Goal: Task Accomplishment & Management: Manage account settings

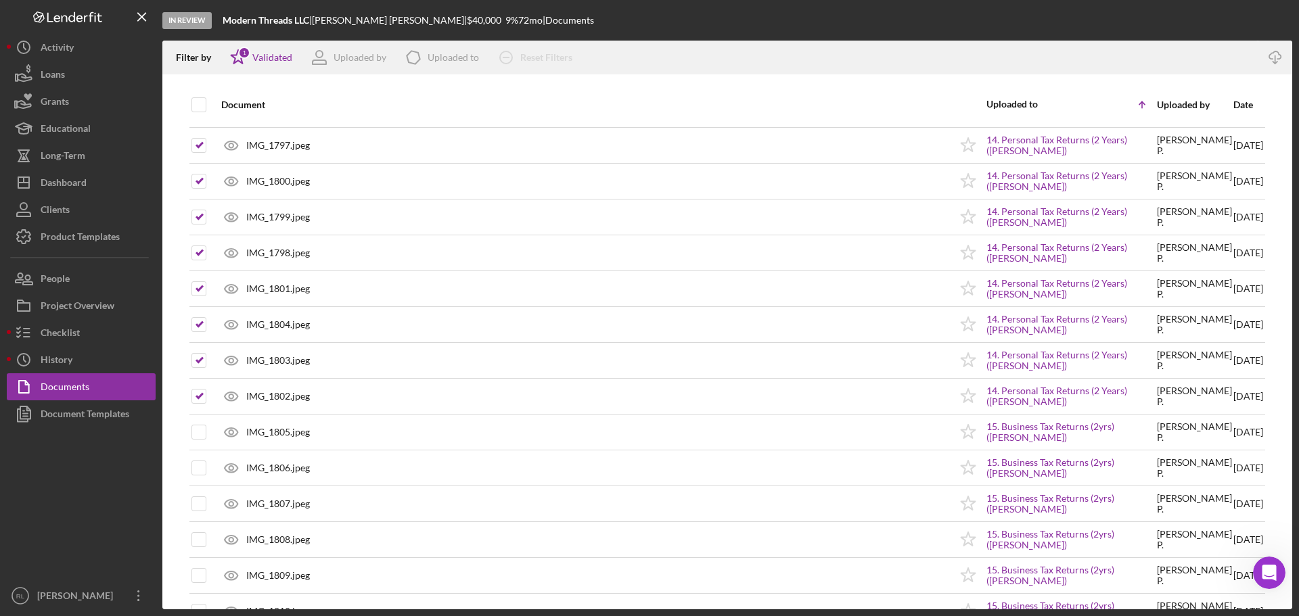
scroll to position [2, 0]
click at [68, 191] on div "Dashboard" at bounding box center [64, 184] width 46 height 30
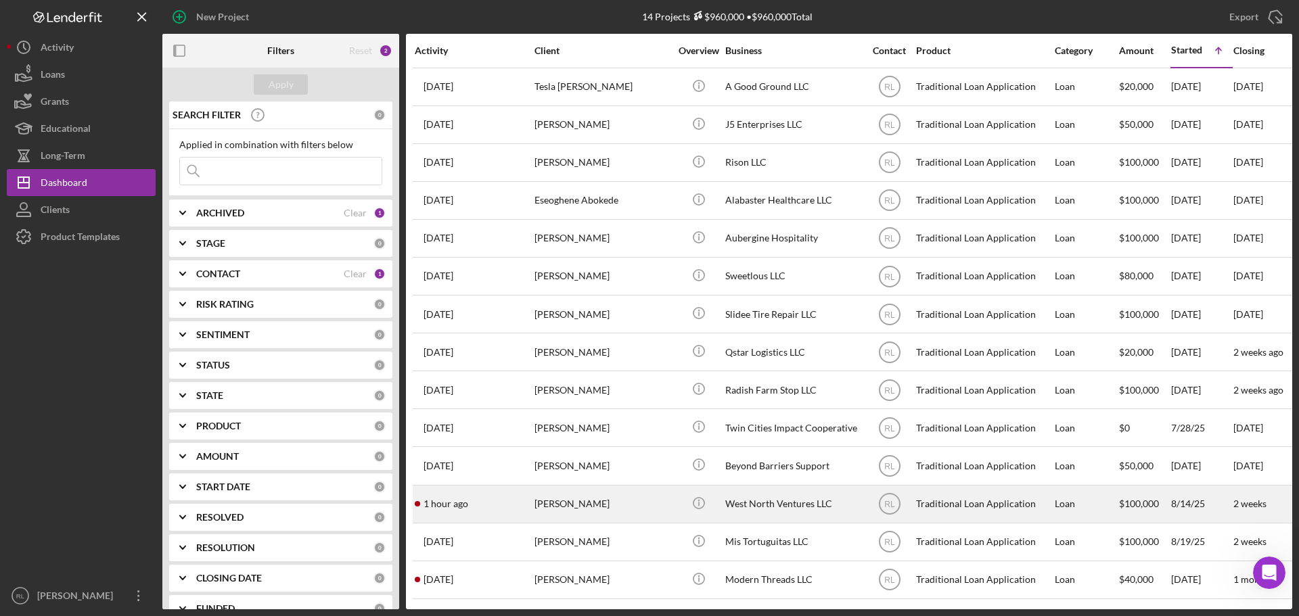
scroll to position [7, 0]
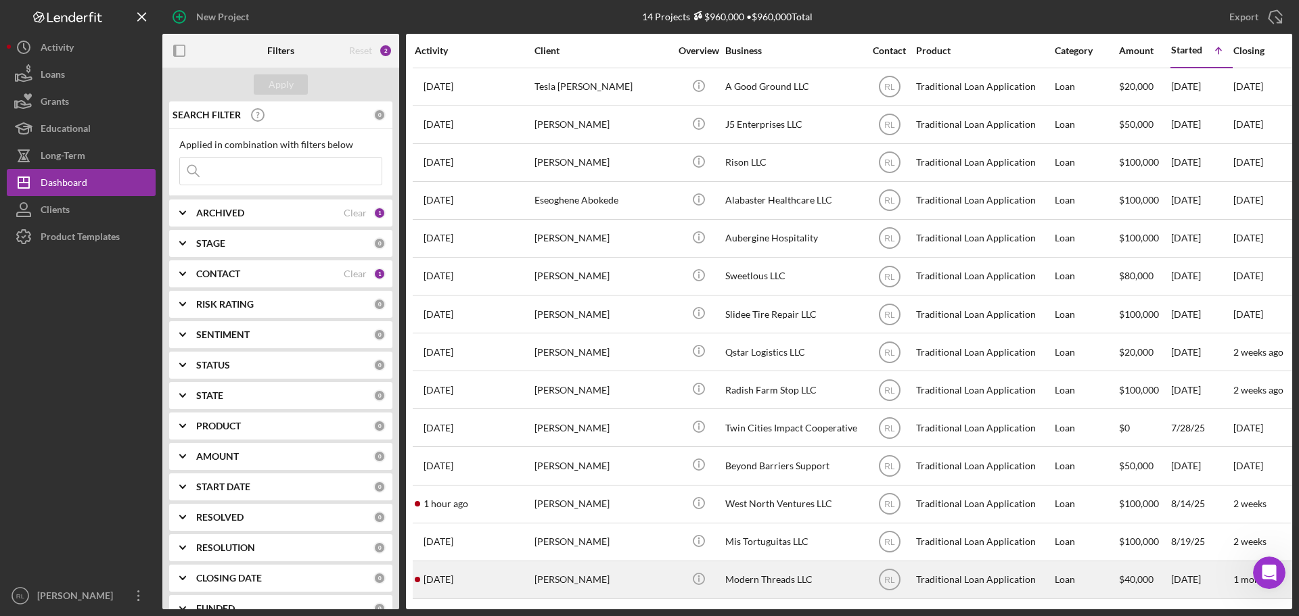
click at [622, 570] on div "[PERSON_NAME]" at bounding box center [602, 580] width 135 height 36
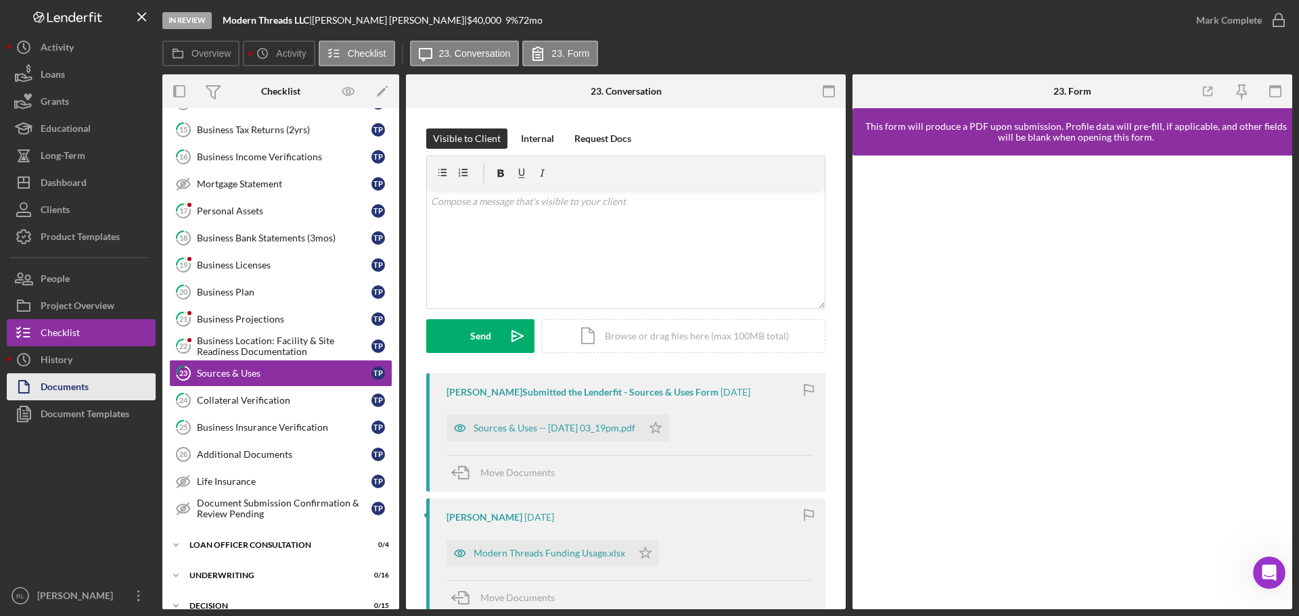
scroll to position [237, 0]
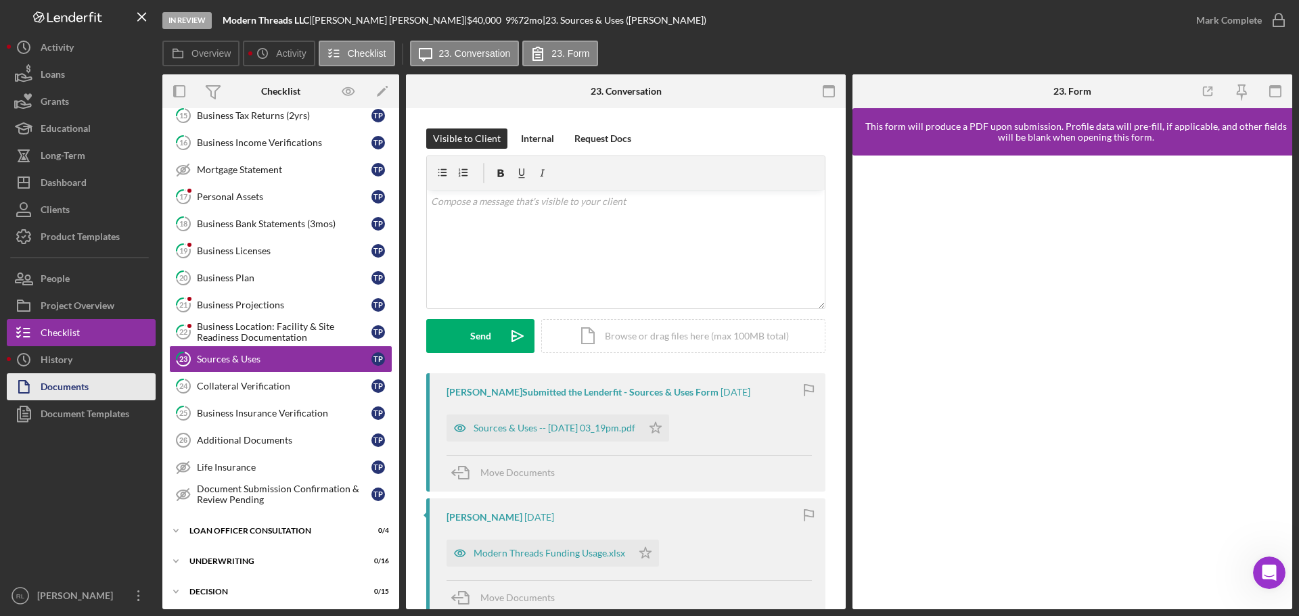
click at [58, 382] on div "Documents" at bounding box center [65, 388] width 48 height 30
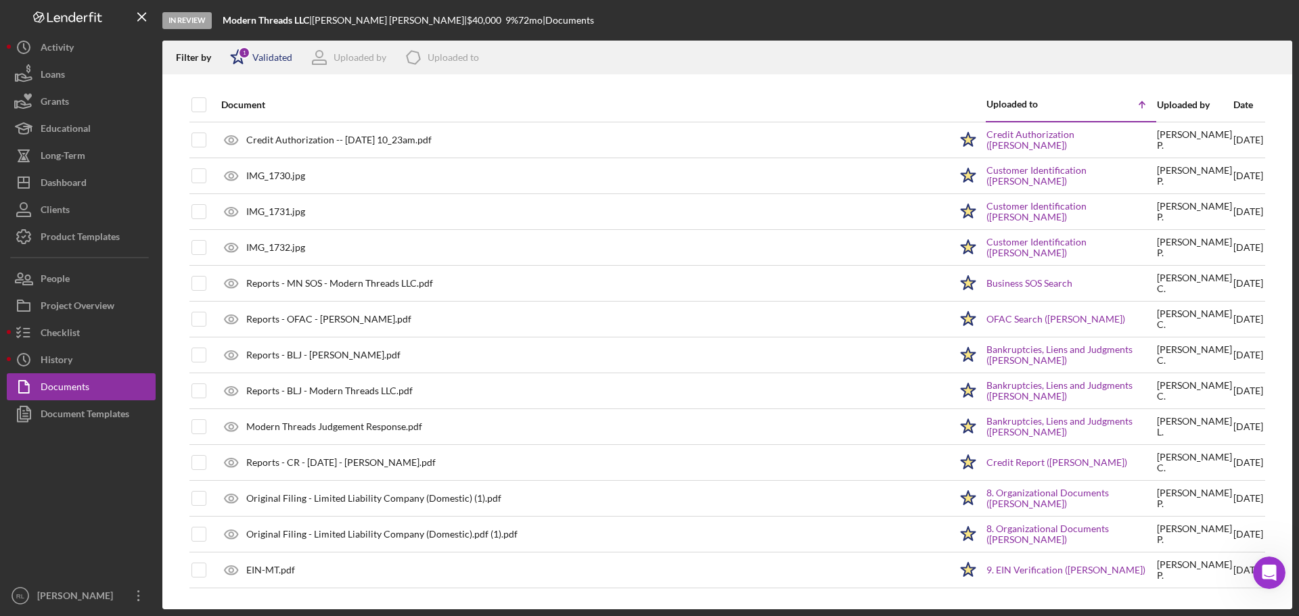
click at [269, 67] on div "Icon/Star 1 Validated" at bounding box center [256, 58] width 71 height 34
click at [244, 128] on div "Not validated" at bounding box center [296, 129] width 135 height 15
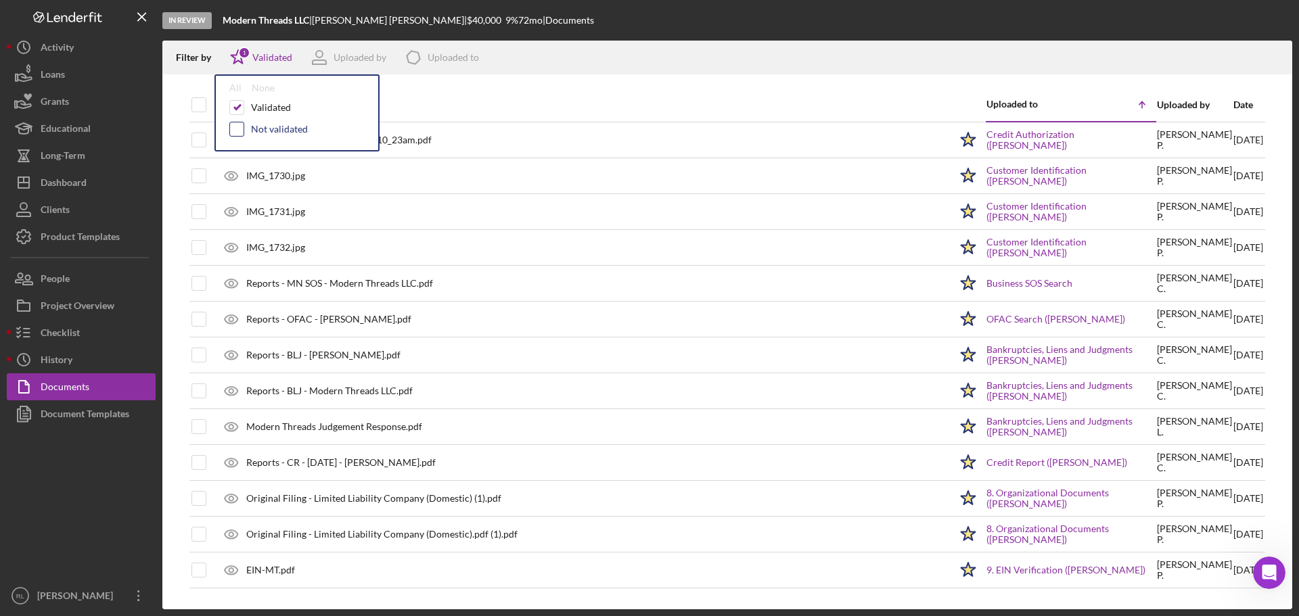
click at [230, 129] on input "checkbox" at bounding box center [237, 129] width 14 height 14
checkbox input "true"
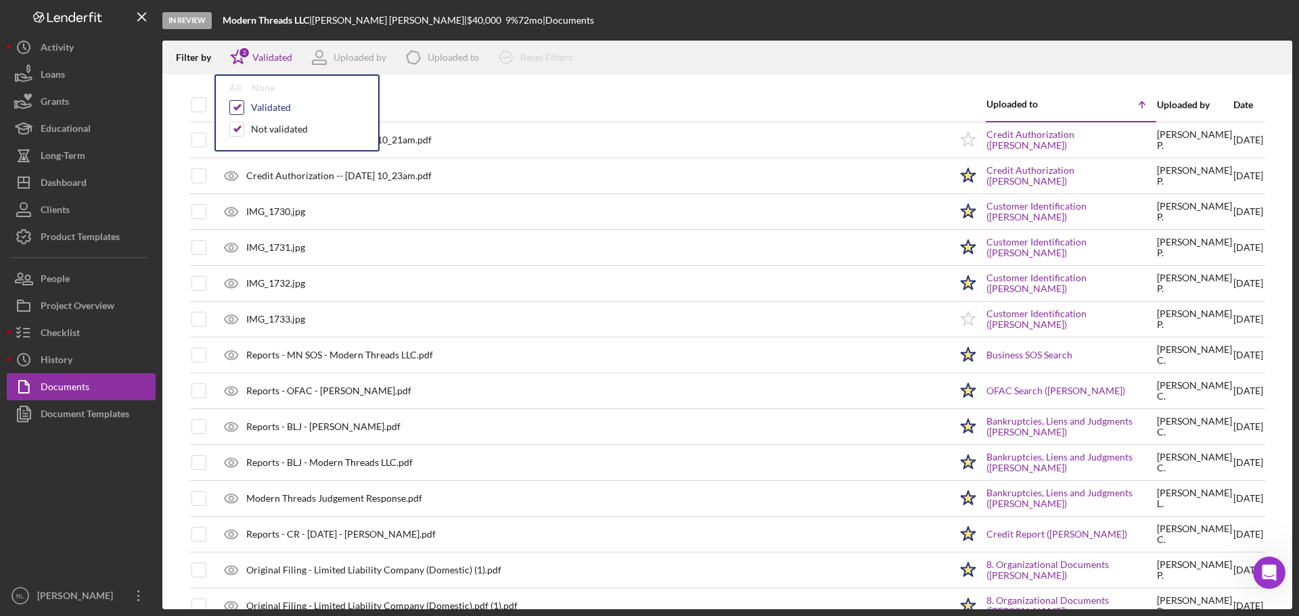
click at [234, 106] on input "checkbox" at bounding box center [237, 108] width 14 height 14
checkbox input "false"
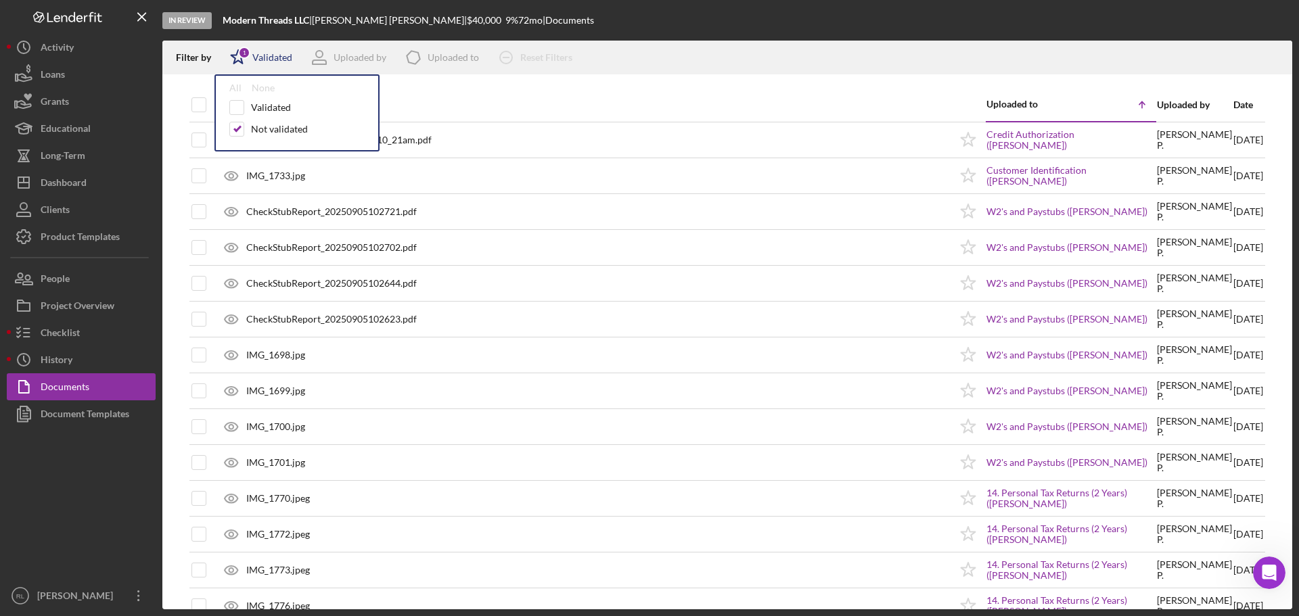
click at [273, 52] on div "Validated" at bounding box center [272, 57] width 40 height 11
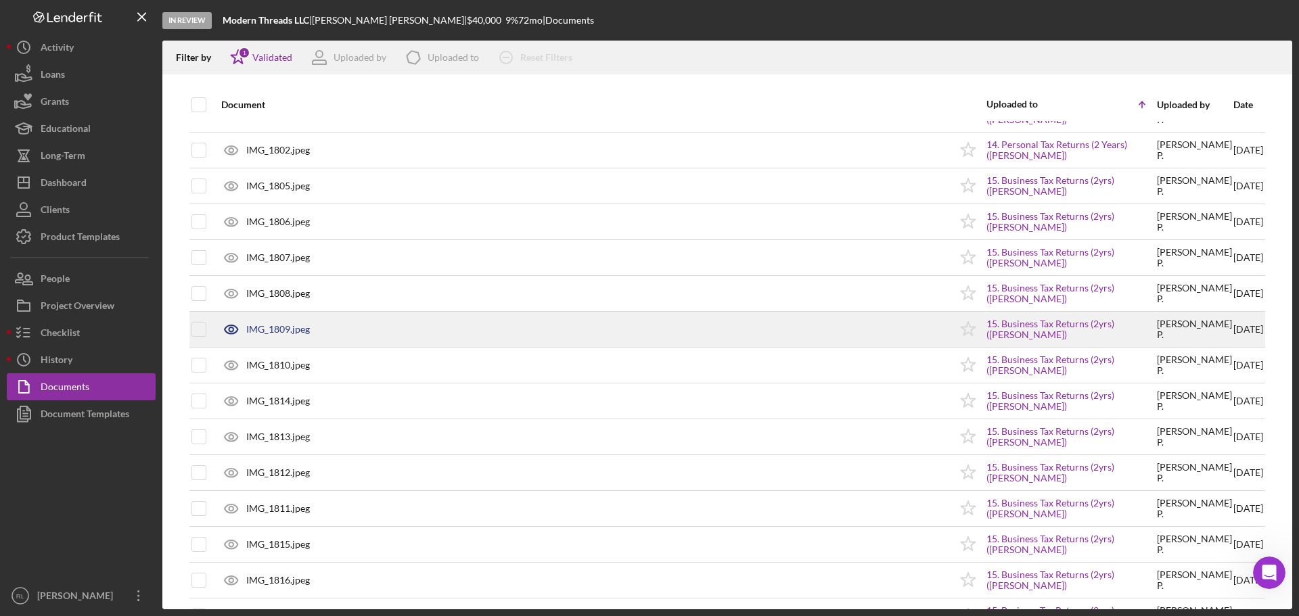
scroll to position [1556, 0]
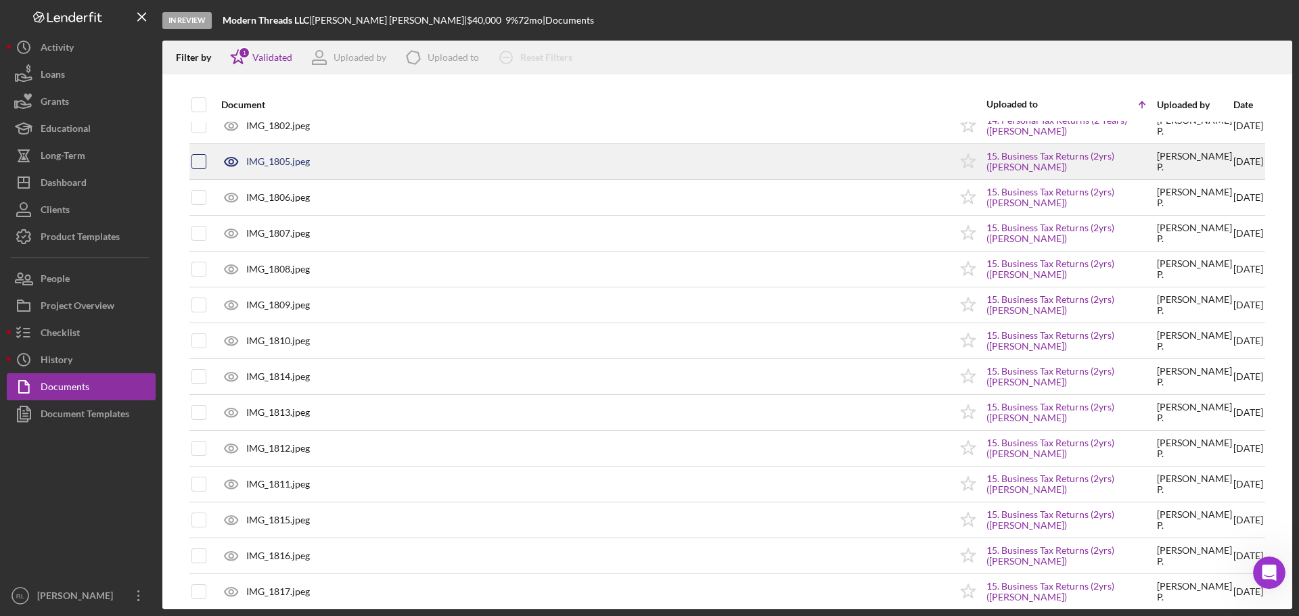
click at [199, 164] on input "checkbox" at bounding box center [199, 162] width 14 height 14
checkbox input "true"
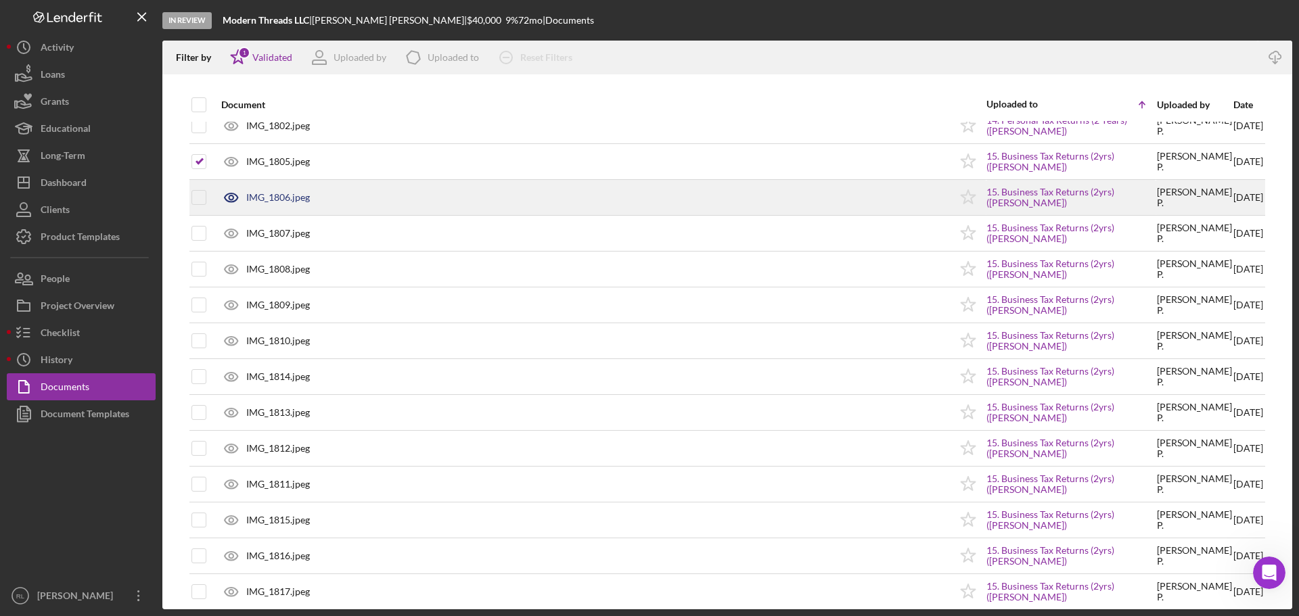
click at [201, 188] on div at bounding box center [198, 198] width 15 height 34
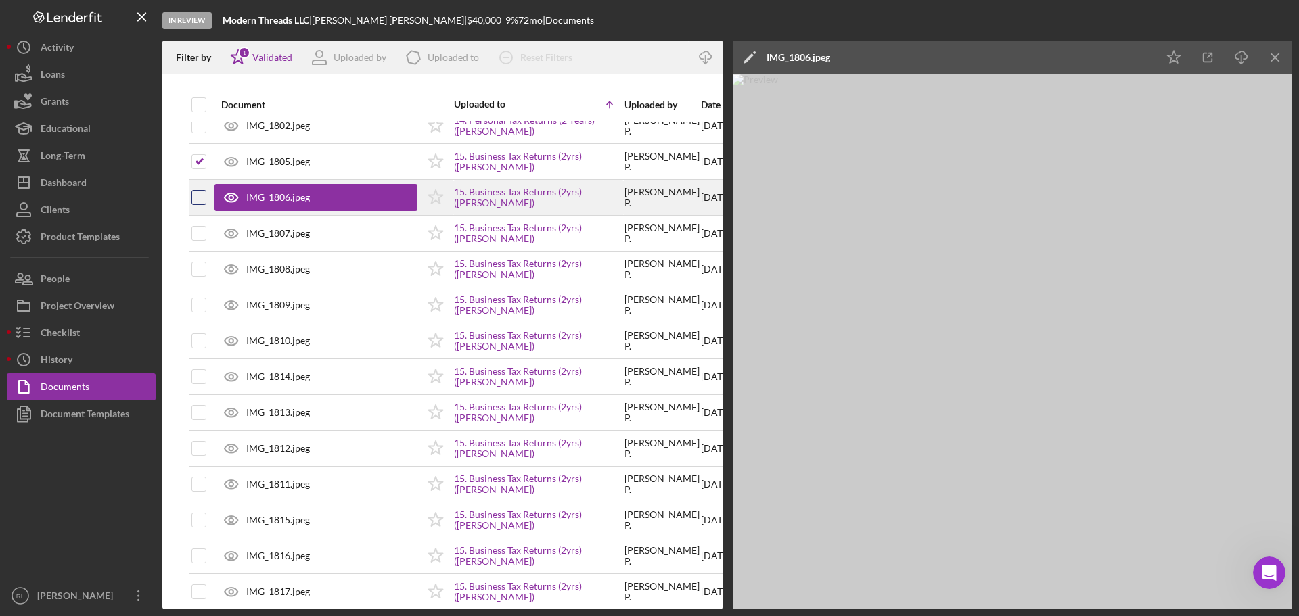
click at [201, 196] on input "checkbox" at bounding box center [199, 198] width 14 height 14
checkbox input "true"
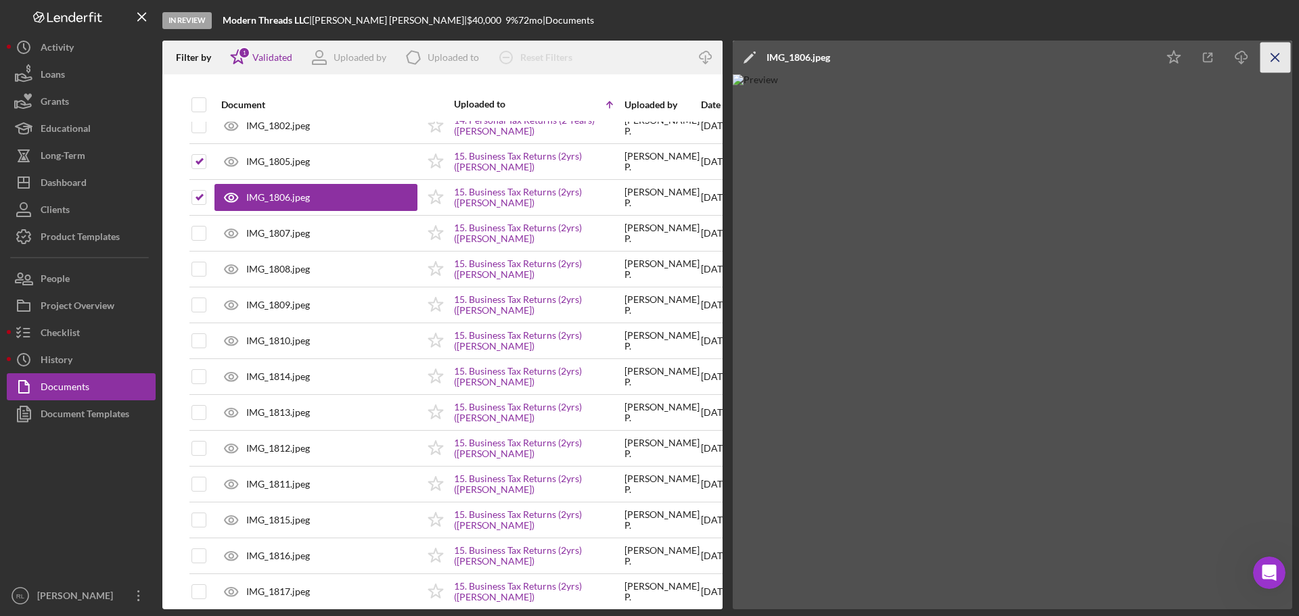
click at [1269, 53] on icon "Icon/Menu Close" at bounding box center [1276, 58] width 30 height 30
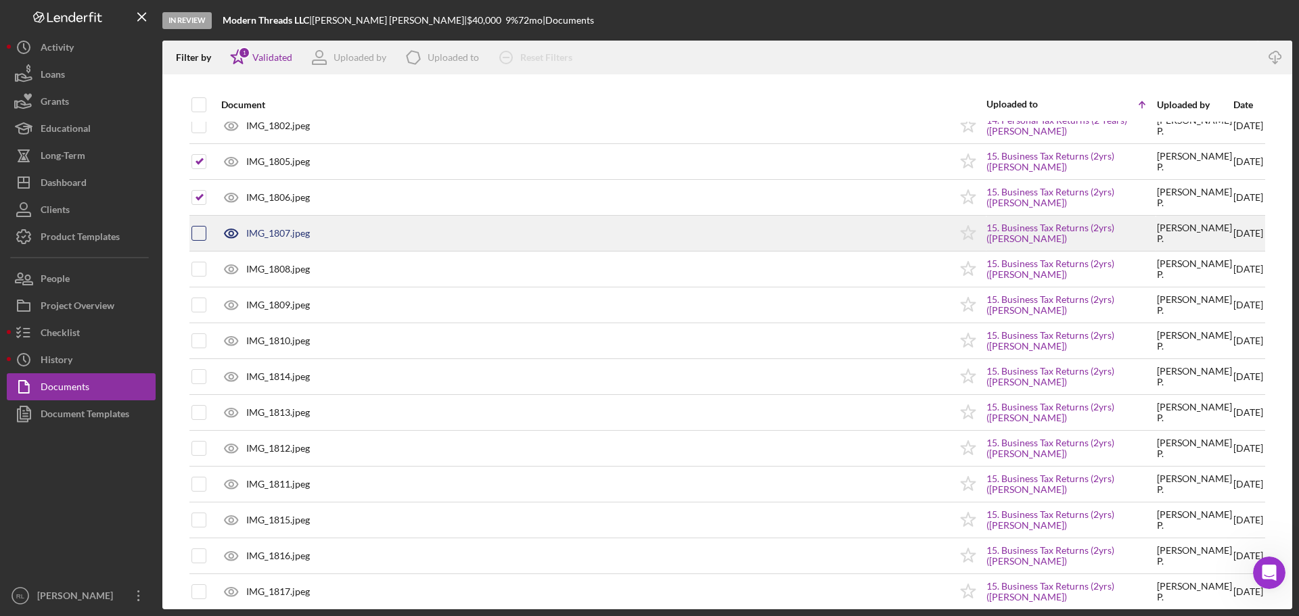
click at [196, 235] on input "checkbox" at bounding box center [199, 234] width 14 height 14
checkbox input "true"
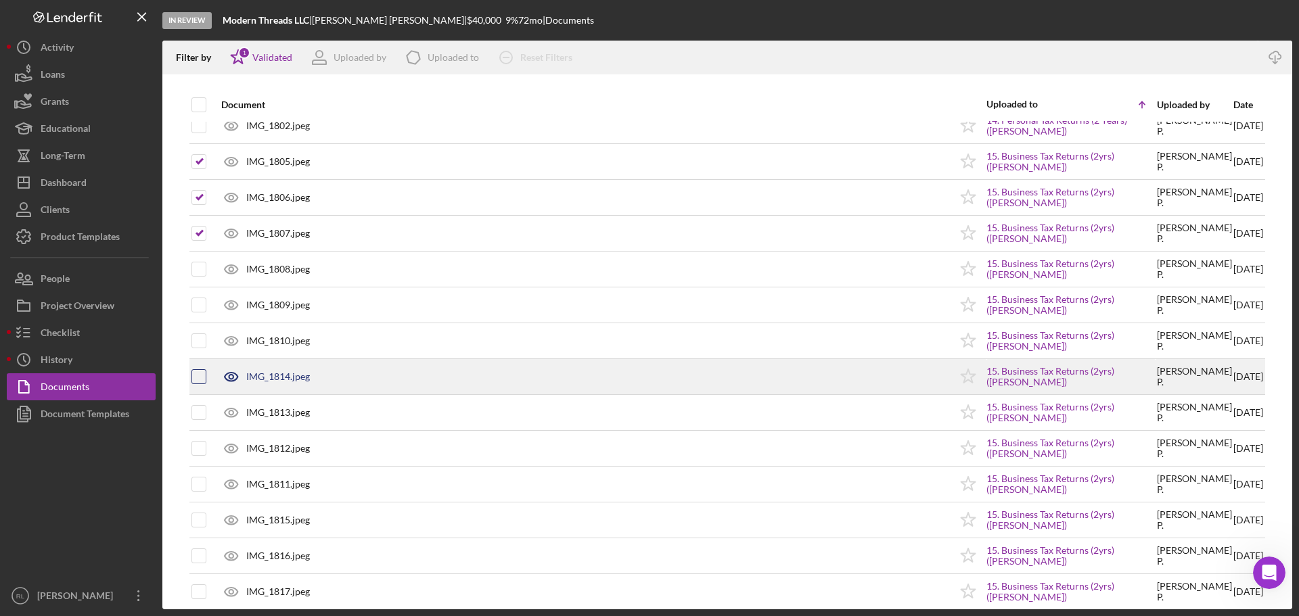
click at [200, 376] on input "checkbox" at bounding box center [199, 377] width 14 height 14
checkbox input "true"
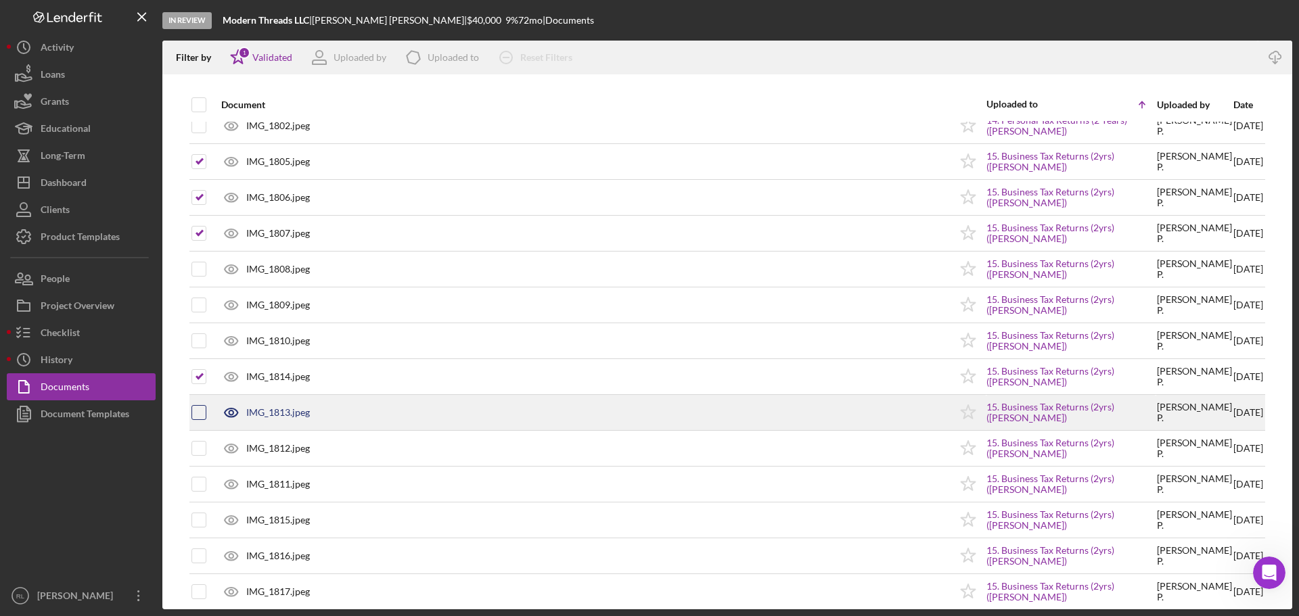
click at [199, 416] on input "checkbox" at bounding box center [199, 413] width 14 height 14
checkbox input "true"
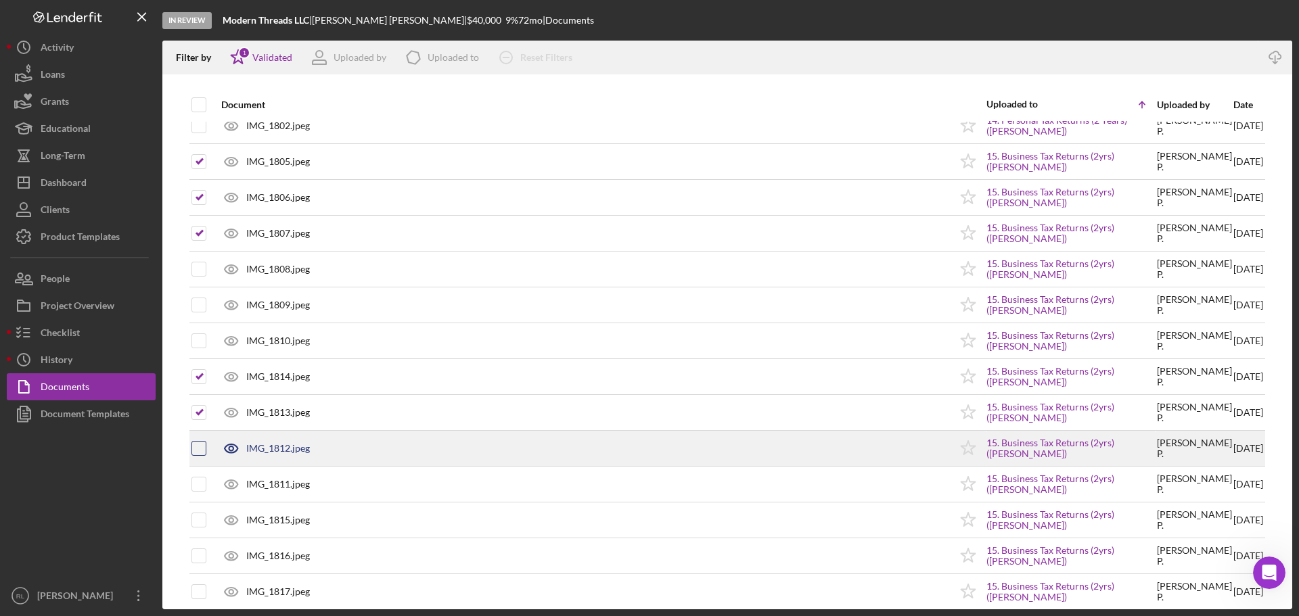
click at [202, 455] on input "checkbox" at bounding box center [199, 449] width 14 height 14
checkbox input "true"
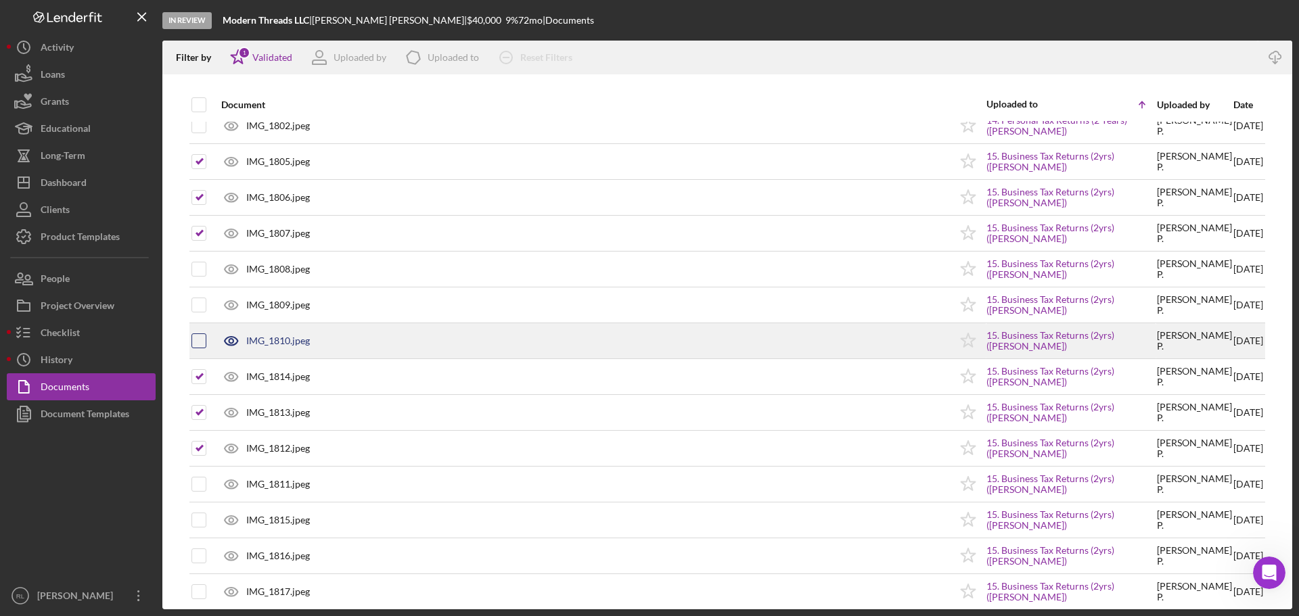
click at [191, 346] on div at bounding box center [198, 341] width 15 height 15
click at [196, 336] on input "checkbox" at bounding box center [199, 341] width 14 height 14
checkbox input "true"
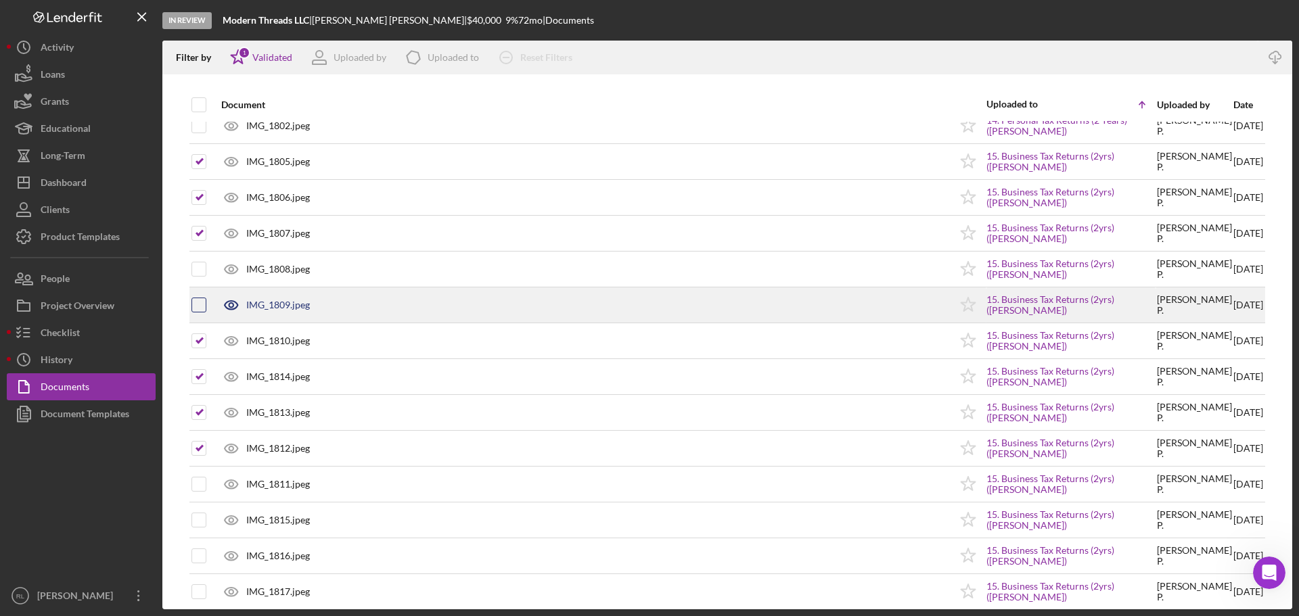
click at [200, 302] on input "checkbox" at bounding box center [199, 305] width 14 height 14
checkbox input "true"
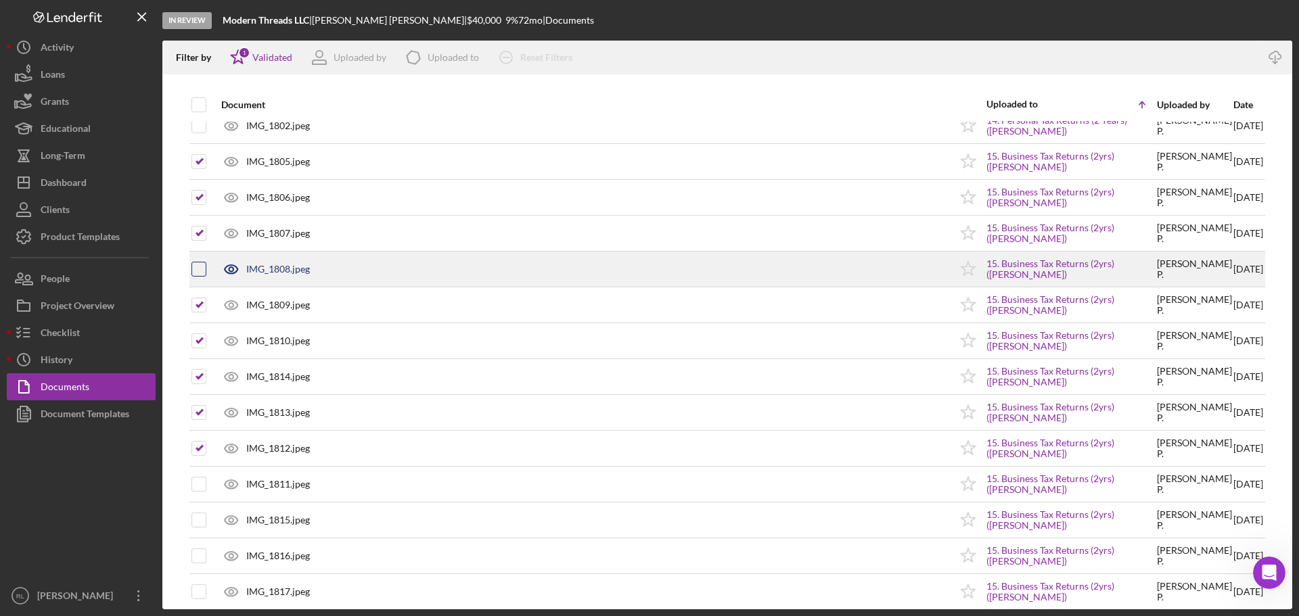
click at [197, 265] on input "checkbox" at bounding box center [199, 270] width 14 height 14
checkbox input "true"
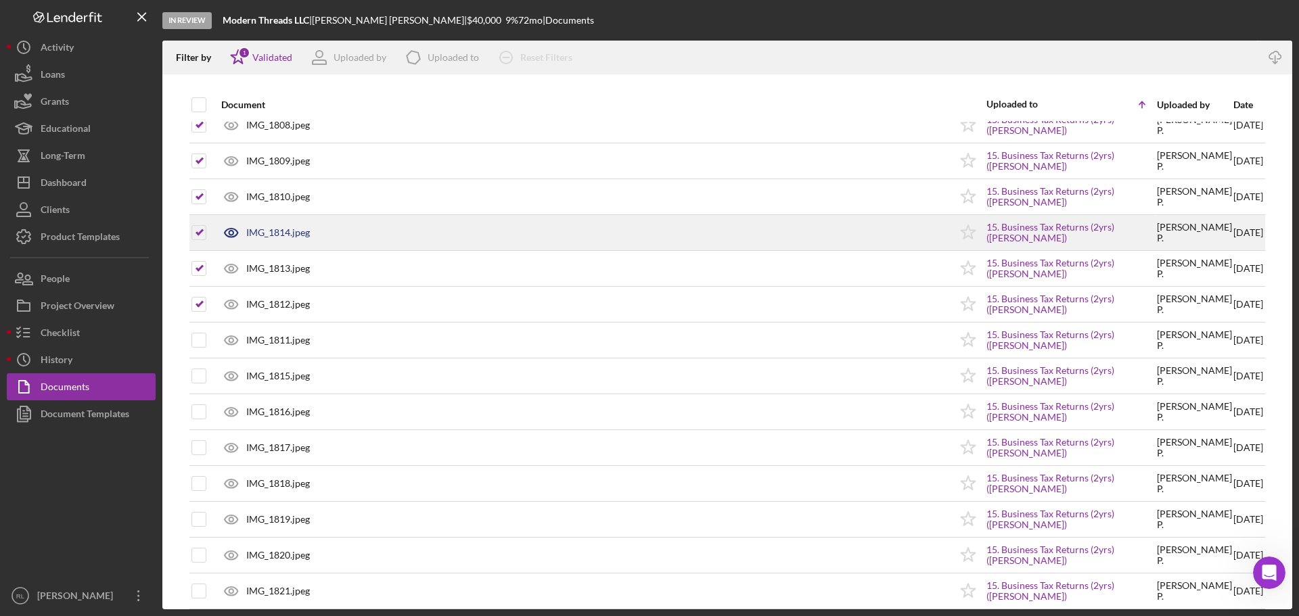
scroll to position [1759, 0]
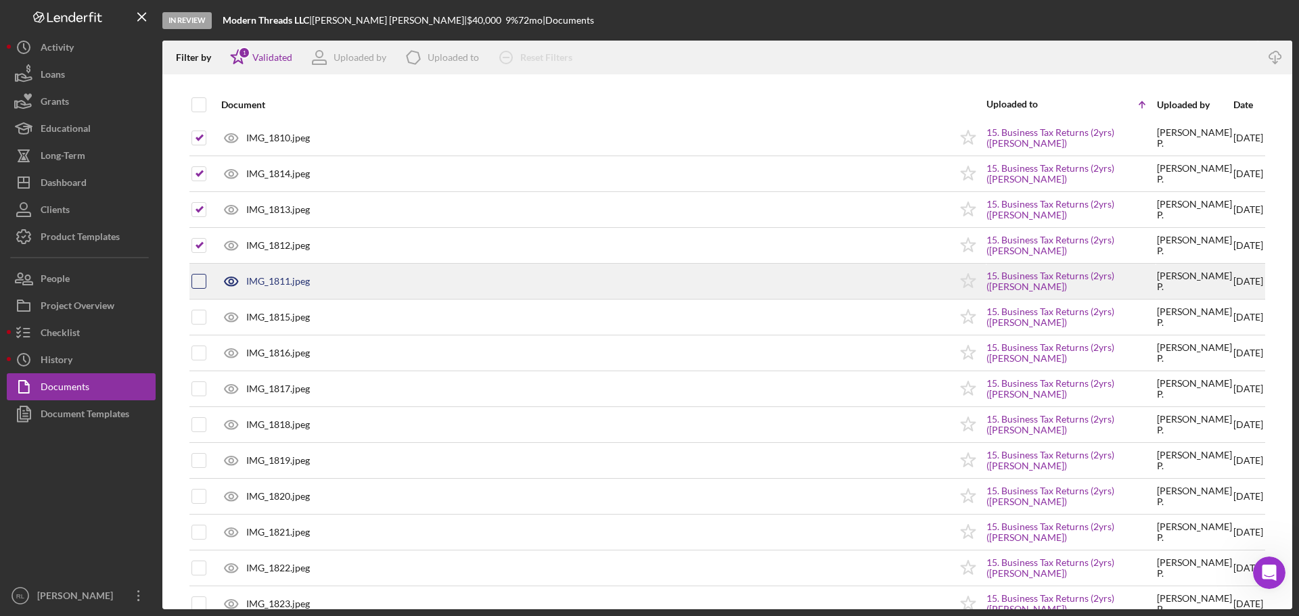
click at [200, 284] on input "checkbox" at bounding box center [199, 282] width 14 height 14
checkbox input "true"
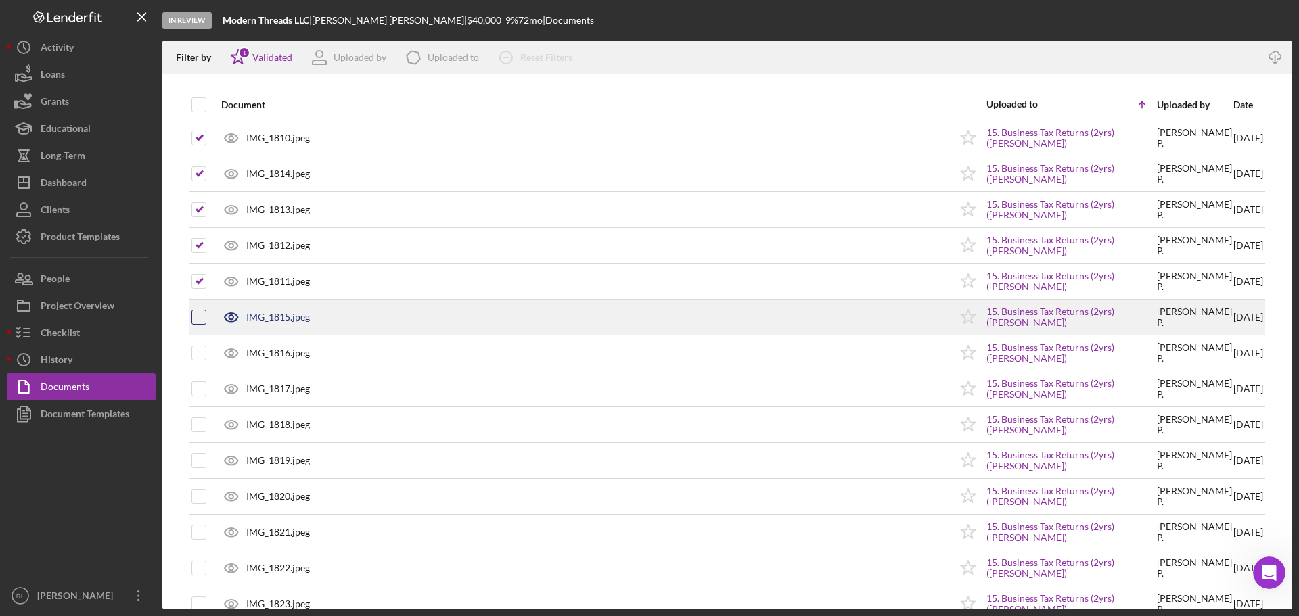
click at [198, 321] on input "checkbox" at bounding box center [199, 318] width 14 height 14
checkbox input "true"
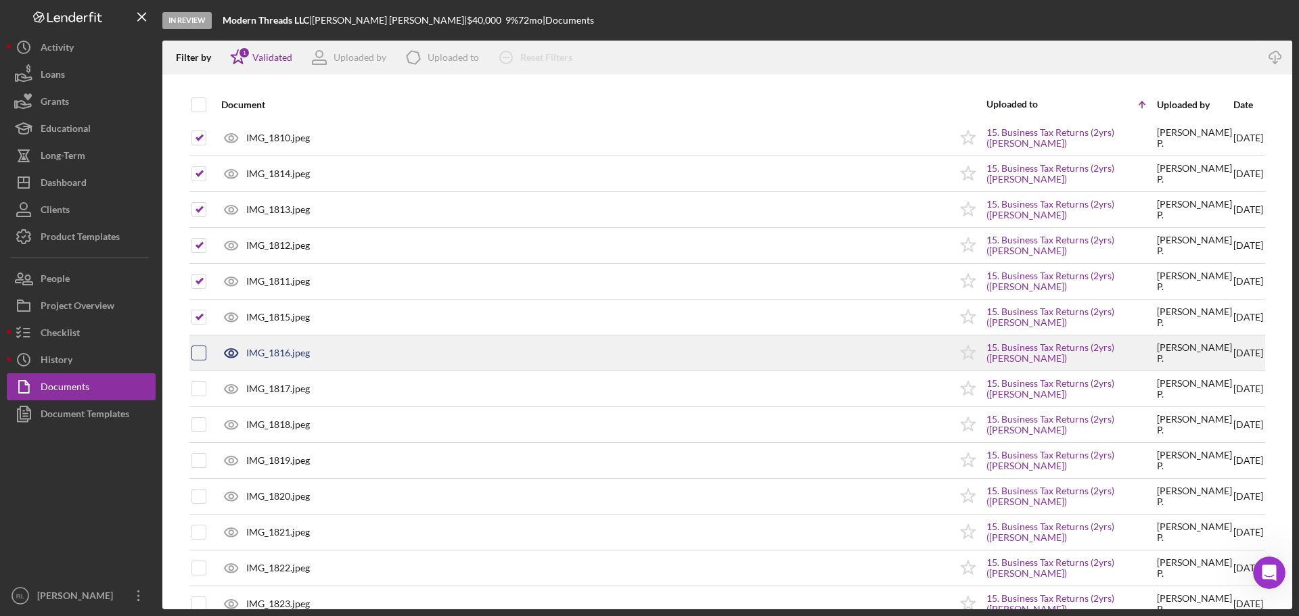
click at [195, 356] on input "checkbox" at bounding box center [199, 353] width 14 height 14
checkbox input "true"
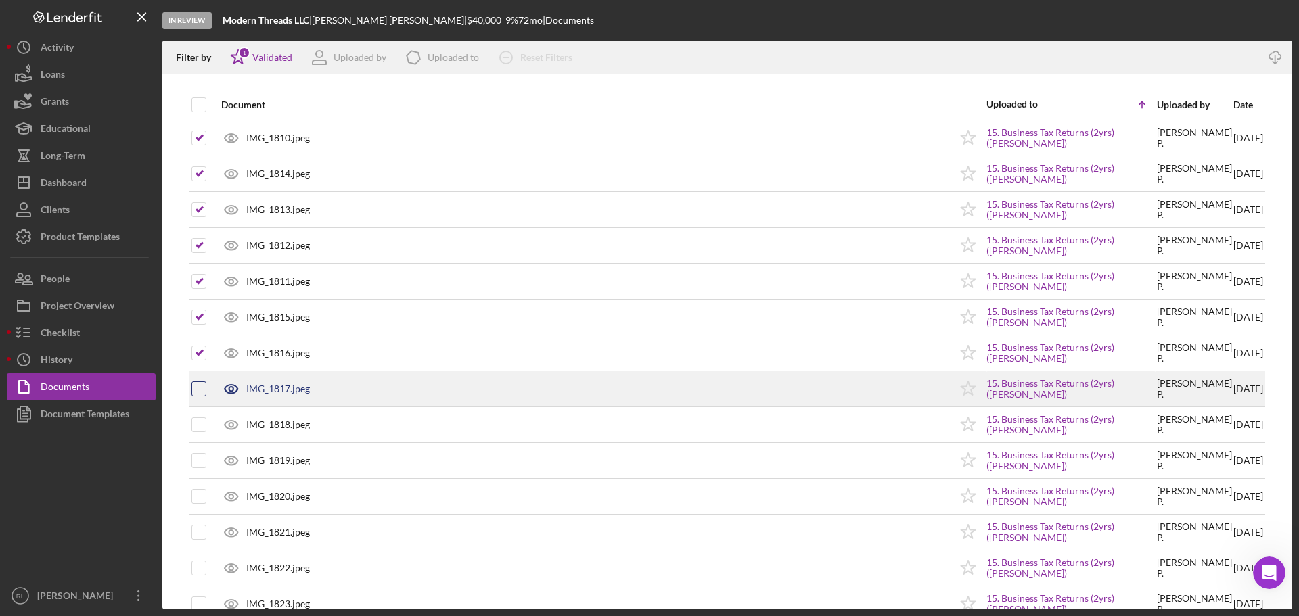
click at [198, 390] on input "checkbox" at bounding box center [199, 389] width 14 height 14
checkbox input "true"
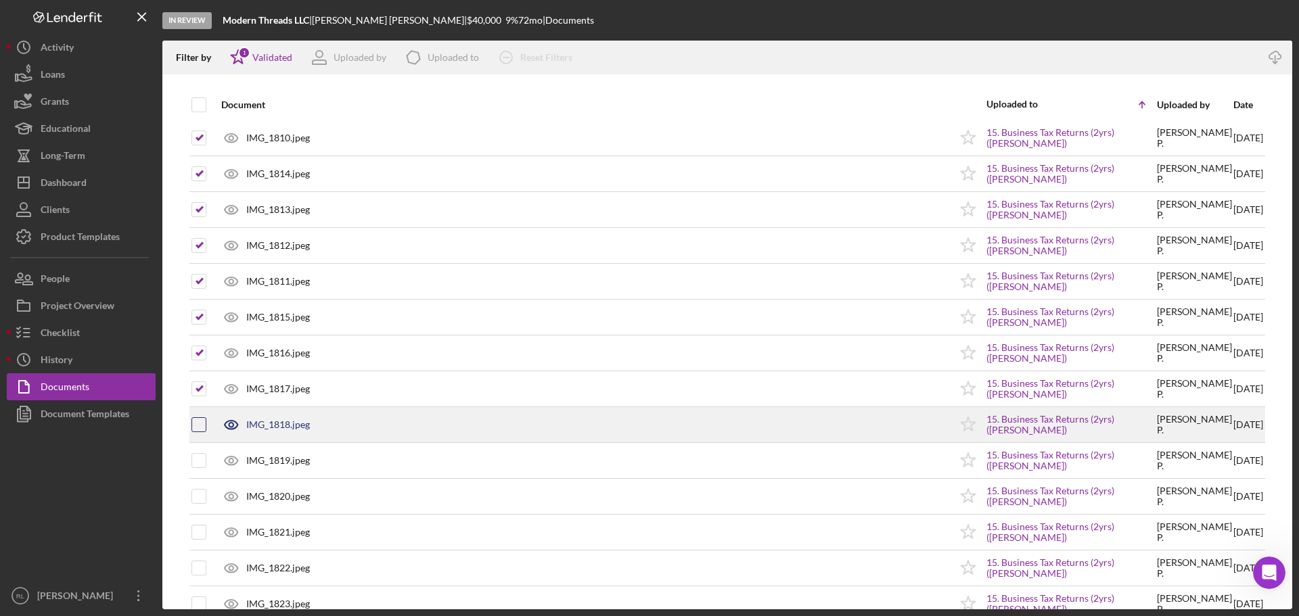
click at [202, 424] on input "checkbox" at bounding box center [199, 425] width 14 height 14
checkbox input "true"
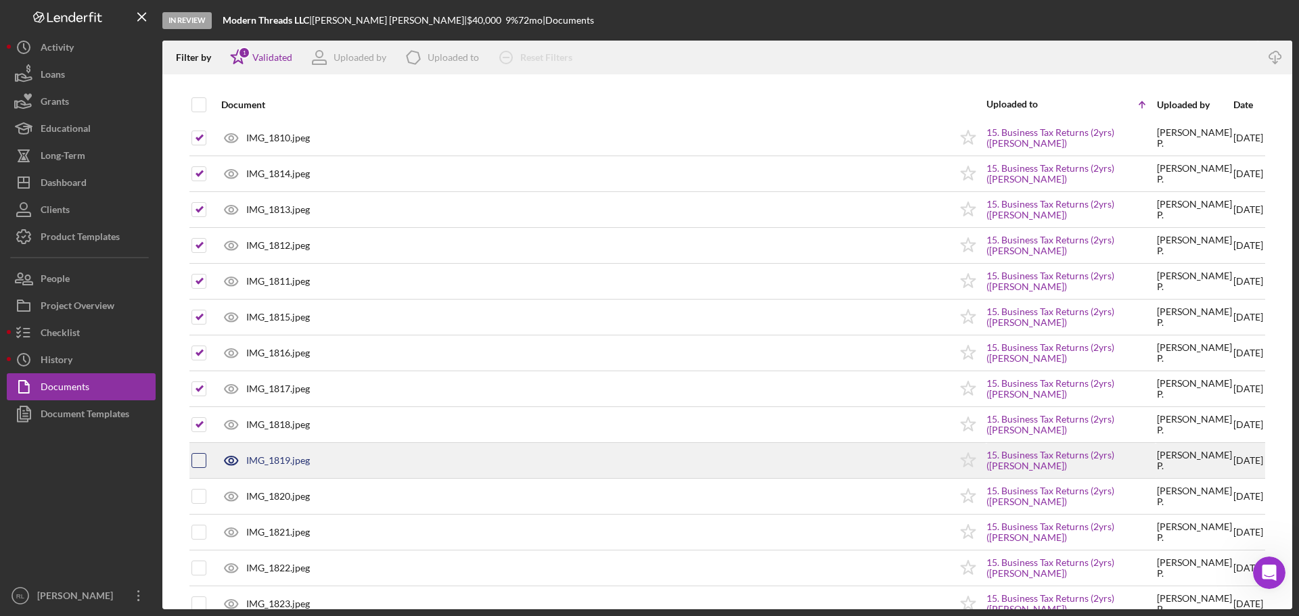
click at [198, 460] on input "checkbox" at bounding box center [199, 461] width 14 height 14
checkbox input "true"
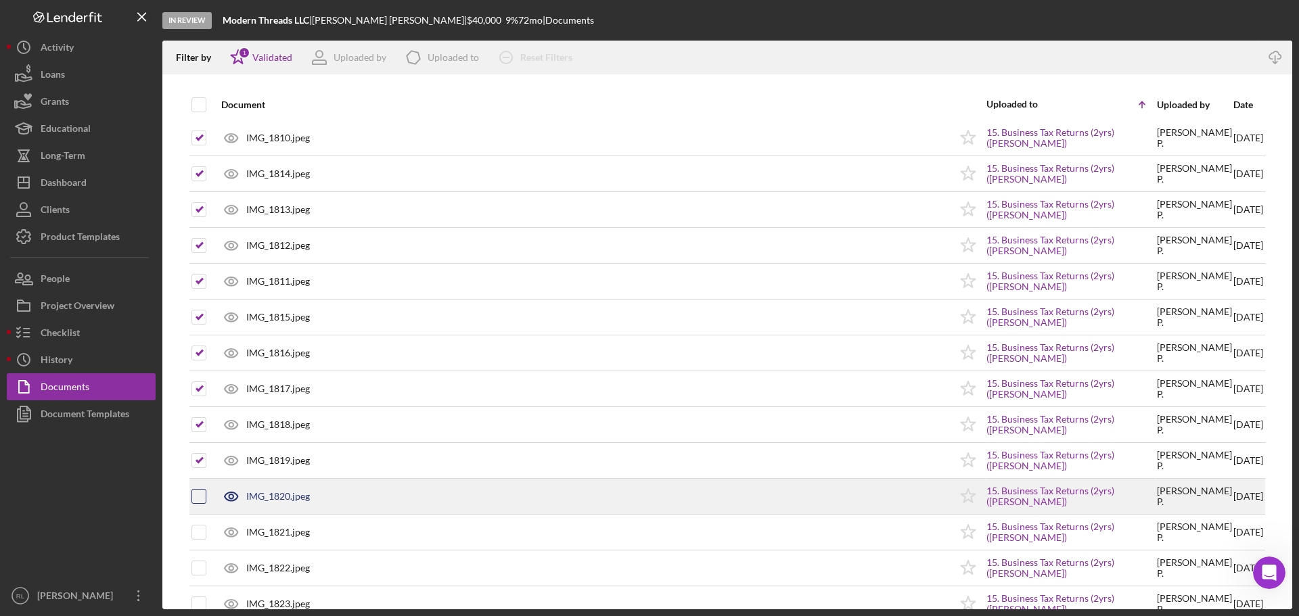
click at [200, 499] on input "checkbox" at bounding box center [199, 497] width 14 height 14
checkbox input "true"
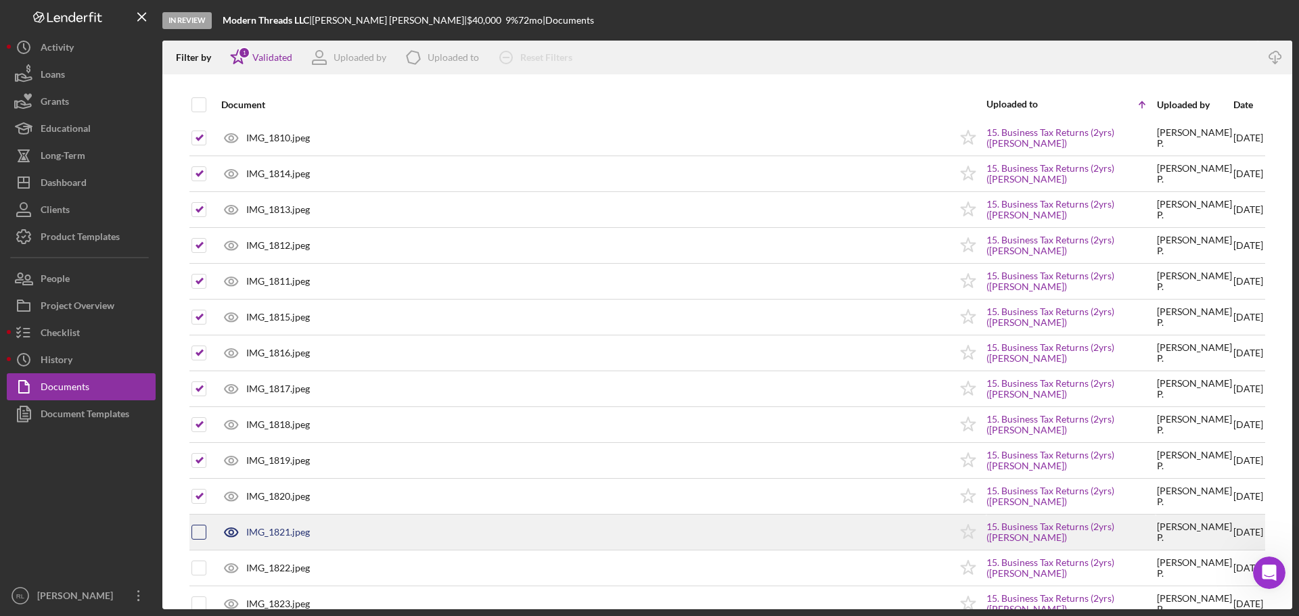
click at [200, 537] on input "checkbox" at bounding box center [199, 533] width 14 height 14
checkbox input "true"
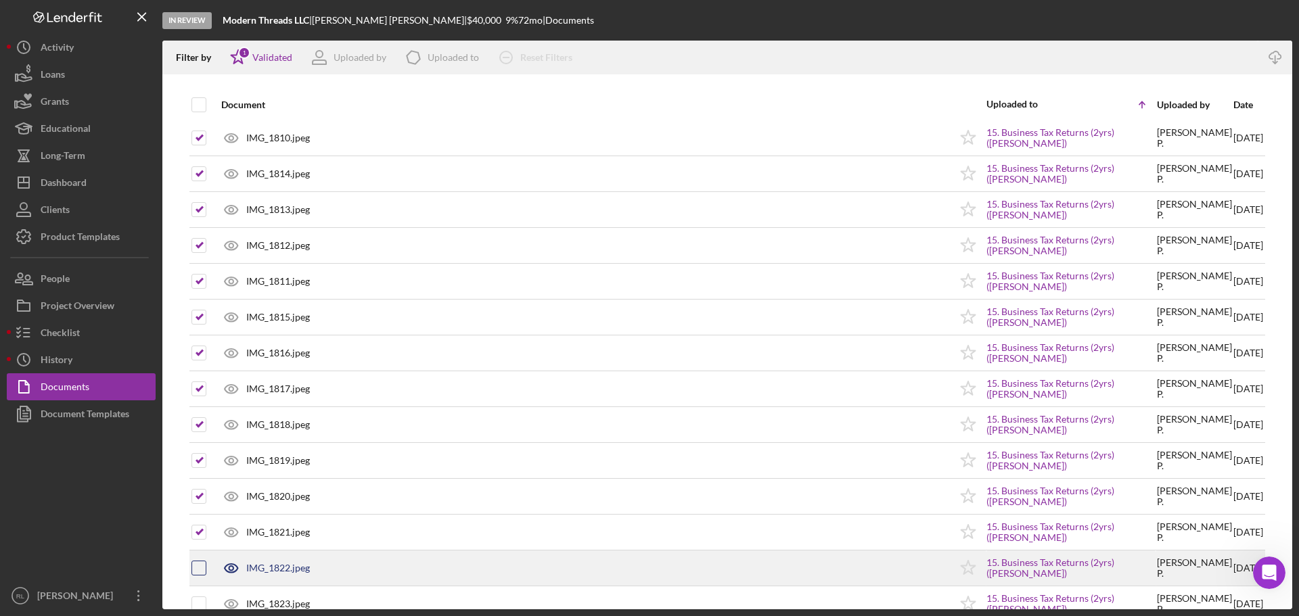
click at [193, 568] on input "checkbox" at bounding box center [199, 569] width 14 height 14
checkbox input "true"
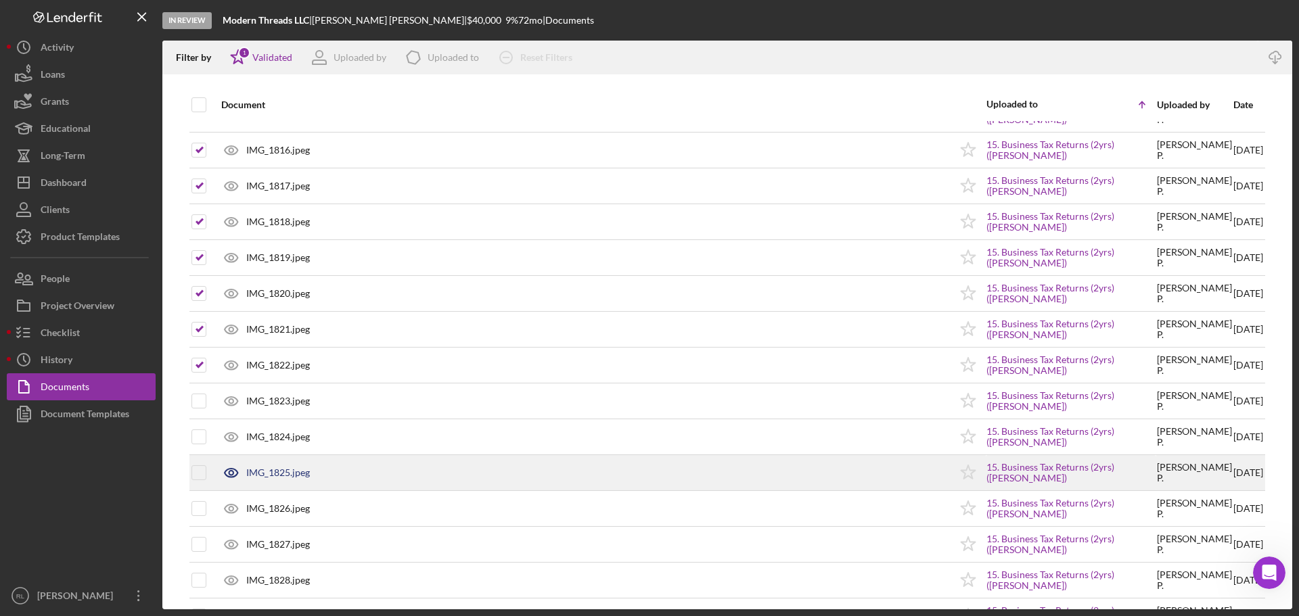
scroll to position [2030, 0]
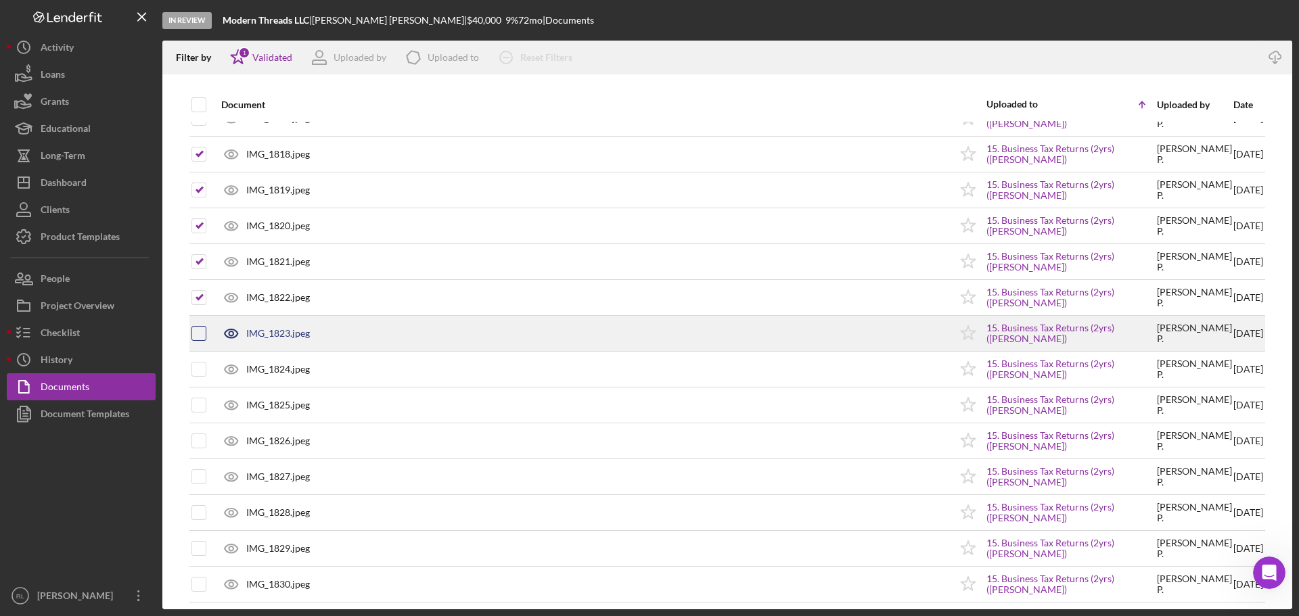
click at [199, 336] on input "checkbox" at bounding box center [199, 334] width 14 height 14
checkbox input "true"
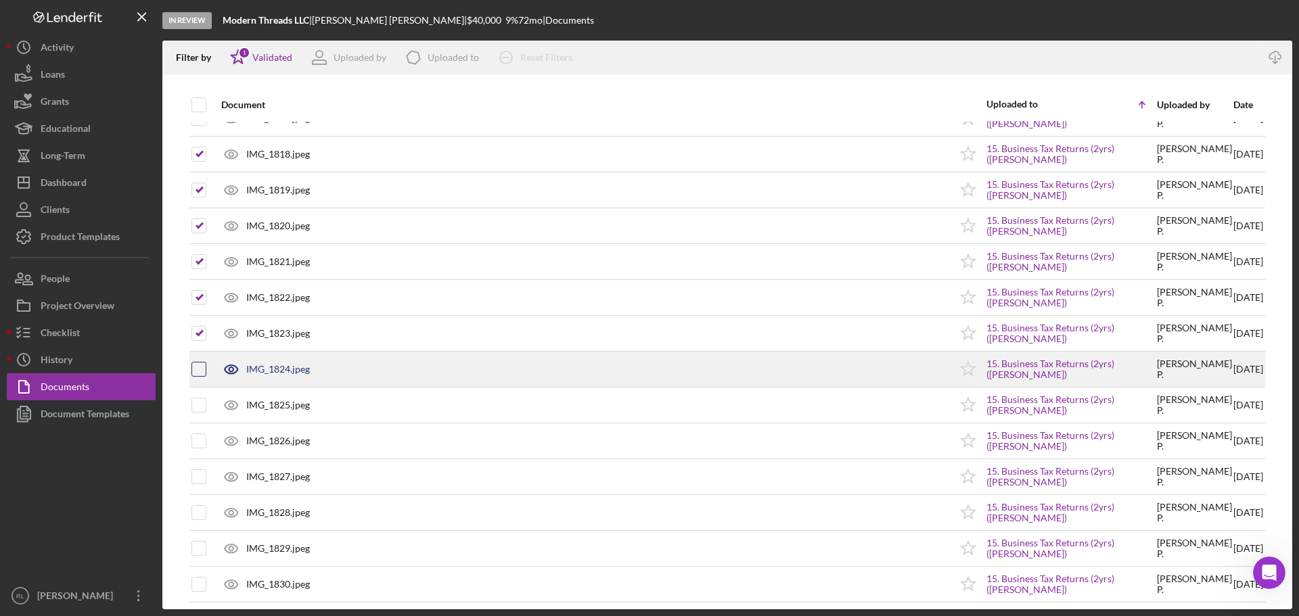
click at [202, 369] on input "checkbox" at bounding box center [199, 370] width 14 height 14
checkbox input "true"
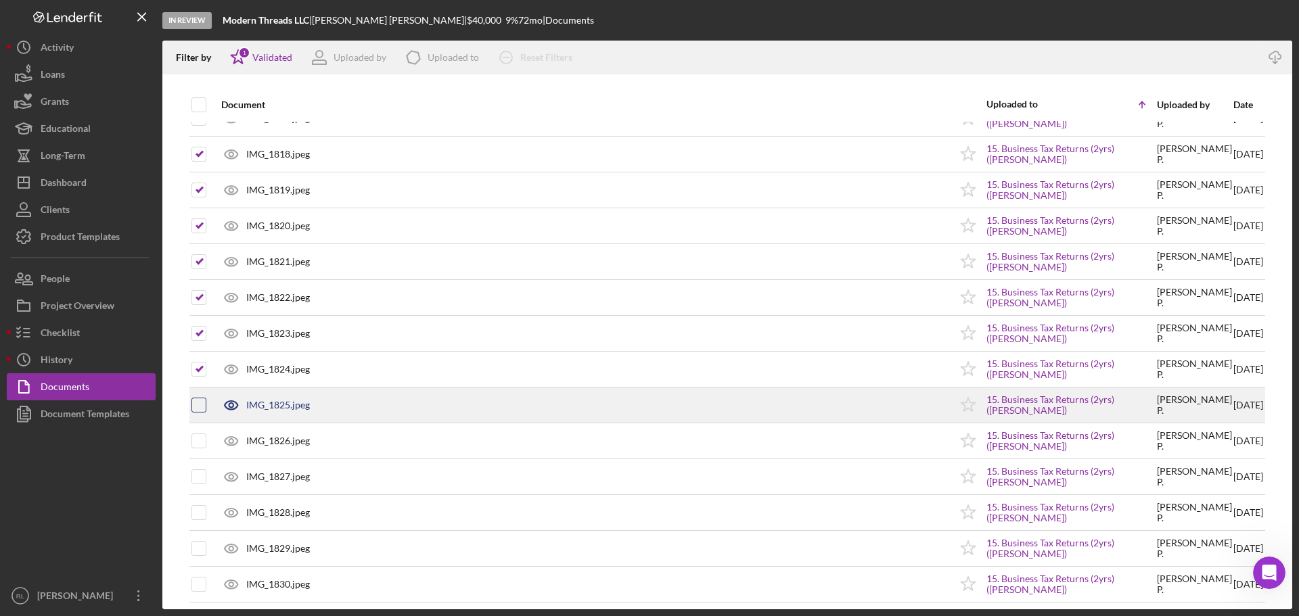
click at [197, 405] on input "checkbox" at bounding box center [199, 406] width 14 height 14
checkbox input "true"
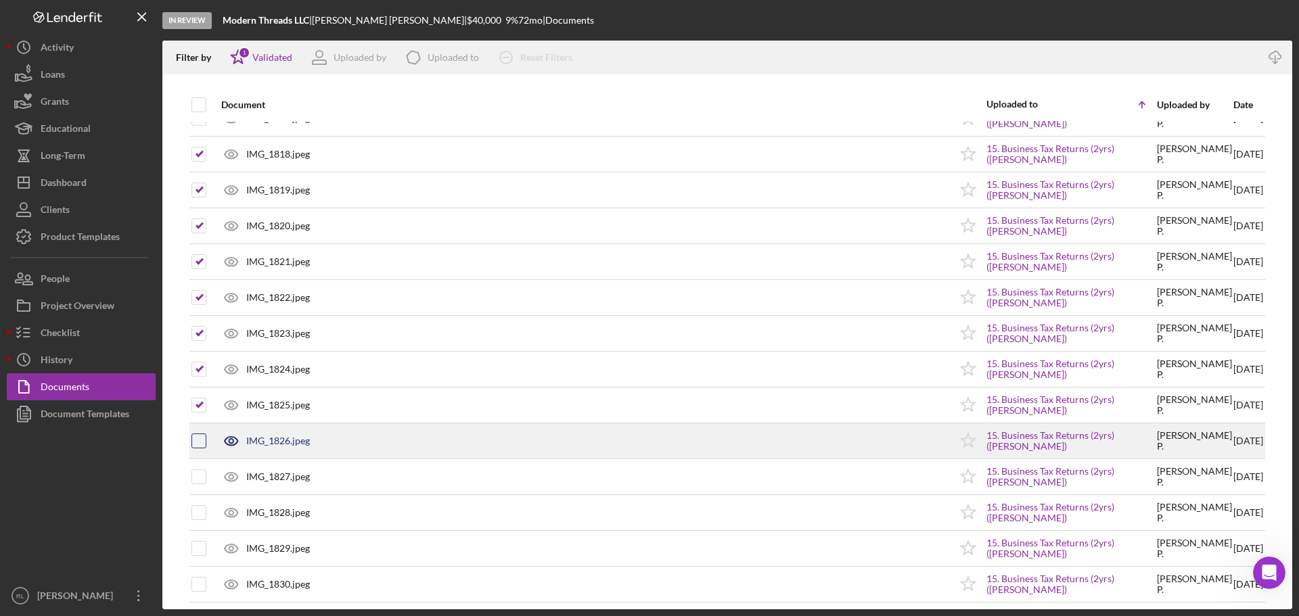
click at [196, 440] on input "checkbox" at bounding box center [199, 441] width 14 height 14
checkbox input "true"
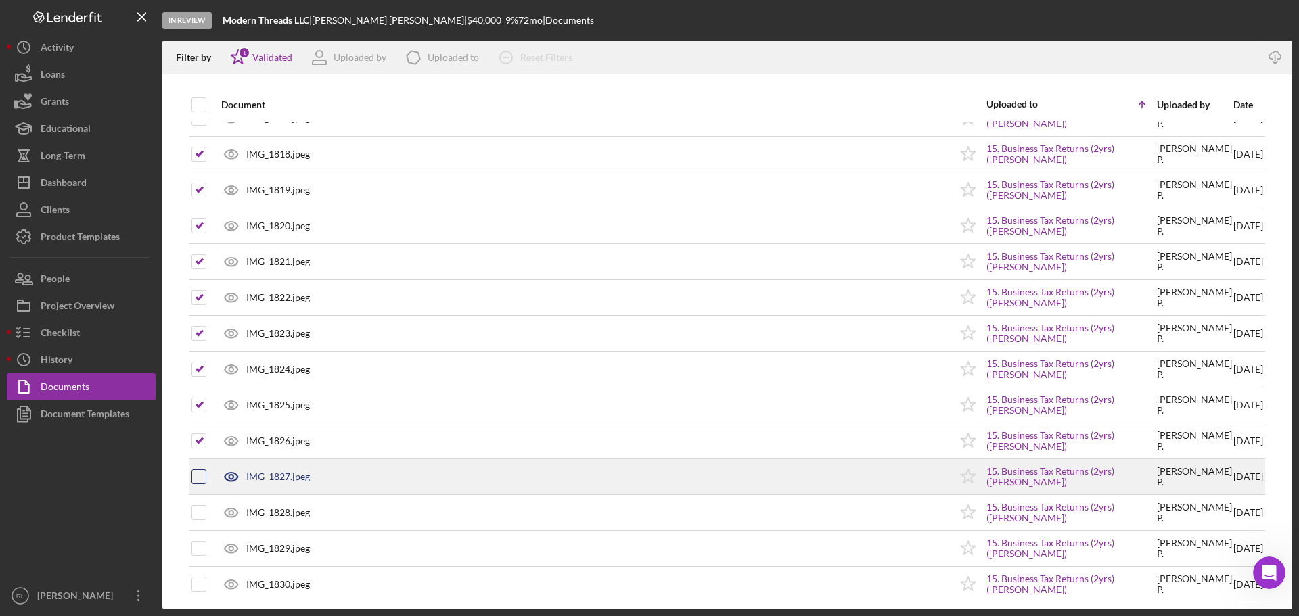
click at [198, 473] on input "checkbox" at bounding box center [199, 477] width 14 height 14
checkbox input "true"
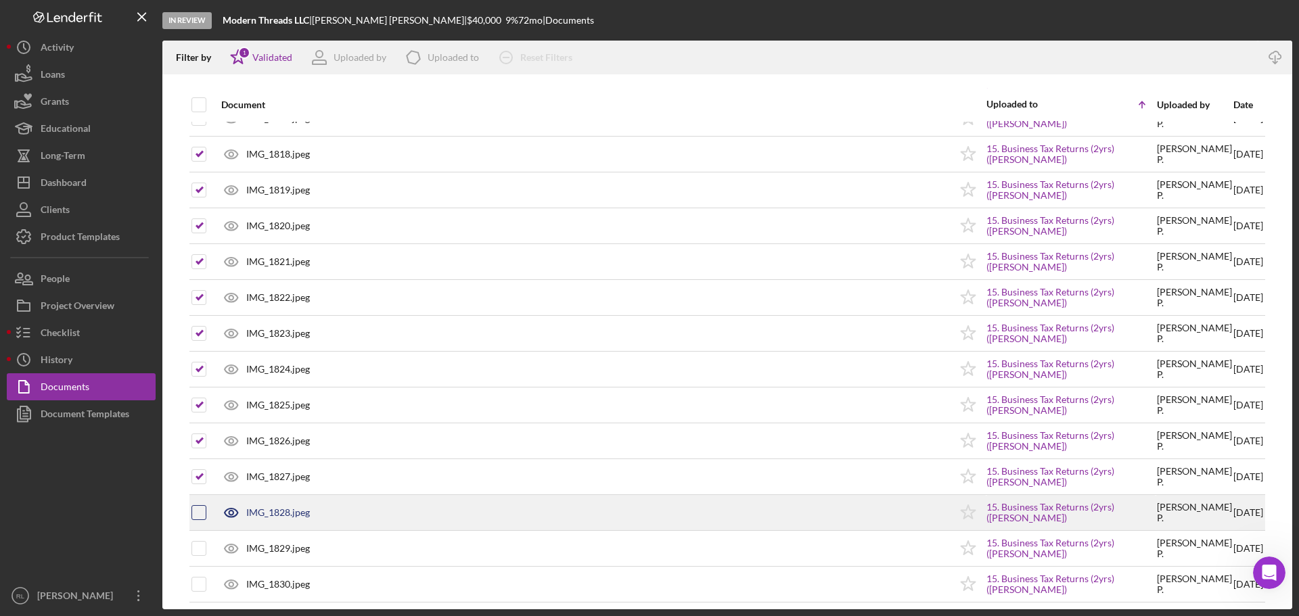
click at [196, 509] on input "checkbox" at bounding box center [199, 513] width 14 height 14
checkbox input "true"
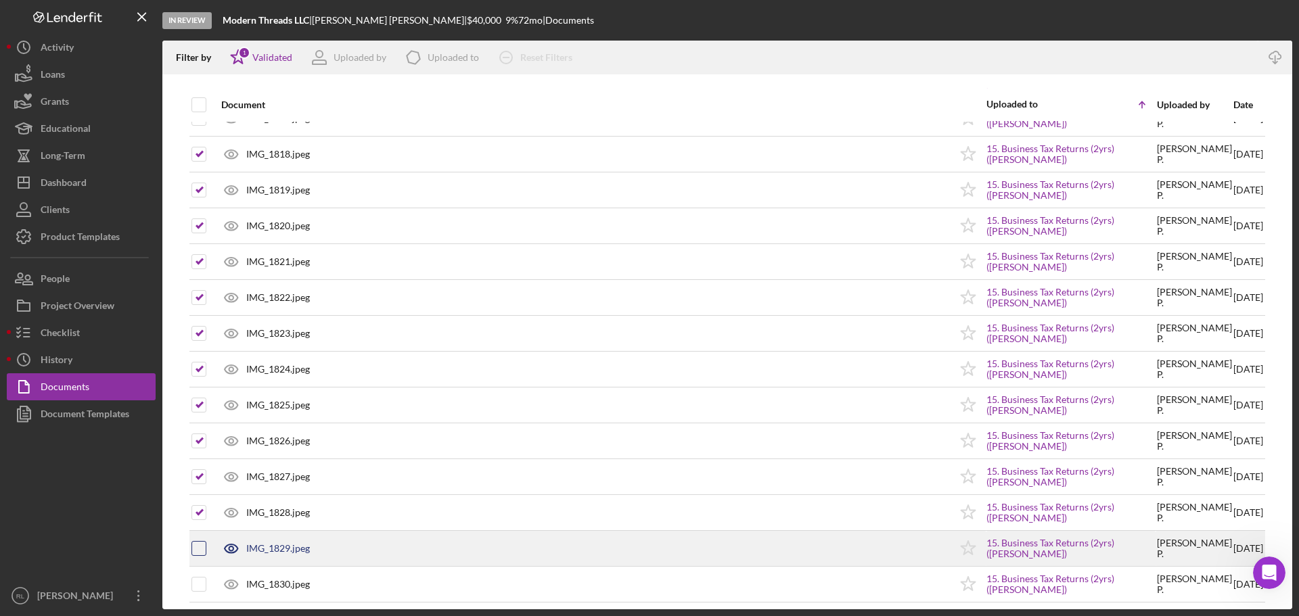
click at [200, 550] on input "checkbox" at bounding box center [199, 549] width 14 height 14
checkbox input "true"
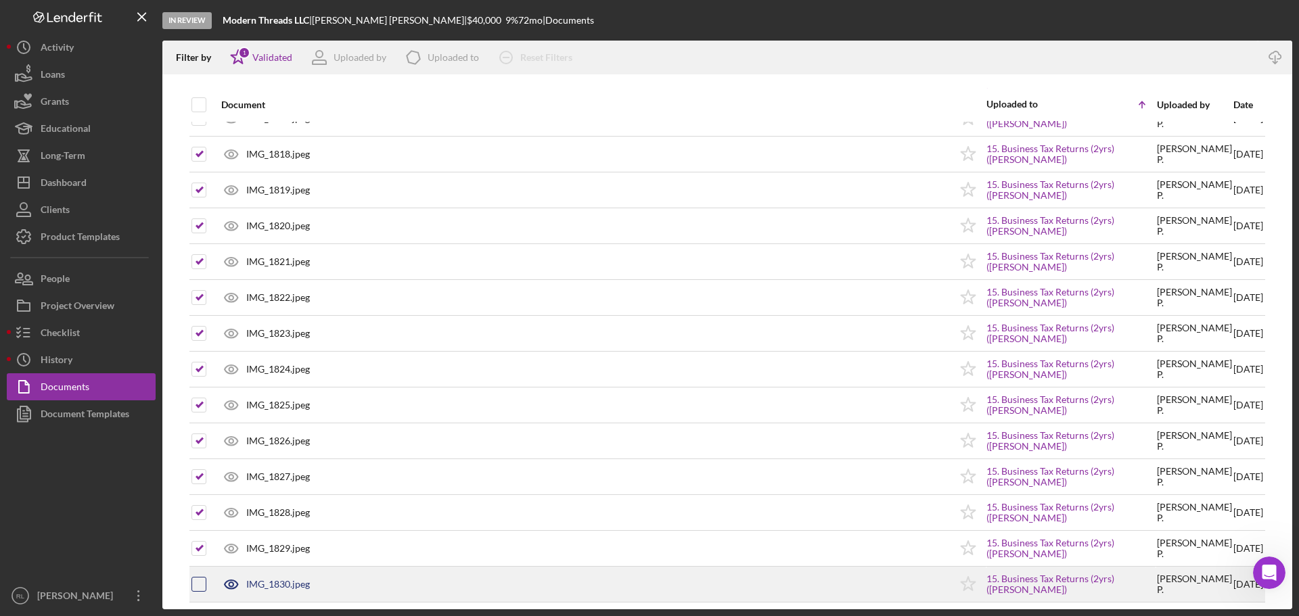
click at [198, 583] on input "checkbox" at bounding box center [199, 585] width 14 height 14
checkbox input "true"
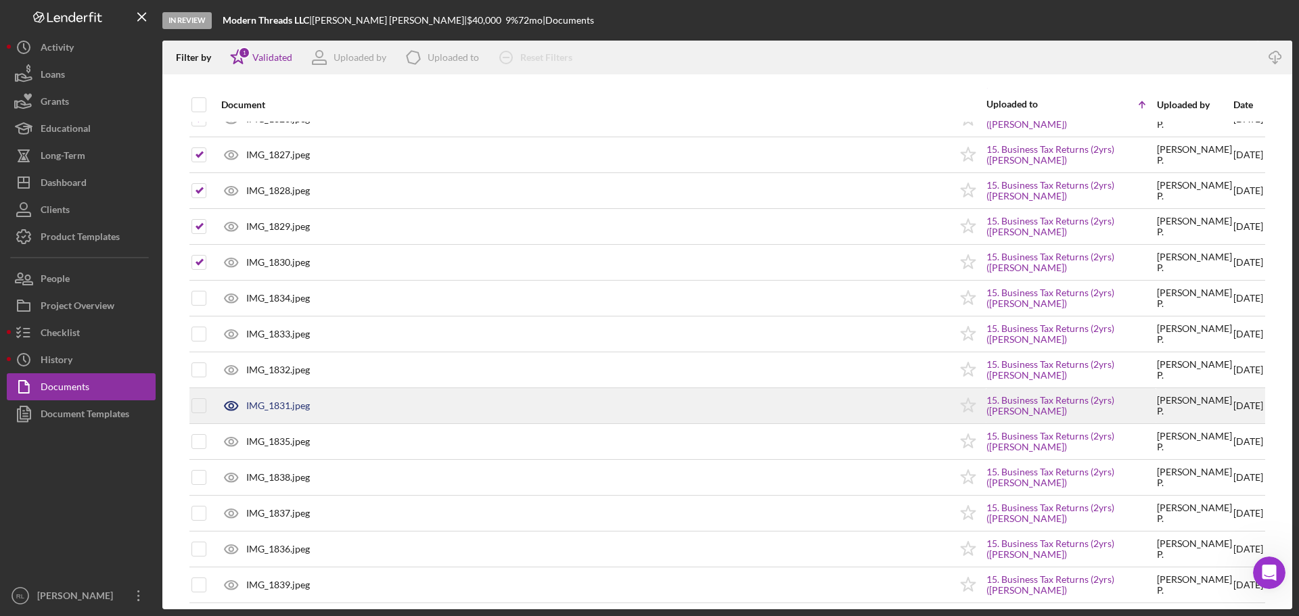
scroll to position [2368, 0]
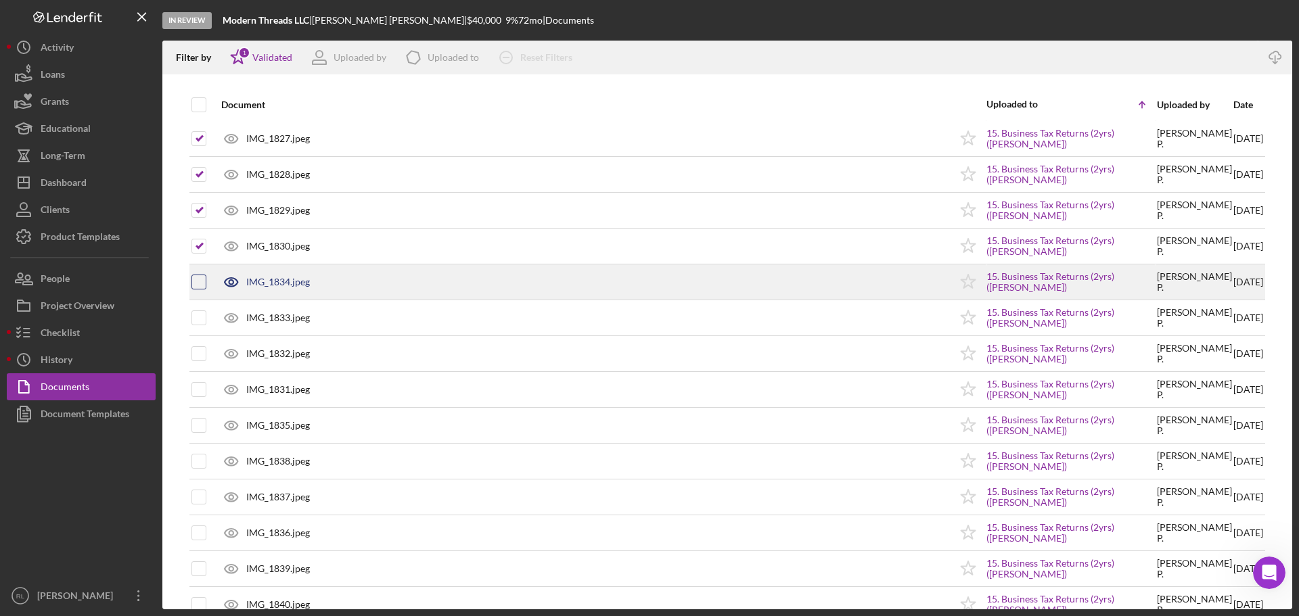
click at [197, 283] on input "checkbox" at bounding box center [199, 282] width 14 height 14
checkbox input "true"
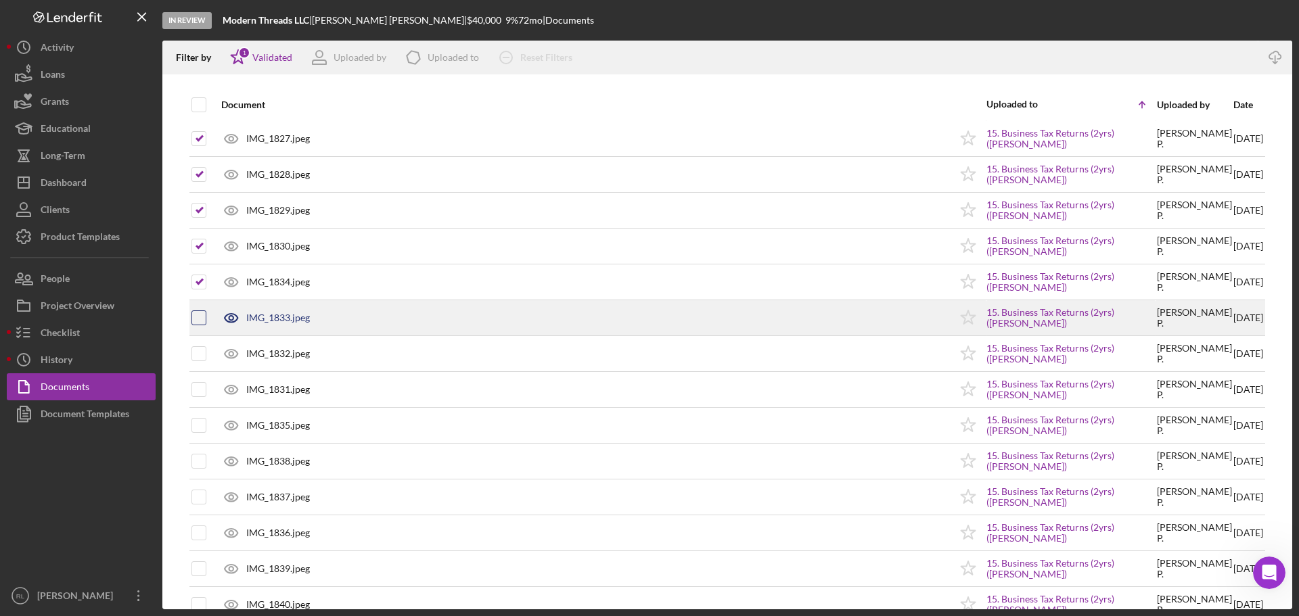
click at [204, 319] on input "checkbox" at bounding box center [199, 318] width 14 height 14
checkbox input "true"
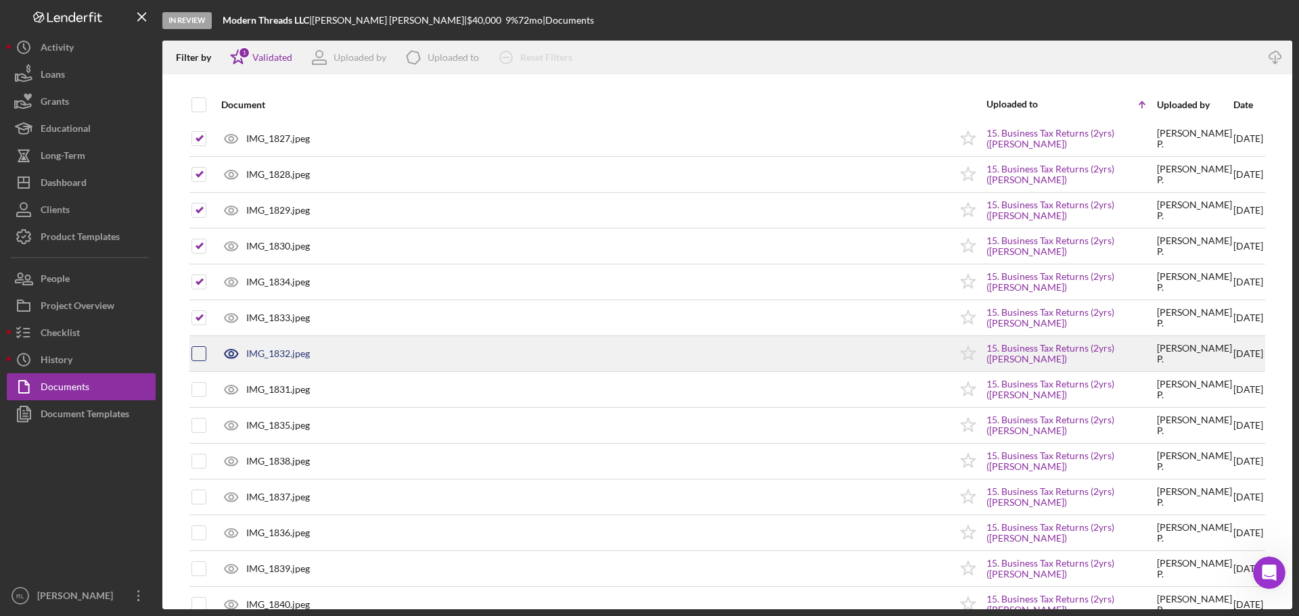
click at [203, 352] on input "checkbox" at bounding box center [199, 354] width 14 height 14
checkbox input "true"
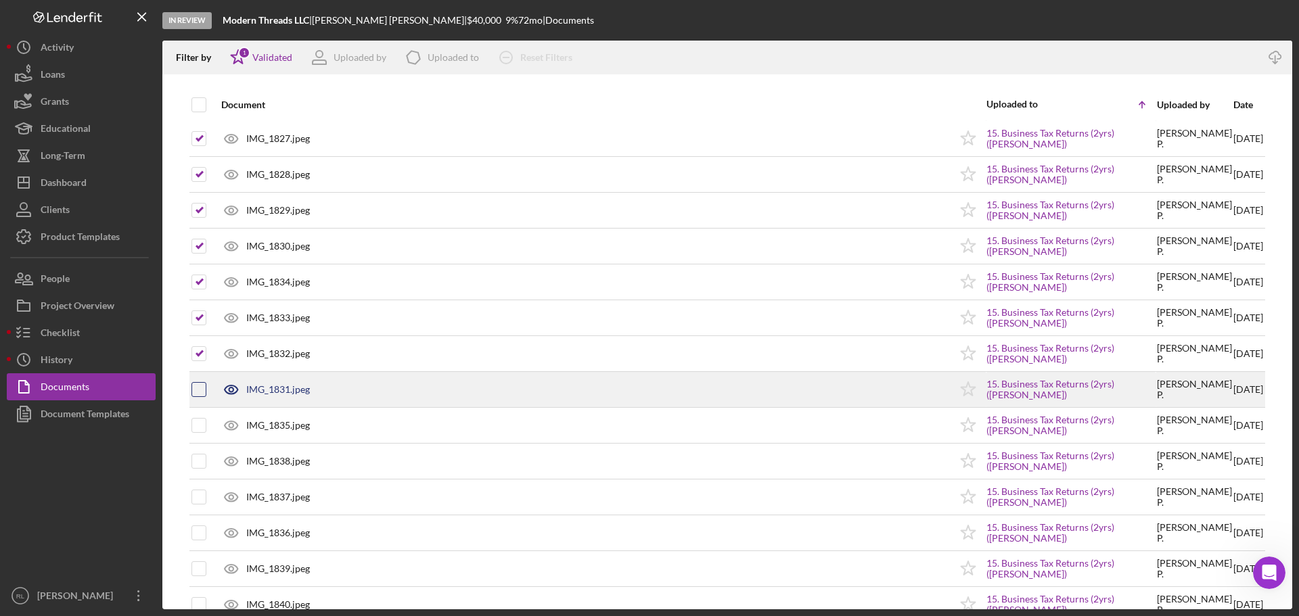
click at [196, 388] on input "checkbox" at bounding box center [199, 390] width 14 height 14
checkbox input "true"
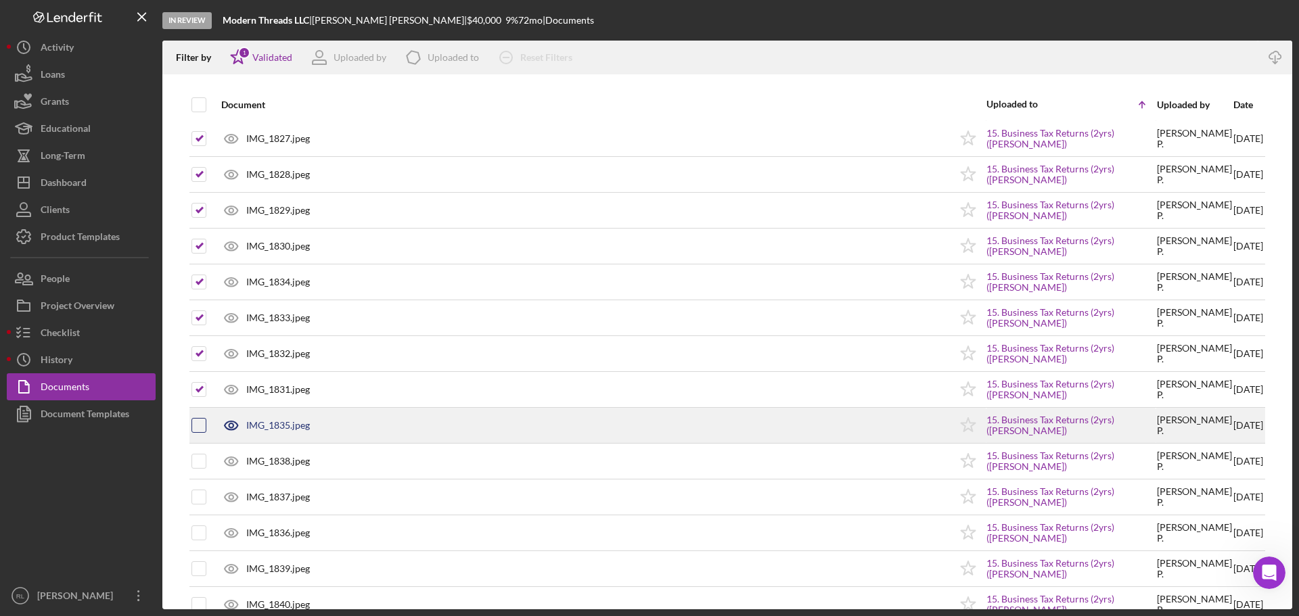
click at [200, 424] on input "checkbox" at bounding box center [199, 426] width 14 height 14
checkbox input "true"
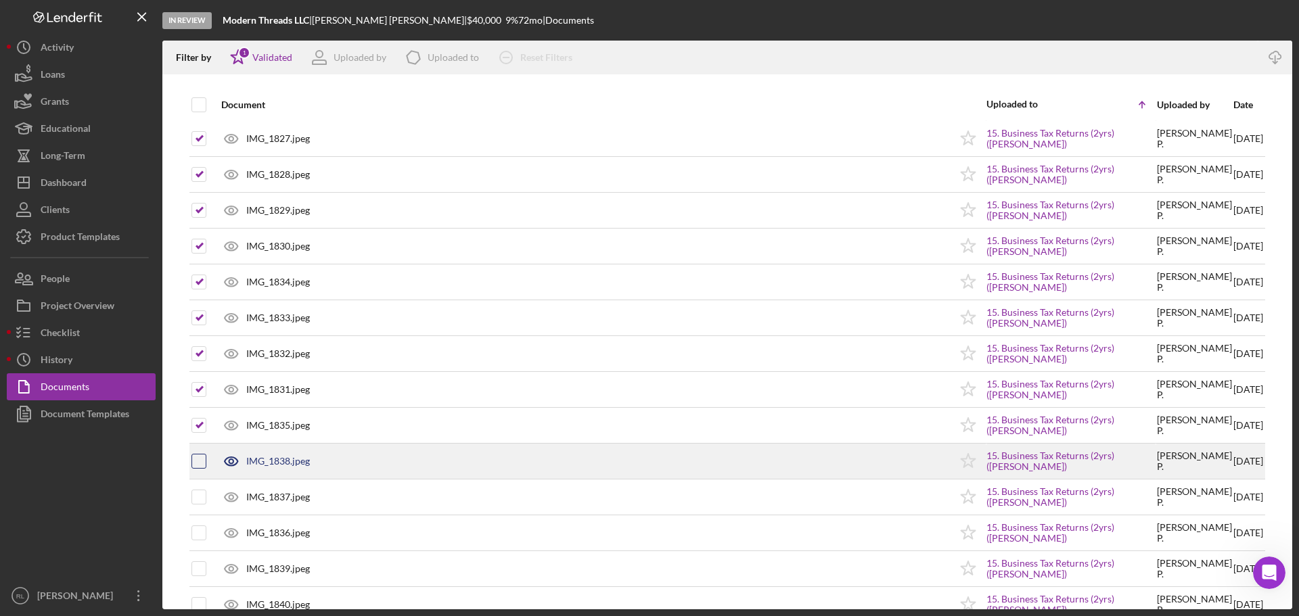
click at [200, 462] on input "checkbox" at bounding box center [199, 462] width 14 height 14
checkbox input "true"
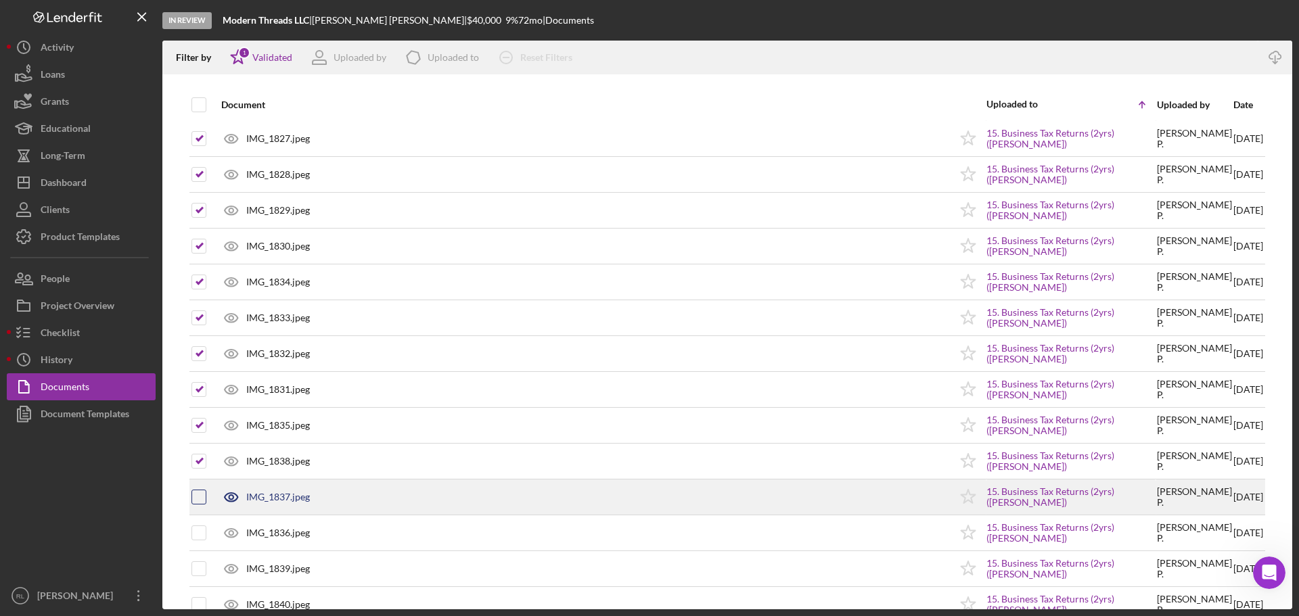
click at [200, 491] on input "checkbox" at bounding box center [199, 498] width 14 height 14
checkbox input "true"
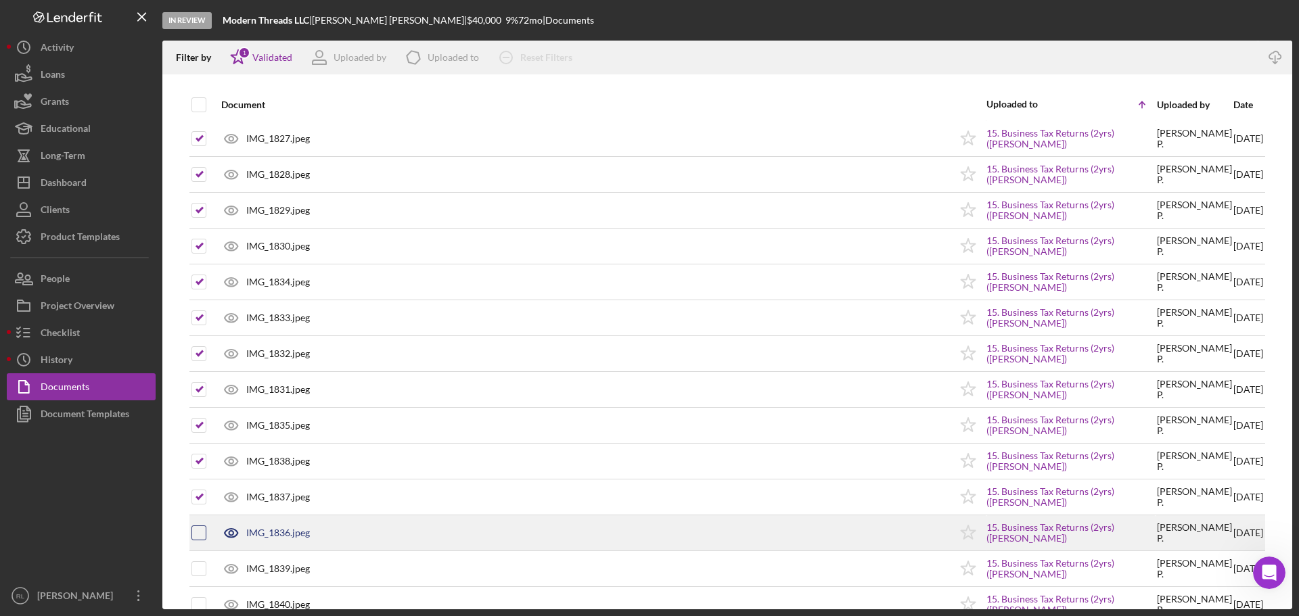
click at [202, 530] on input "checkbox" at bounding box center [199, 533] width 14 height 14
checkbox input "true"
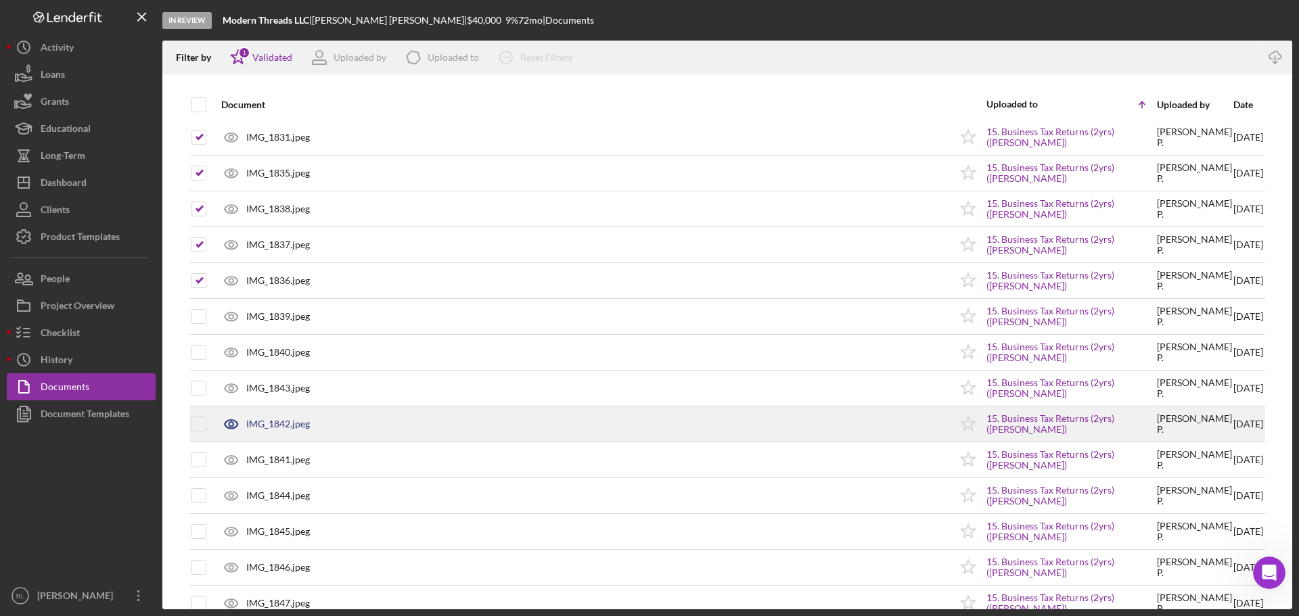
scroll to position [2639, 0]
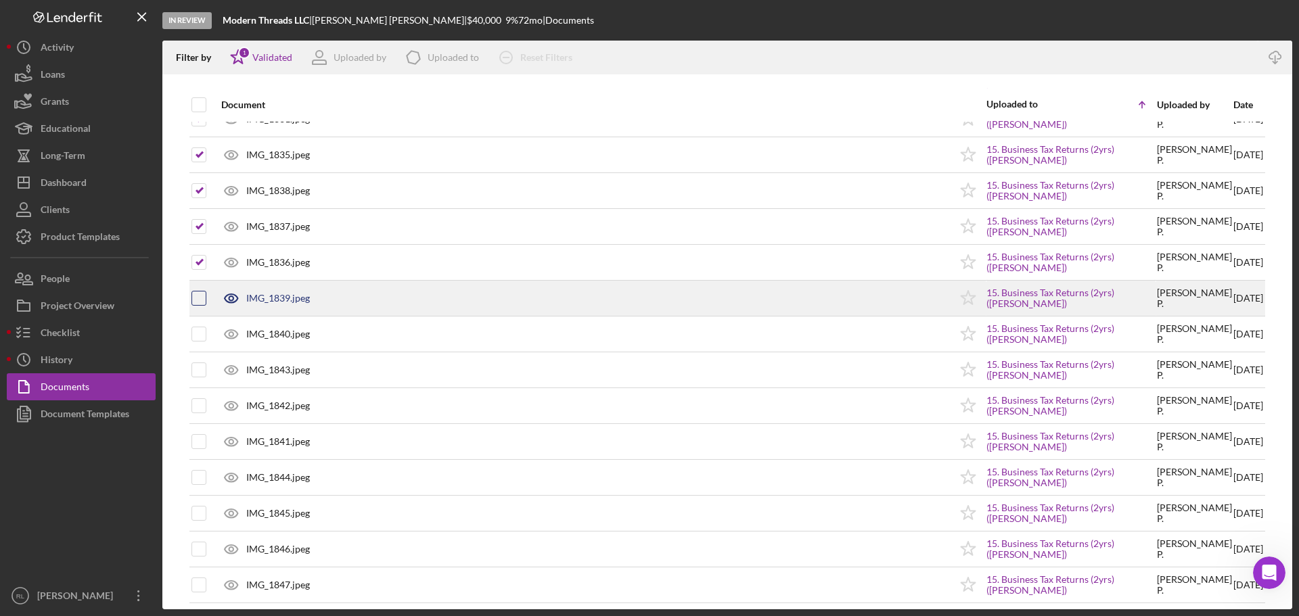
click at [200, 296] on input "checkbox" at bounding box center [199, 299] width 14 height 14
checkbox input "true"
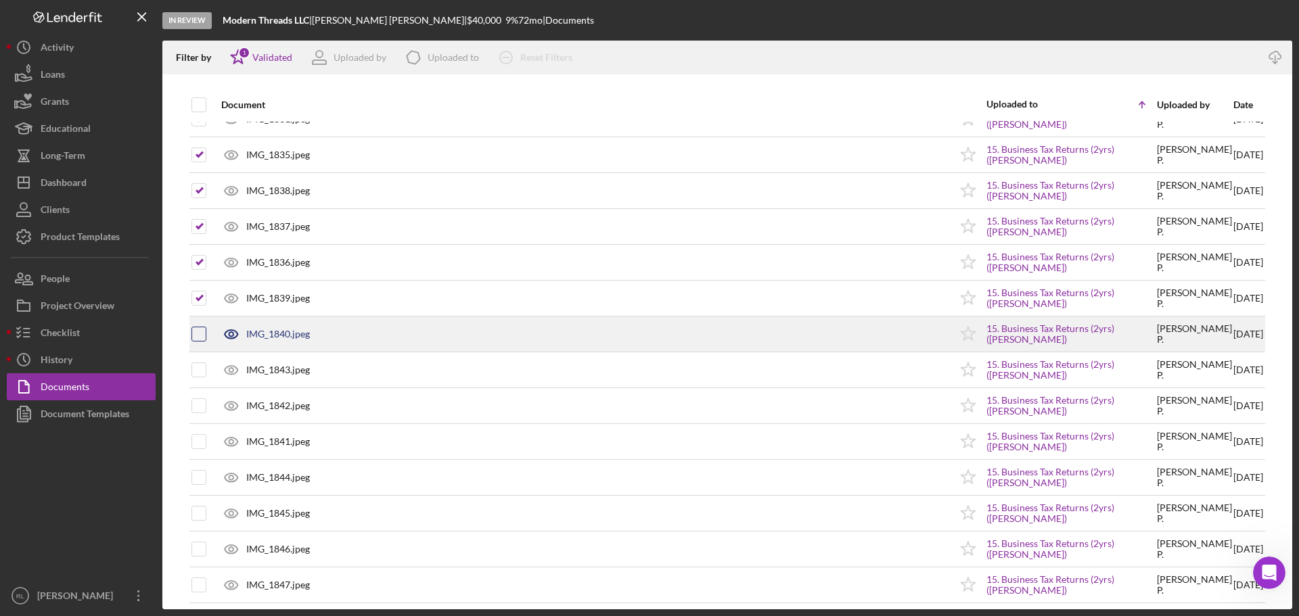
click at [202, 336] on input "checkbox" at bounding box center [199, 334] width 14 height 14
checkbox input "true"
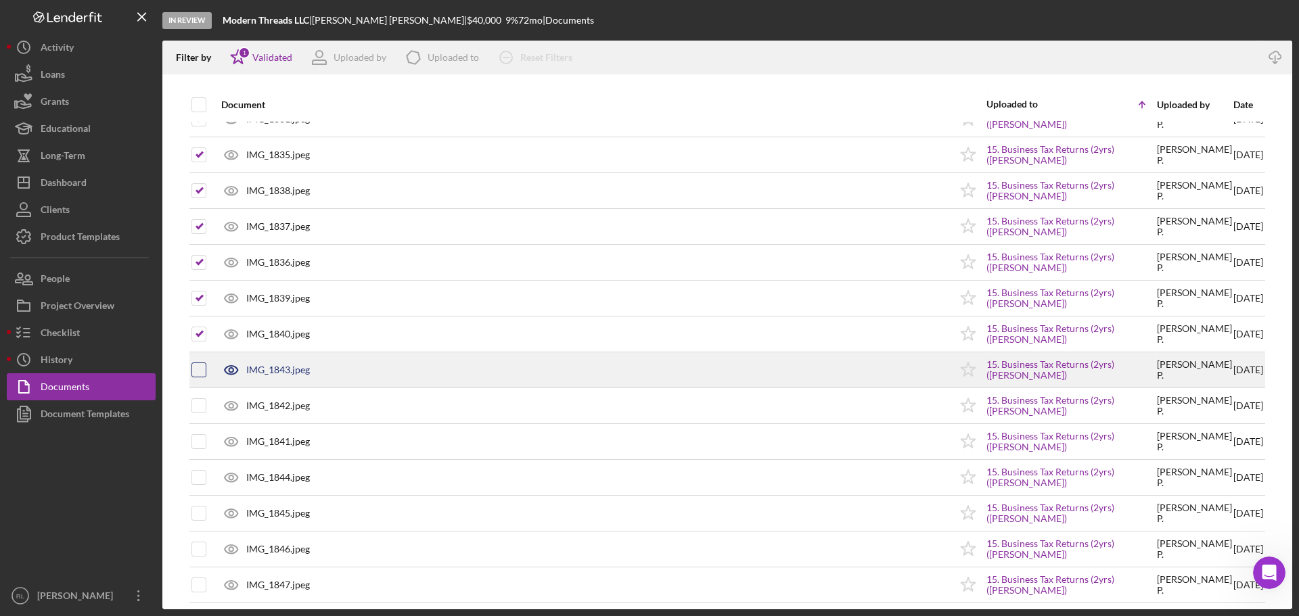
click at [197, 371] on input "checkbox" at bounding box center [199, 370] width 14 height 14
checkbox input "true"
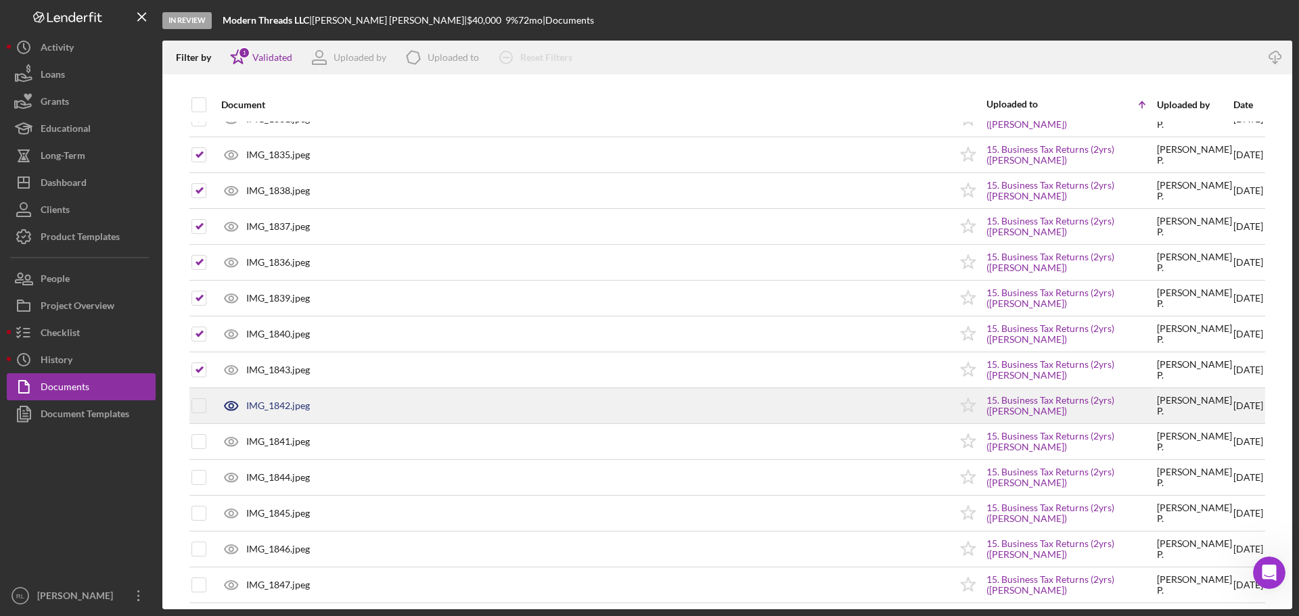
drag, startPoint x: 198, startPoint y: 407, endPoint x: 199, endPoint y: 421, distance: 14.3
click at [198, 407] on input "checkbox" at bounding box center [199, 406] width 14 height 14
checkbox input "true"
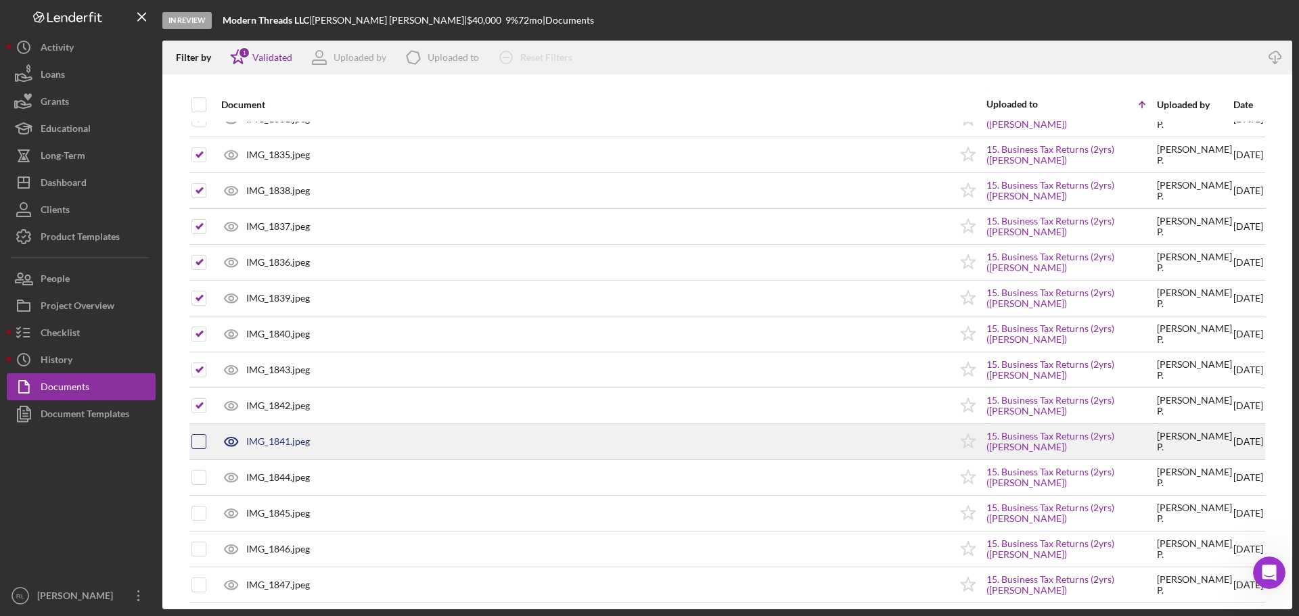
click at [196, 447] on input "checkbox" at bounding box center [199, 442] width 14 height 14
checkbox input "true"
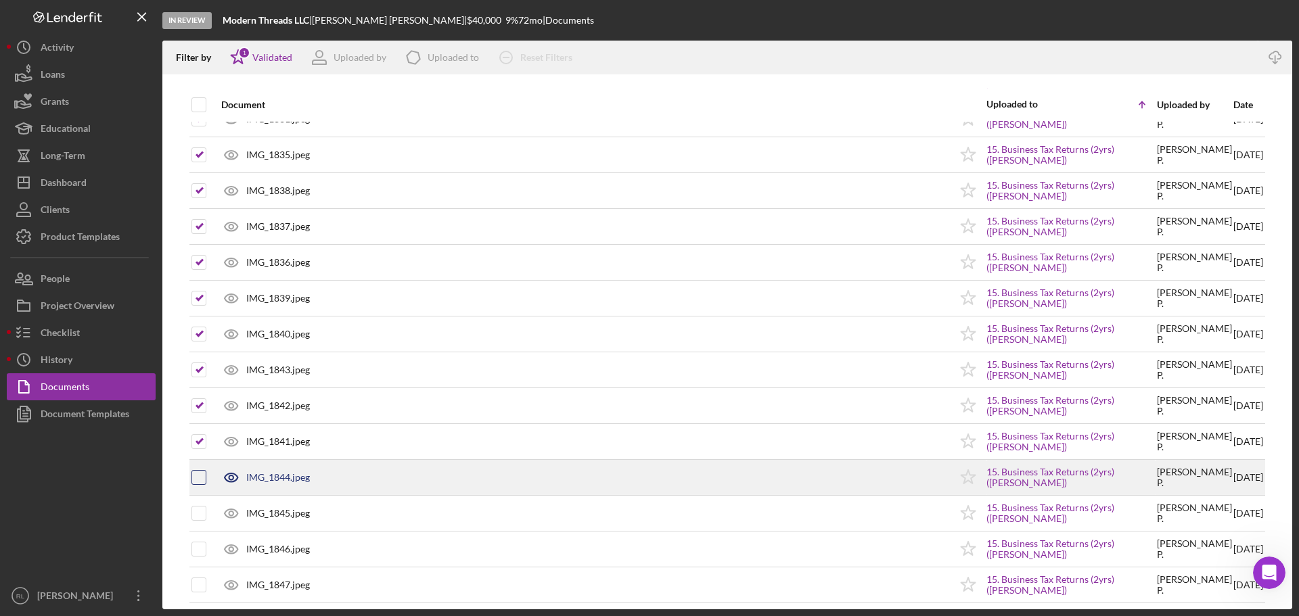
click at [198, 482] on input "checkbox" at bounding box center [199, 478] width 14 height 14
checkbox input "true"
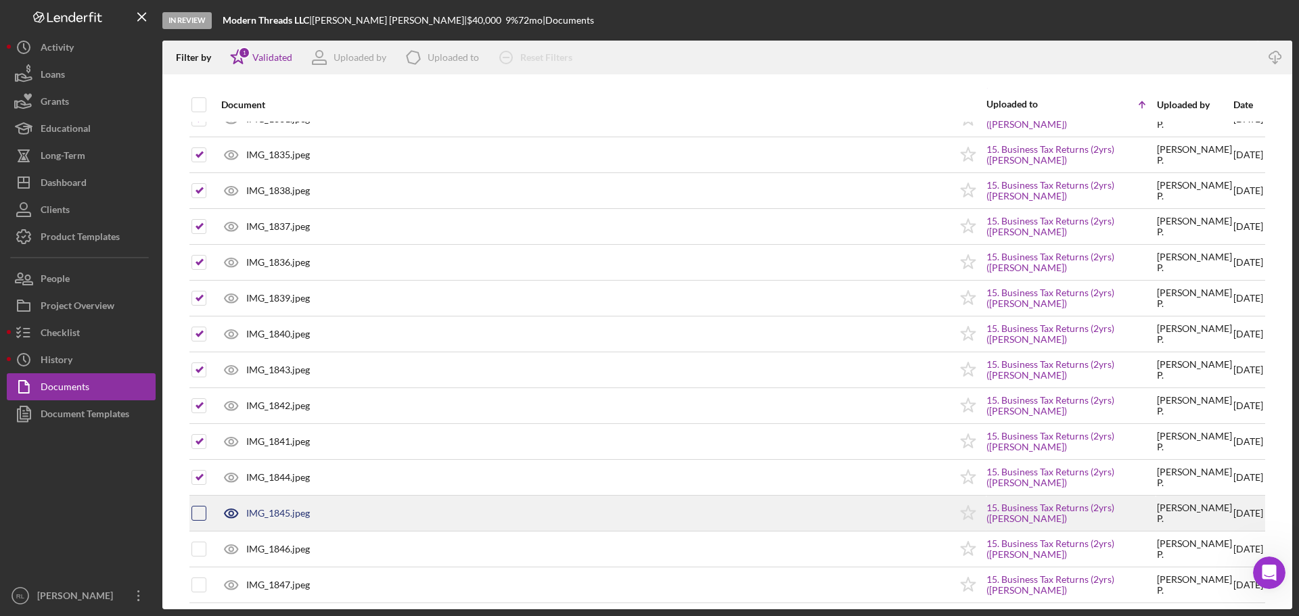
click at [197, 512] on input "checkbox" at bounding box center [199, 514] width 14 height 14
checkbox input "true"
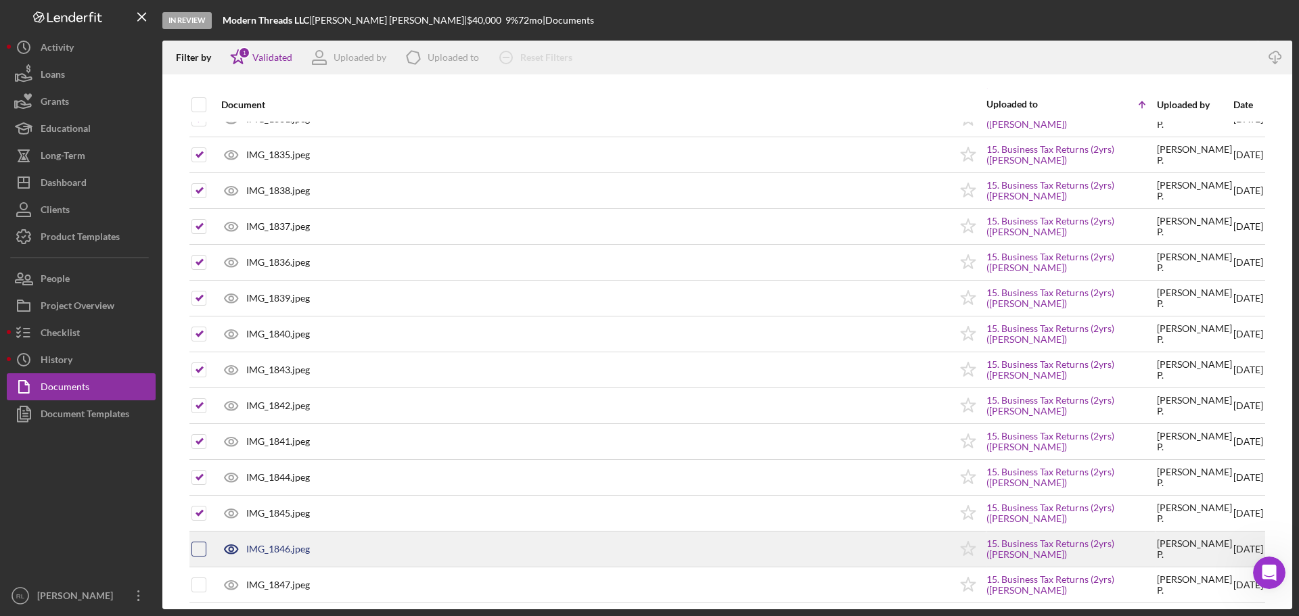
click at [197, 553] on input "checkbox" at bounding box center [199, 550] width 14 height 14
checkbox input "true"
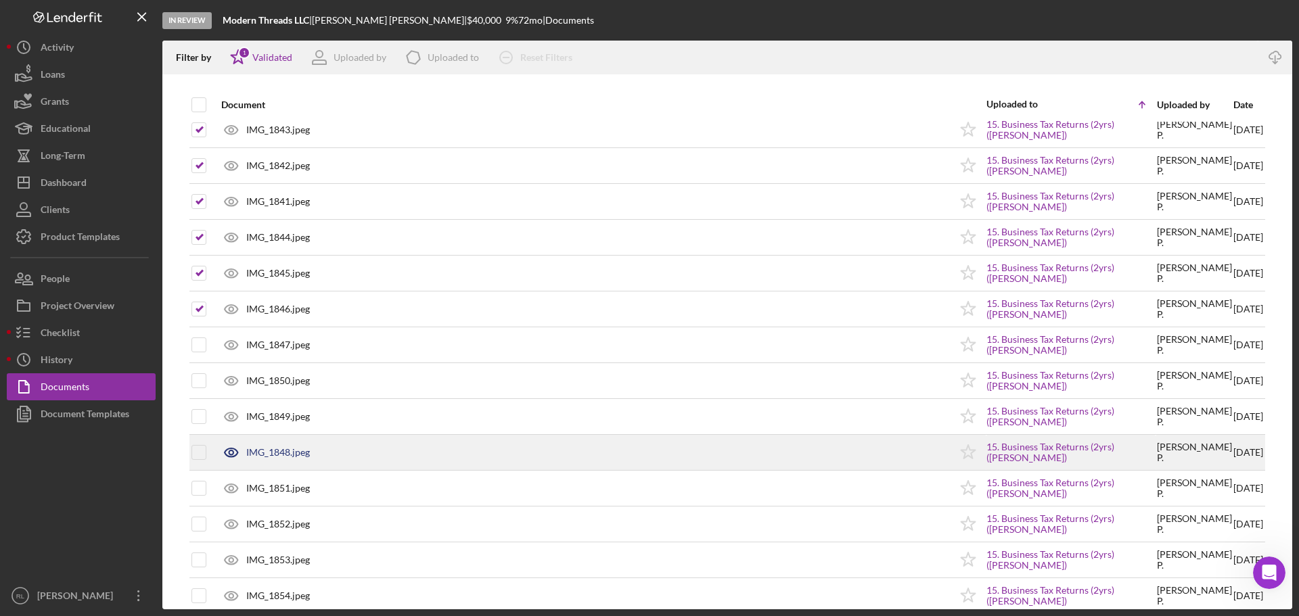
scroll to position [2909, 0]
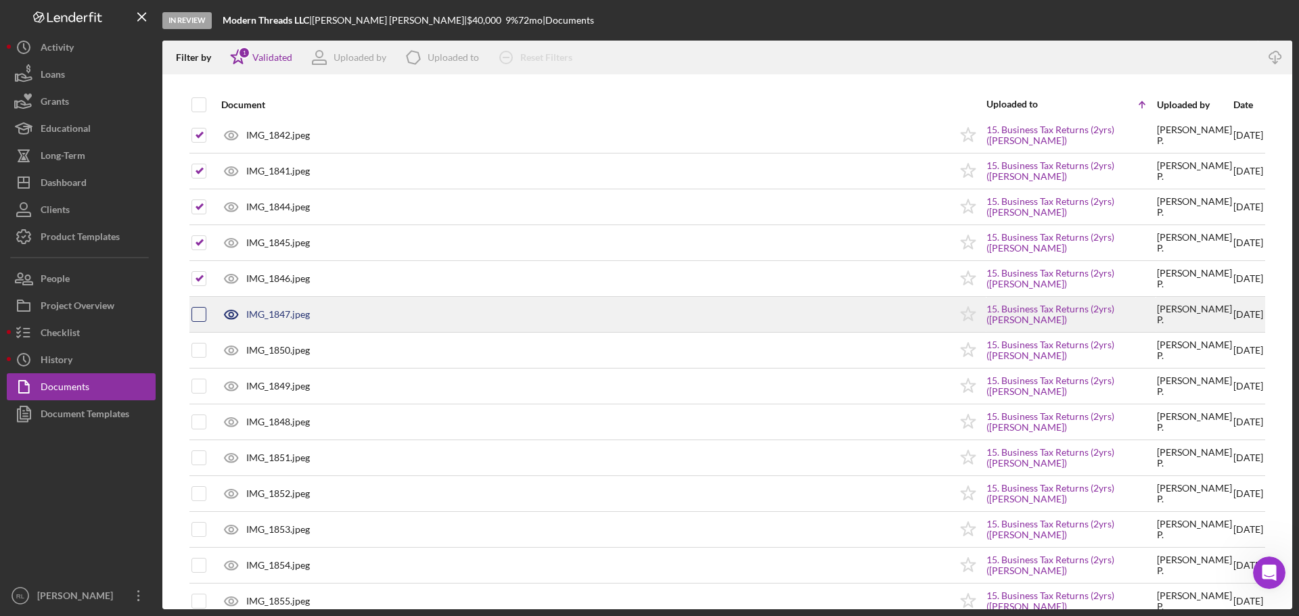
click at [202, 317] on input "checkbox" at bounding box center [199, 315] width 14 height 14
checkbox input "true"
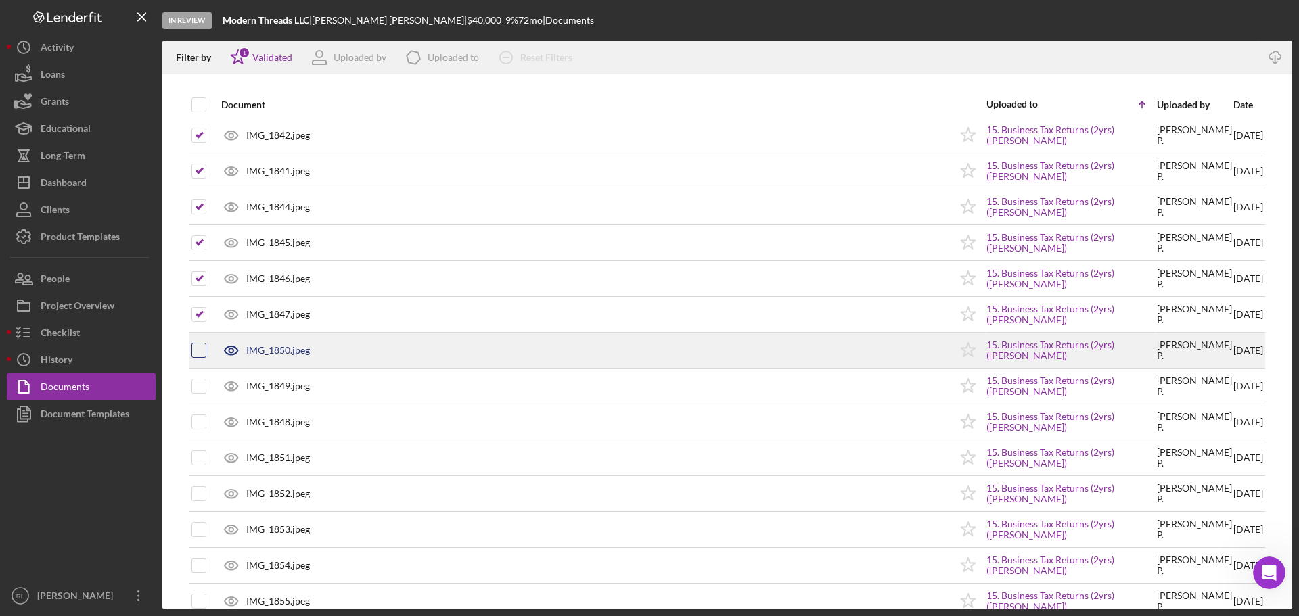
click at [195, 344] on input "checkbox" at bounding box center [199, 351] width 14 height 14
checkbox input "true"
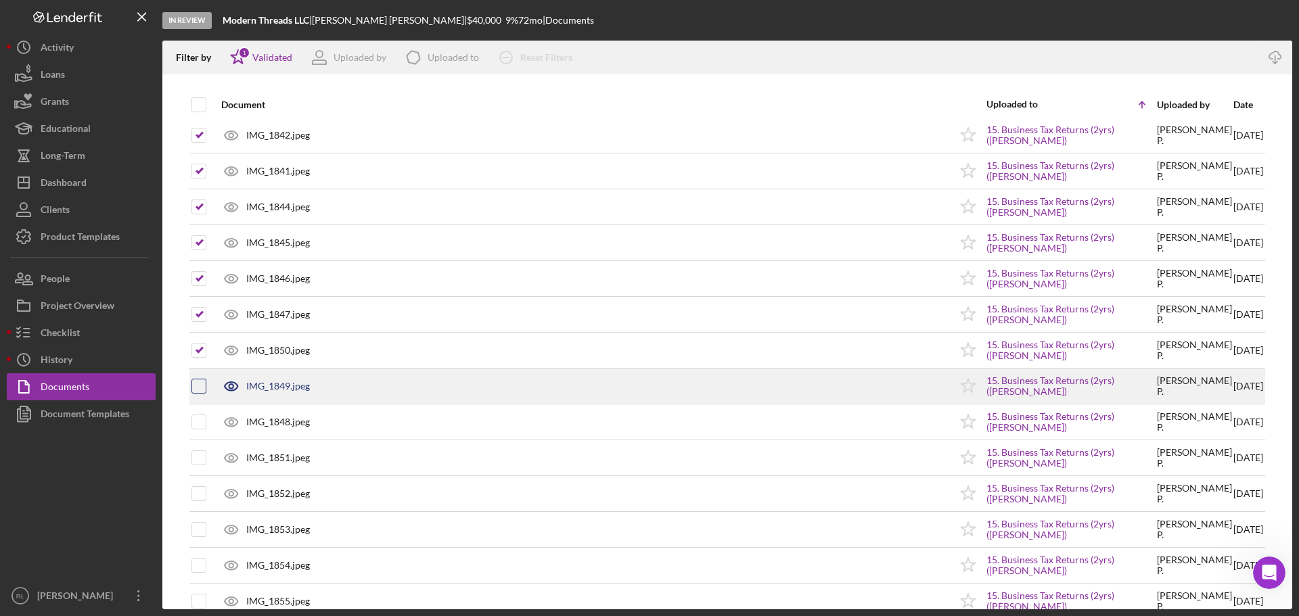
click at [199, 389] on input "checkbox" at bounding box center [199, 387] width 14 height 14
checkbox input "true"
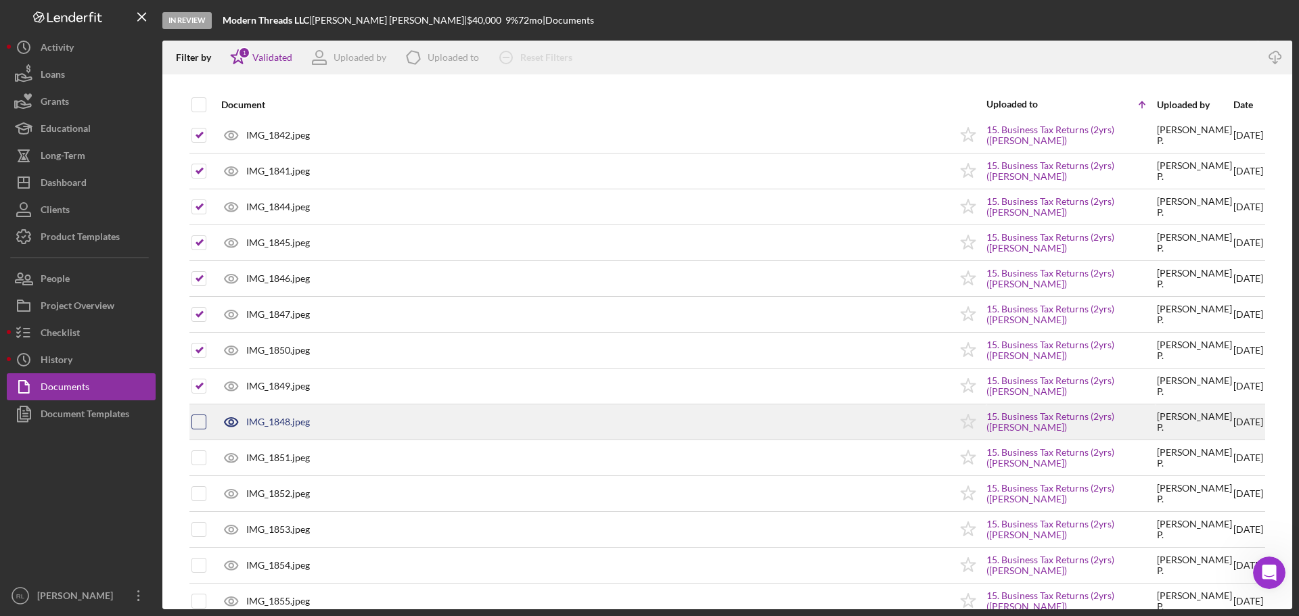
click at [199, 424] on input "checkbox" at bounding box center [199, 422] width 14 height 14
checkbox input "true"
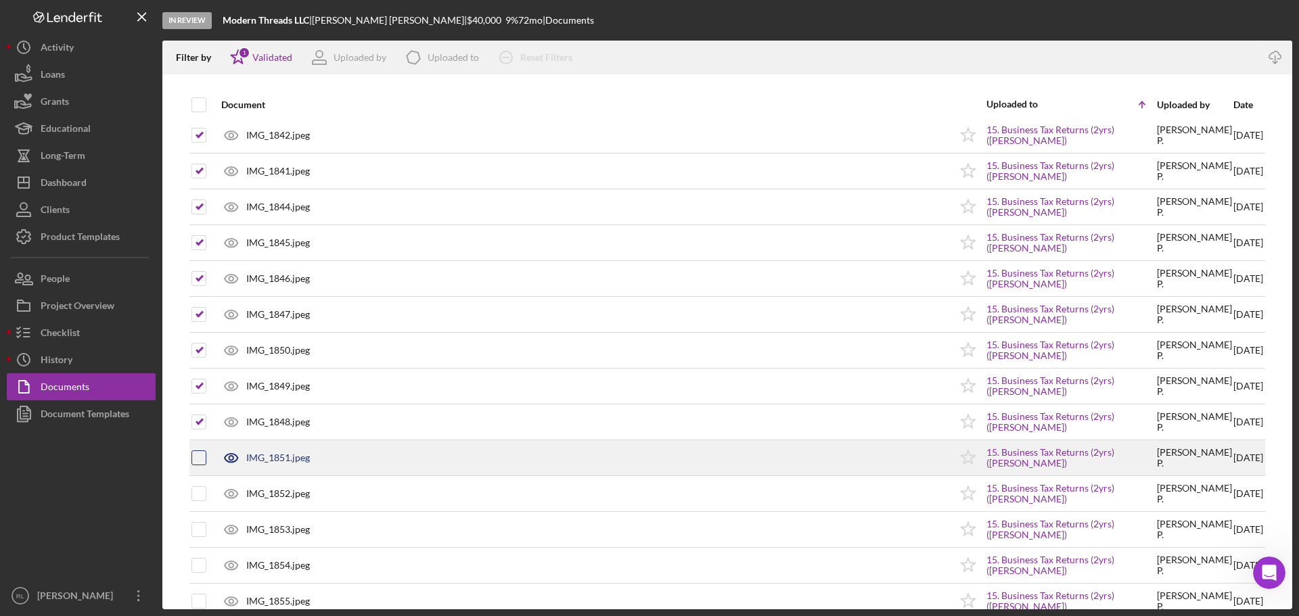
click at [198, 457] on input "checkbox" at bounding box center [199, 458] width 14 height 14
checkbox input "true"
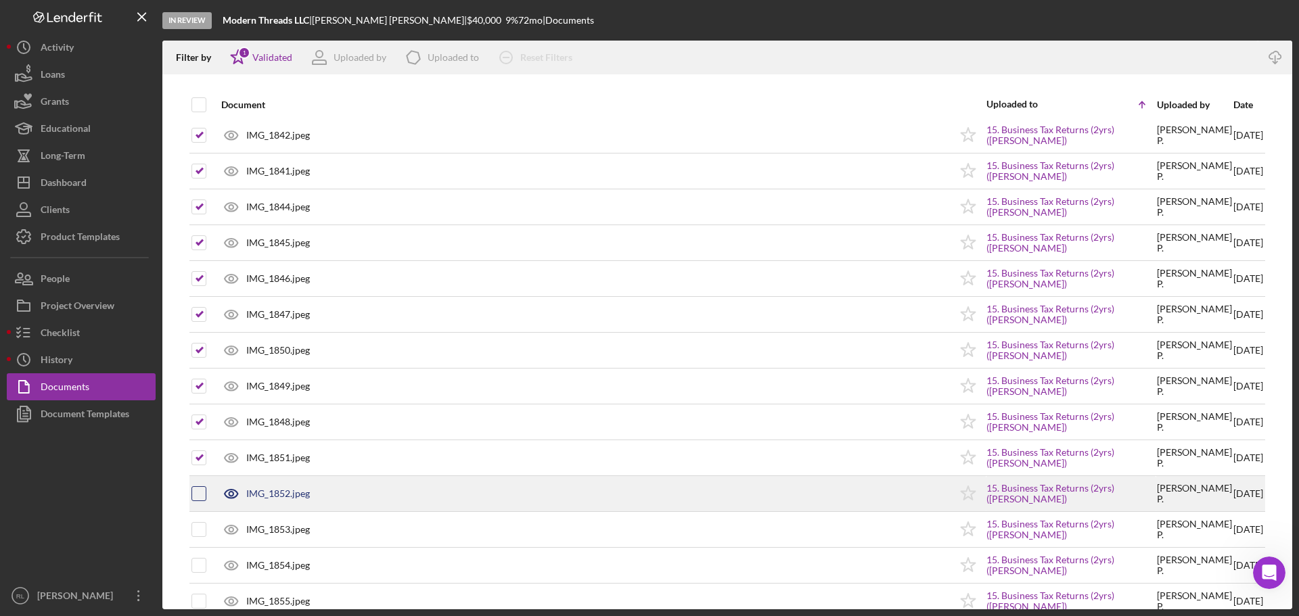
click at [199, 498] on input "checkbox" at bounding box center [199, 494] width 14 height 14
checkbox input "true"
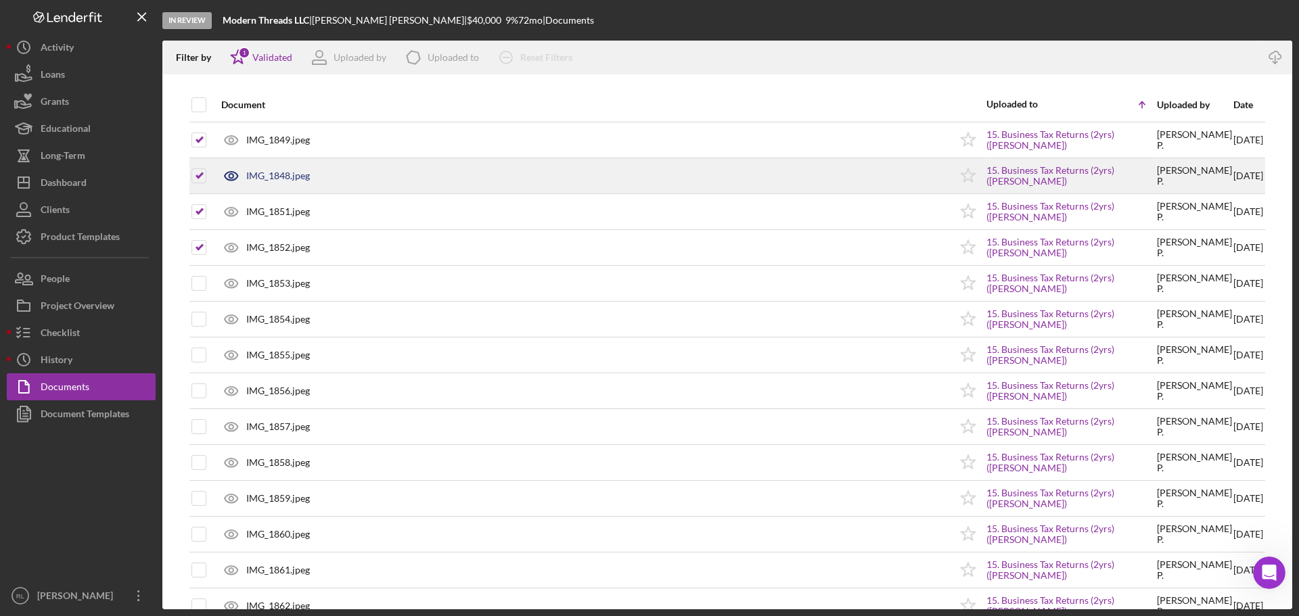
scroll to position [3180, 0]
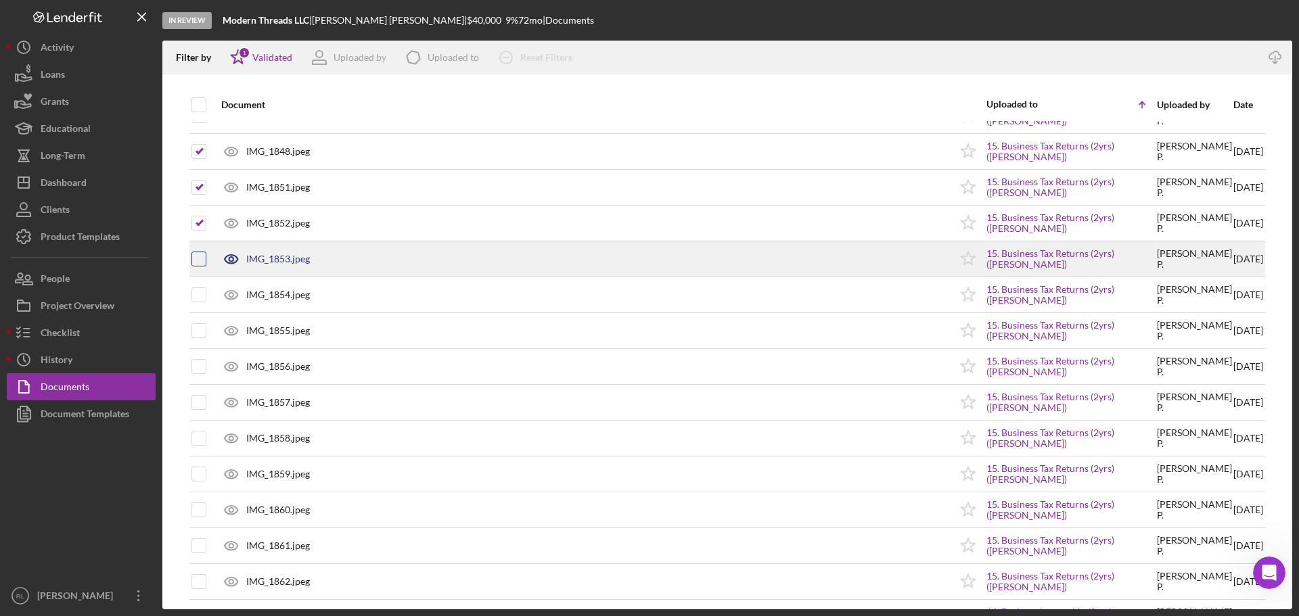
click at [201, 258] on input "checkbox" at bounding box center [199, 259] width 14 height 14
checkbox input "true"
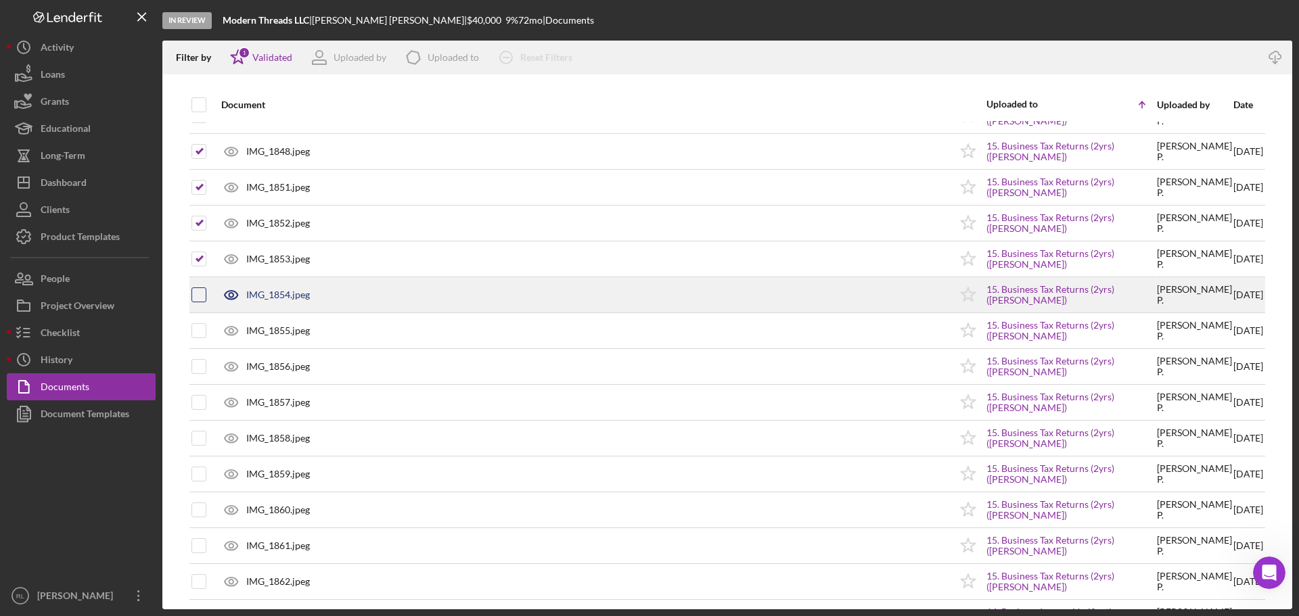
click at [200, 298] on input "checkbox" at bounding box center [199, 295] width 14 height 14
checkbox input "true"
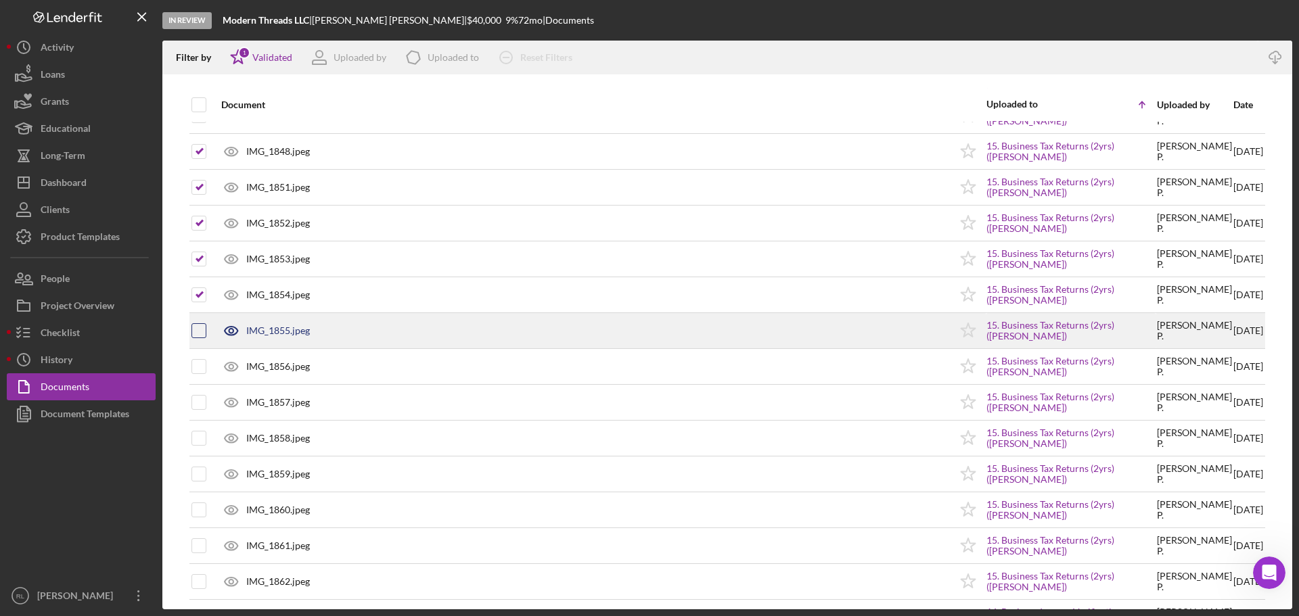
click at [199, 327] on input "checkbox" at bounding box center [199, 331] width 14 height 14
checkbox input "true"
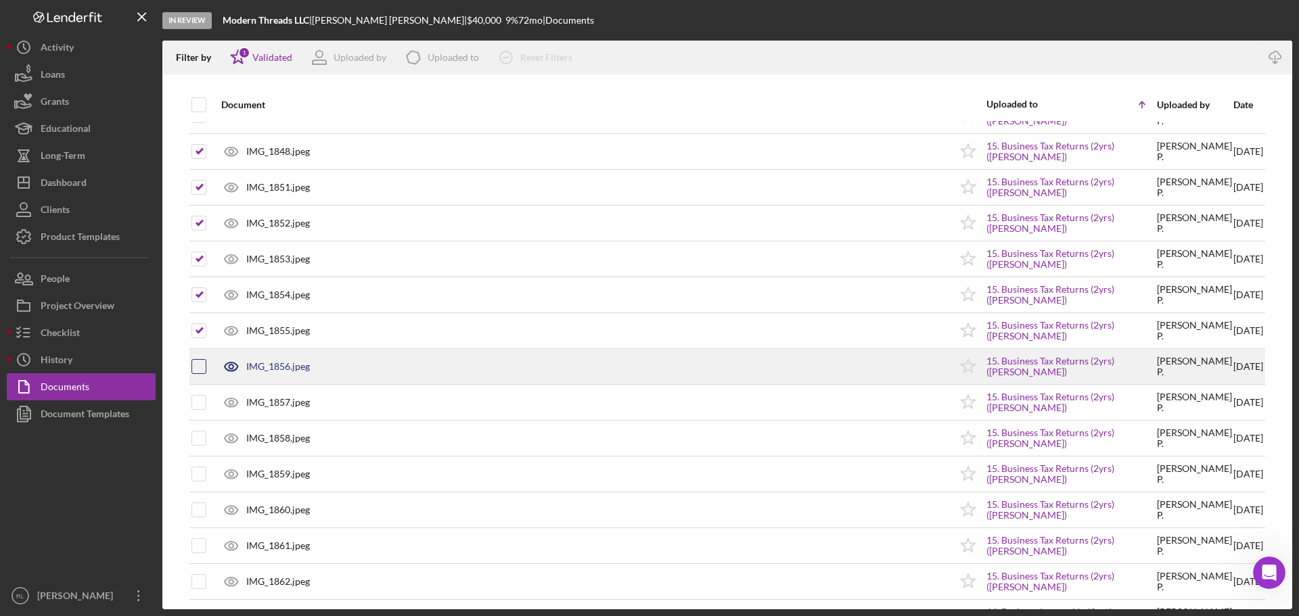
click at [198, 368] on input "checkbox" at bounding box center [199, 367] width 14 height 14
checkbox input "true"
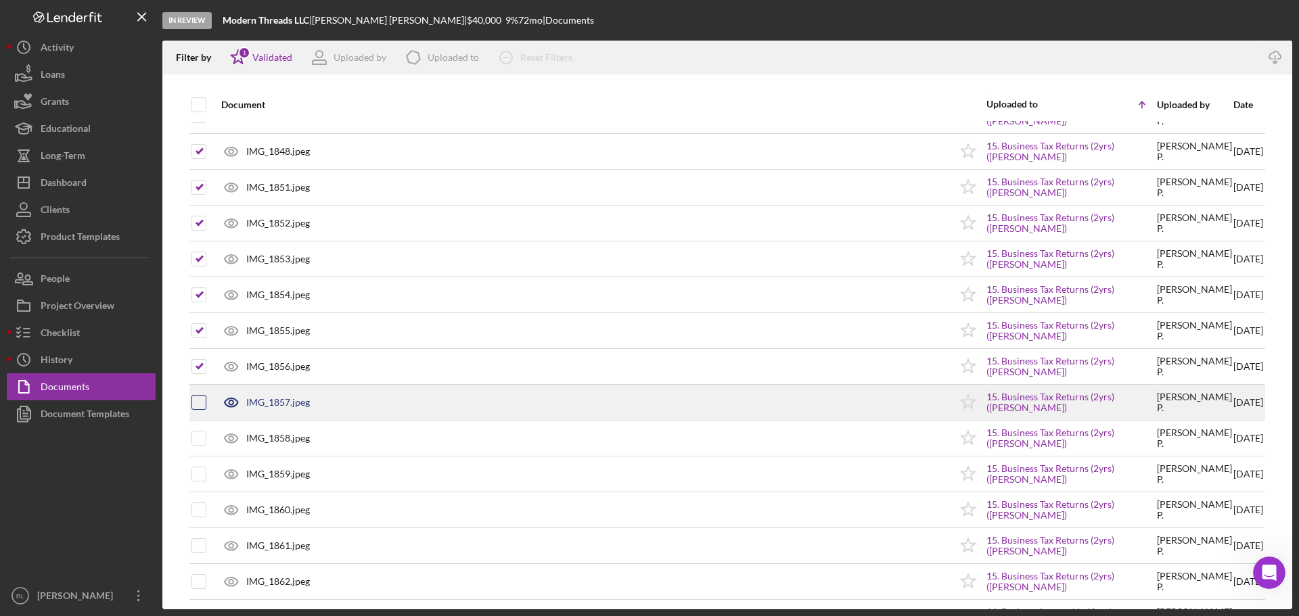
click at [199, 405] on input "checkbox" at bounding box center [199, 403] width 14 height 14
checkbox input "true"
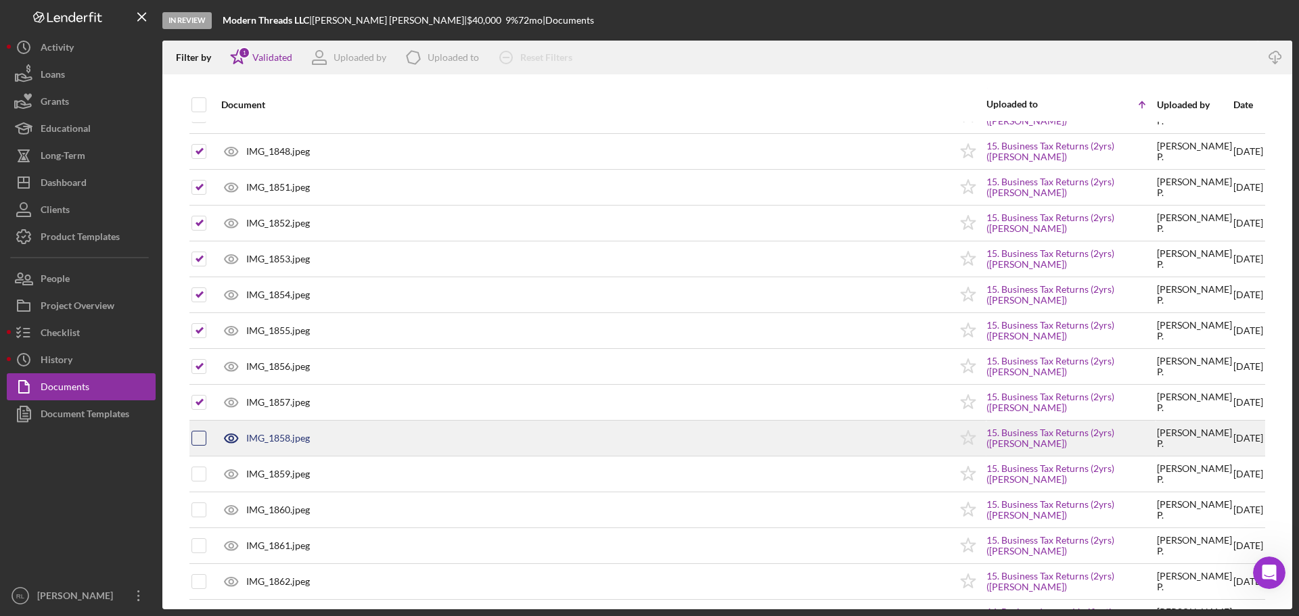
click at [201, 436] on input "checkbox" at bounding box center [199, 439] width 14 height 14
checkbox input "true"
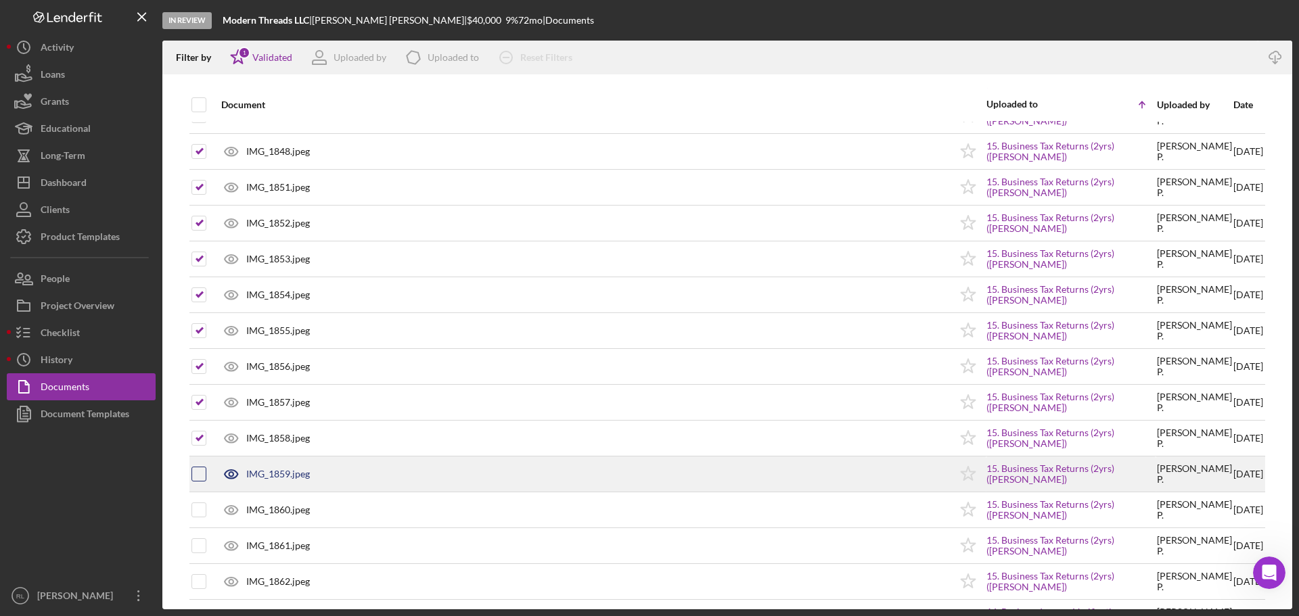
click at [201, 474] on input "checkbox" at bounding box center [199, 475] width 14 height 14
checkbox input "true"
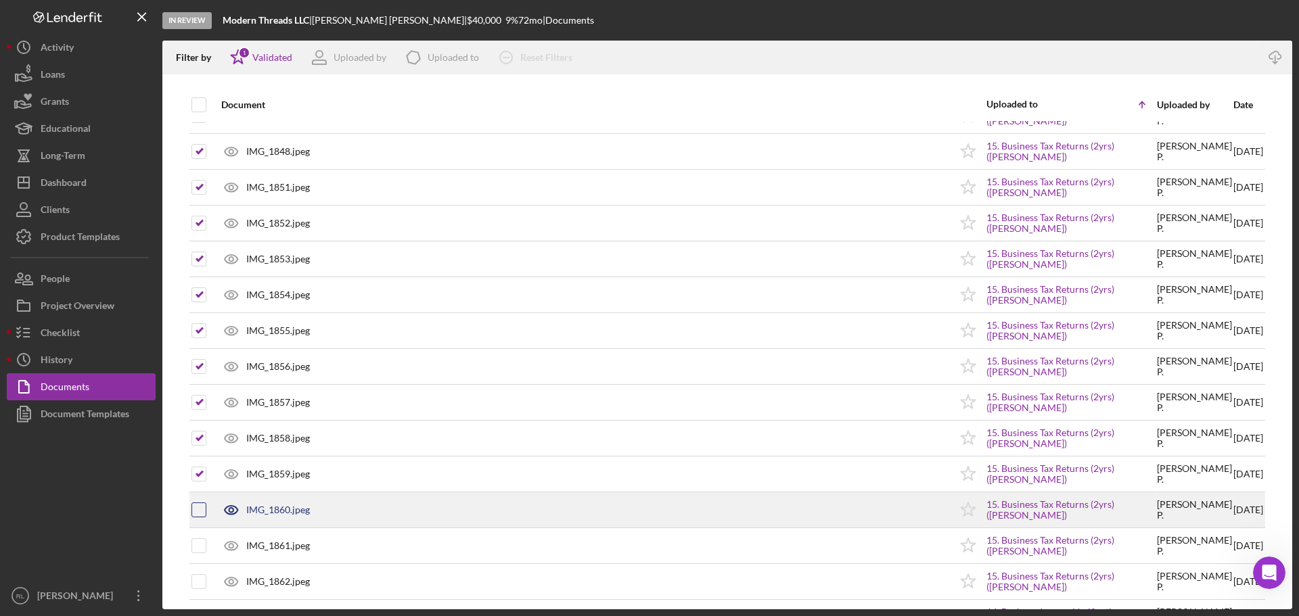
click at [197, 509] on input "checkbox" at bounding box center [199, 510] width 14 height 14
checkbox input "true"
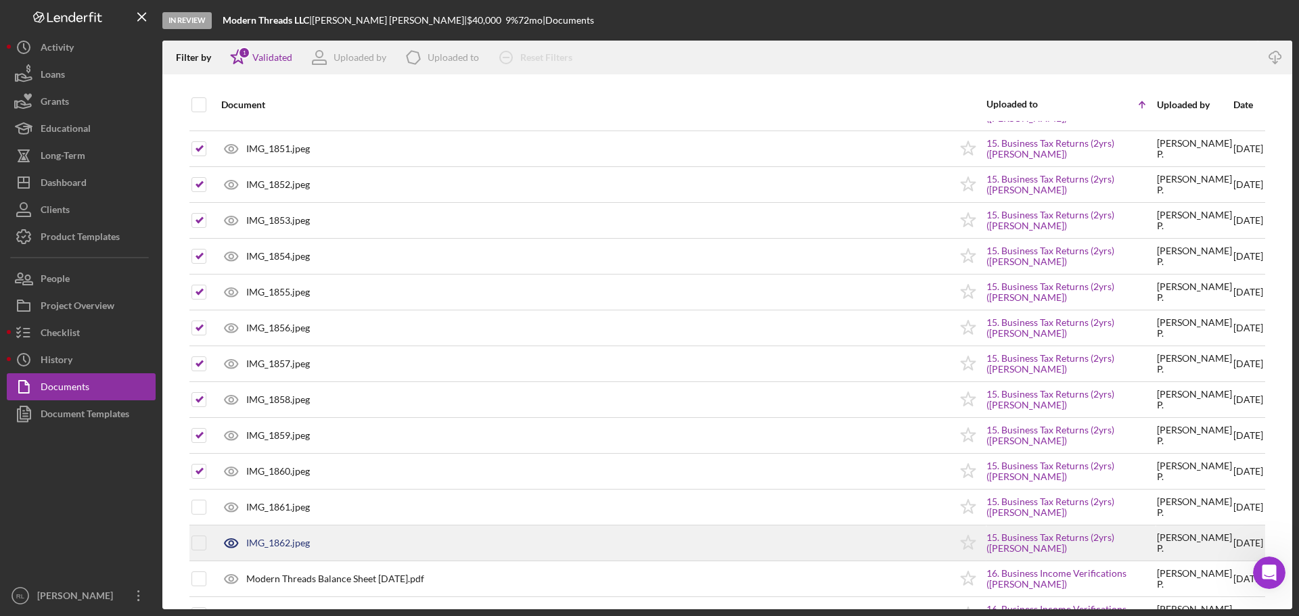
scroll to position [3383, 0]
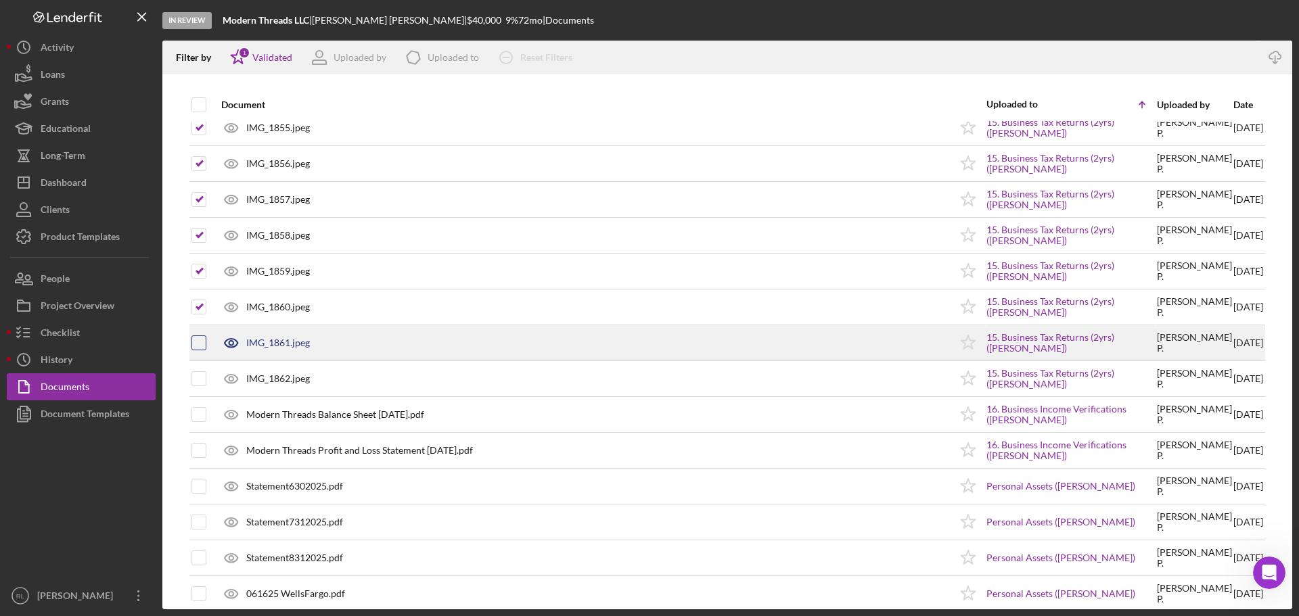
click at [196, 344] on input "checkbox" at bounding box center [199, 343] width 14 height 14
checkbox input "true"
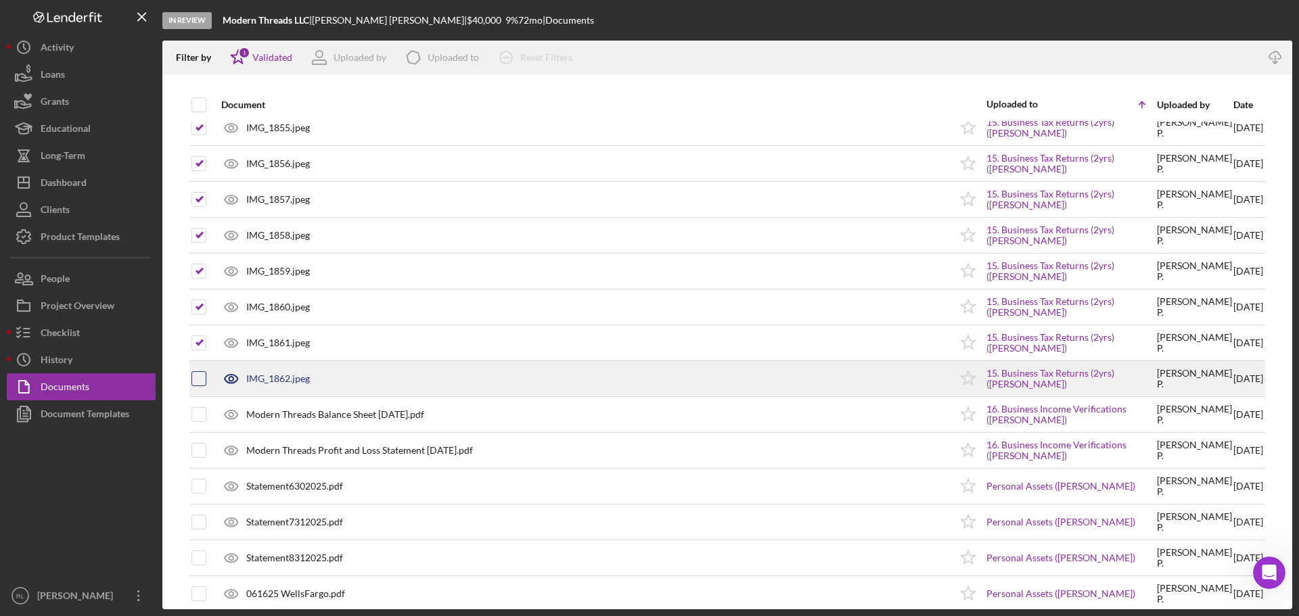
click at [202, 379] on input "checkbox" at bounding box center [199, 379] width 14 height 14
checkbox input "true"
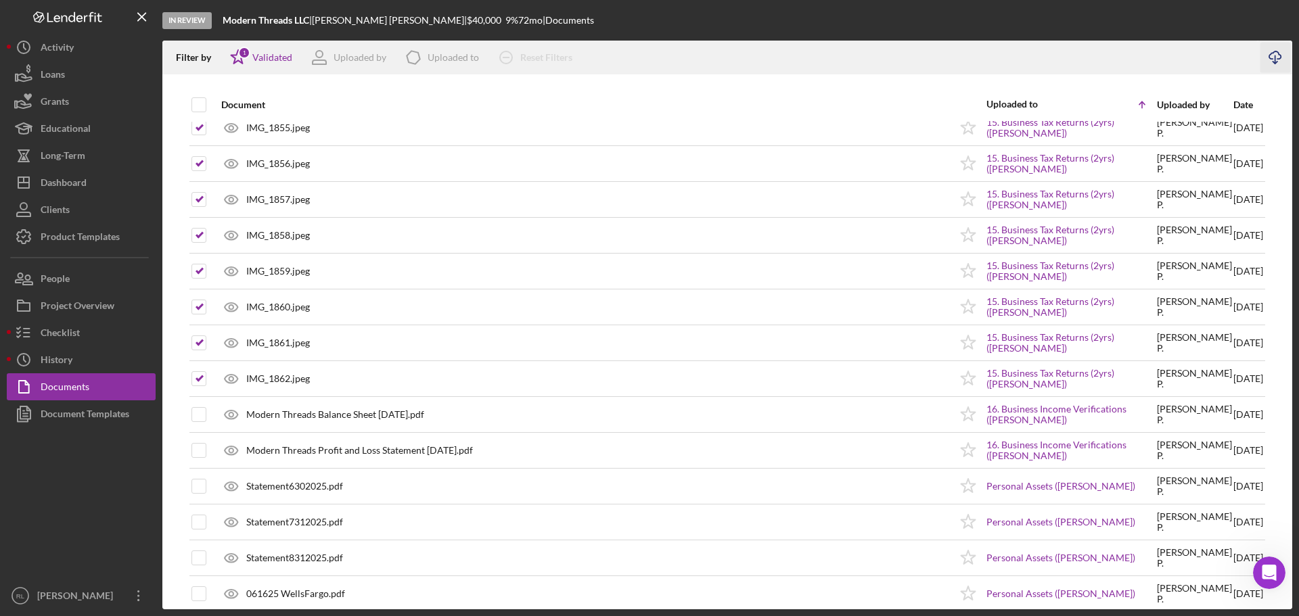
click at [1274, 58] on icon "Icon/Download" at bounding box center [1276, 58] width 30 height 30
click at [67, 365] on div "History" at bounding box center [57, 361] width 32 height 30
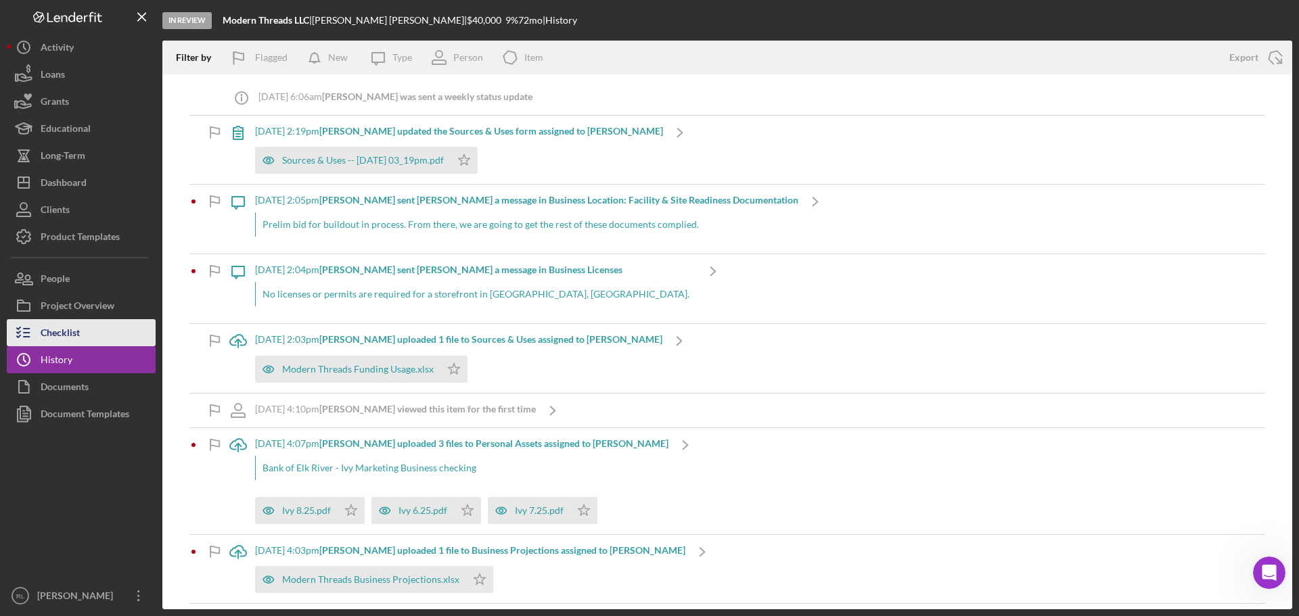
click at [34, 336] on icon "button" at bounding box center [24, 333] width 34 height 34
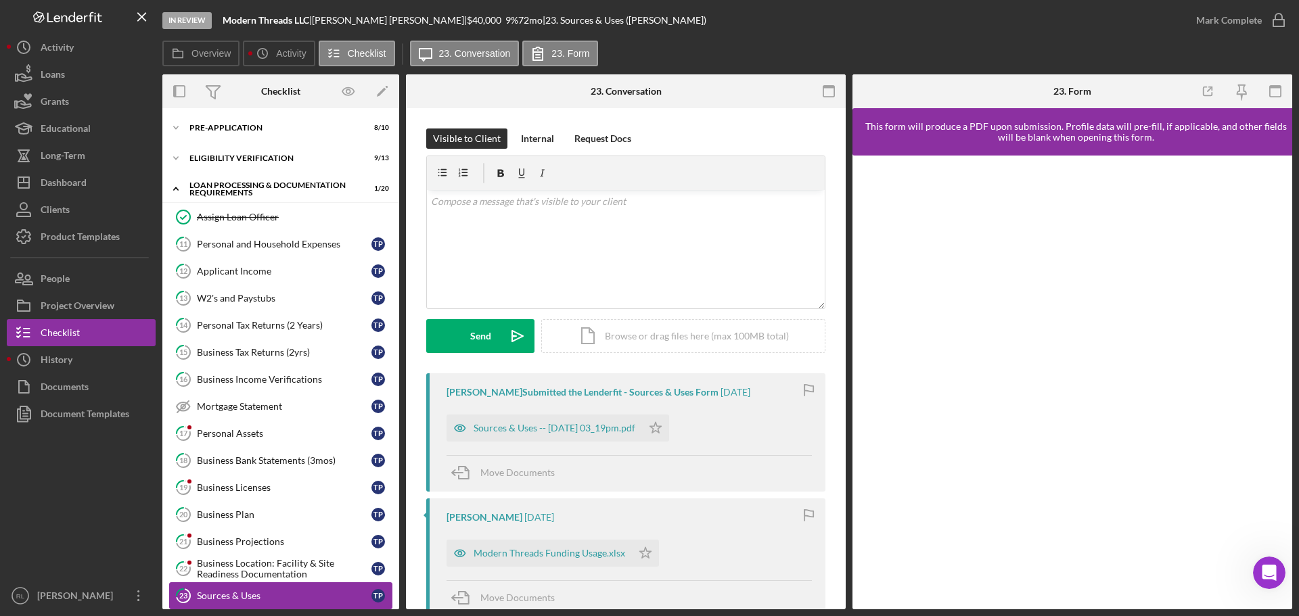
scroll to position [237, 0]
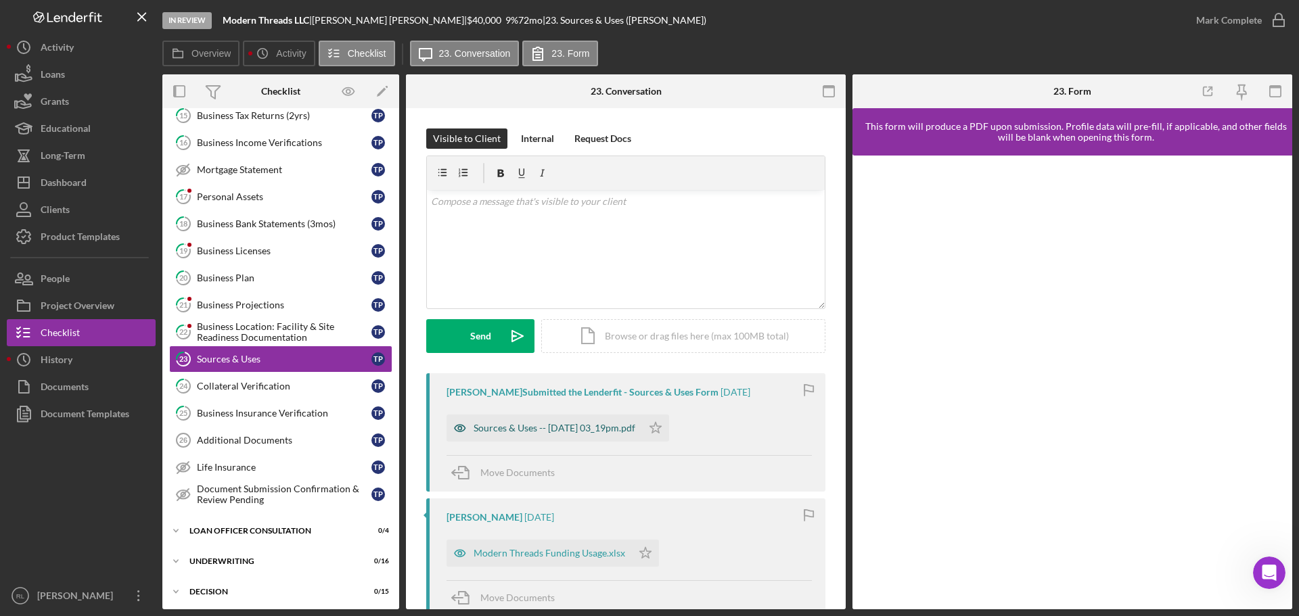
click at [514, 428] on div "Sources & Uses -- [DATE] 03_19pm.pdf" at bounding box center [555, 428] width 162 height 11
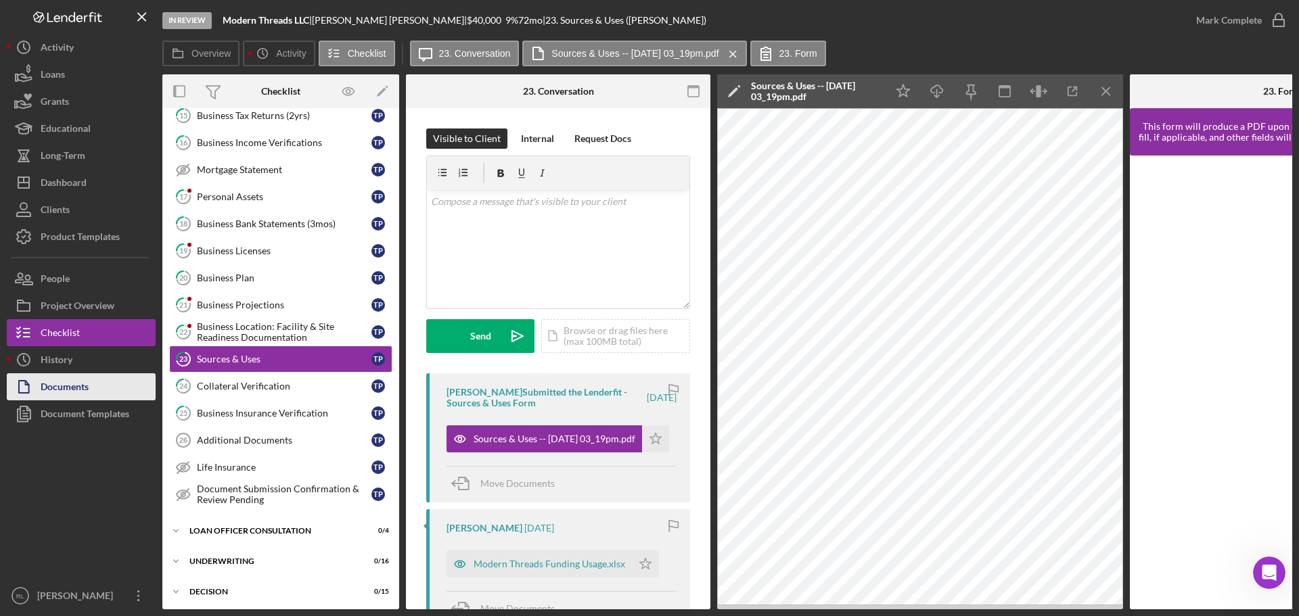
click at [68, 385] on div "Documents" at bounding box center [65, 388] width 48 height 30
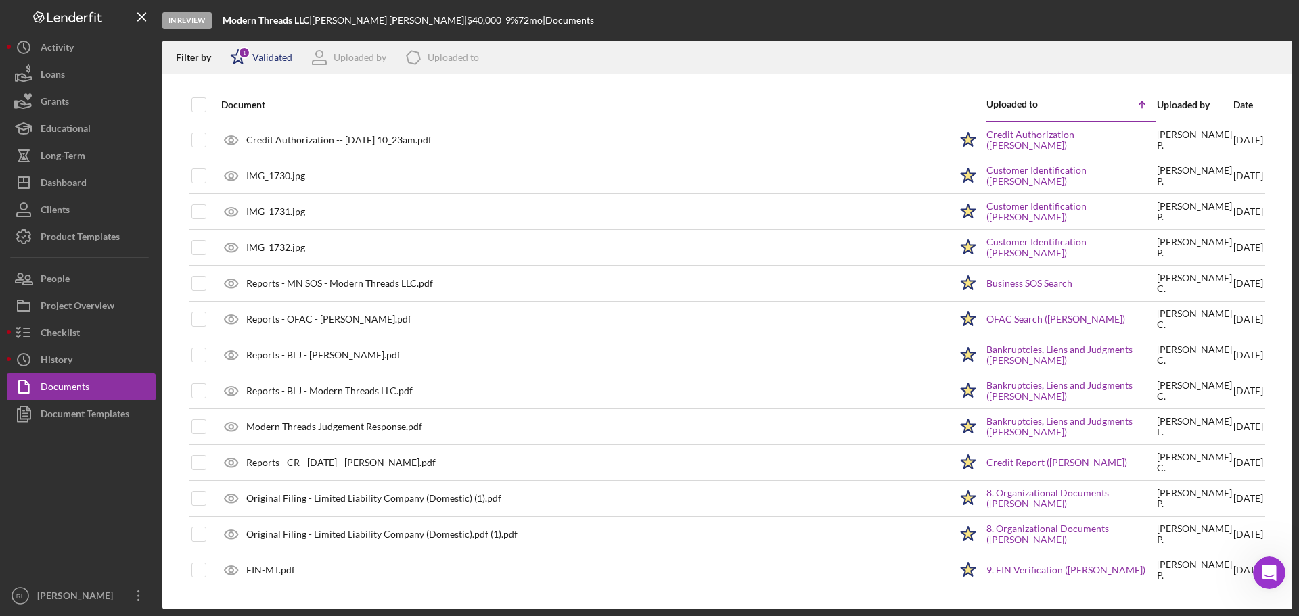
click at [264, 57] on div "Validated" at bounding box center [272, 57] width 40 height 11
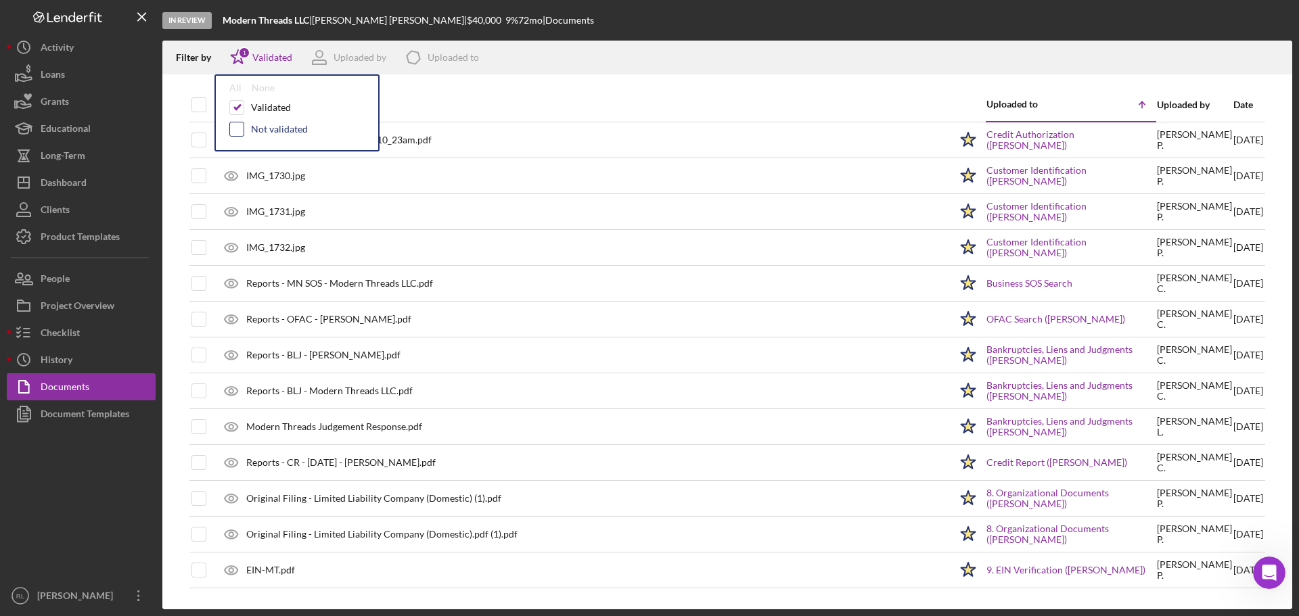
click at [235, 129] on input "checkbox" at bounding box center [237, 129] width 14 height 14
checkbox input "true"
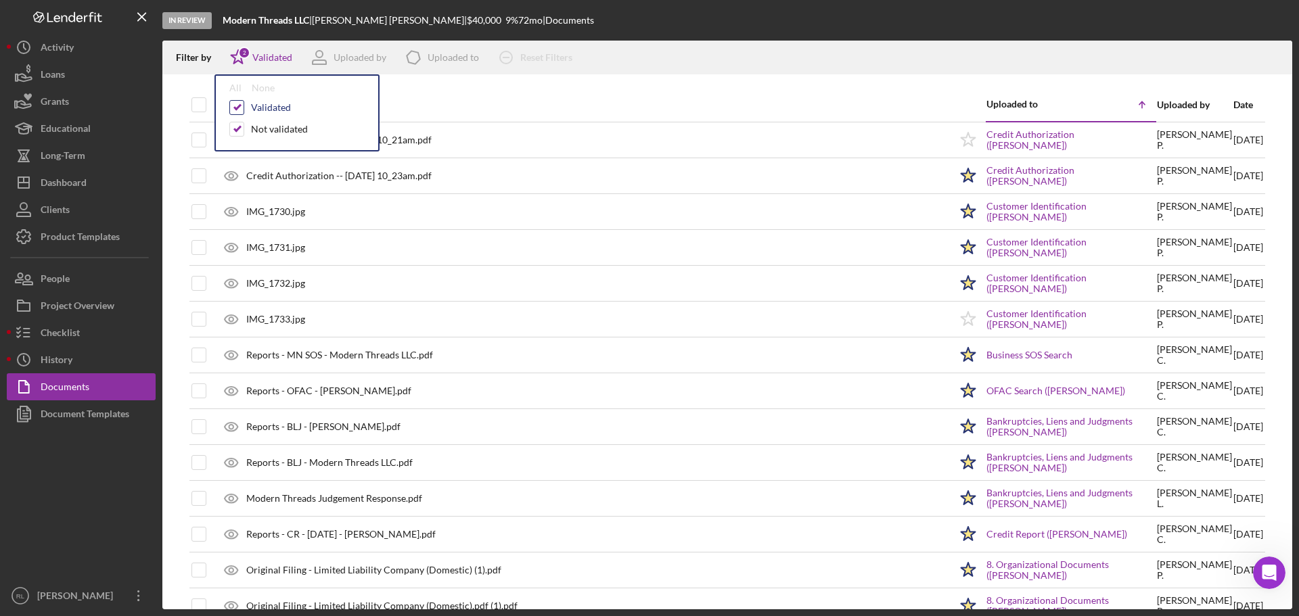
click at [236, 107] on input "checkbox" at bounding box center [237, 108] width 14 height 14
checkbox input "false"
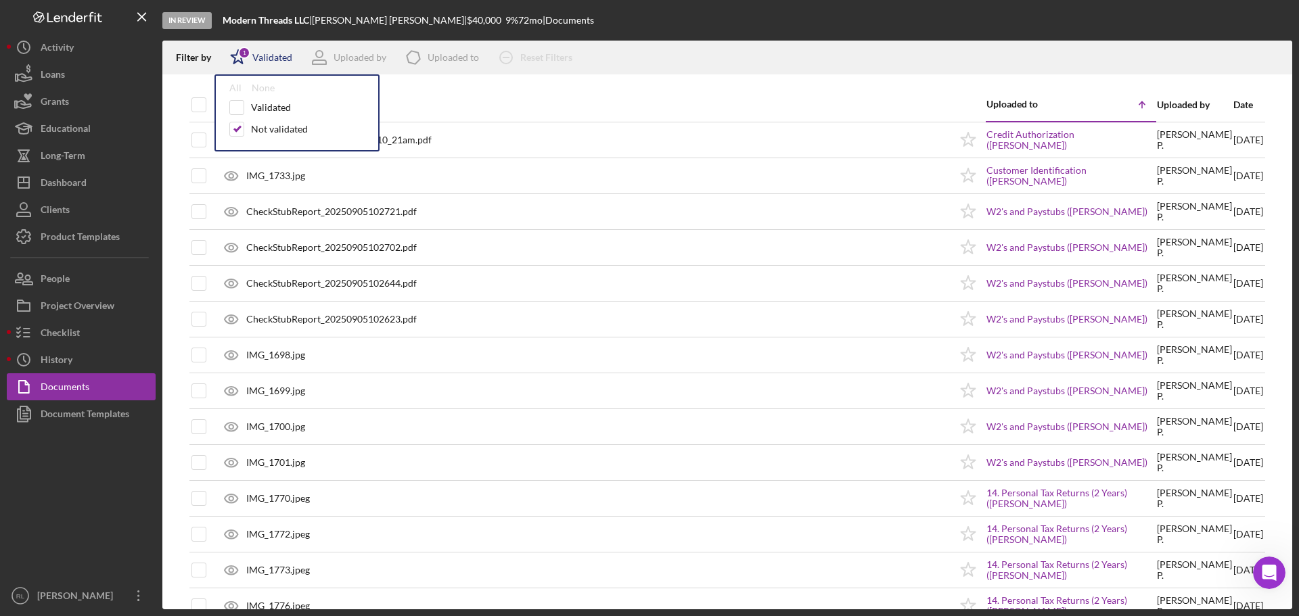
click at [254, 55] on icon "Icon/Star" at bounding box center [238, 58] width 34 height 34
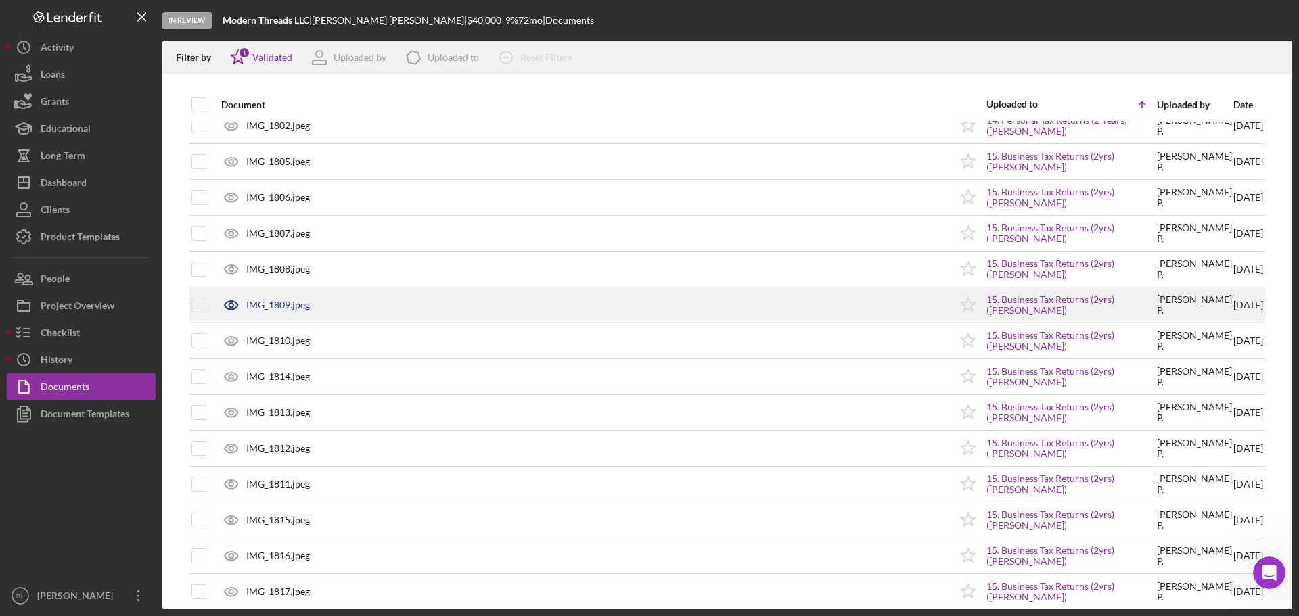
scroll to position [1489, 0]
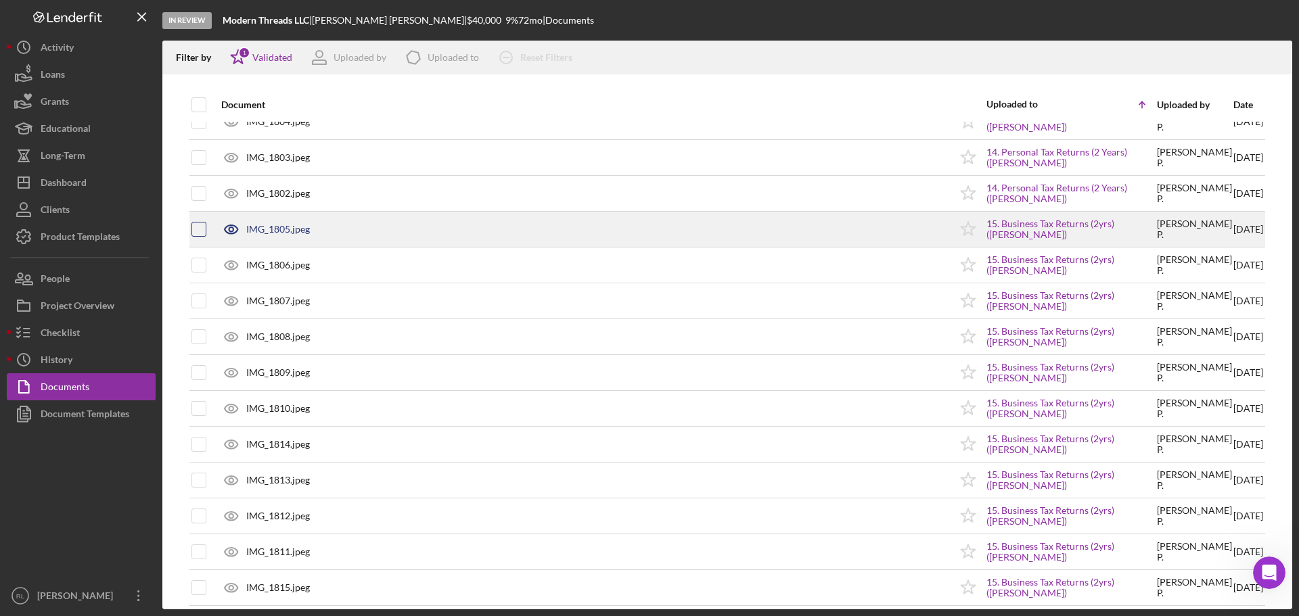
click at [198, 229] on input "checkbox" at bounding box center [199, 230] width 14 height 14
checkbox input "true"
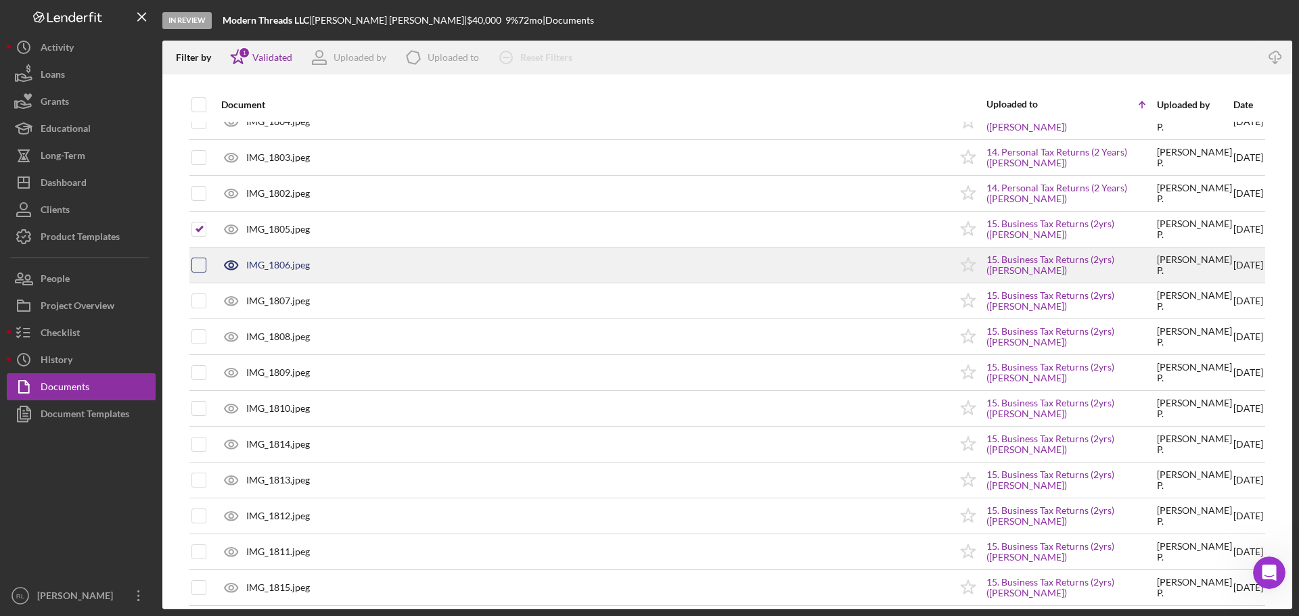
click at [196, 263] on input "checkbox" at bounding box center [199, 265] width 14 height 14
checkbox input "true"
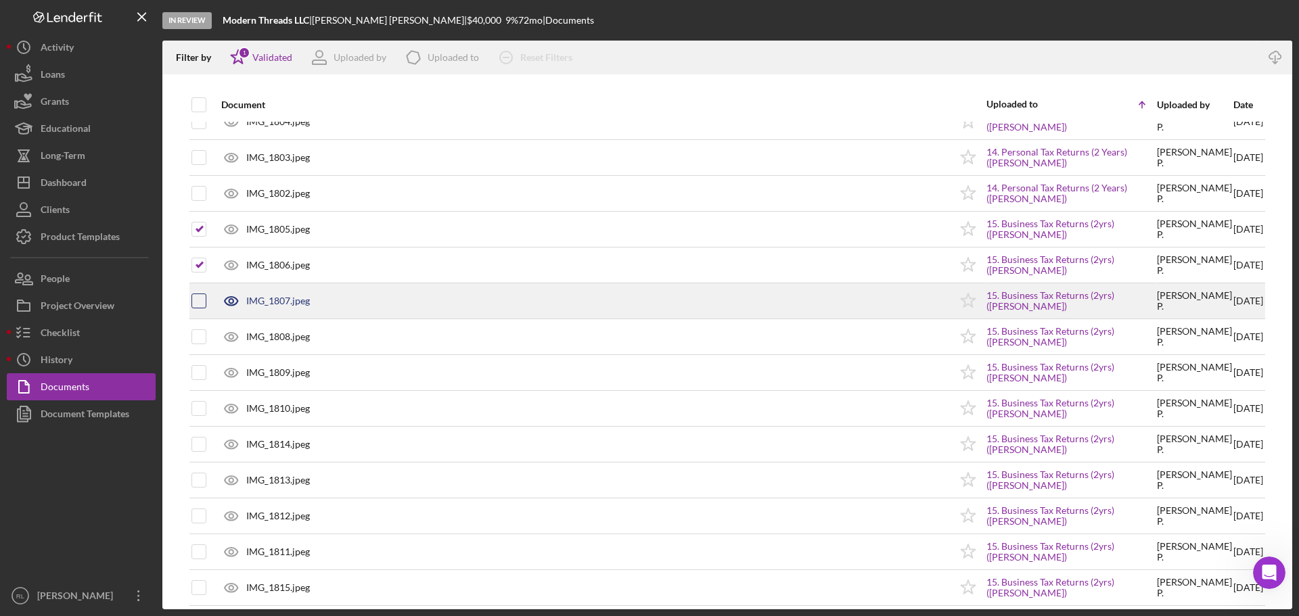
click at [198, 304] on input "checkbox" at bounding box center [199, 301] width 14 height 14
checkbox input "true"
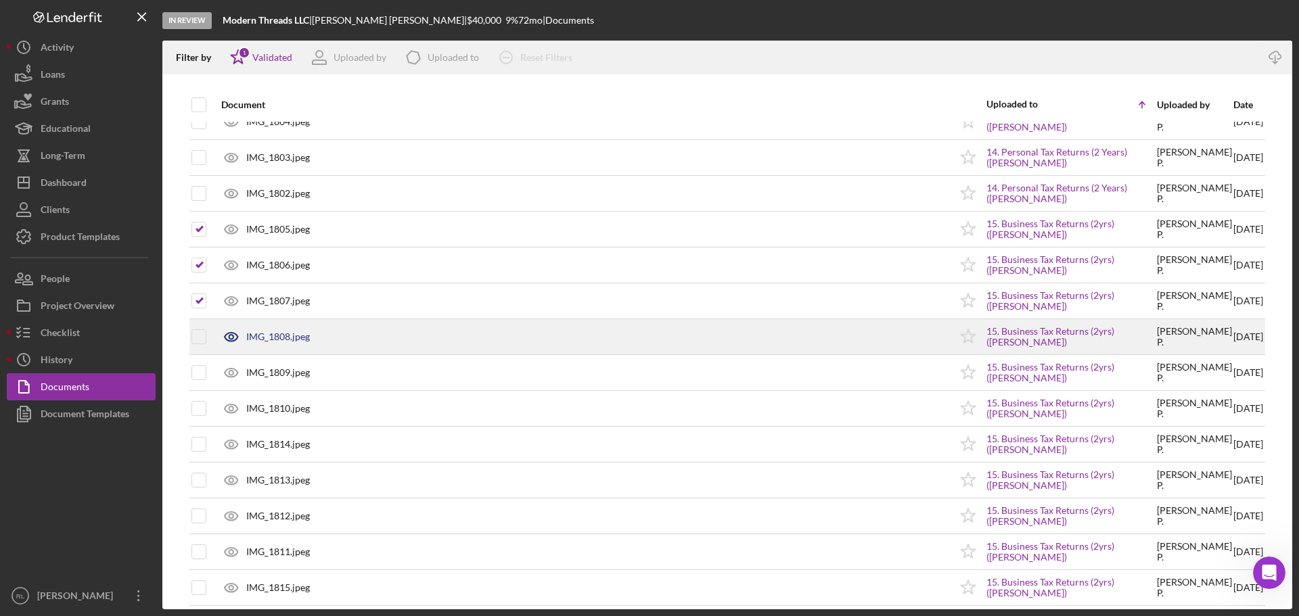
drag, startPoint x: 198, startPoint y: 336, endPoint x: 198, endPoint y: 353, distance: 16.9
click at [198, 336] on input "checkbox" at bounding box center [199, 337] width 14 height 14
checkbox input "true"
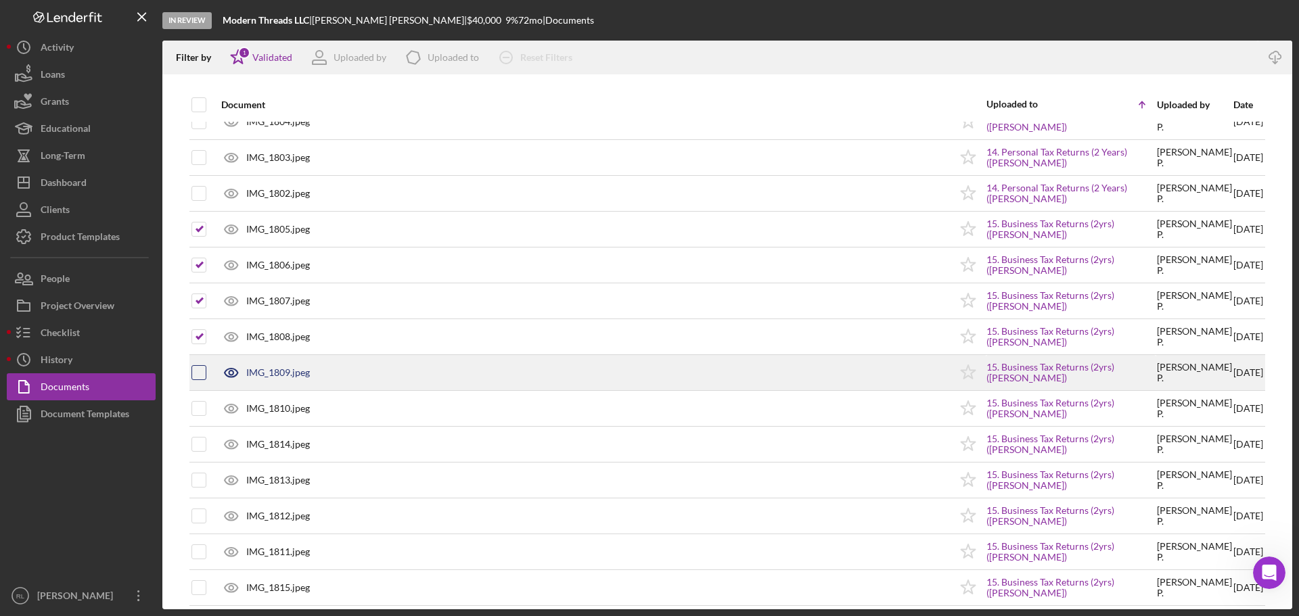
click at [199, 372] on input "checkbox" at bounding box center [199, 373] width 14 height 14
checkbox input "true"
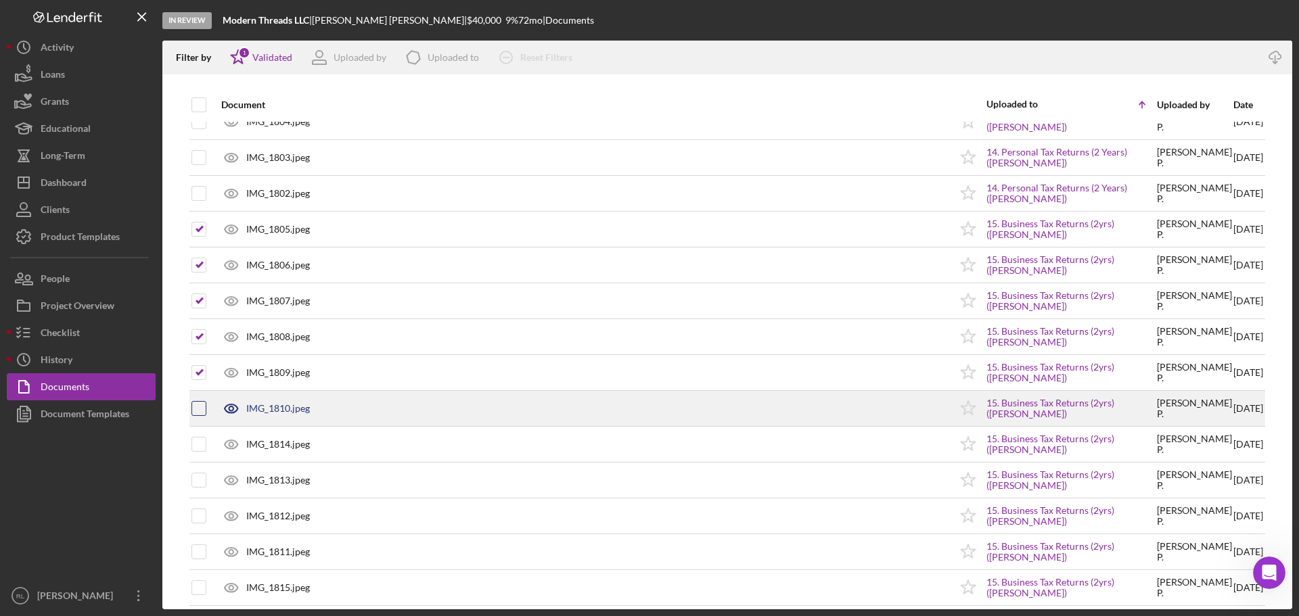
click at [200, 407] on input "checkbox" at bounding box center [199, 409] width 14 height 14
checkbox input "true"
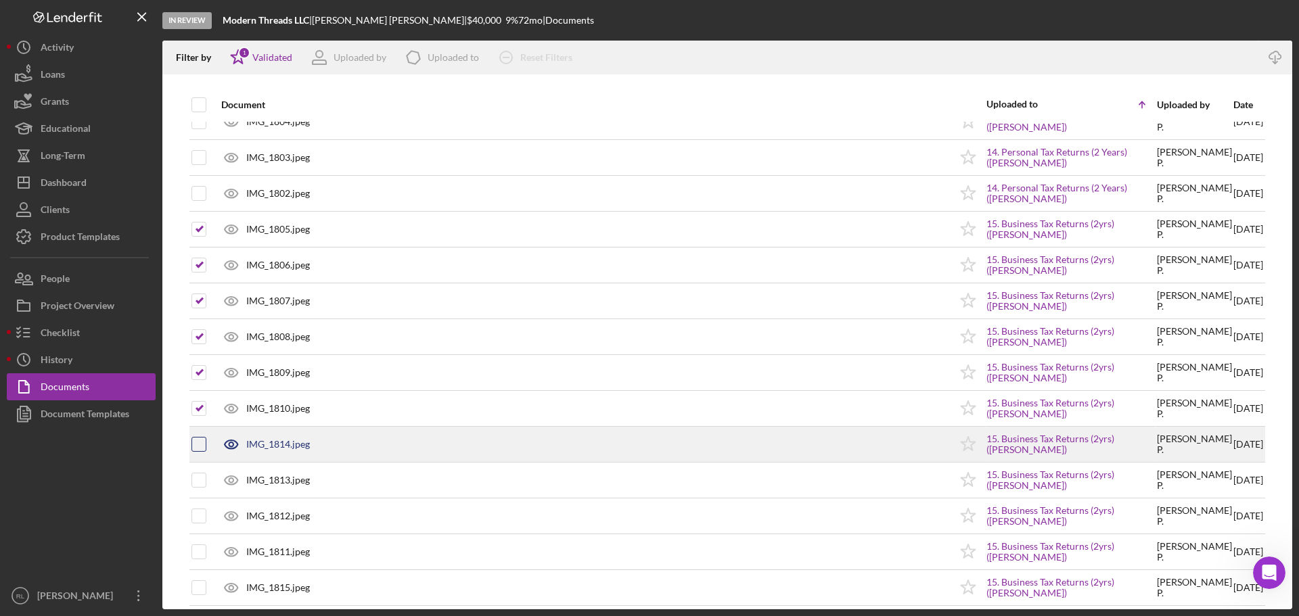
click at [200, 451] on input "checkbox" at bounding box center [199, 445] width 14 height 14
checkbox input "true"
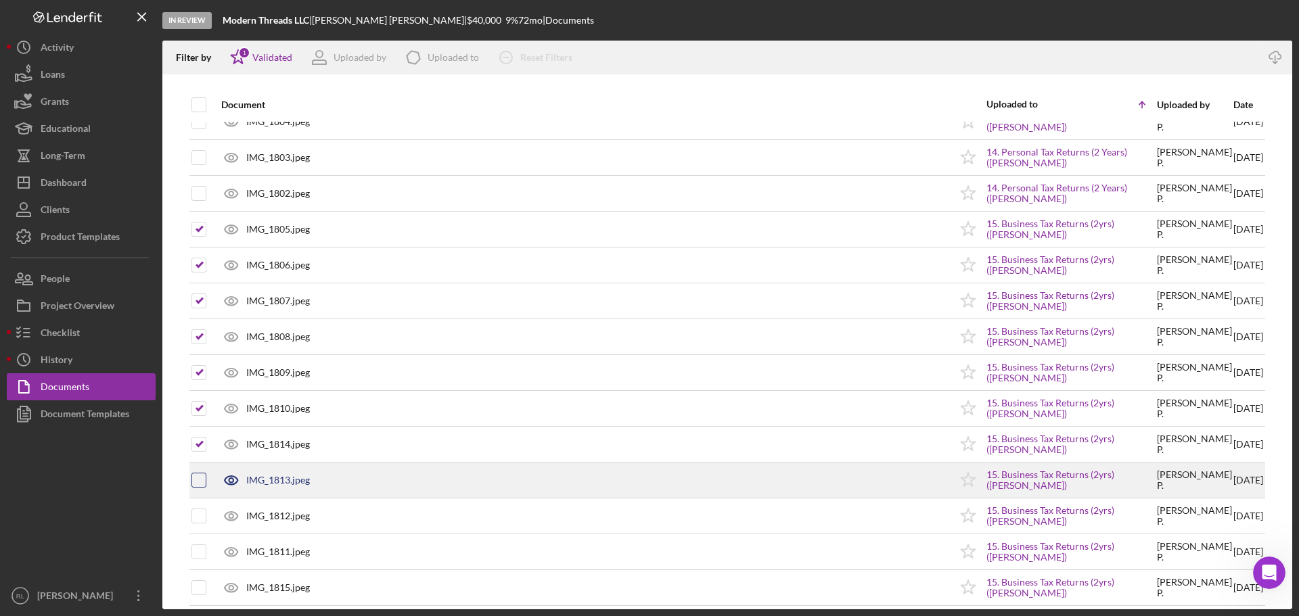
click at [196, 481] on input "checkbox" at bounding box center [199, 481] width 14 height 14
checkbox input "true"
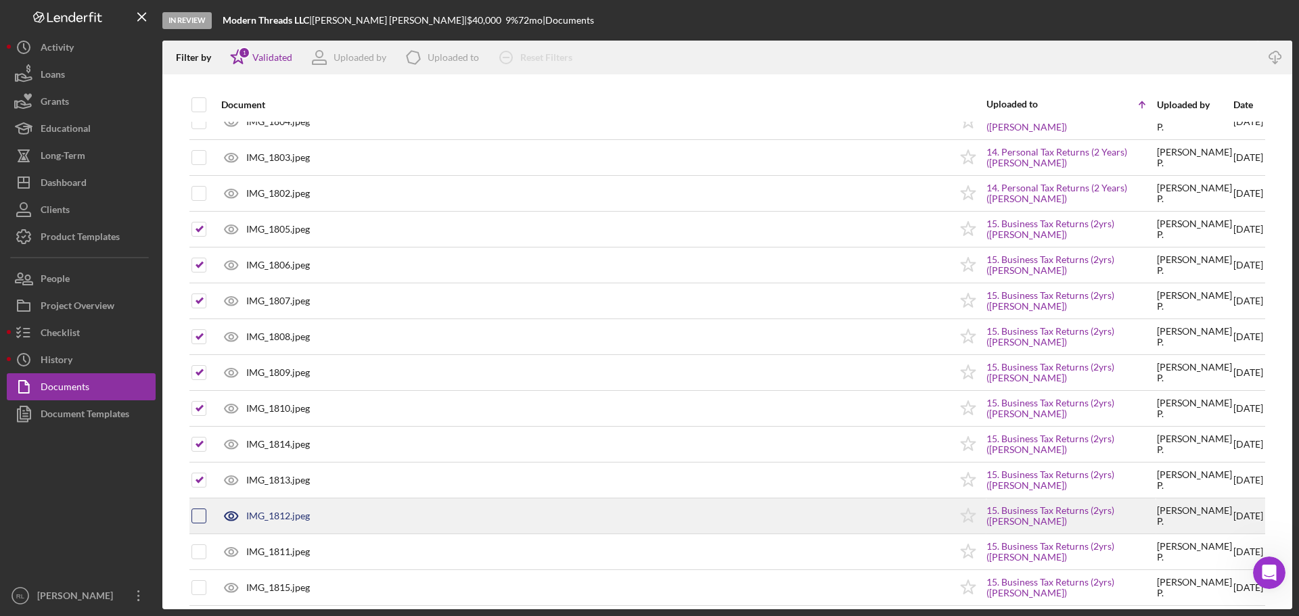
click at [202, 516] on input "checkbox" at bounding box center [199, 516] width 14 height 14
checkbox input "true"
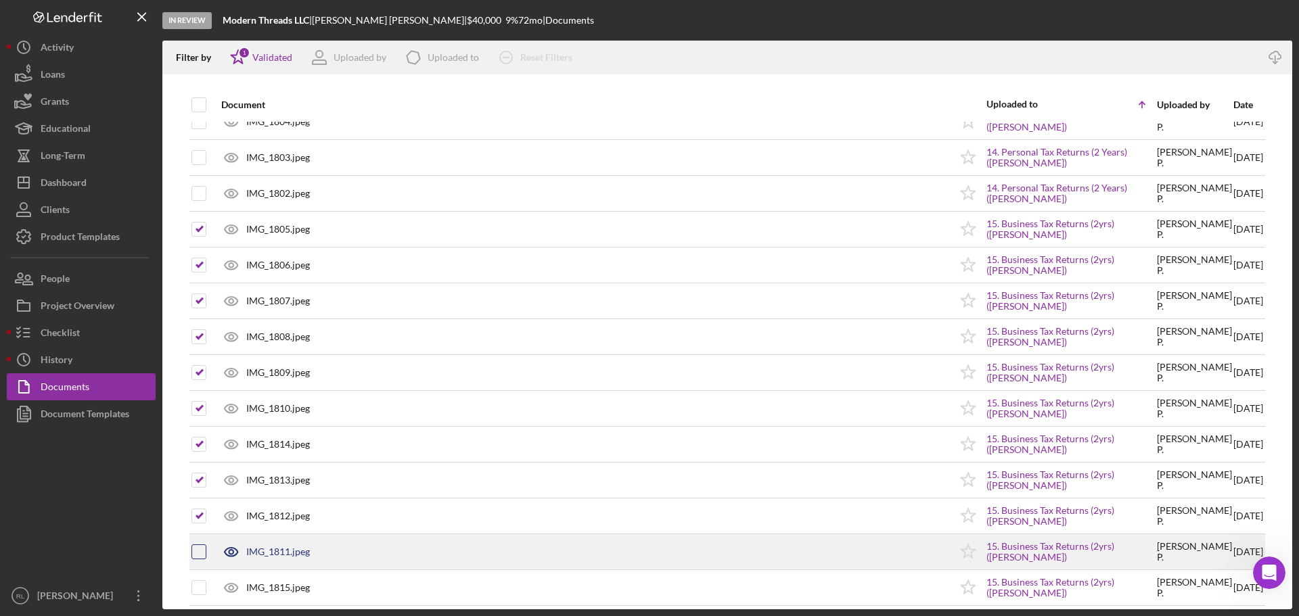
click at [200, 549] on input "checkbox" at bounding box center [199, 552] width 14 height 14
checkbox input "true"
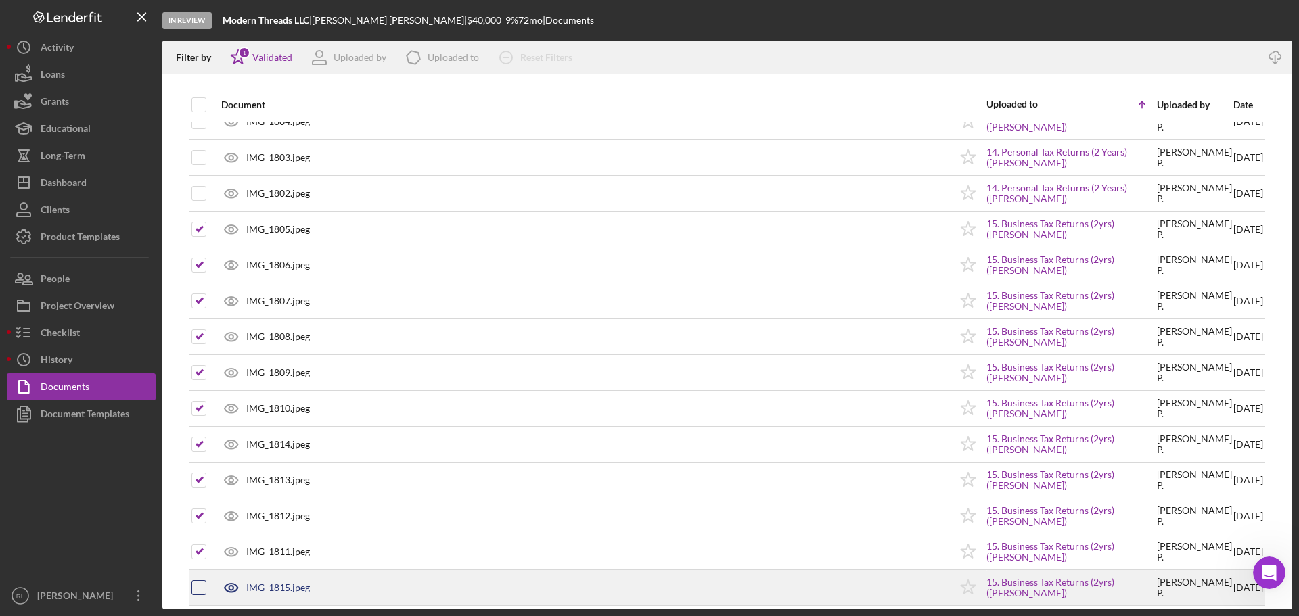
click at [198, 588] on input "checkbox" at bounding box center [199, 588] width 14 height 14
checkbox input "true"
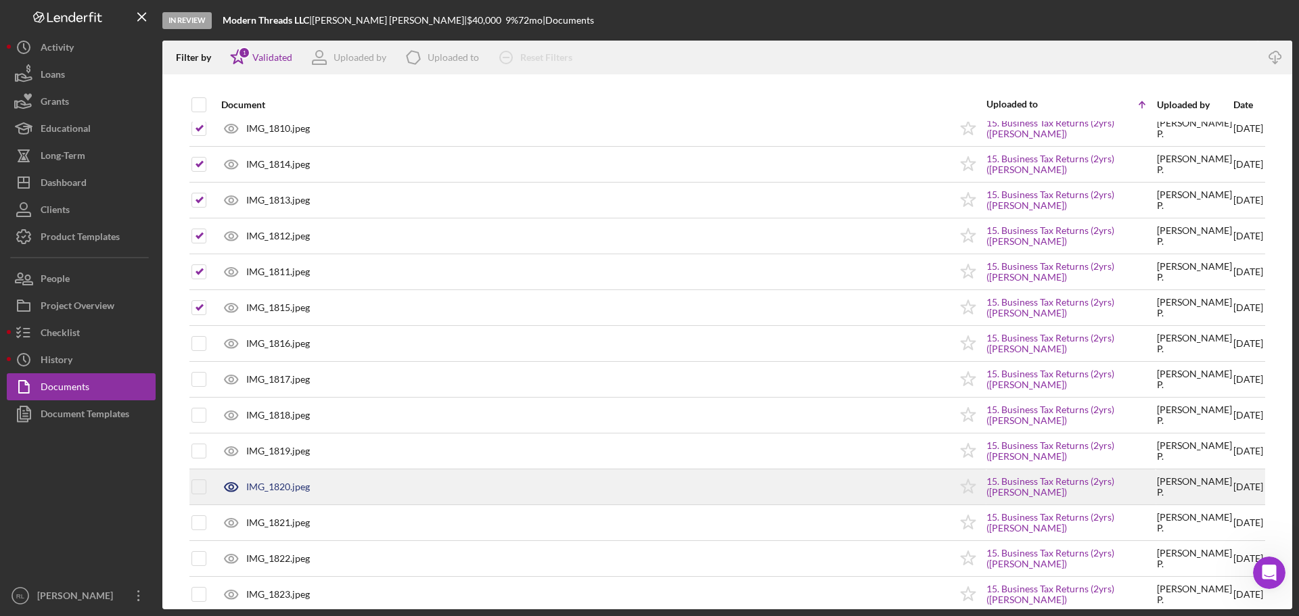
scroll to position [1827, 0]
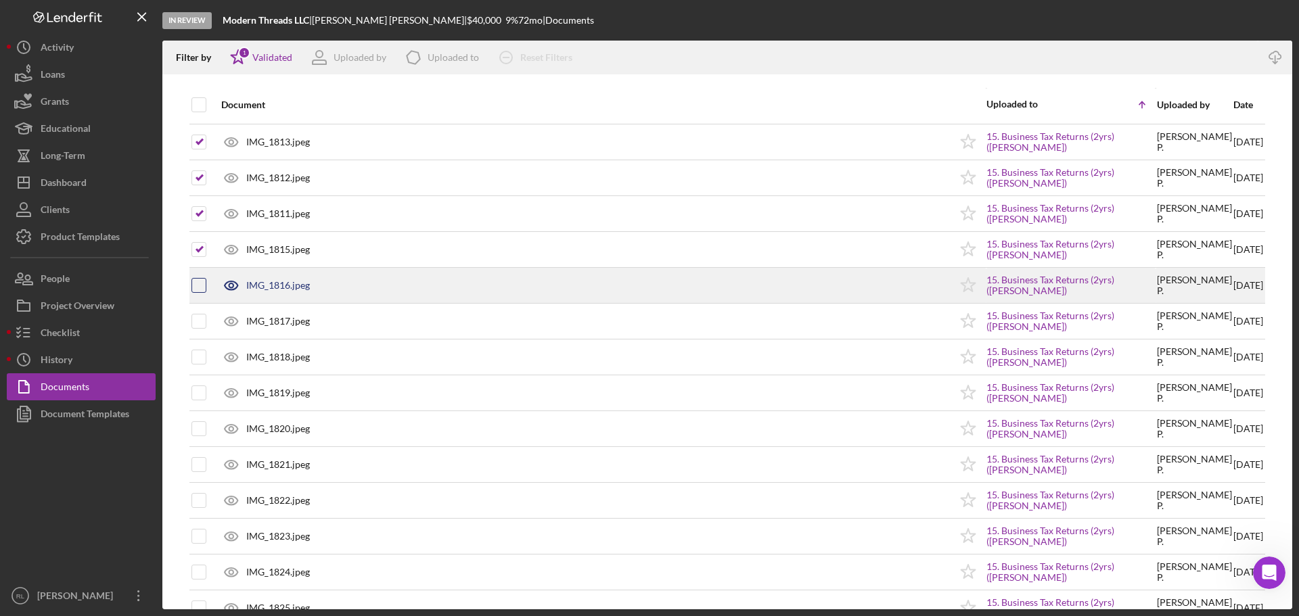
click at [194, 283] on input "checkbox" at bounding box center [199, 286] width 14 height 14
checkbox input "true"
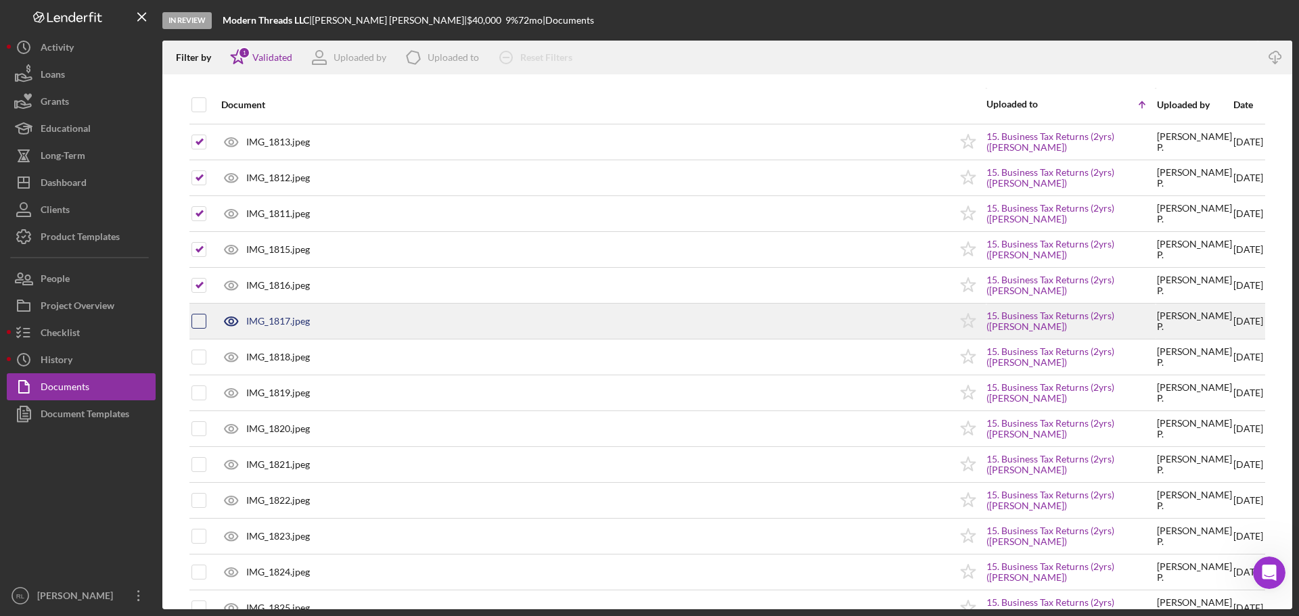
click at [199, 317] on input "checkbox" at bounding box center [199, 322] width 14 height 14
checkbox input "true"
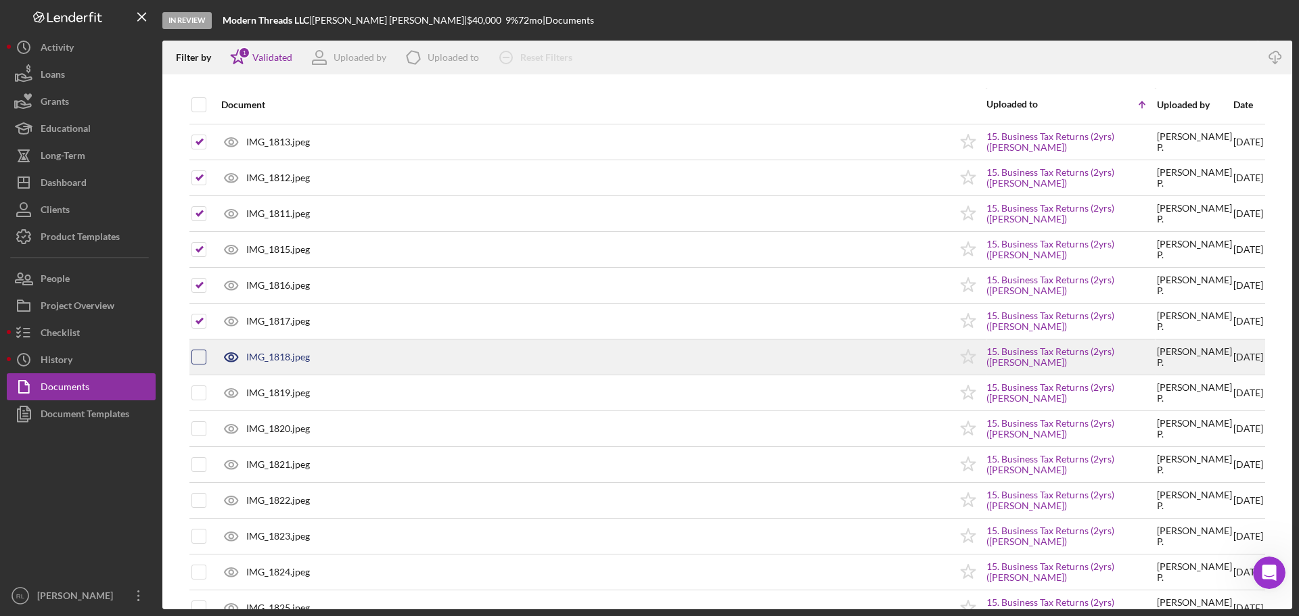
click at [194, 350] on input "checkbox" at bounding box center [199, 357] width 14 height 14
checkbox input "true"
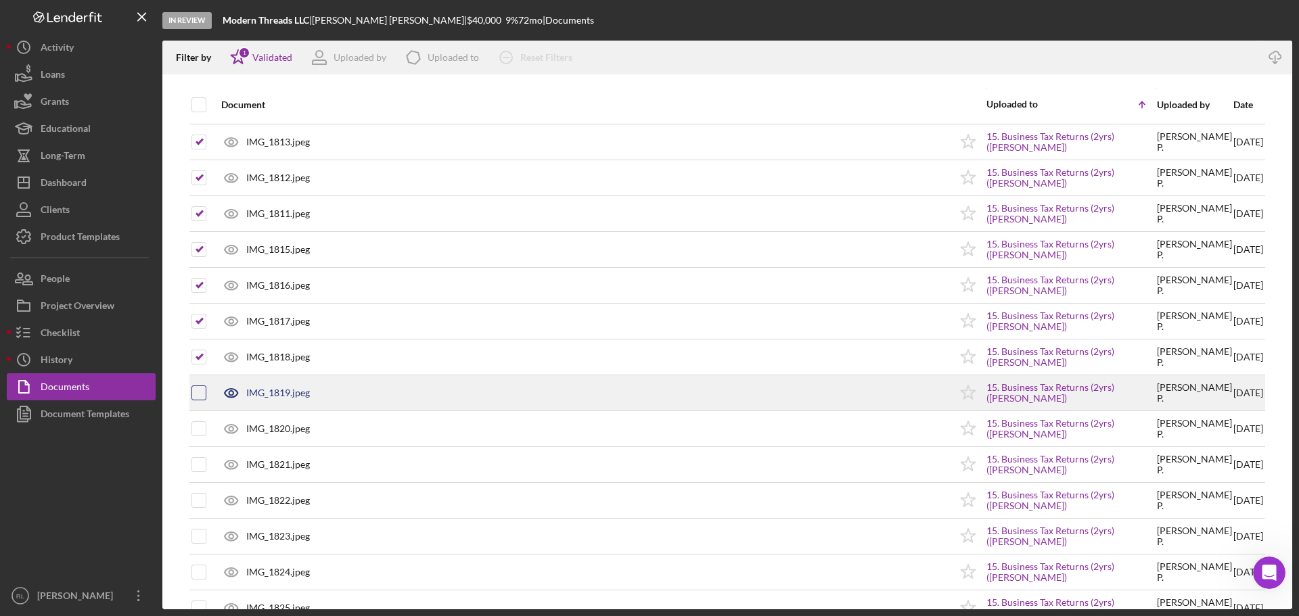
click at [205, 389] on input "checkbox" at bounding box center [199, 393] width 14 height 14
checkbox input "true"
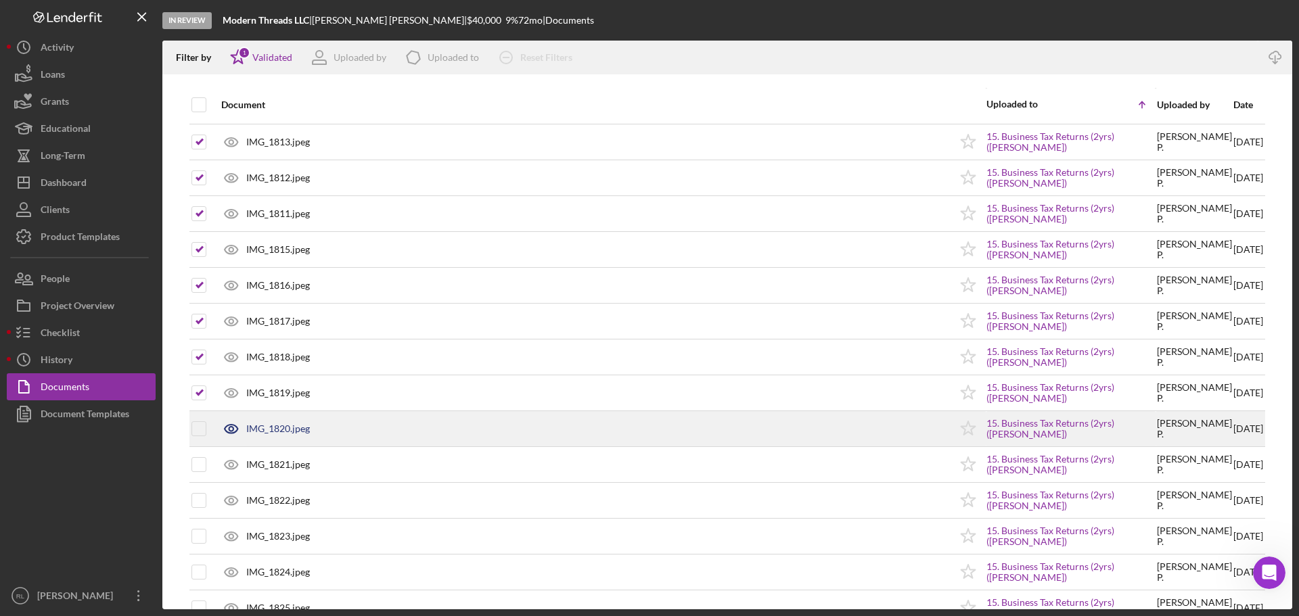
click at [200, 437] on div at bounding box center [198, 429] width 15 height 34
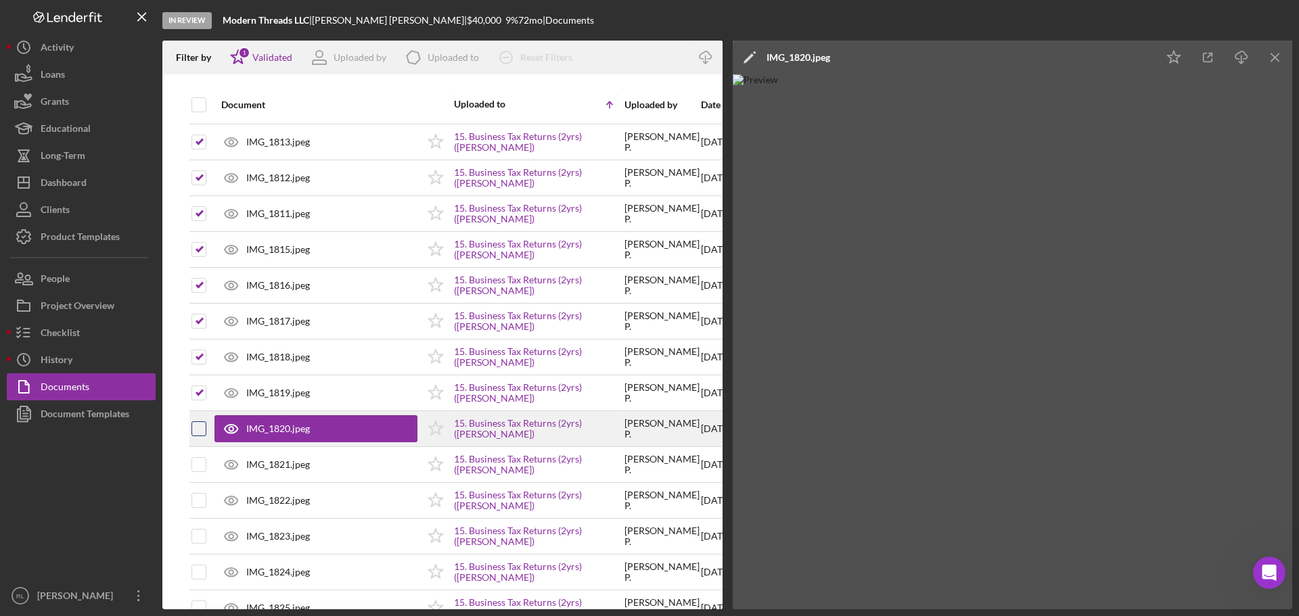
click at [202, 430] on input "checkbox" at bounding box center [199, 429] width 14 height 14
checkbox input "true"
click at [1272, 58] on icon "Icon/Menu Close" at bounding box center [1276, 58] width 30 height 30
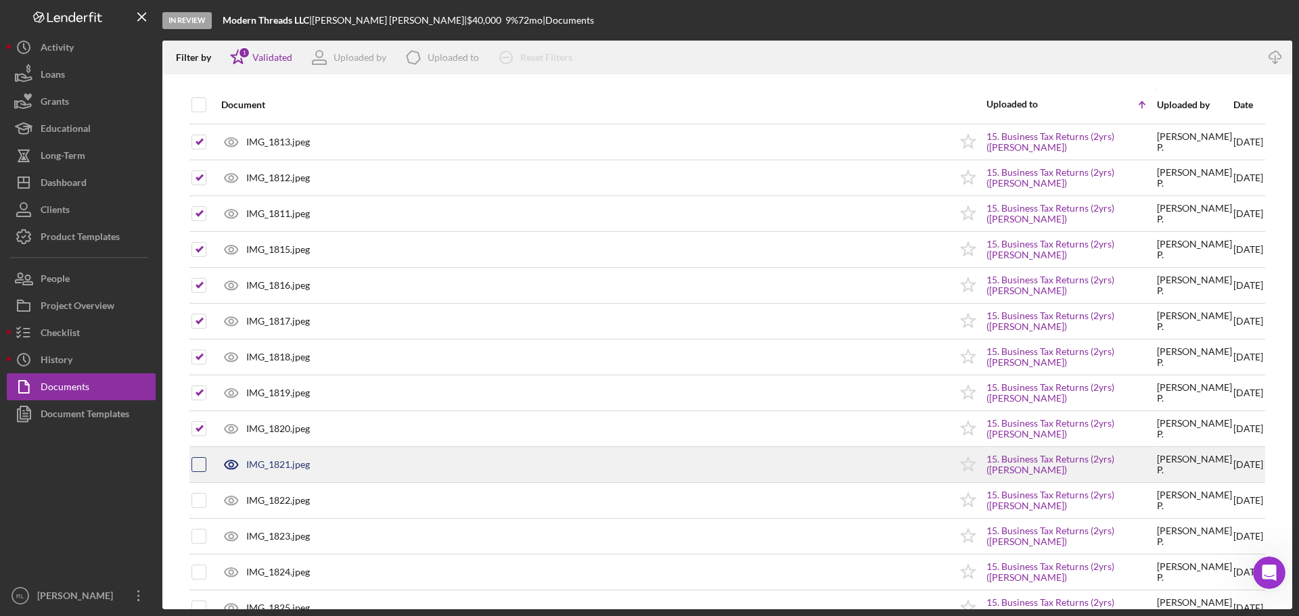
click at [191, 467] on div at bounding box center [198, 464] width 15 height 15
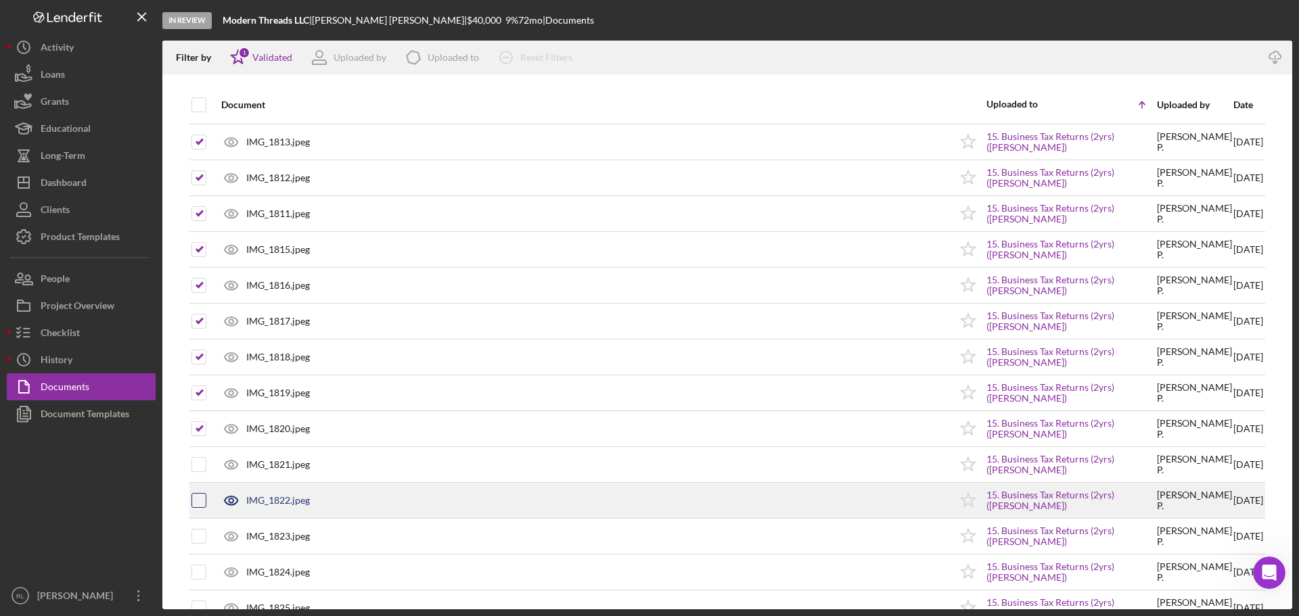
click at [201, 502] on input "checkbox" at bounding box center [199, 501] width 14 height 14
checkbox input "true"
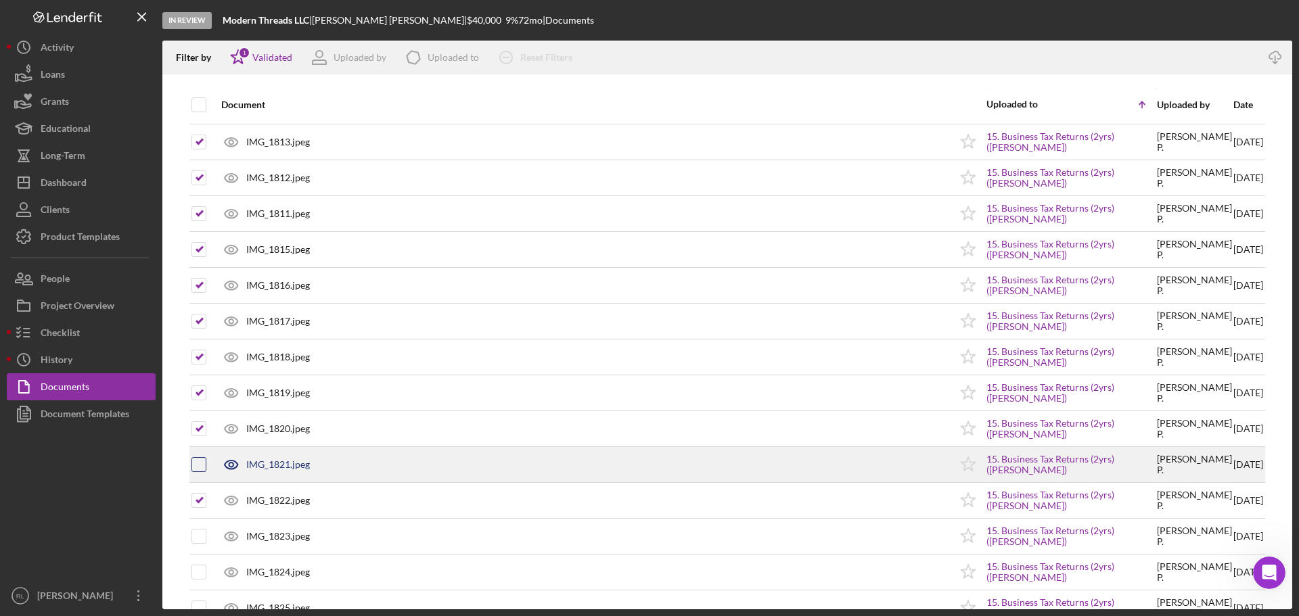
click at [198, 469] on input "checkbox" at bounding box center [199, 465] width 14 height 14
checkbox input "true"
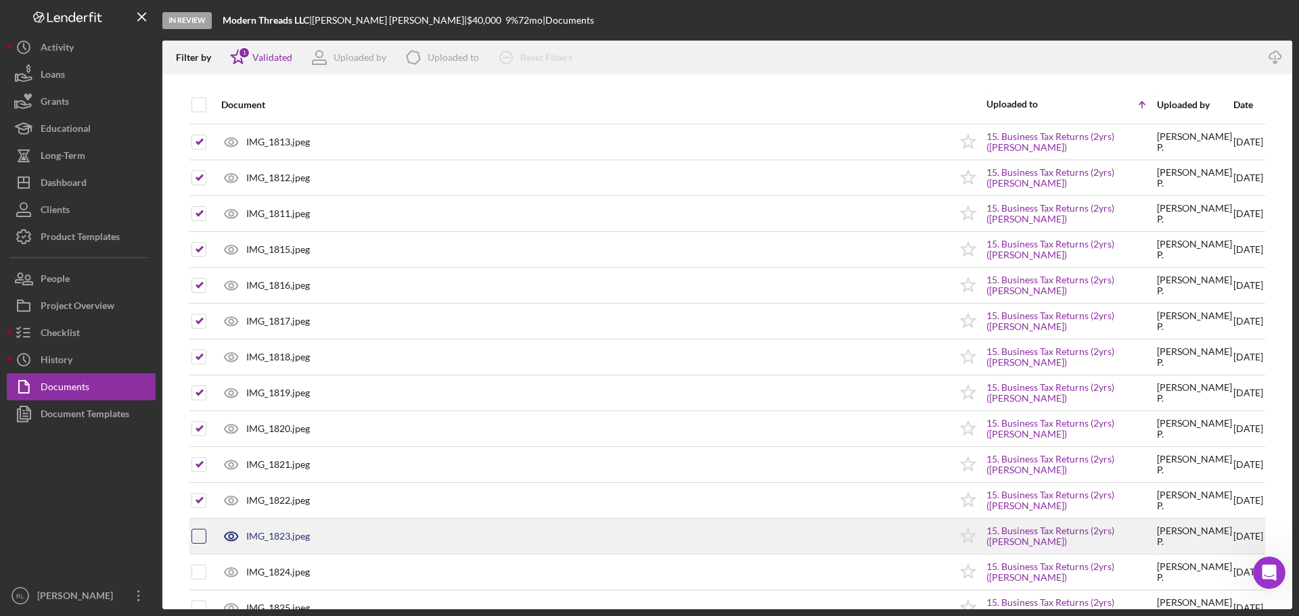
click at [194, 536] on input "checkbox" at bounding box center [199, 537] width 14 height 14
checkbox input "true"
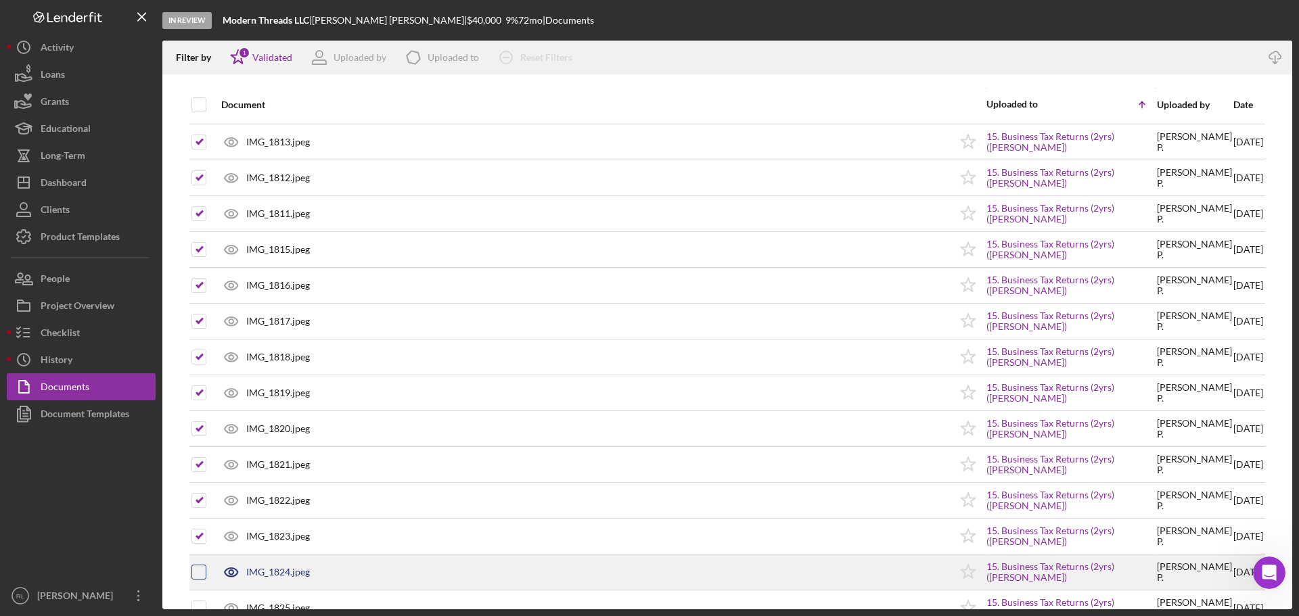
click at [198, 568] on input "checkbox" at bounding box center [199, 573] width 14 height 14
checkbox input "true"
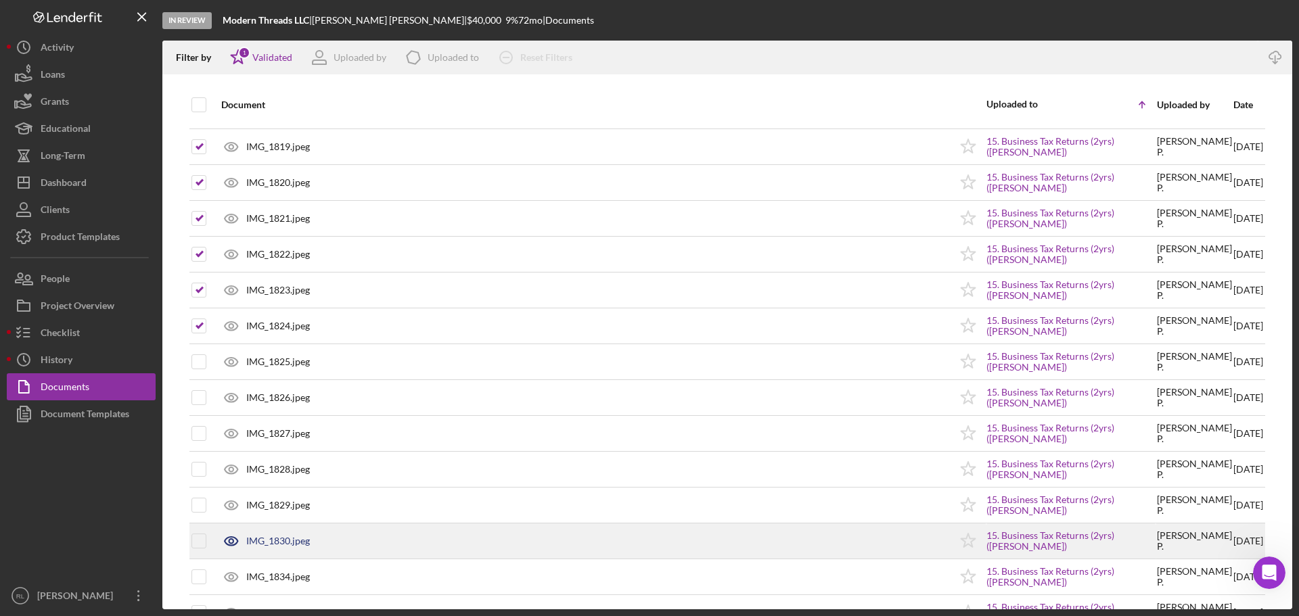
scroll to position [2165, 0]
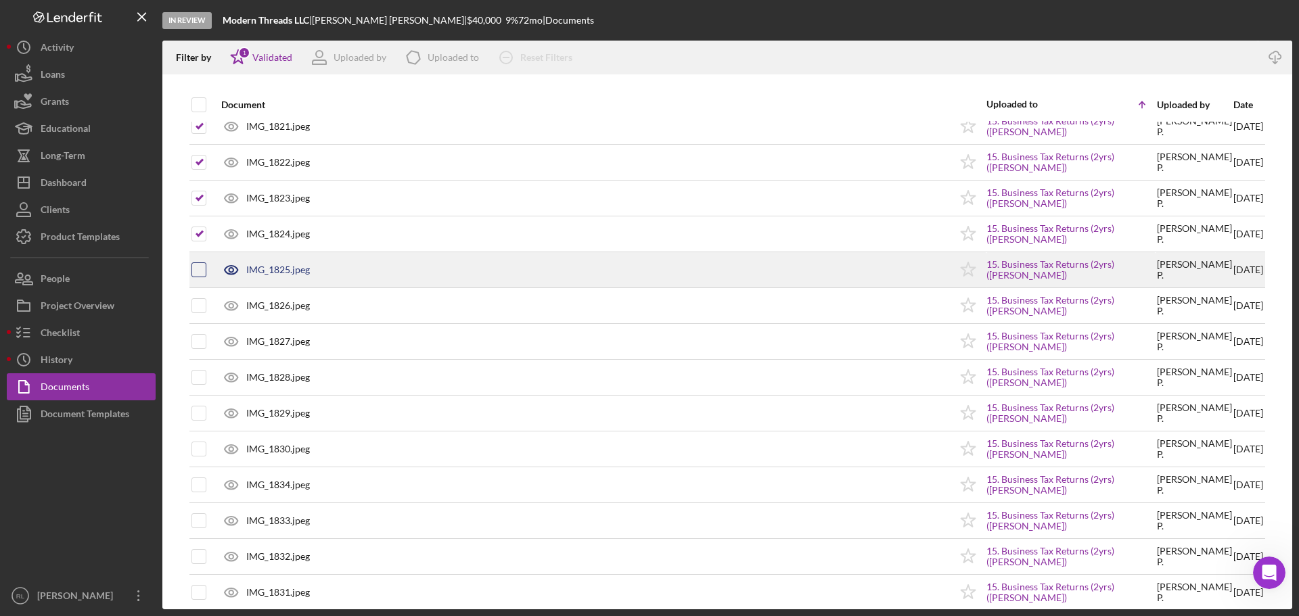
click at [204, 274] on input "checkbox" at bounding box center [199, 270] width 14 height 14
checkbox input "true"
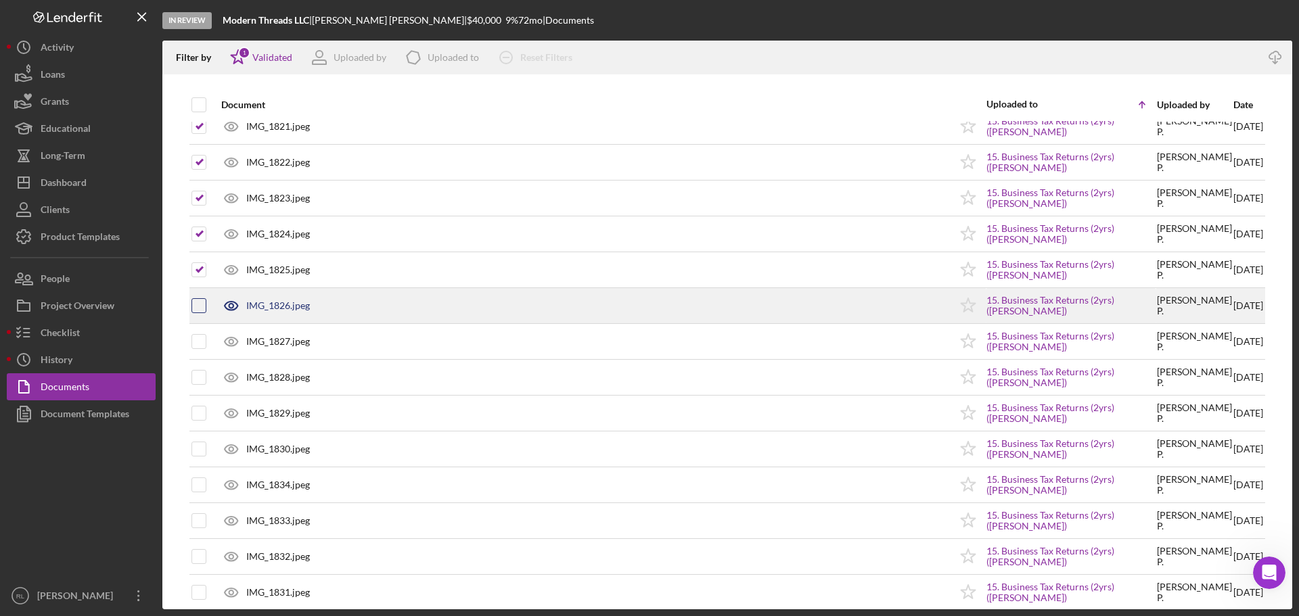
click at [198, 306] on input "checkbox" at bounding box center [199, 306] width 14 height 14
checkbox input "true"
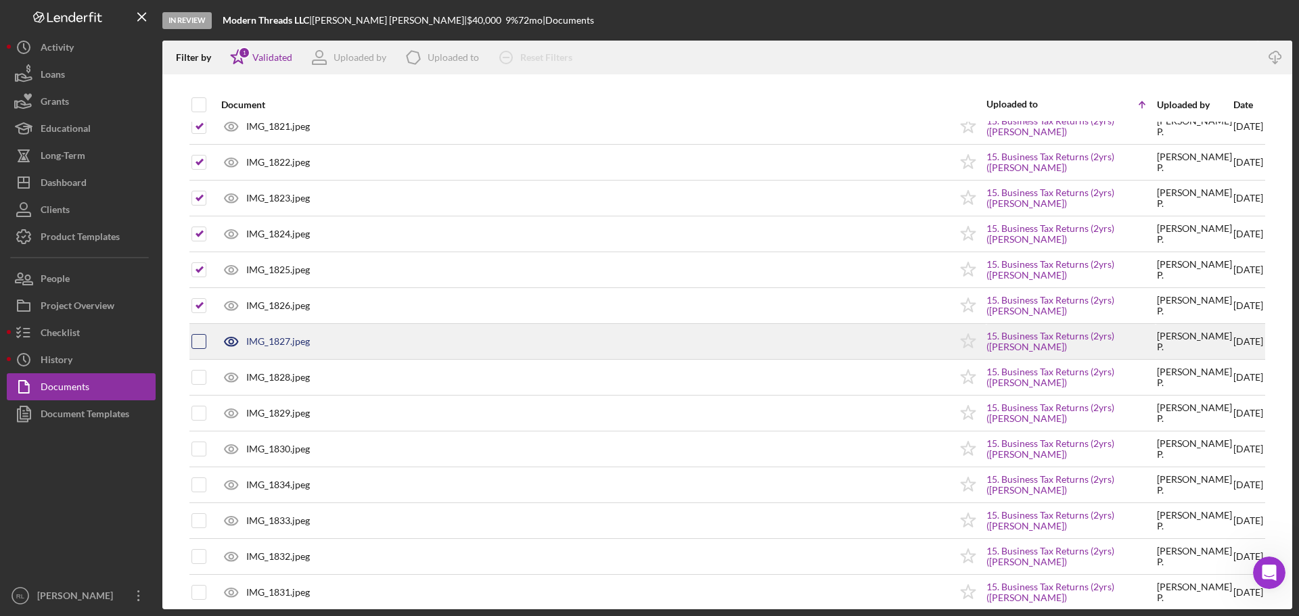
click at [195, 340] on input "checkbox" at bounding box center [199, 342] width 14 height 14
checkbox input "true"
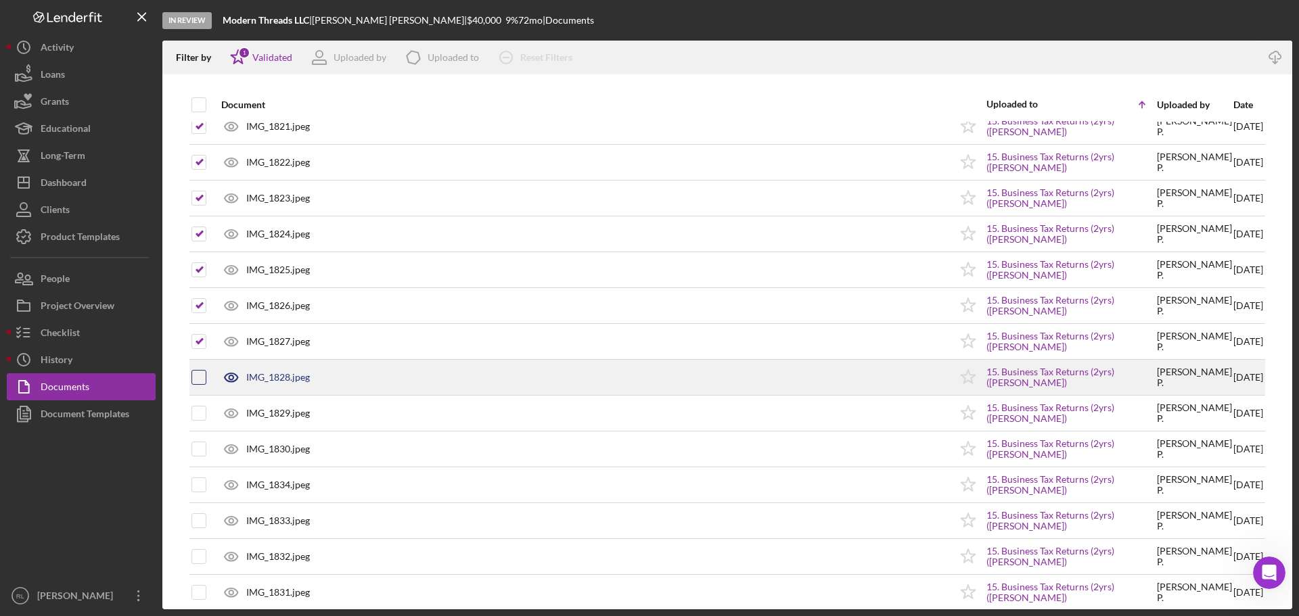
click at [194, 383] on input "checkbox" at bounding box center [199, 378] width 14 height 14
checkbox input "true"
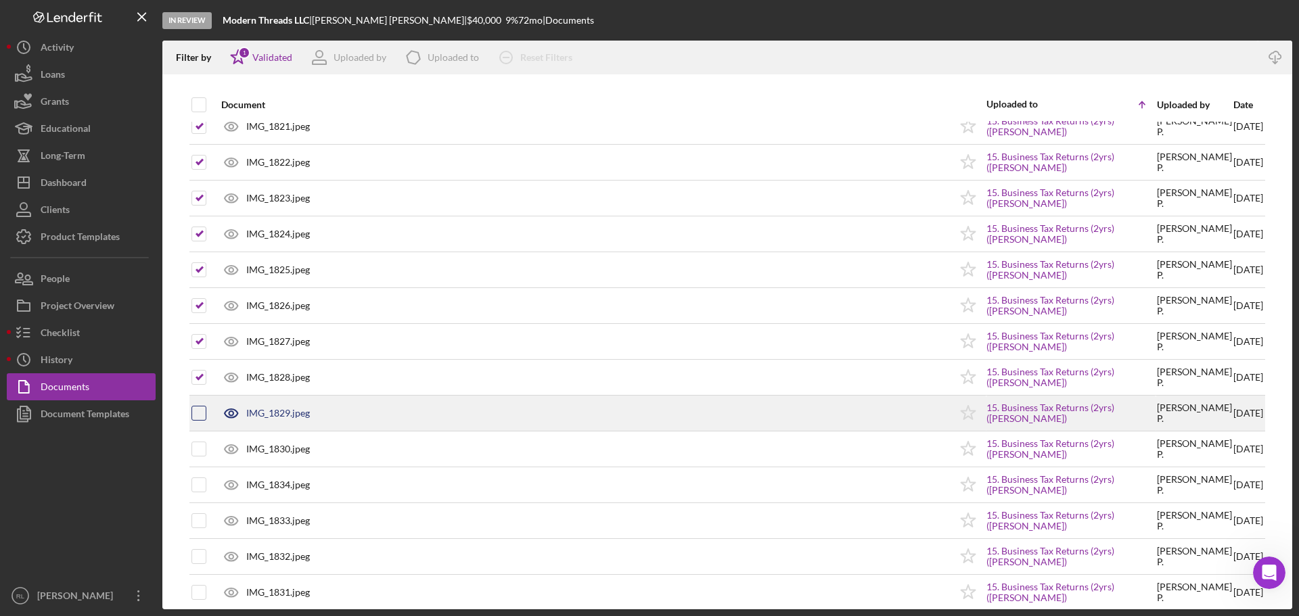
click at [200, 410] on input "checkbox" at bounding box center [199, 414] width 14 height 14
checkbox input "true"
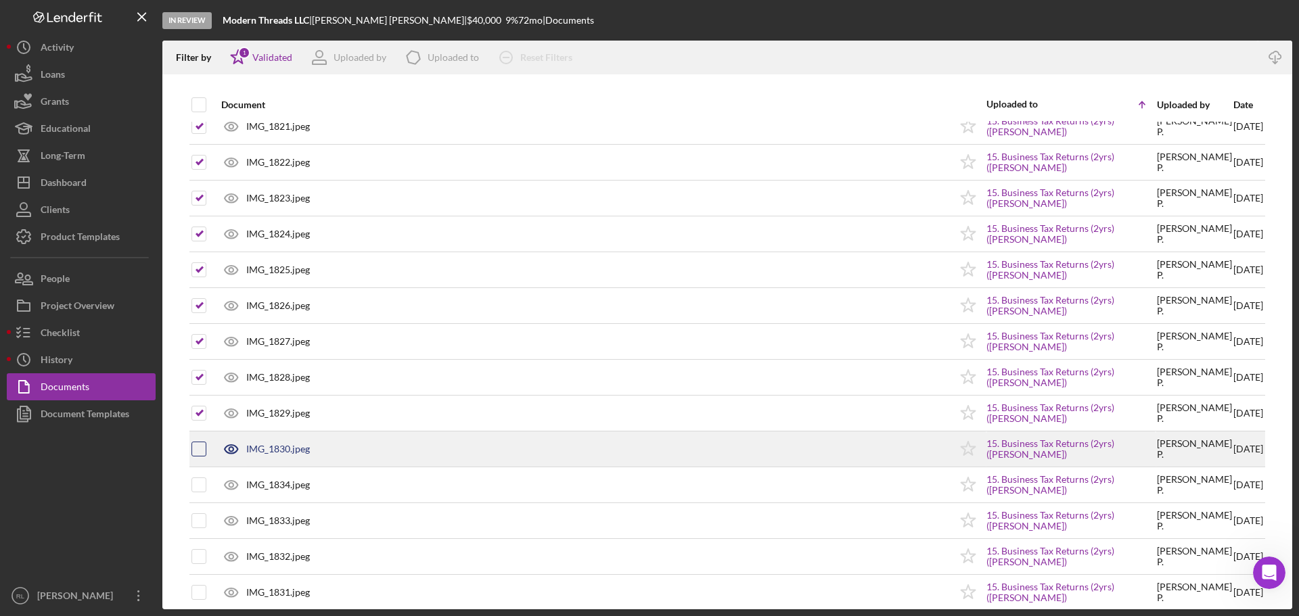
click at [197, 451] on input "checkbox" at bounding box center [199, 450] width 14 height 14
checkbox input "true"
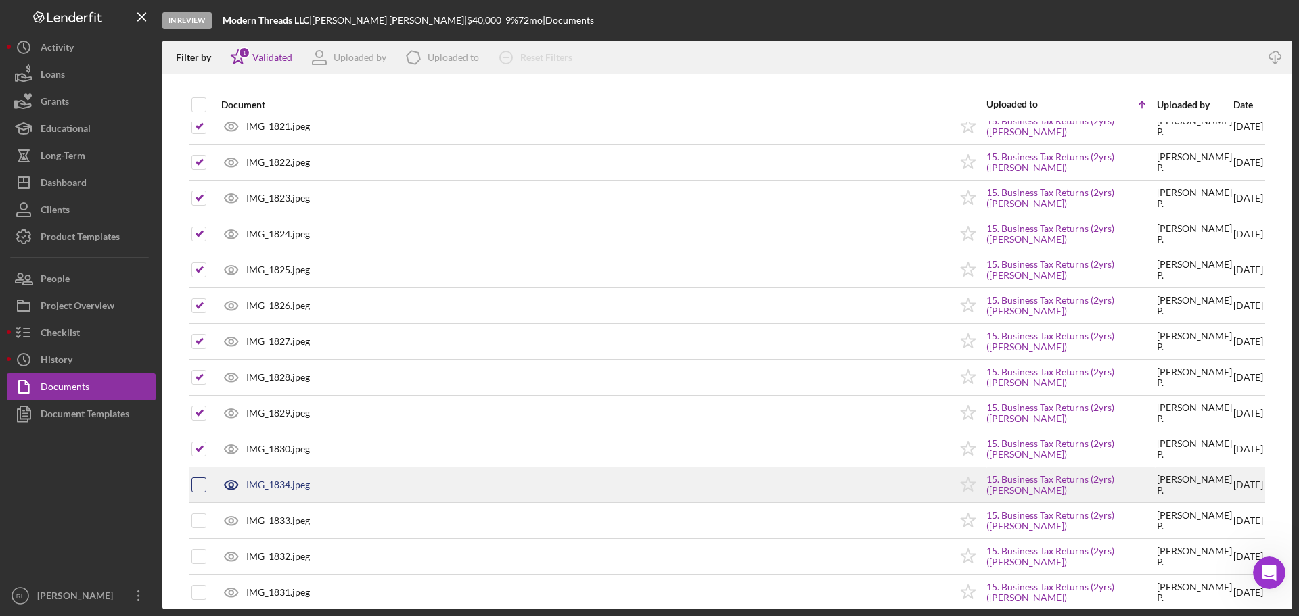
click at [195, 490] on input "checkbox" at bounding box center [199, 485] width 14 height 14
checkbox input "true"
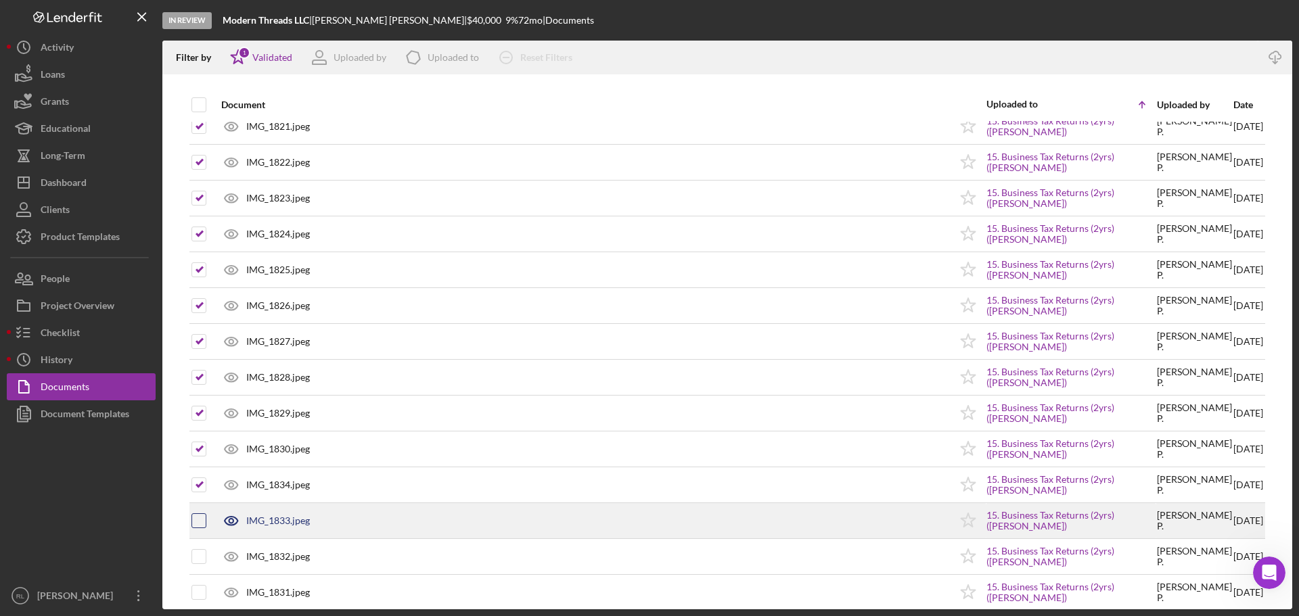
click at [197, 525] on input "checkbox" at bounding box center [199, 521] width 14 height 14
checkbox input "true"
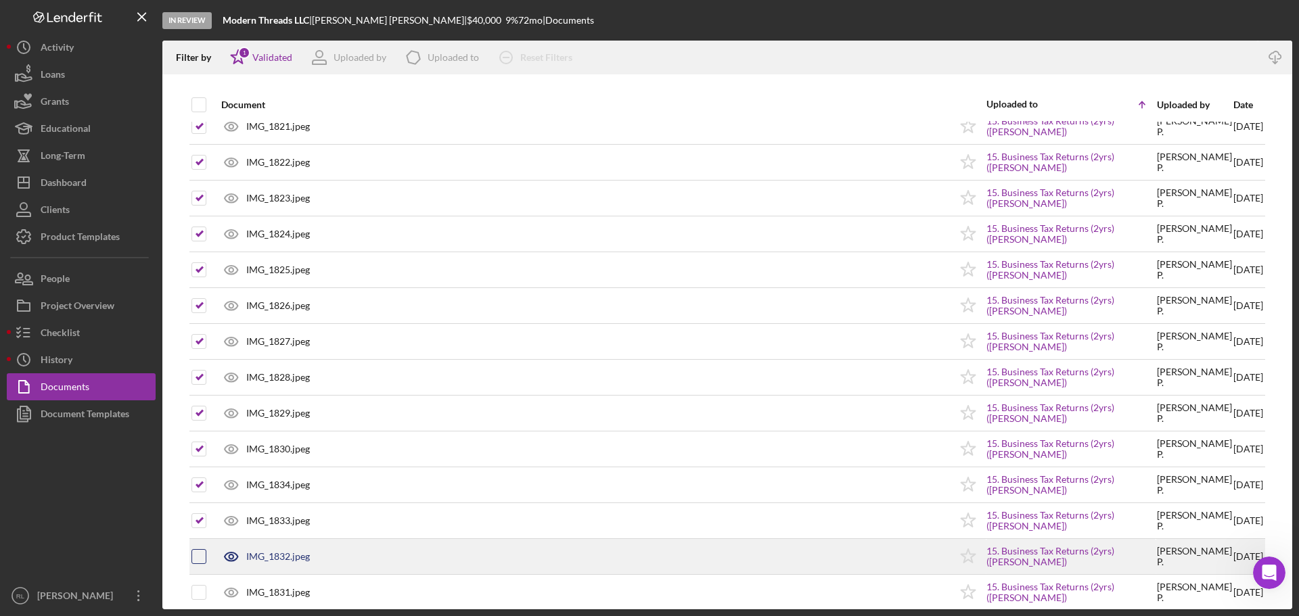
click at [195, 558] on input "checkbox" at bounding box center [199, 557] width 14 height 14
checkbox input "true"
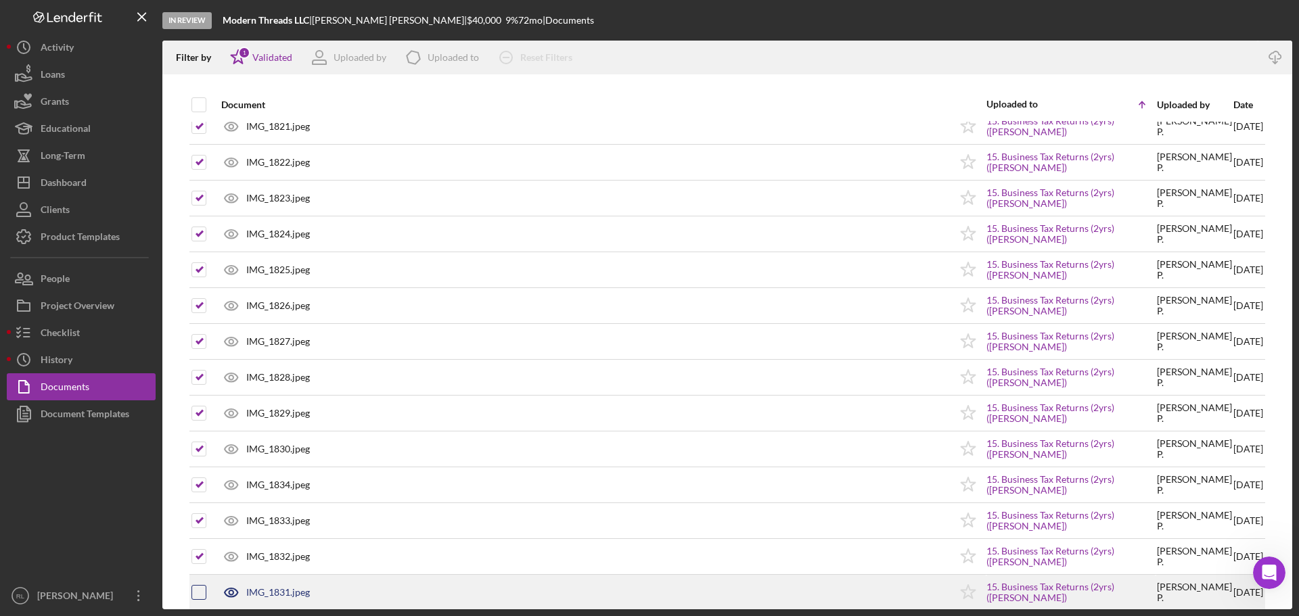
click at [199, 591] on input "checkbox" at bounding box center [199, 593] width 14 height 14
checkbox input "true"
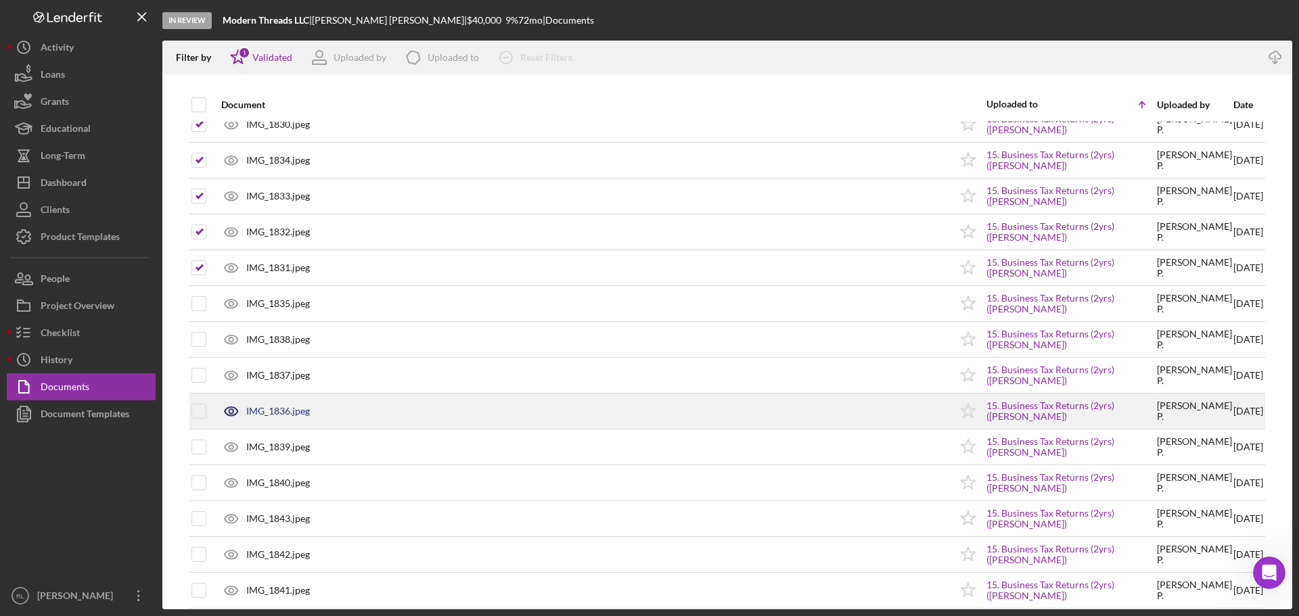
scroll to position [2504, 0]
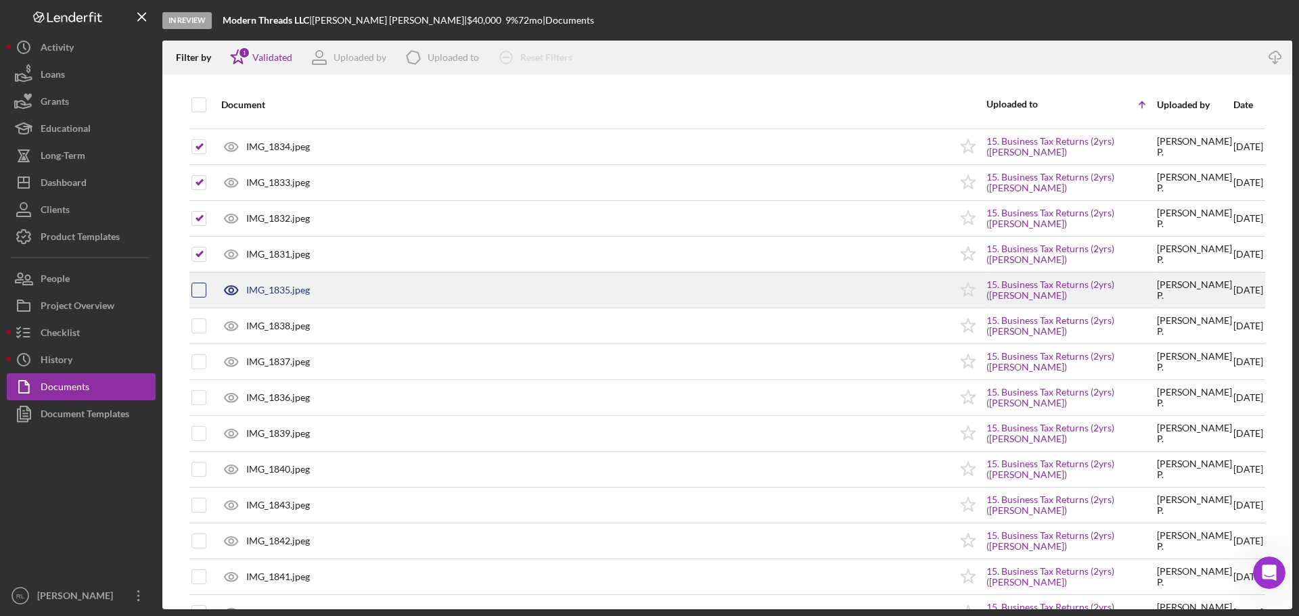
click at [198, 290] on input "checkbox" at bounding box center [199, 291] width 14 height 14
checkbox input "true"
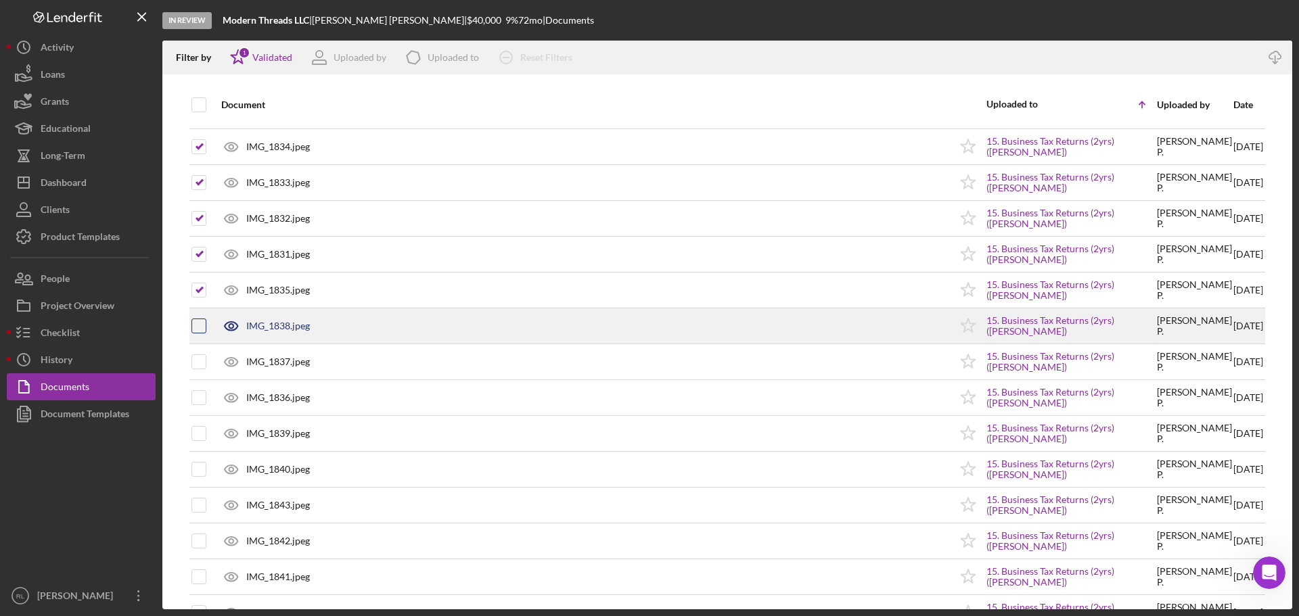
click at [199, 322] on input "checkbox" at bounding box center [199, 326] width 14 height 14
checkbox input "true"
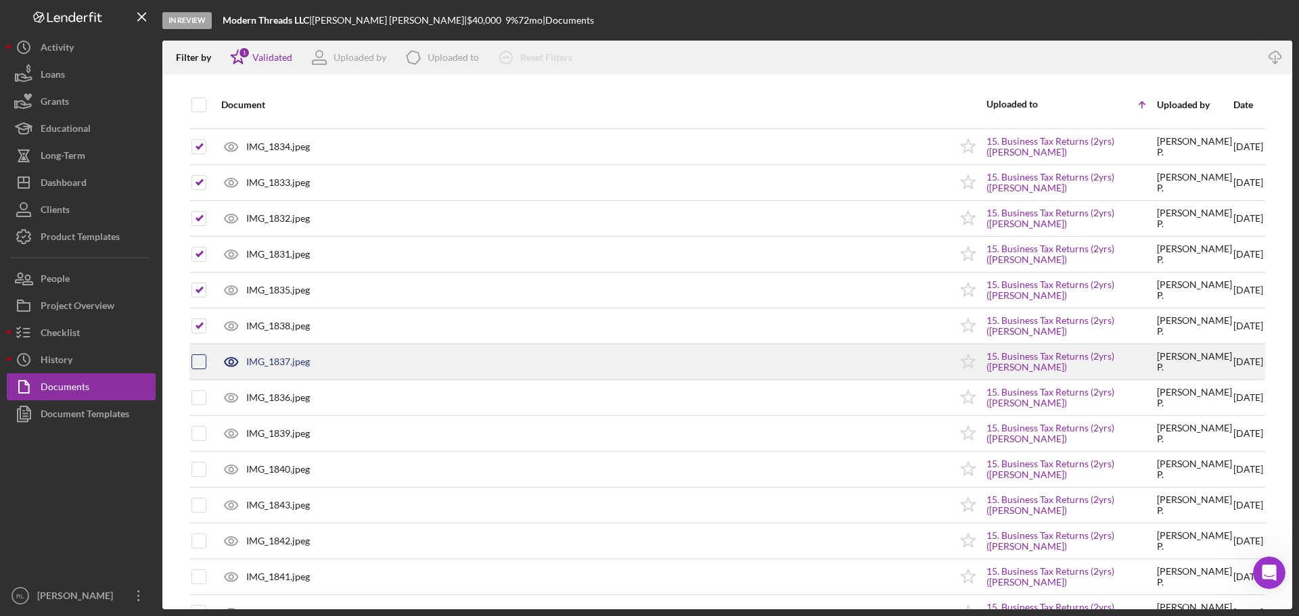
click at [200, 369] on div at bounding box center [198, 362] width 15 height 15
click at [200, 361] on input "checkbox" at bounding box center [199, 362] width 14 height 14
checkbox input "true"
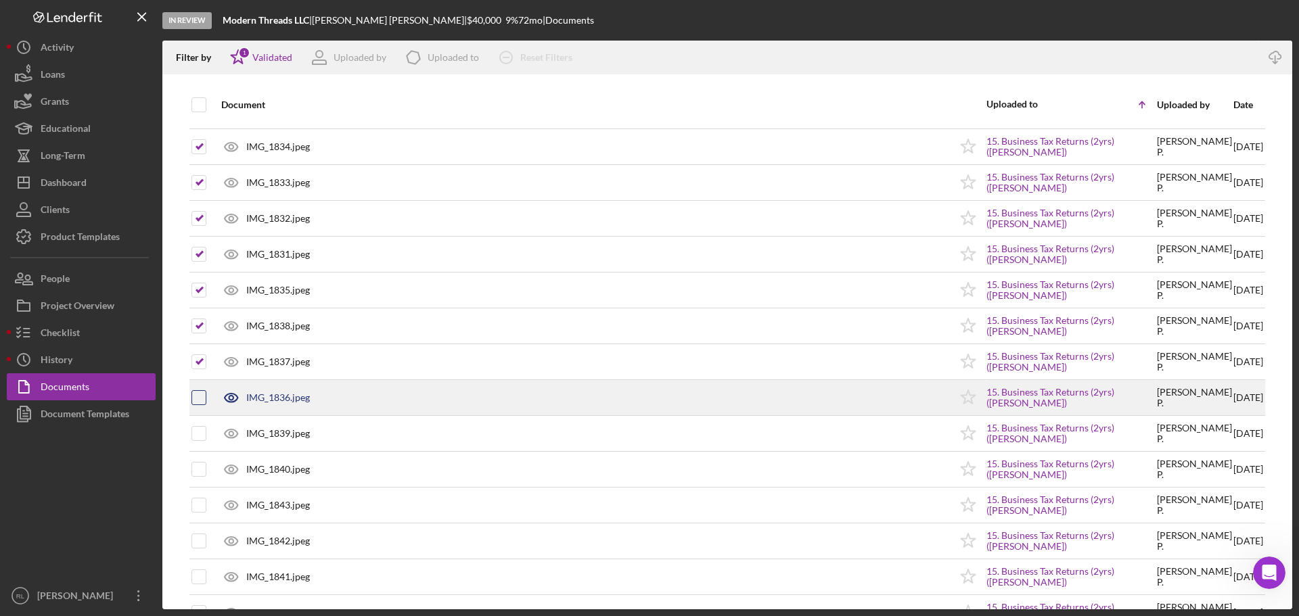
click at [202, 397] on input "checkbox" at bounding box center [199, 398] width 14 height 14
checkbox input "true"
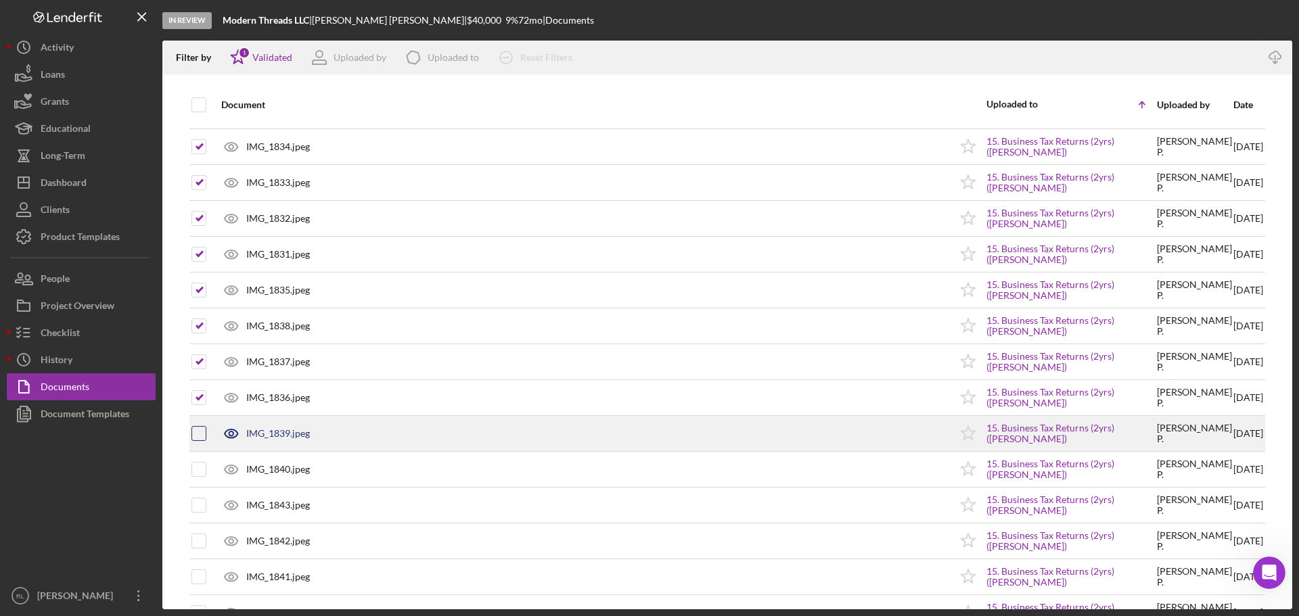
click at [200, 434] on input "checkbox" at bounding box center [199, 434] width 14 height 14
checkbox input "true"
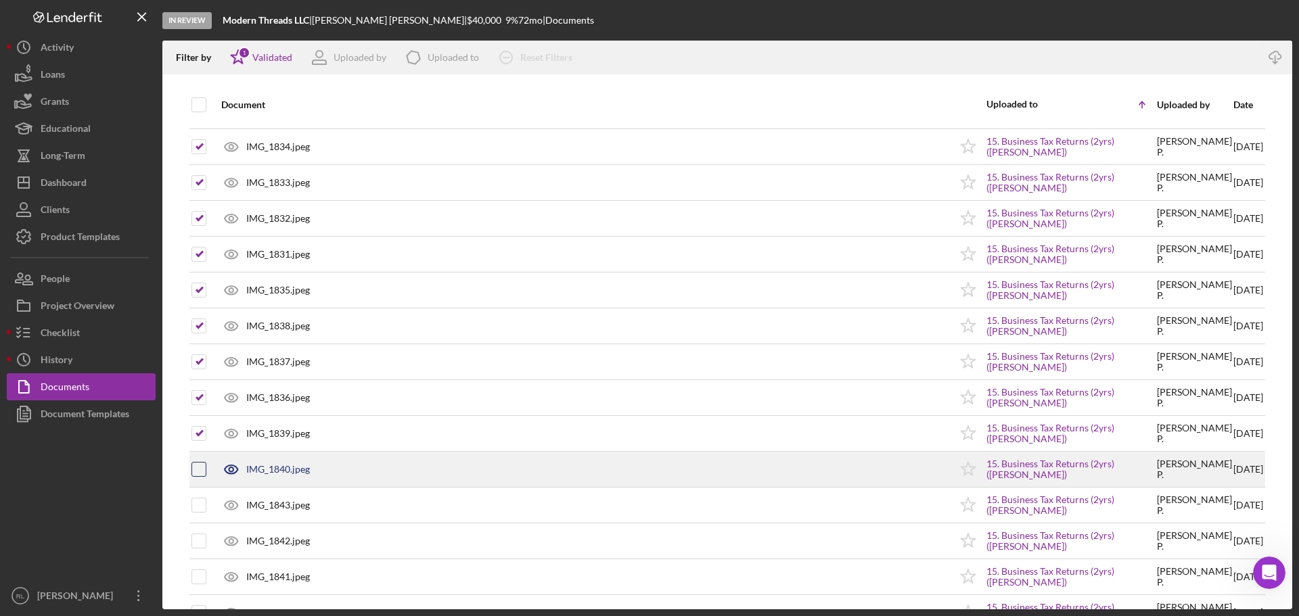
click at [200, 474] on input "checkbox" at bounding box center [199, 470] width 14 height 14
checkbox input "true"
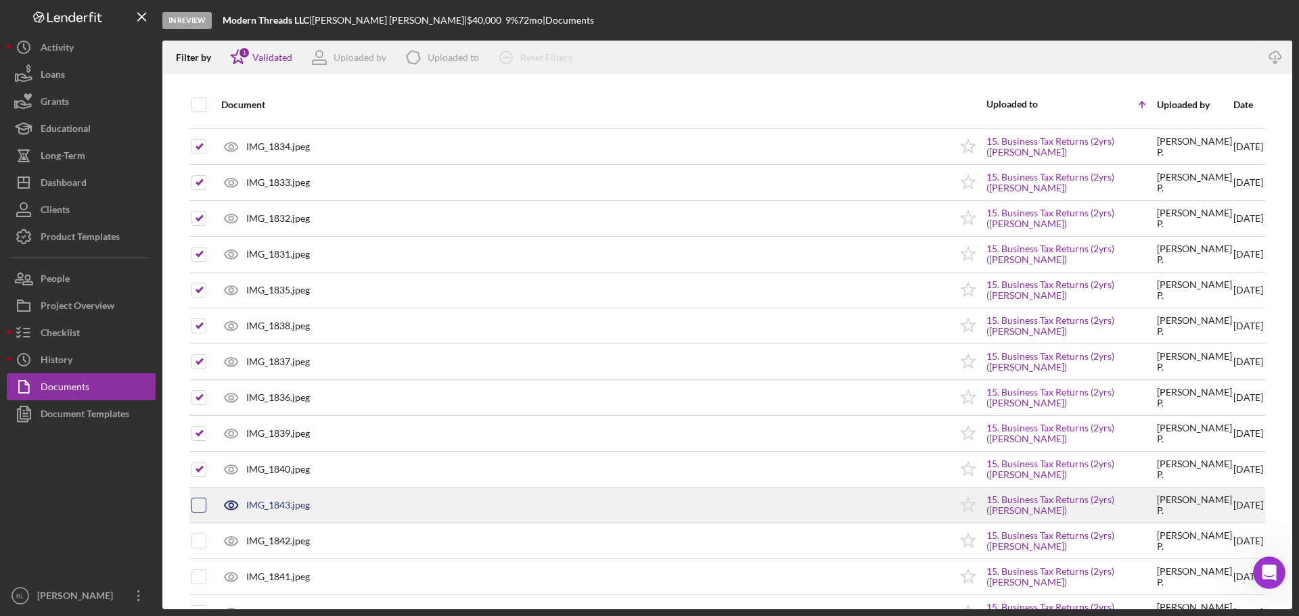
click at [197, 508] on input "checkbox" at bounding box center [199, 506] width 14 height 14
checkbox input "true"
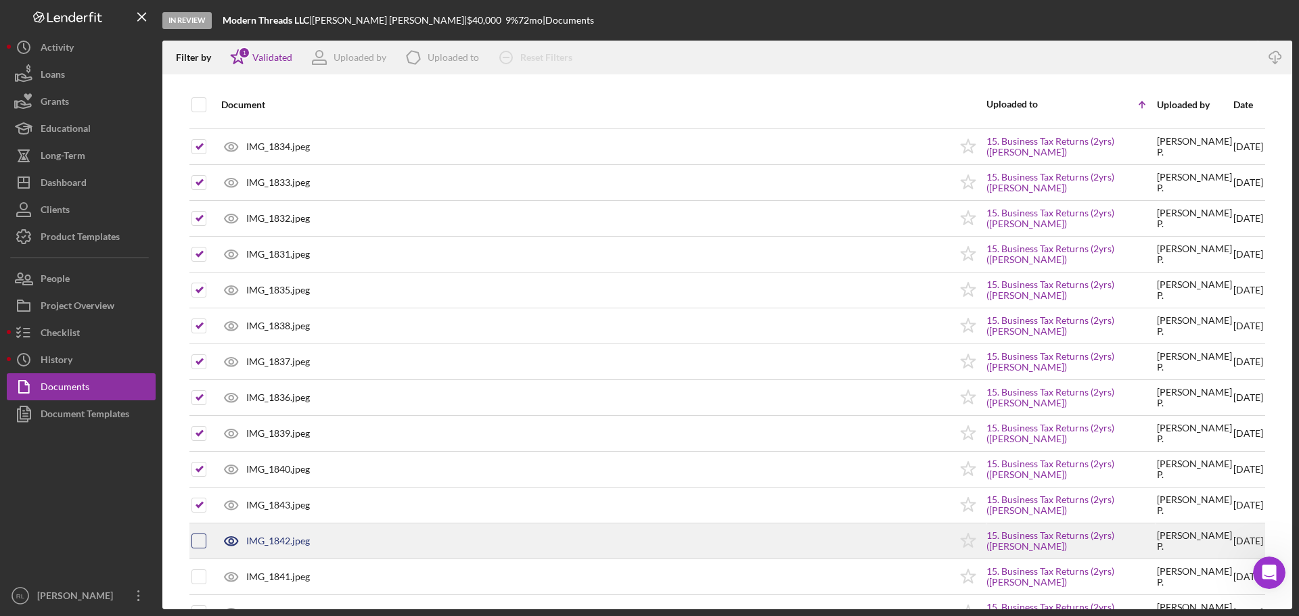
click at [198, 544] on input "checkbox" at bounding box center [199, 542] width 14 height 14
checkbox input "true"
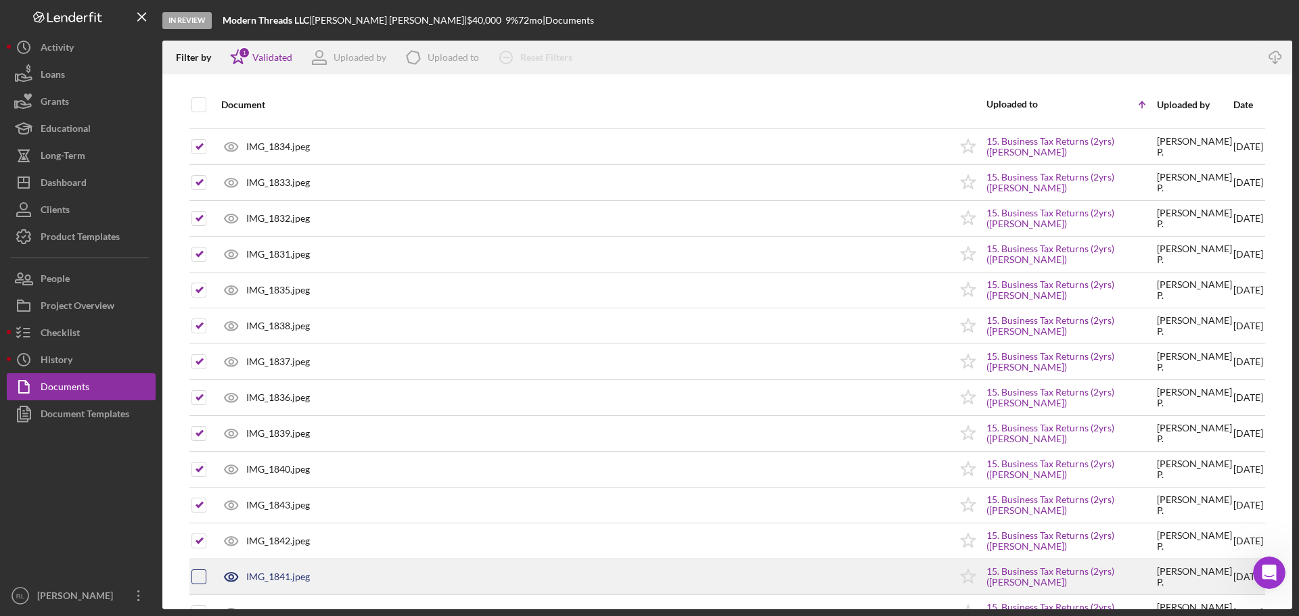
click at [201, 578] on input "checkbox" at bounding box center [199, 577] width 14 height 14
checkbox input "true"
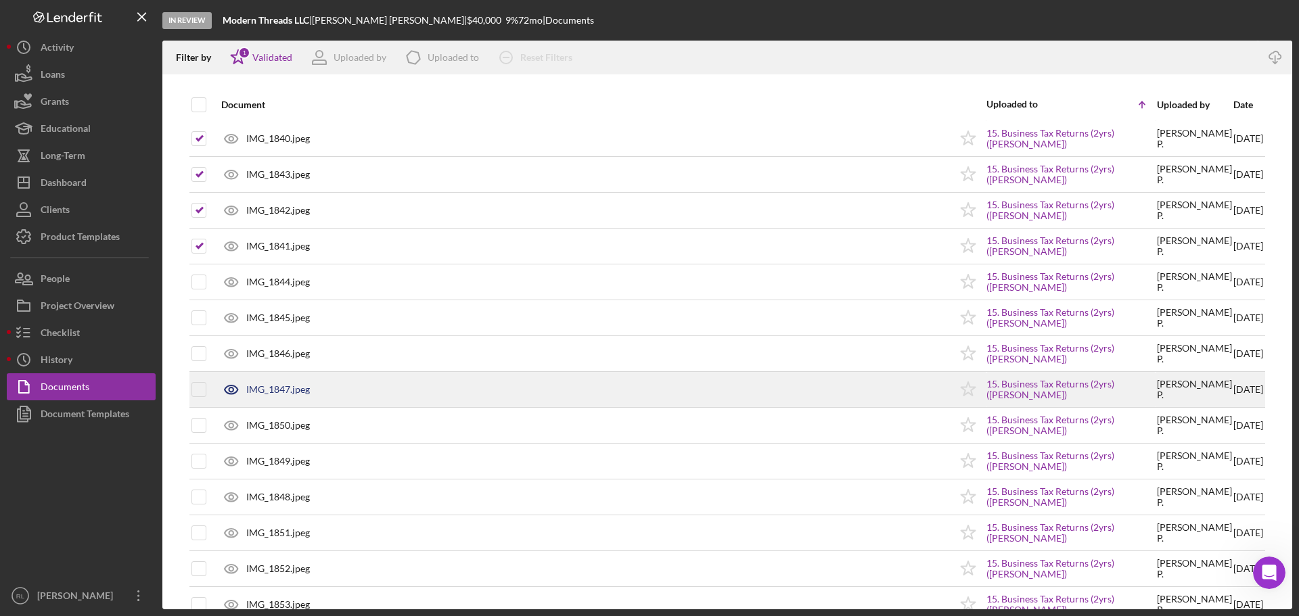
scroll to position [2842, 0]
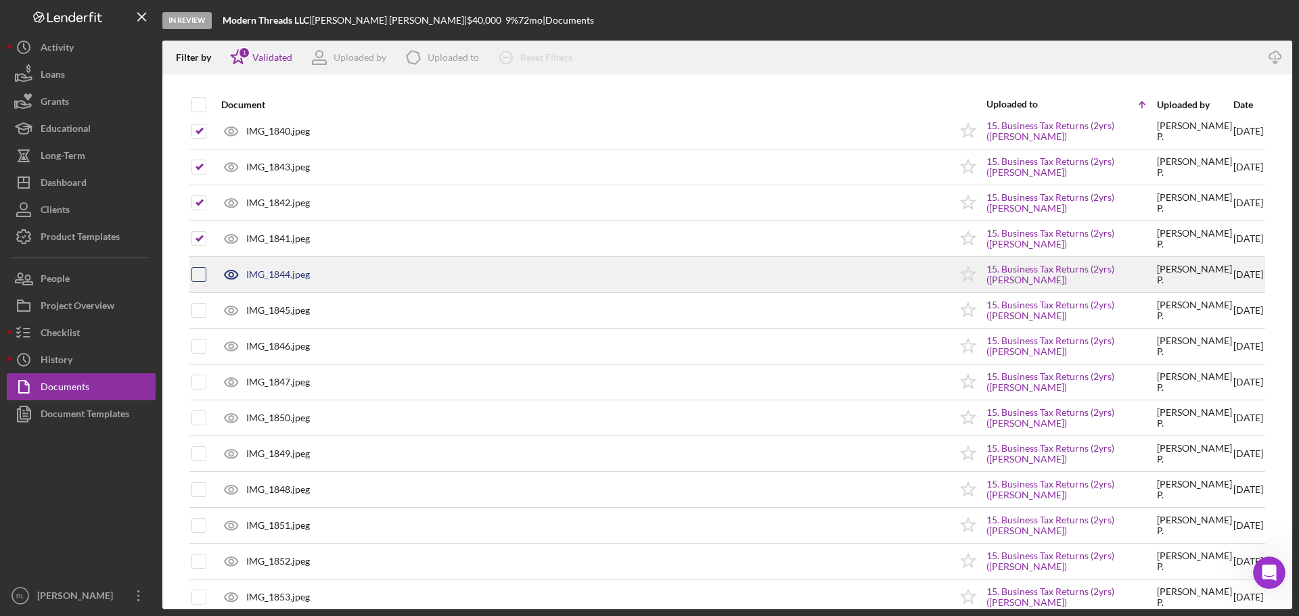
click at [195, 269] on input "checkbox" at bounding box center [199, 275] width 14 height 14
checkbox input "true"
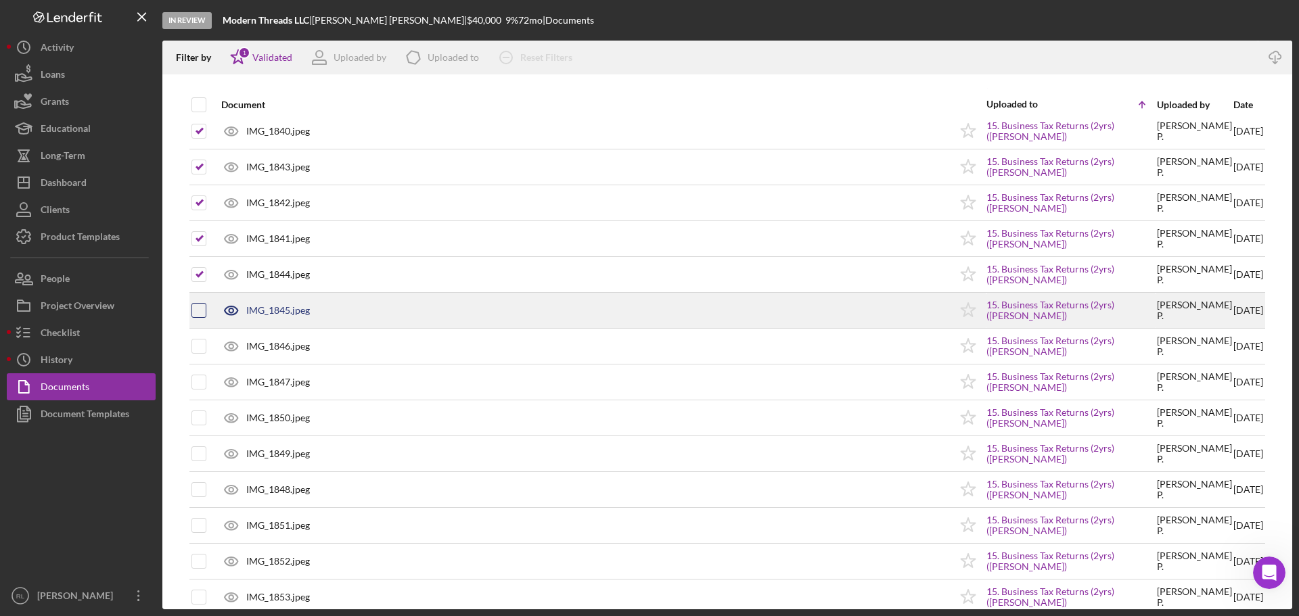
click at [205, 308] on input "checkbox" at bounding box center [199, 311] width 14 height 14
checkbox input "true"
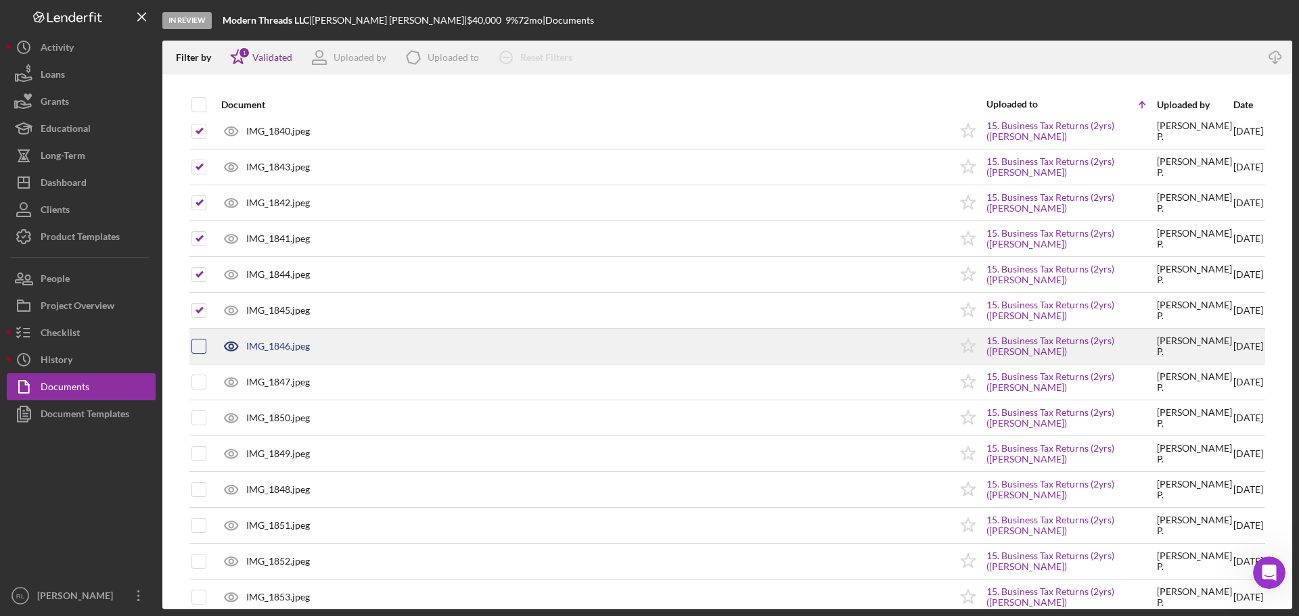
click at [201, 343] on input "checkbox" at bounding box center [199, 347] width 14 height 14
checkbox input "true"
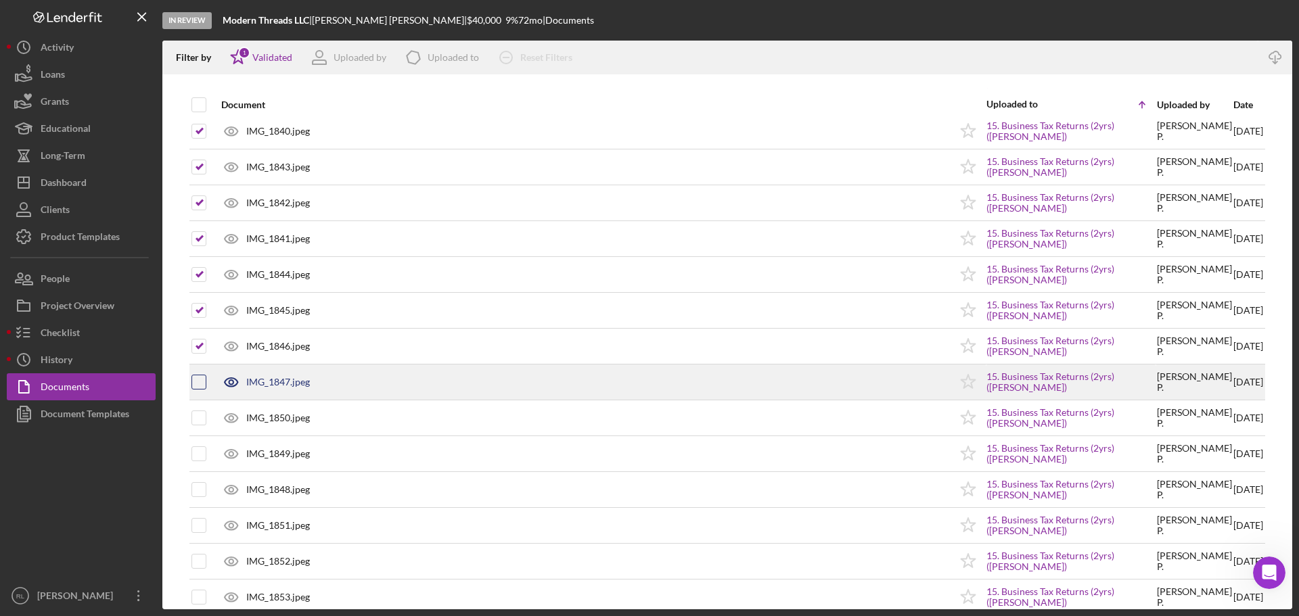
click at [197, 378] on input "checkbox" at bounding box center [199, 383] width 14 height 14
checkbox input "true"
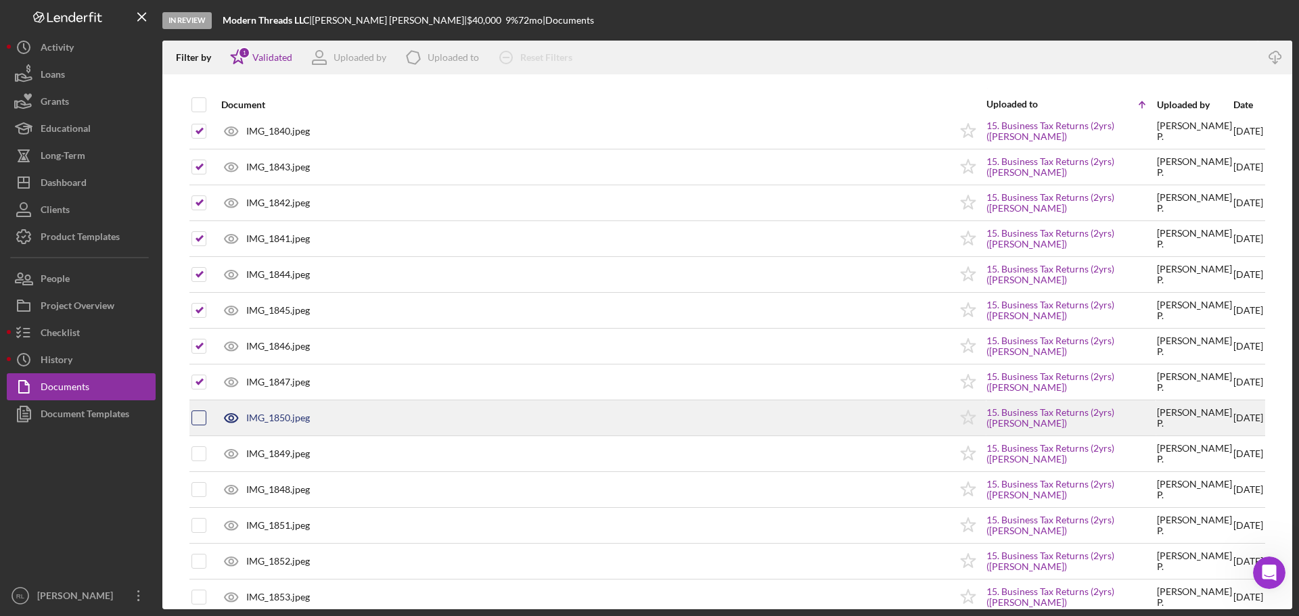
click at [195, 418] on input "checkbox" at bounding box center [199, 418] width 14 height 14
checkbox input "true"
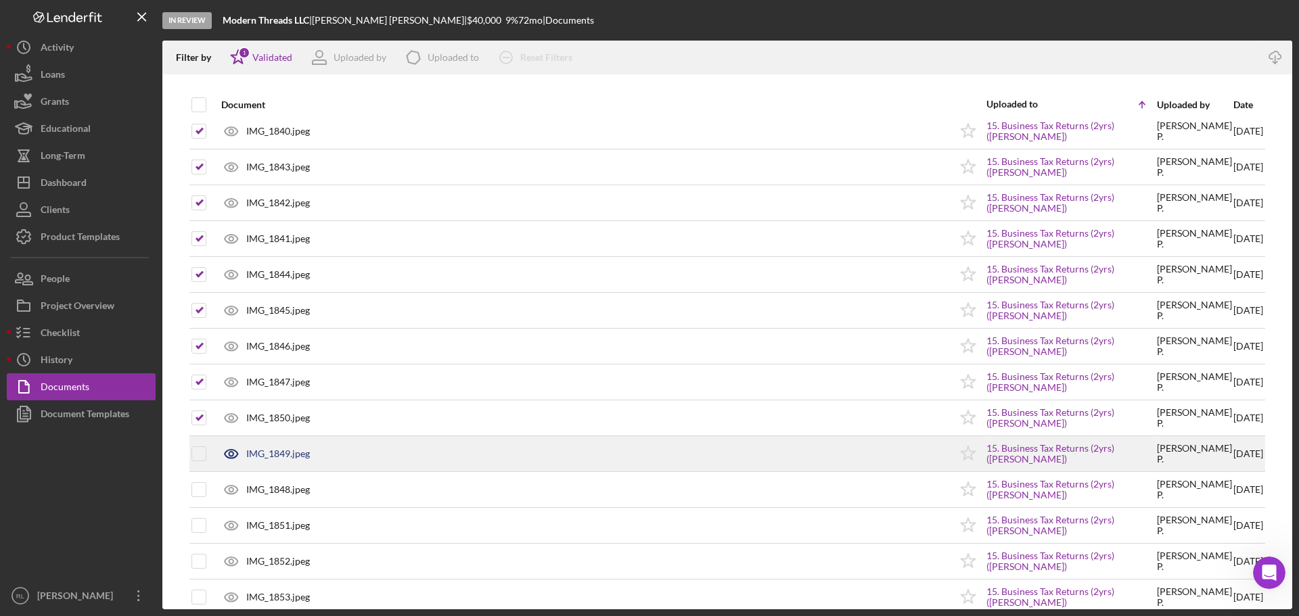
click at [198, 445] on div at bounding box center [198, 454] width 15 height 34
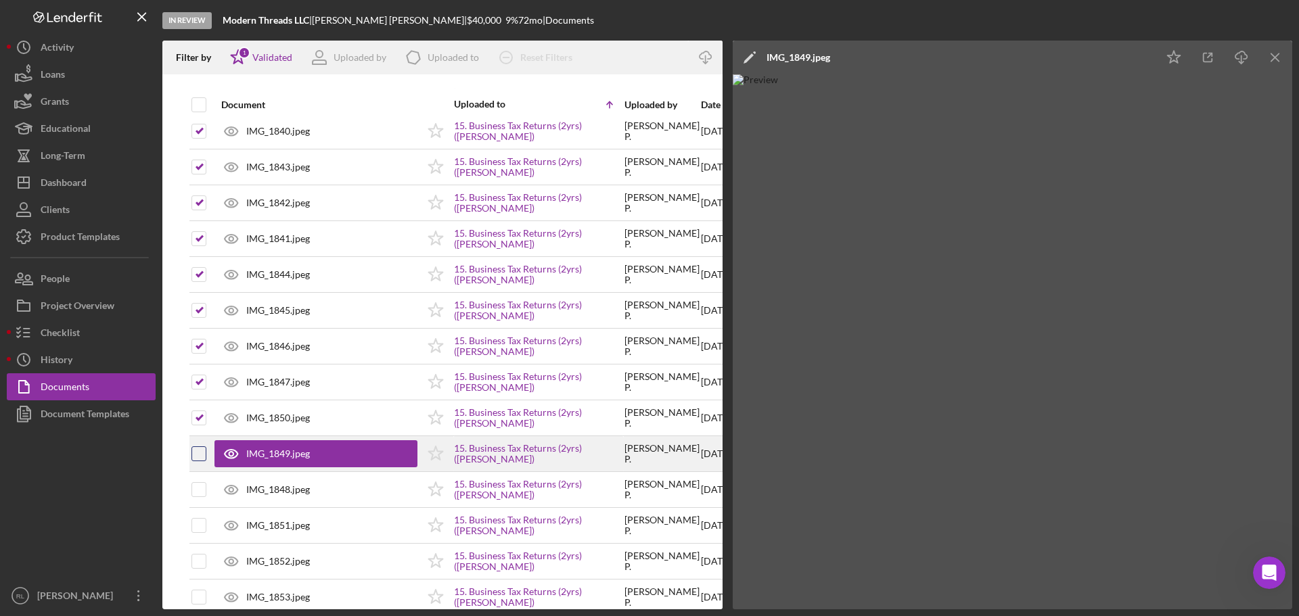
click at [198, 454] on input "checkbox" at bounding box center [199, 454] width 14 height 14
checkbox input "true"
click at [1265, 65] on icon "Icon/Menu Close" at bounding box center [1276, 58] width 30 height 30
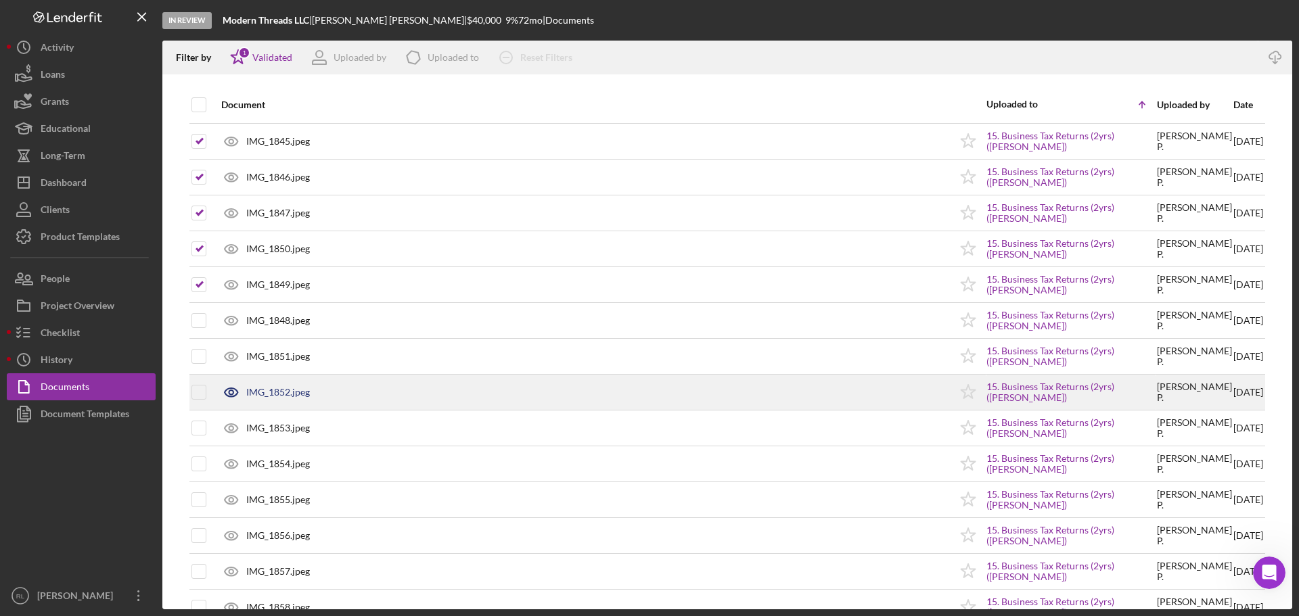
scroll to position [3045, 0]
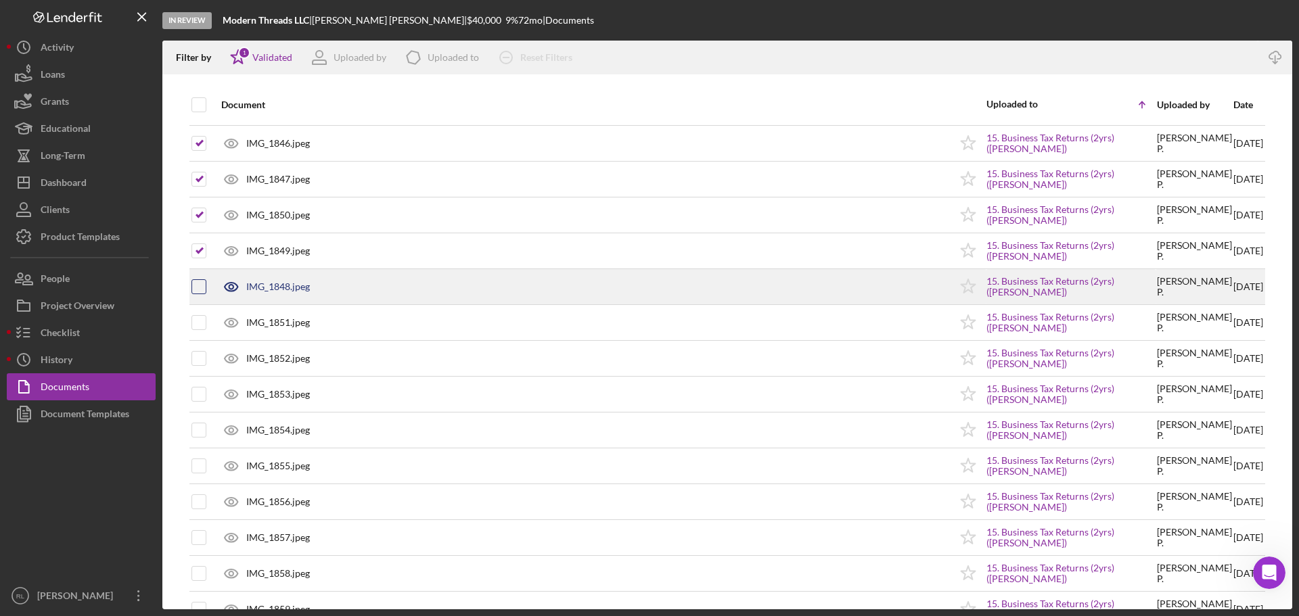
click at [201, 284] on input "checkbox" at bounding box center [199, 287] width 14 height 14
checkbox input "true"
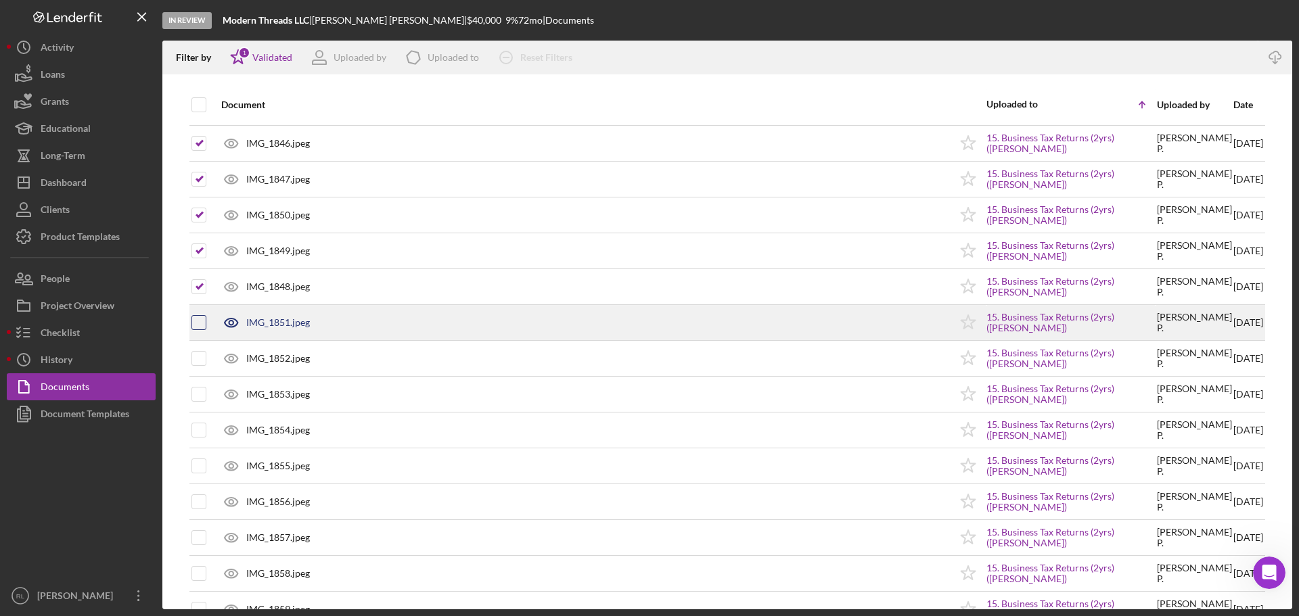
click at [197, 315] on div at bounding box center [198, 322] width 15 height 15
click at [202, 321] on input "checkbox" at bounding box center [199, 323] width 14 height 14
checkbox input "true"
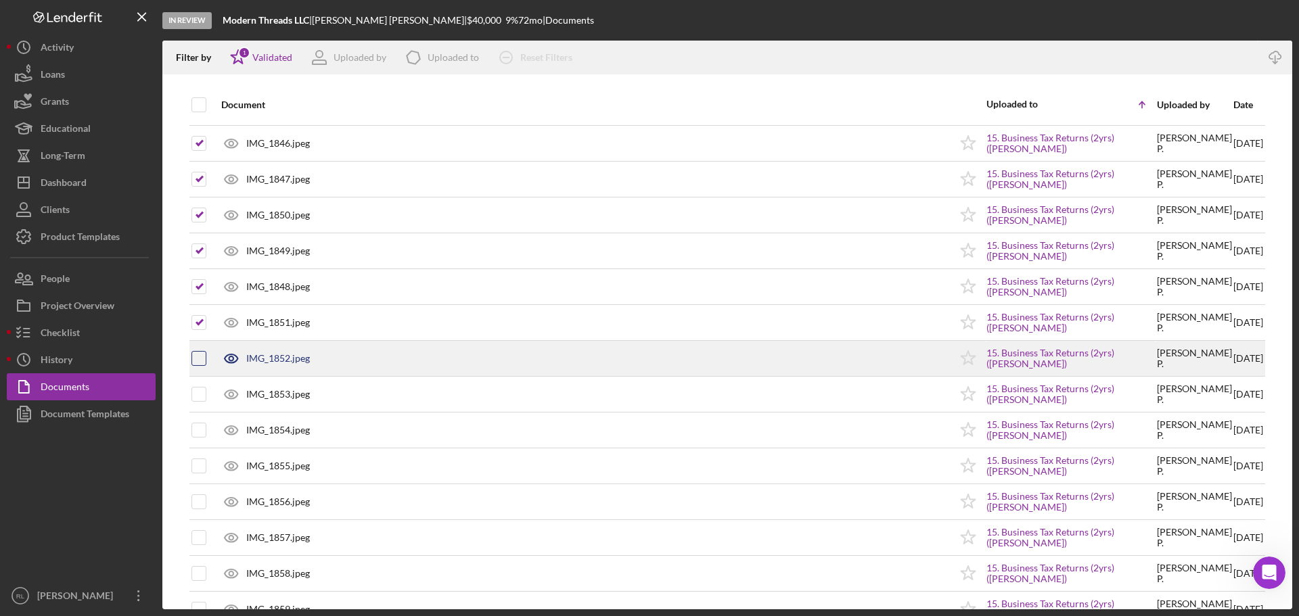
click at [194, 355] on input "checkbox" at bounding box center [199, 359] width 14 height 14
checkbox input "true"
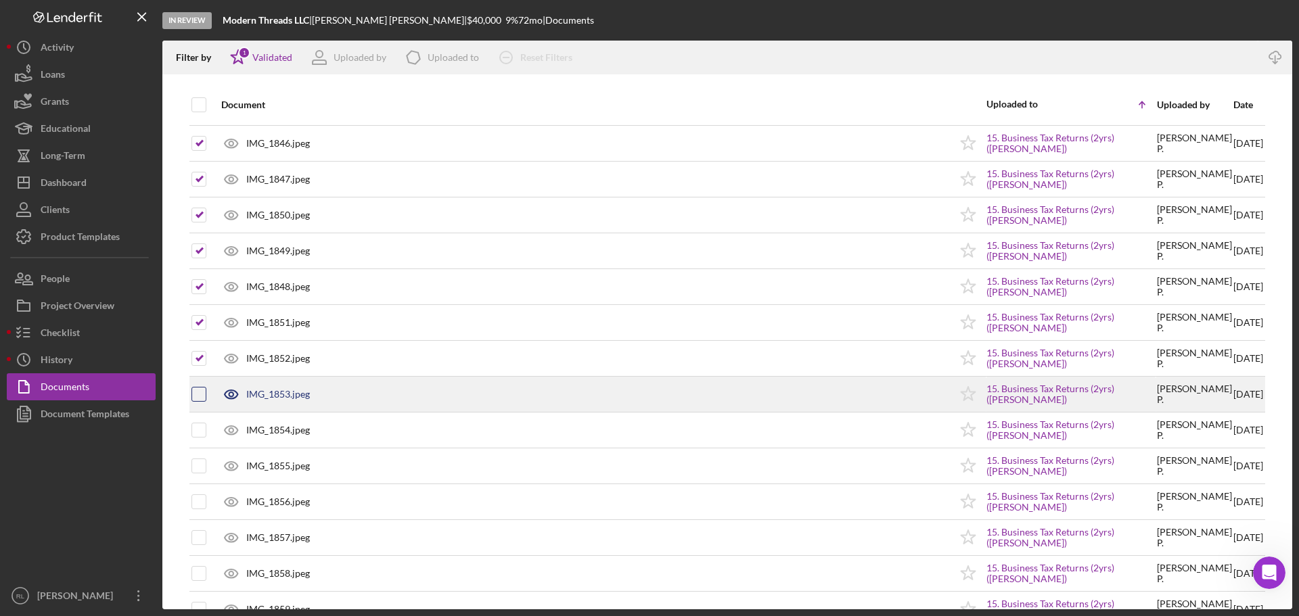
click at [198, 395] on input "checkbox" at bounding box center [199, 395] width 14 height 14
checkbox input "true"
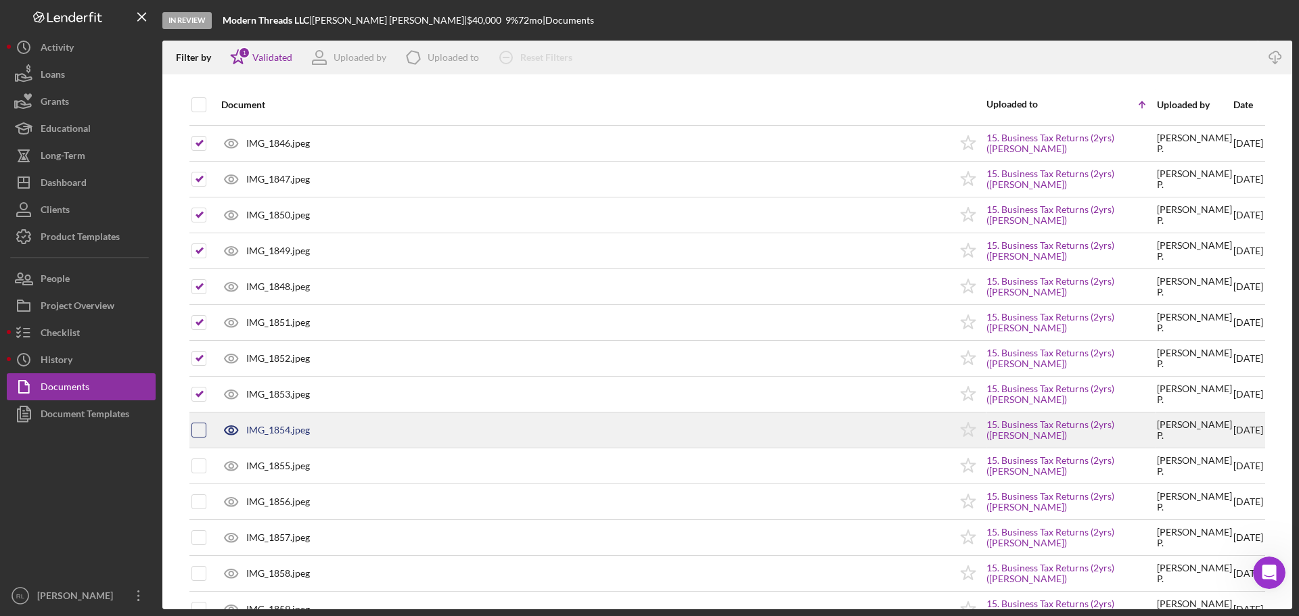
click at [199, 429] on input "checkbox" at bounding box center [199, 431] width 14 height 14
checkbox input "true"
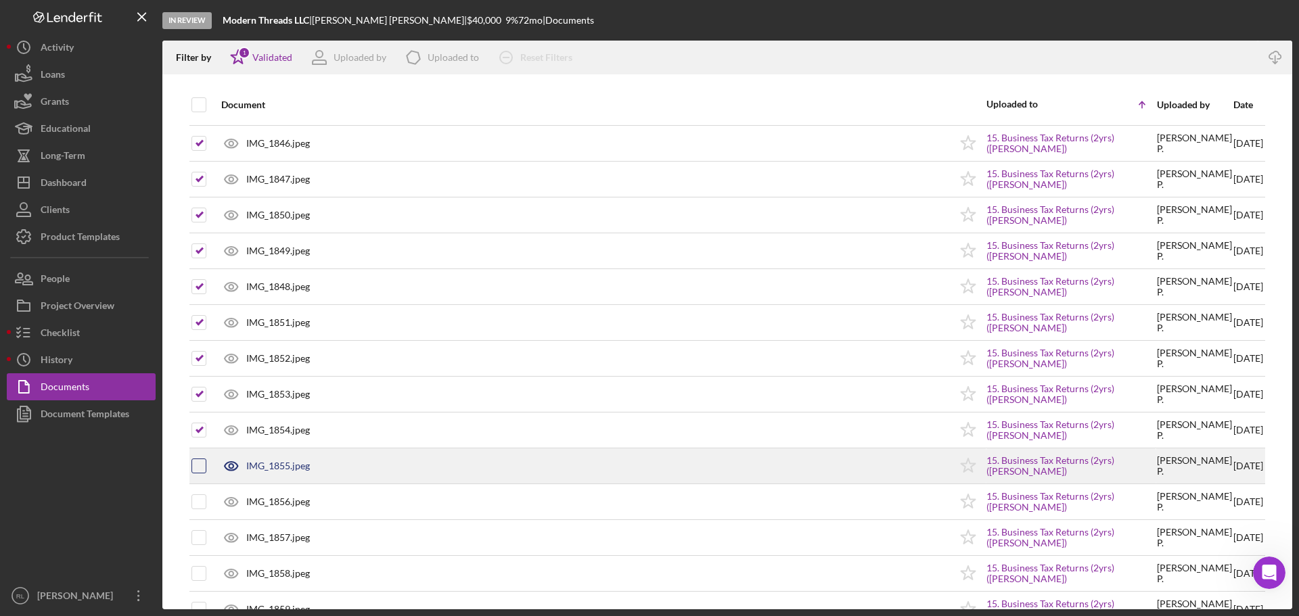
click at [198, 467] on input "checkbox" at bounding box center [199, 466] width 14 height 14
checkbox input "true"
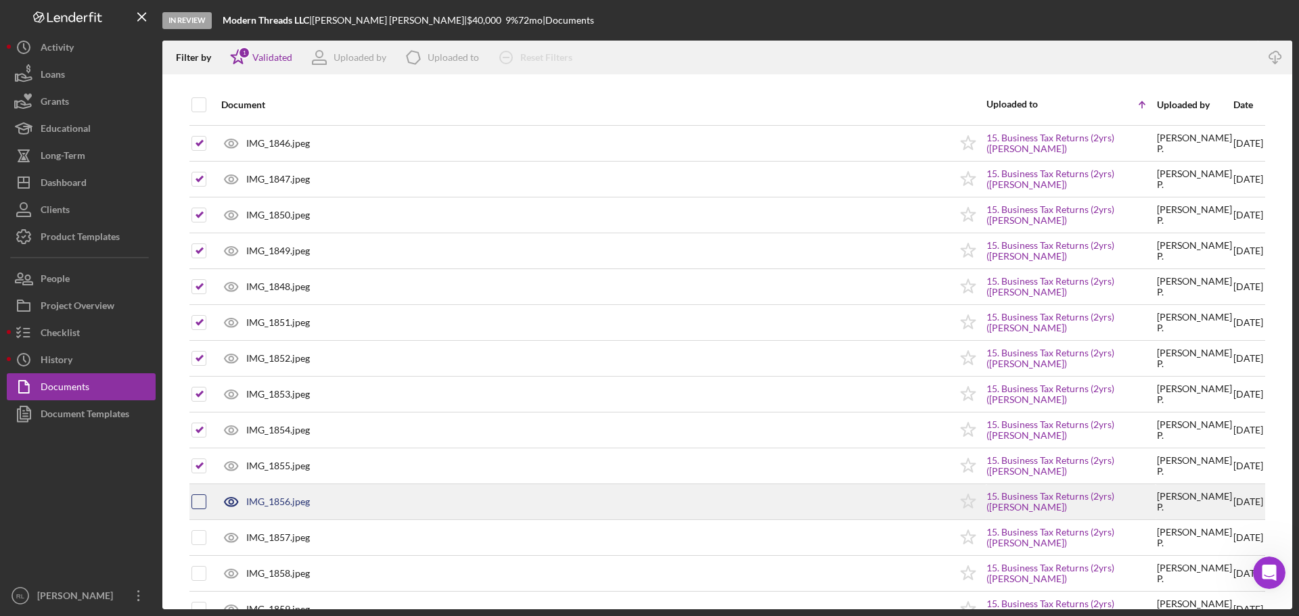
click at [202, 500] on input "checkbox" at bounding box center [199, 502] width 14 height 14
checkbox input "true"
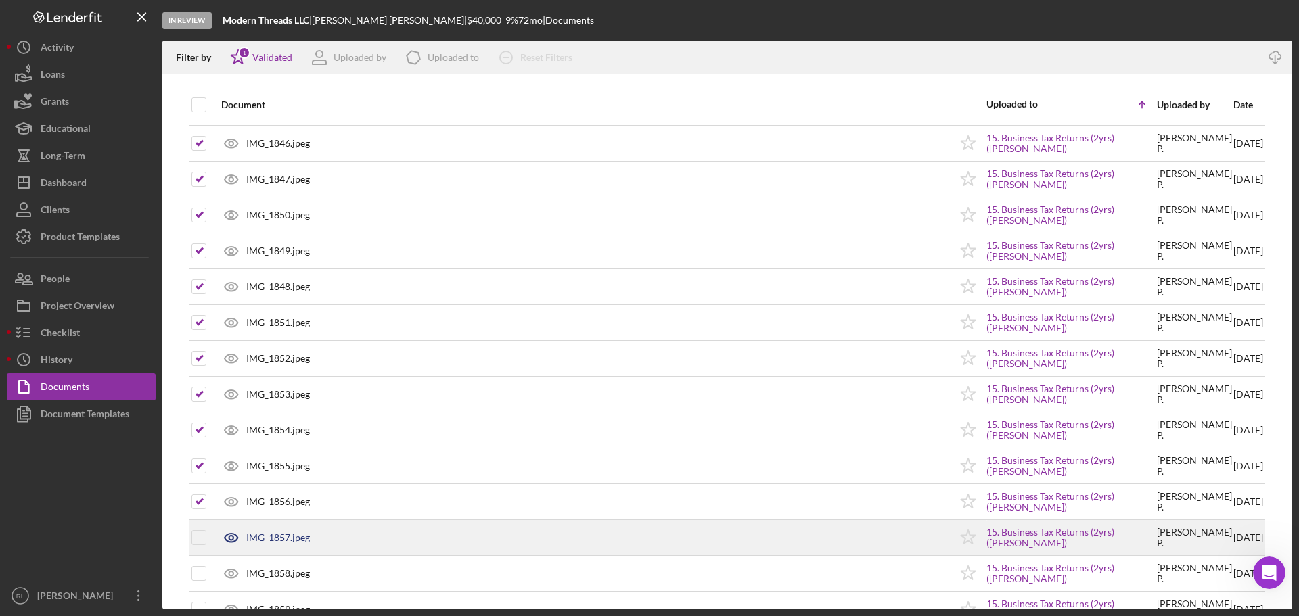
click at [196, 540] on input "checkbox" at bounding box center [199, 538] width 14 height 14
checkbox input "true"
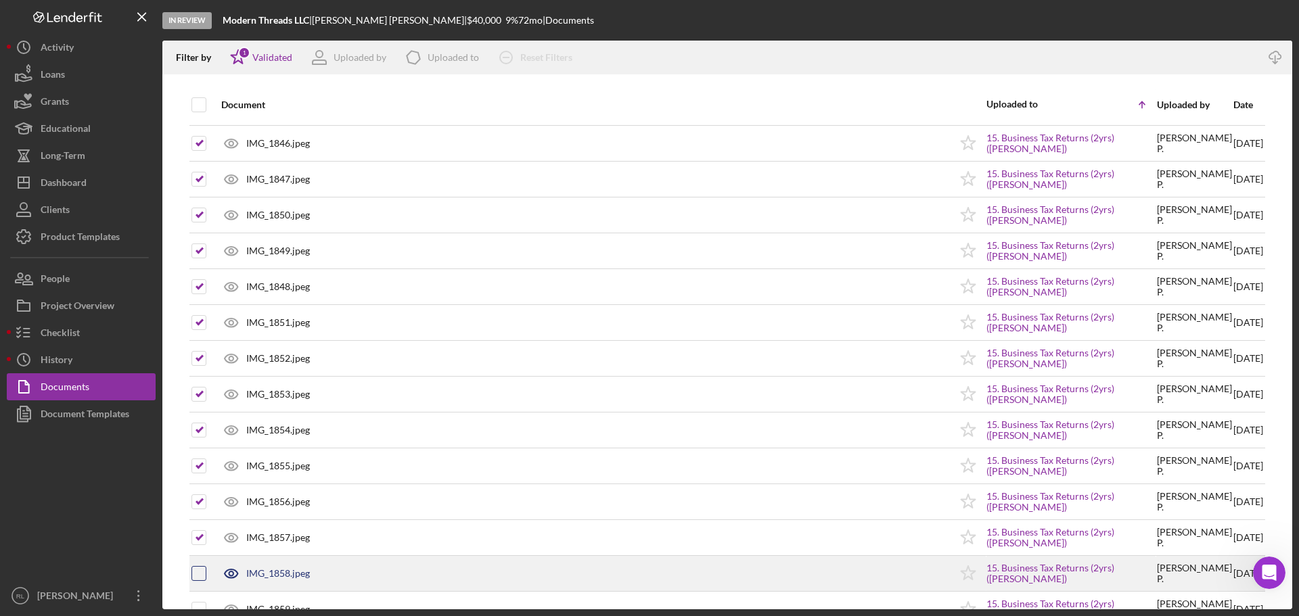
click at [198, 572] on input "checkbox" at bounding box center [199, 574] width 14 height 14
checkbox input "true"
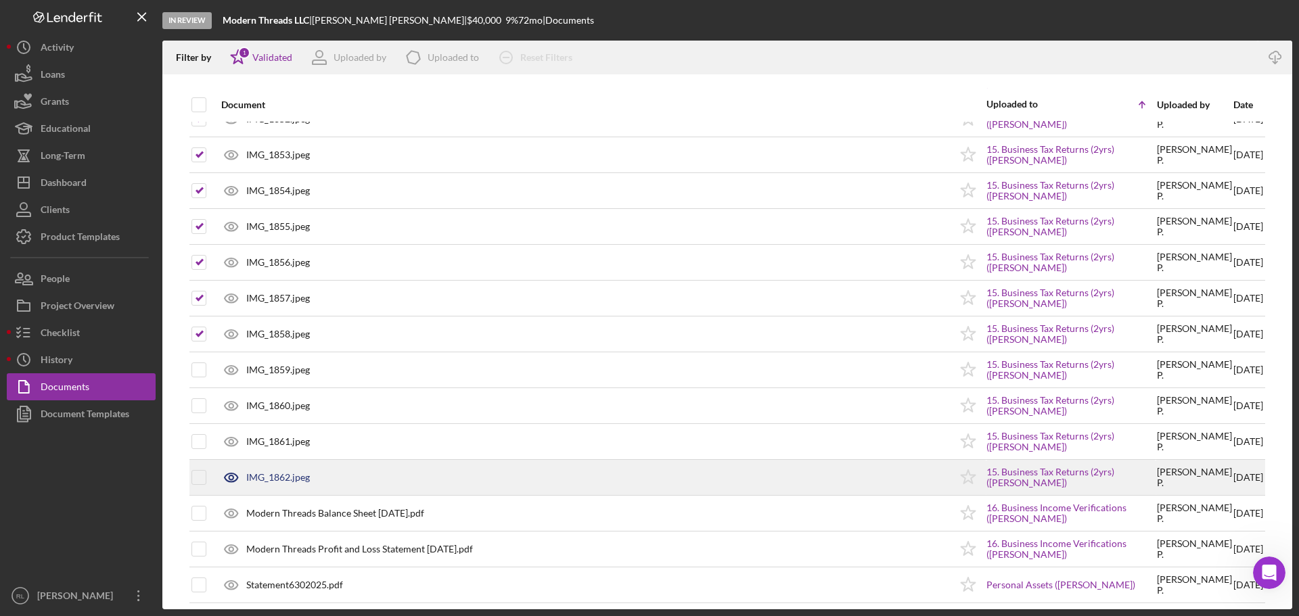
scroll to position [3315, 0]
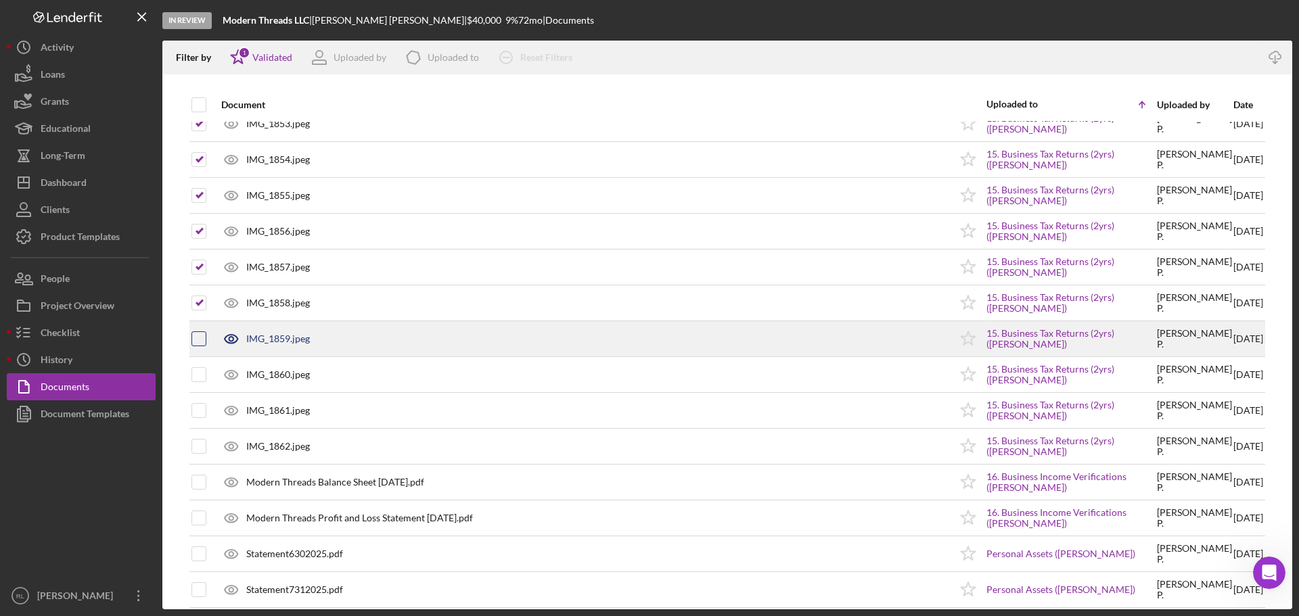
click at [200, 342] on input "checkbox" at bounding box center [199, 339] width 14 height 14
checkbox input "true"
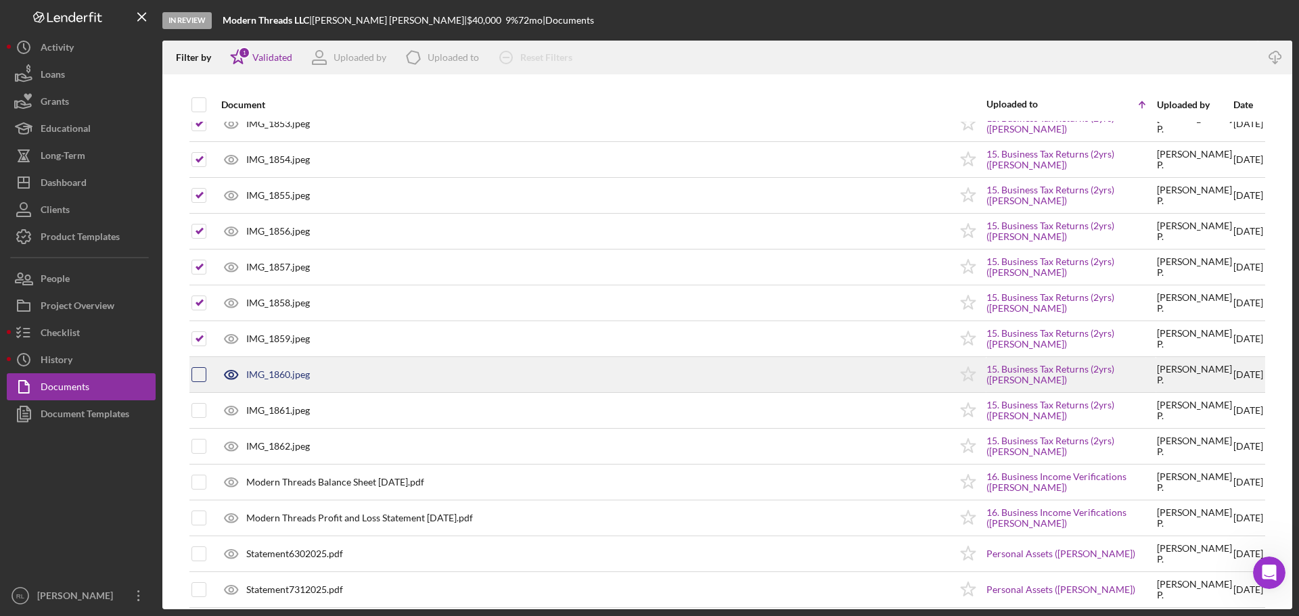
click at [200, 370] on input "checkbox" at bounding box center [199, 375] width 14 height 14
checkbox input "true"
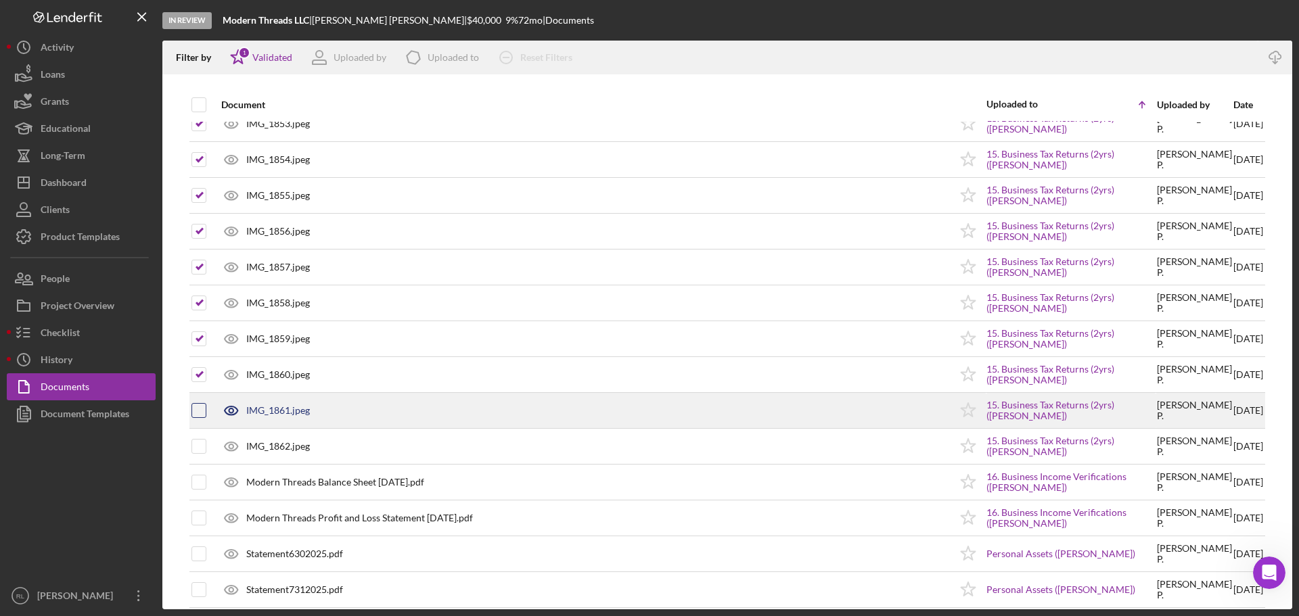
click at [197, 413] on input "checkbox" at bounding box center [199, 411] width 14 height 14
checkbox input "true"
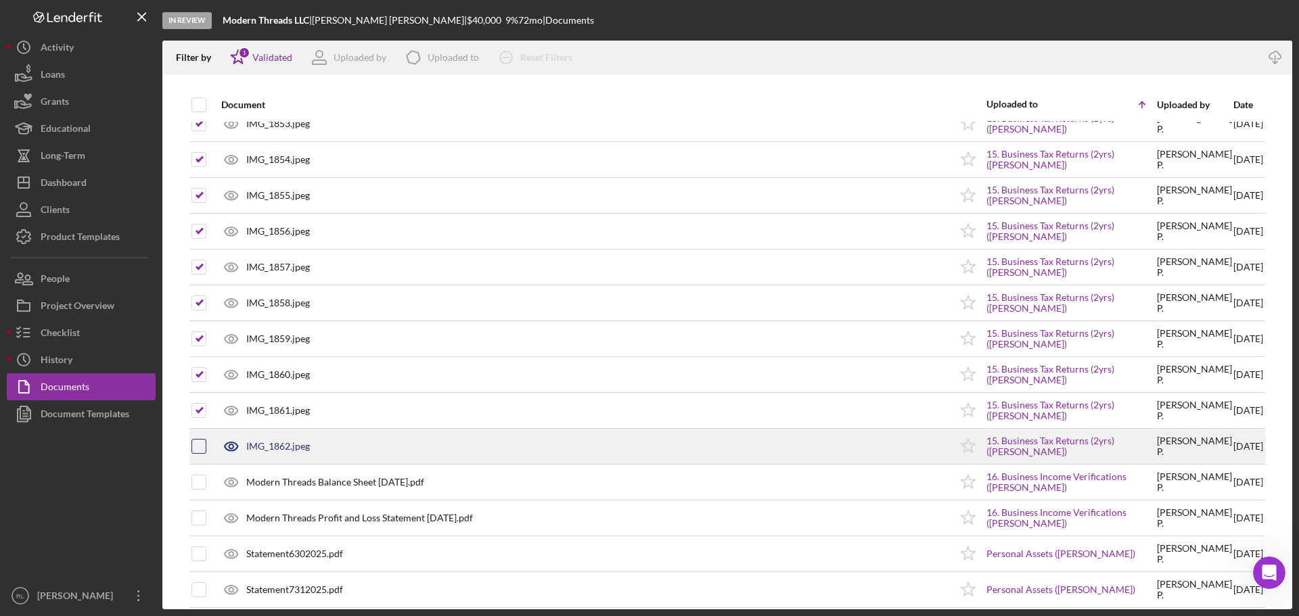
click at [197, 441] on input "checkbox" at bounding box center [199, 447] width 14 height 14
checkbox input "true"
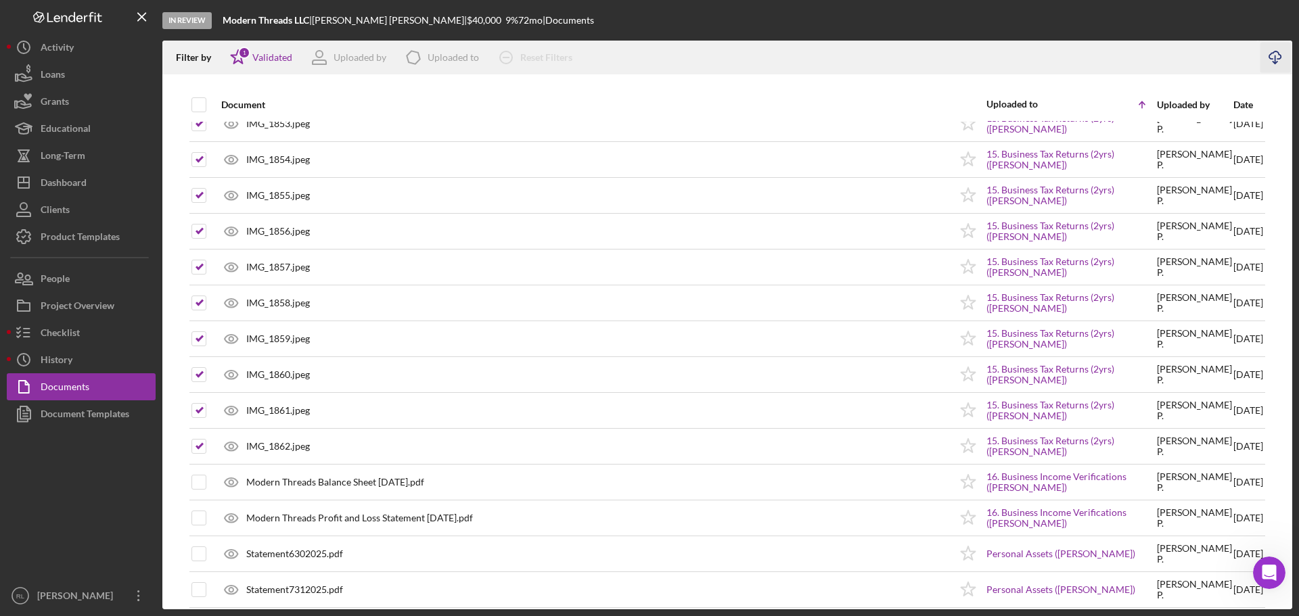
click at [1267, 55] on icon "Icon/Download" at bounding box center [1276, 58] width 30 height 30
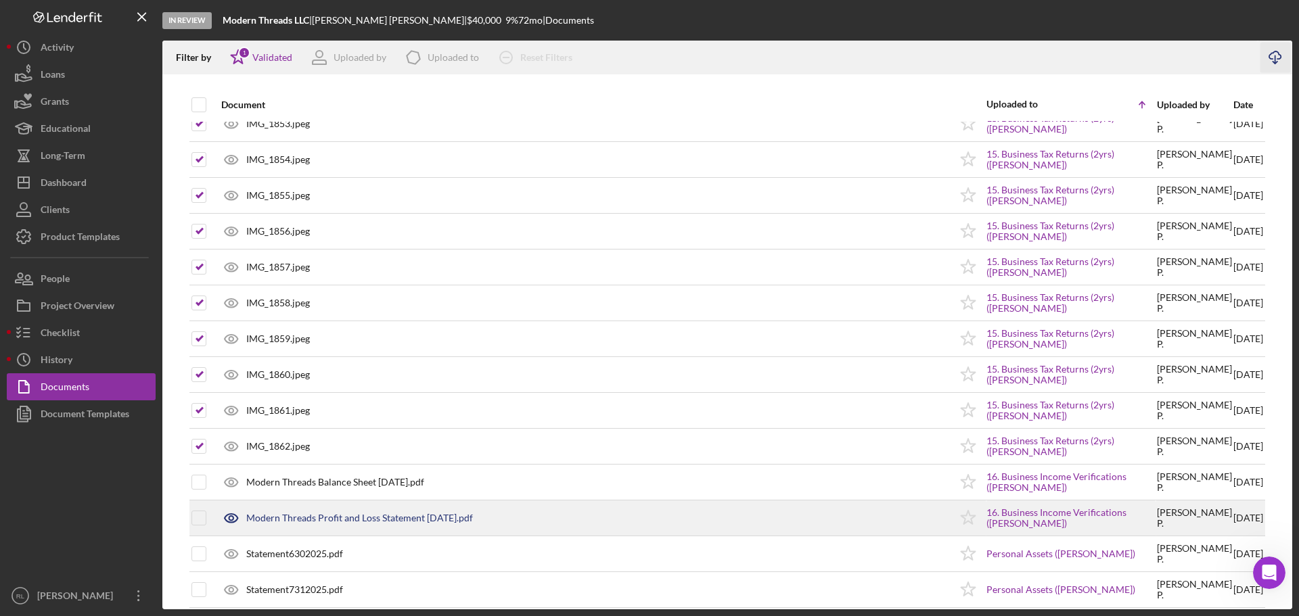
click at [405, 525] on div "Modern Threads Profit and Loss Statement [DATE].pdf" at bounding box center [581, 518] width 735 height 34
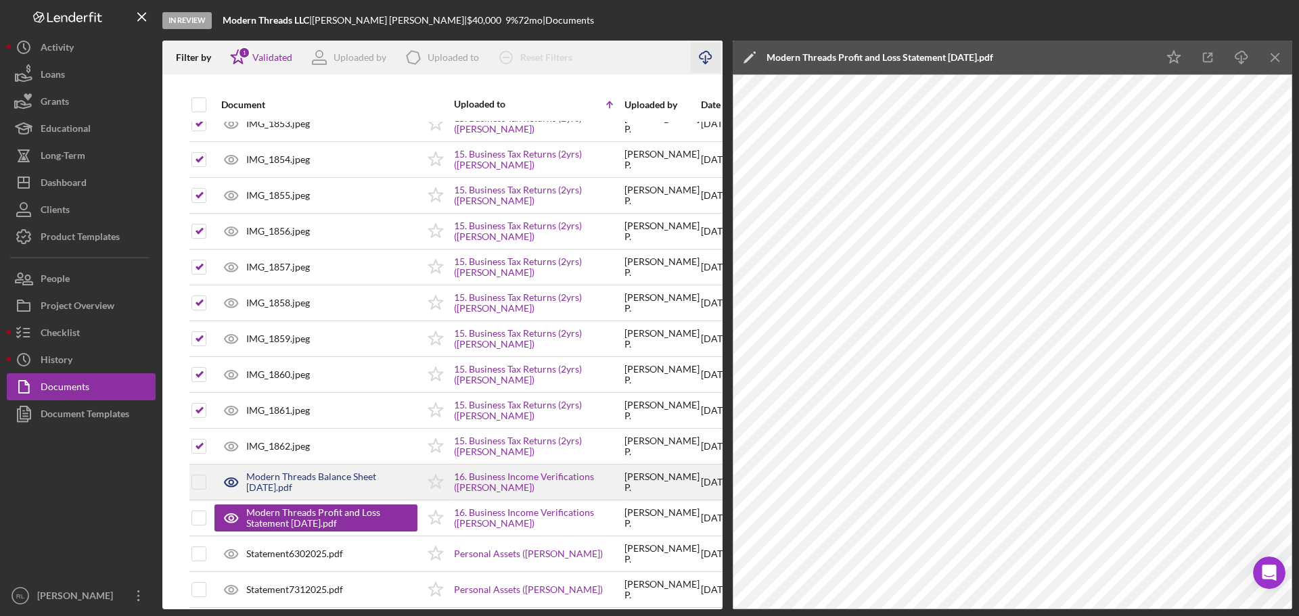
click at [330, 479] on div "Modern Threads Balance Sheet [DATE].pdf" at bounding box center [331, 483] width 171 height 22
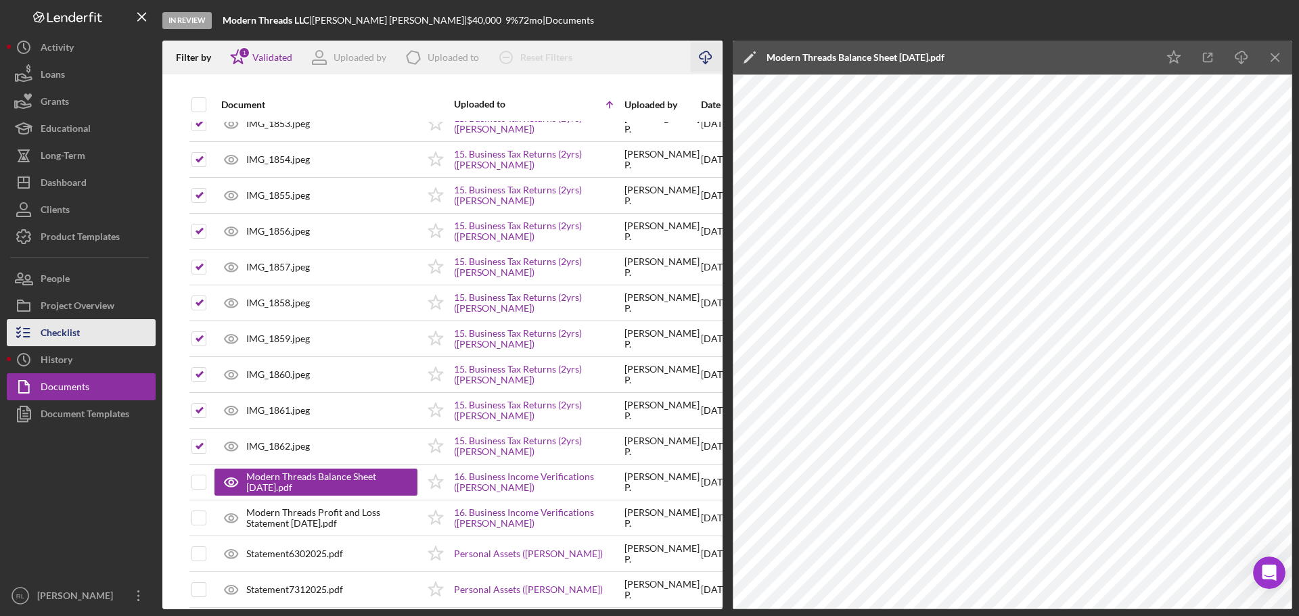
click at [70, 325] on div "Checklist" at bounding box center [60, 334] width 39 height 30
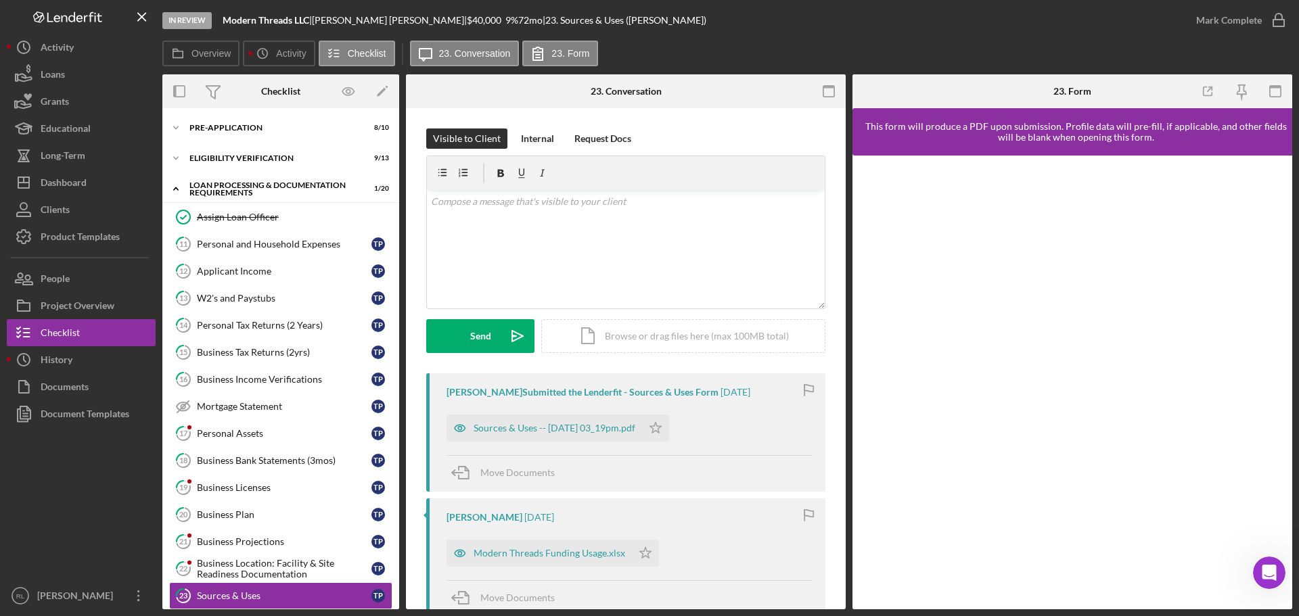
scroll to position [237, 0]
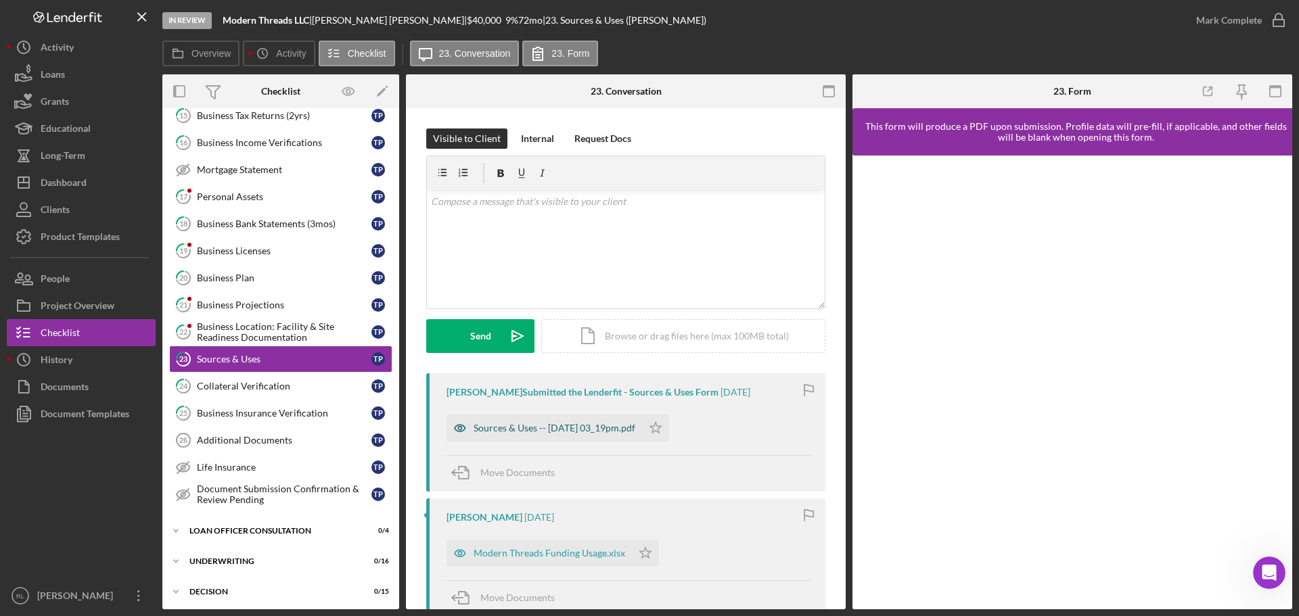
click at [579, 437] on div "Sources & Uses -- [DATE] 03_19pm.pdf" at bounding box center [545, 428] width 196 height 27
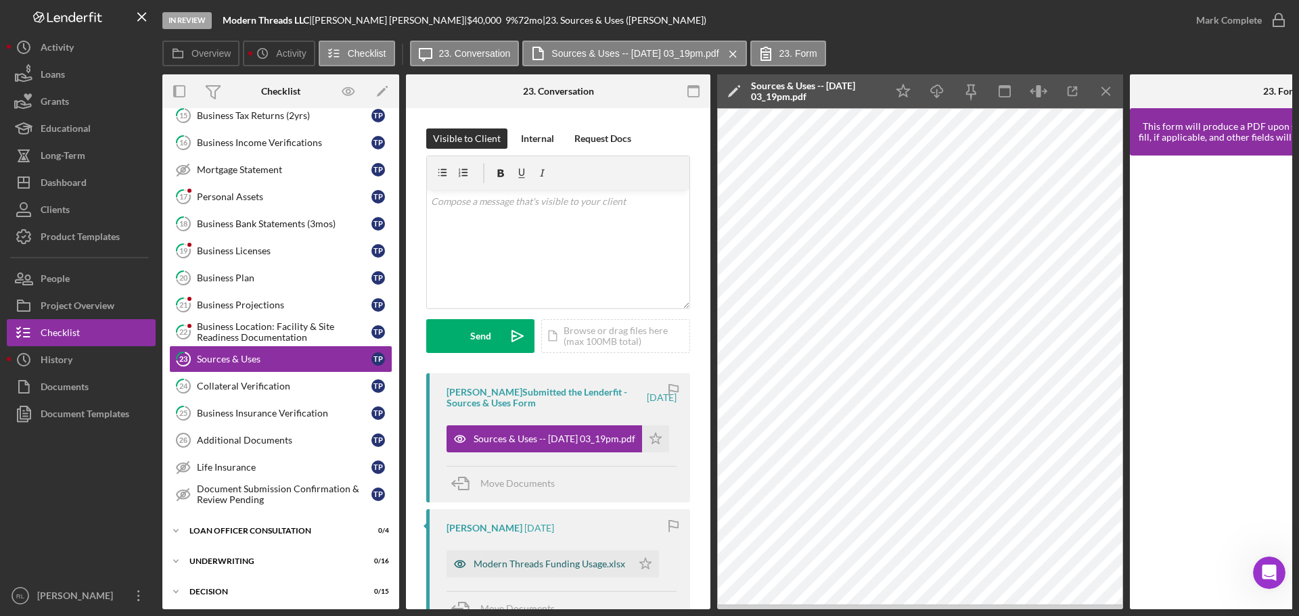
click at [515, 570] on div "Modern Threads Funding Usage.xlsx" at bounding box center [539, 564] width 185 height 27
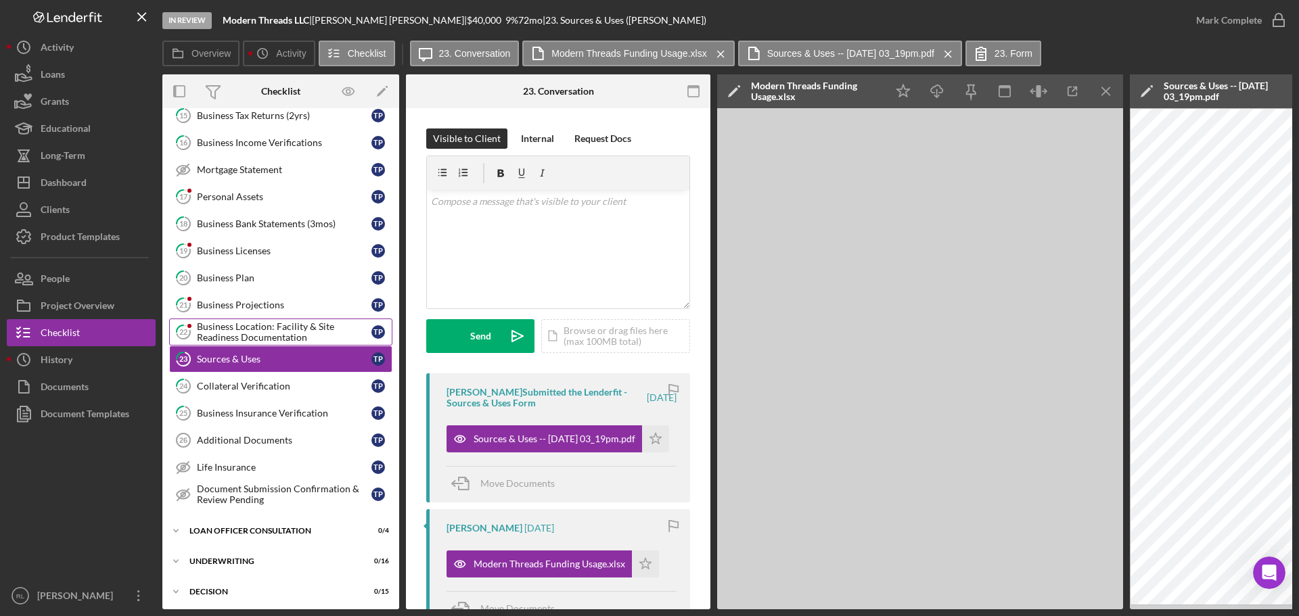
click at [244, 335] on div "Business Location: Facility & Site Readiness Documentation" at bounding box center [284, 332] width 175 height 22
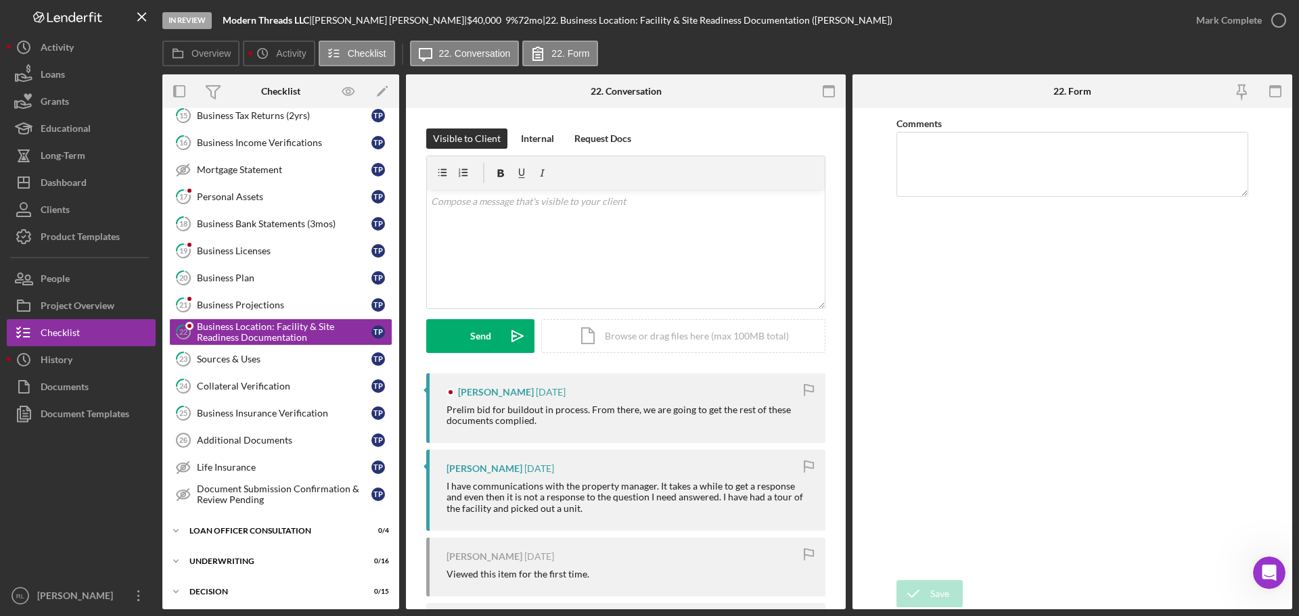
drag, startPoint x: 599, startPoint y: 424, endPoint x: 606, endPoint y: 398, distance: 27.2
click at [606, 398] on div "[PERSON_NAME] [DATE] Prelim bid for buildout in process. From there, we are goi…" at bounding box center [625, 408] width 399 height 70
click at [606, 398] on div "[PERSON_NAME] [DATE]" at bounding box center [629, 392] width 365 height 11
drag, startPoint x: 616, startPoint y: 398, endPoint x: 618, endPoint y: 428, distance: 30.5
click at [618, 428] on div "[PERSON_NAME] [DATE] Prelim bid for buildout in process. From there, we are goi…" at bounding box center [625, 408] width 399 height 70
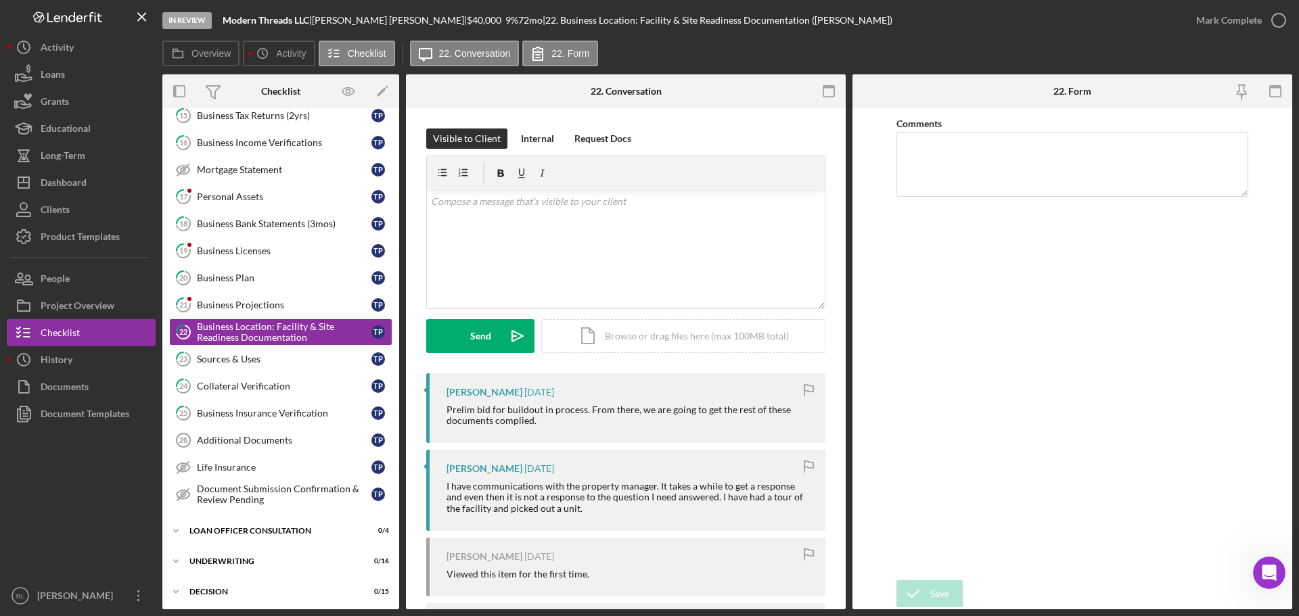
click at [618, 428] on div "[PERSON_NAME] [DATE] Prelim bid for buildout in process. From there, we are goi…" at bounding box center [625, 408] width 399 height 70
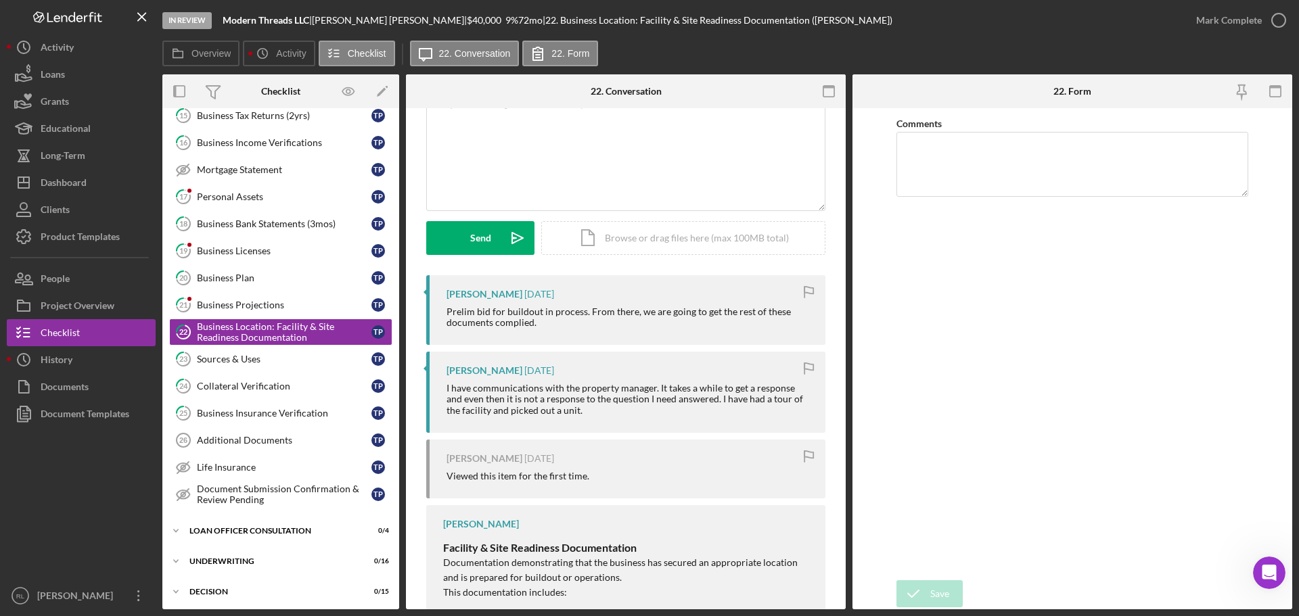
scroll to position [68, 0]
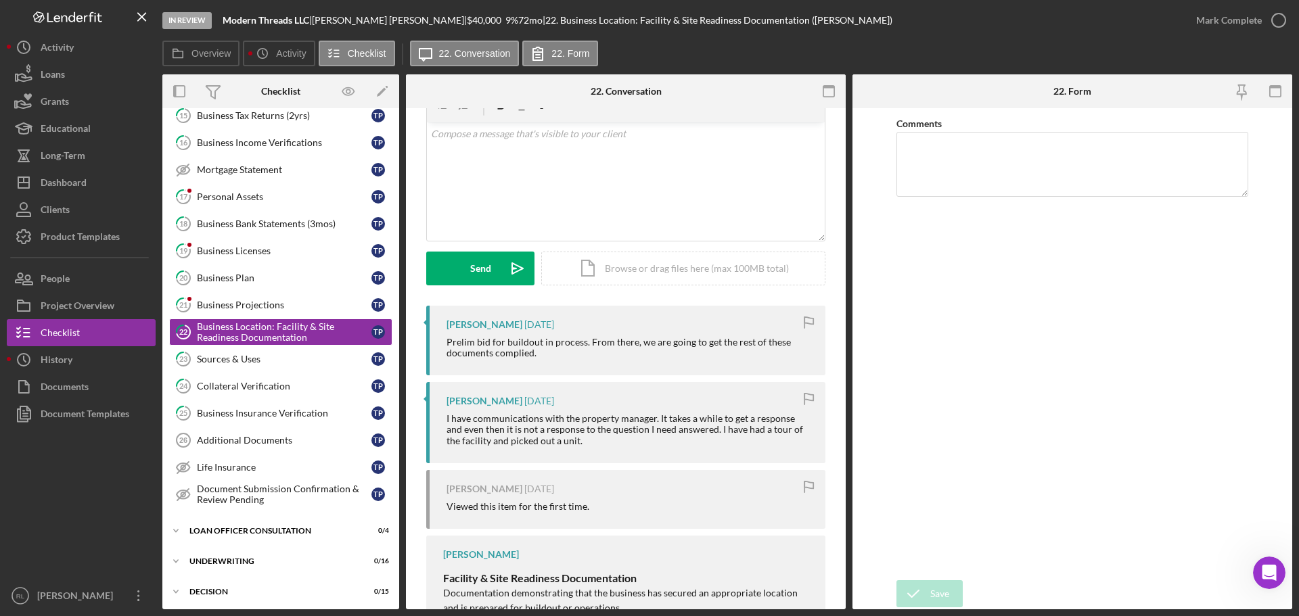
drag, startPoint x: 593, startPoint y: 443, endPoint x: 606, endPoint y: 398, distance: 47.1
click at [606, 398] on div "[PERSON_NAME] [DATE] I have communications with the property manager. It takes …" at bounding box center [625, 422] width 399 height 81
click at [604, 417] on div "I have communications with the property manager. It takes a while to get a resp…" at bounding box center [629, 427] width 365 height 32
drag, startPoint x: 622, startPoint y: 397, endPoint x: 608, endPoint y: 441, distance: 46.4
click at [608, 441] on div "[PERSON_NAME] [DATE] I have communications with the property manager. It takes …" at bounding box center [625, 420] width 399 height 81
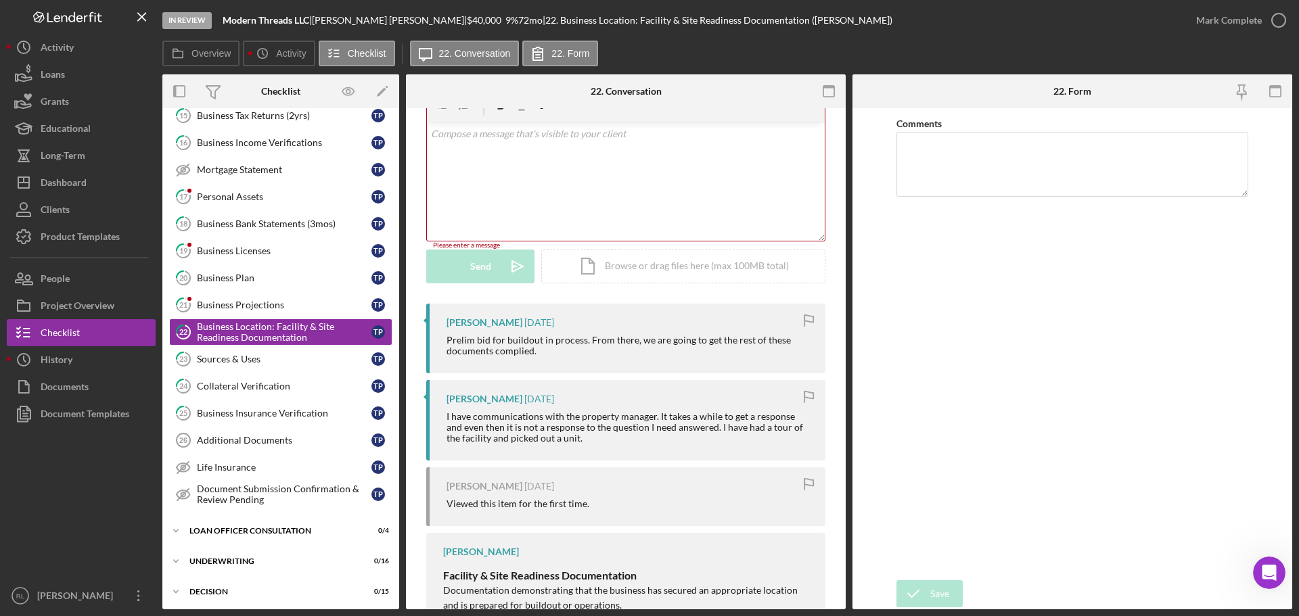
click at [608, 441] on div "I have communications with the property manager. It takes a while to get a resp…" at bounding box center [629, 427] width 365 height 32
drag, startPoint x: 621, startPoint y: 441, endPoint x: 612, endPoint y: 401, distance: 41.7
click at [612, 401] on div "[PERSON_NAME] [DATE] I have communications with the property manager. It takes …" at bounding box center [625, 420] width 399 height 81
click at [612, 401] on div "[PERSON_NAME] [DATE]" at bounding box center [629, 399] width 365 height 11
drag, startPoint x: 624, startPoint y: 401, endPoint x: 616, endPoint y: 438, distance: 38.0
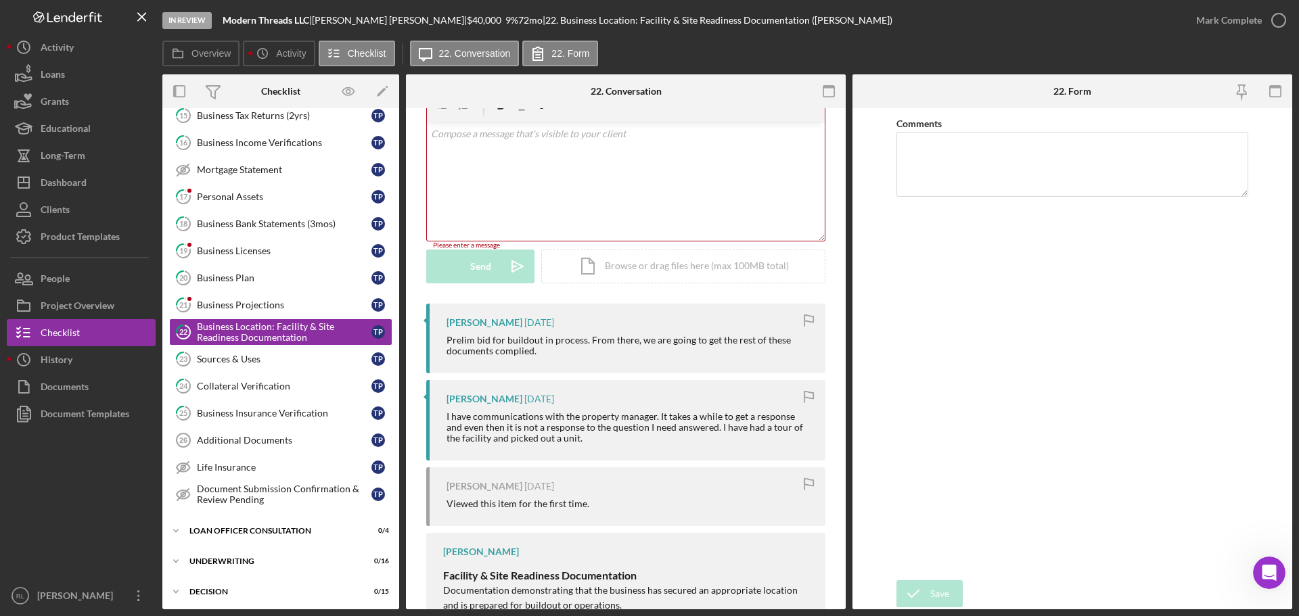
click at [616, 438] on div "[PERSON_NAME] [DATE] I have communications with the property manager. It takes …" at bounding box center [625, 420] width 399 height 81
click at [616, 438] on div "I have communications with the property manager. It takes a while to get a resp…" at bounding box center [629, 427] width 365 height 32
drag, startPoint x: 623, startPoint y: 438, endPoint x: 610, endPoint y: 395, distance: 45.2
click at [610, 395] on div "[PERSON_NAME] [DATE] I have communications with the property manager. It takes …" at bounding box center [625, 420] width 399 height 81
click at [610, 395] on div "[PERSON_NAME] [DATE]" at bounding box center [629, 399] width 365 height 11
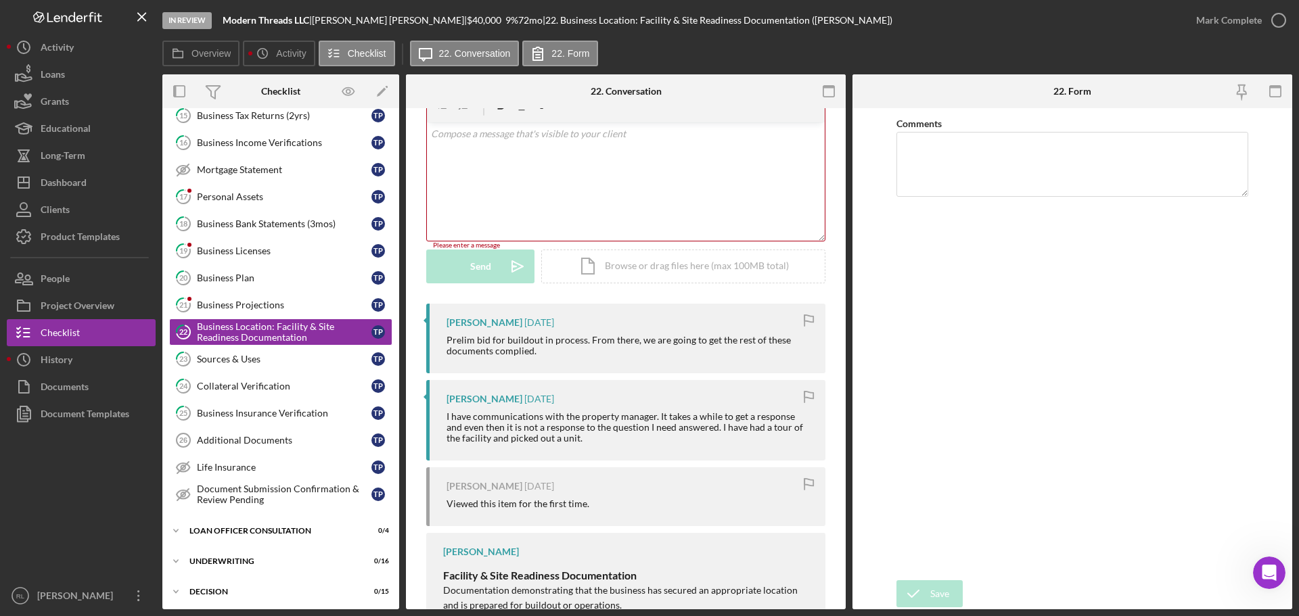
drag, startPoint x: 615, startPoint y: 397, endPoint x: 606, endPoint y: 440, distance: 44.3
click at [606, 440] on div "[PERSON_NAME] [DATE] I have communications with the property manager. It takes …" at bounding box center [625, 420] width 399 height 81
click at [606, 440] on div "I have communications with the property manager. It takes a while to get a resp…" at bounding box center [629, 427] width 365 height 32
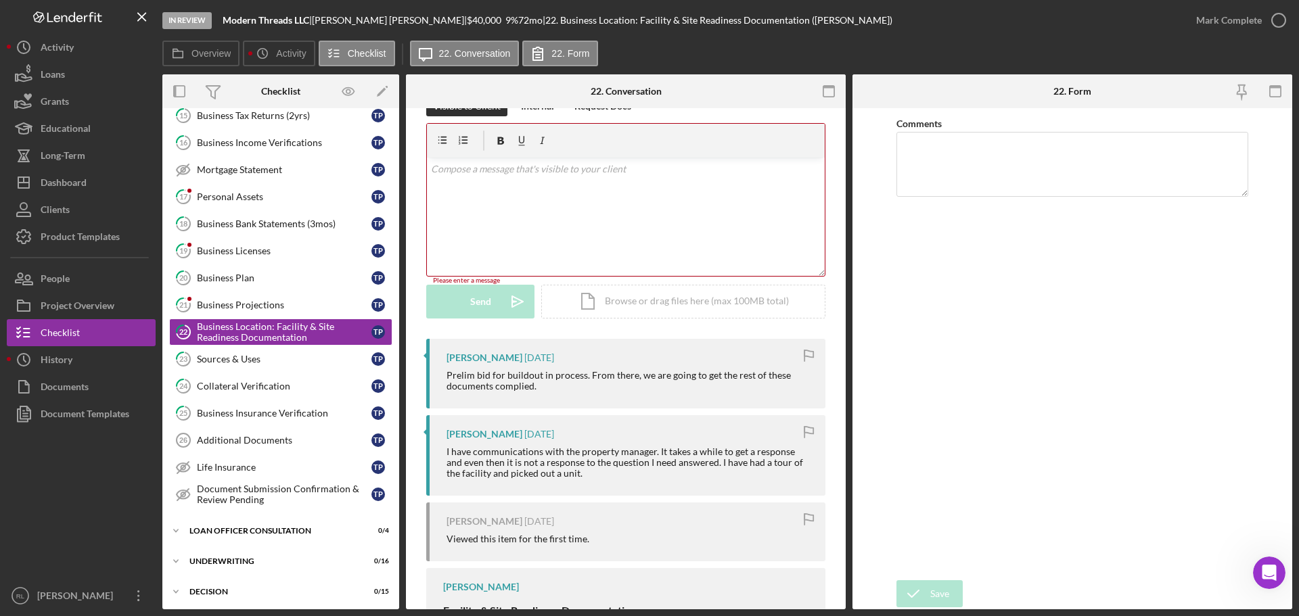
scroll to position [0, 0]
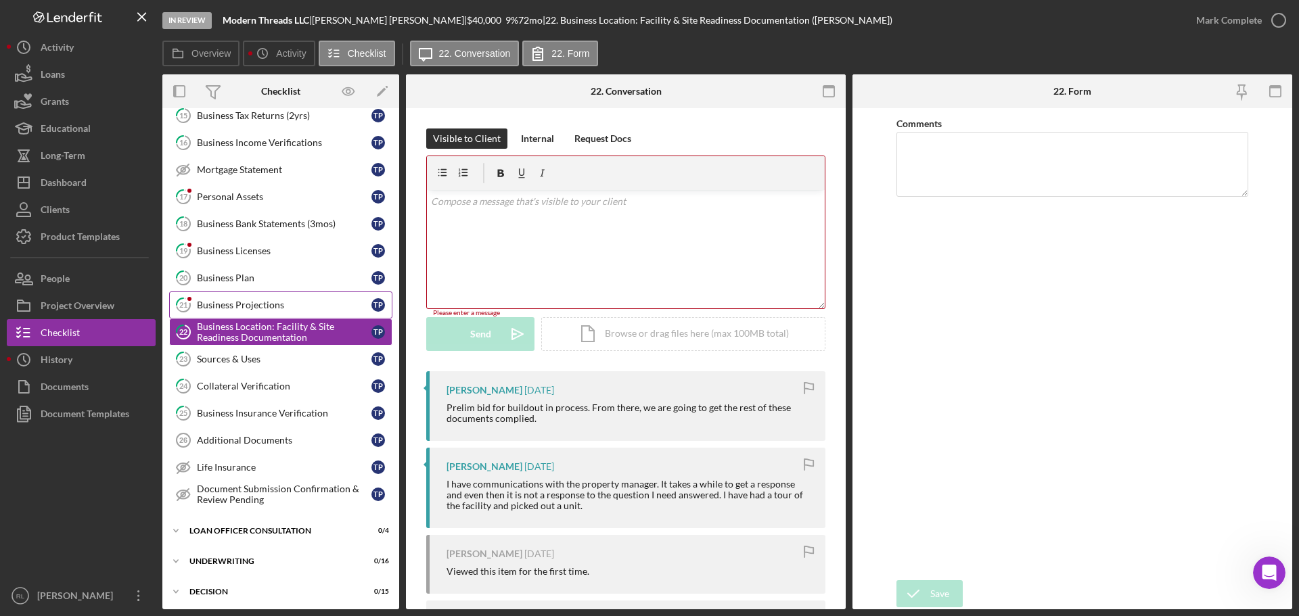
click at [273, 313] on link "21 Business Projections T P" at bounding box center [280, 305] width 223 height 27
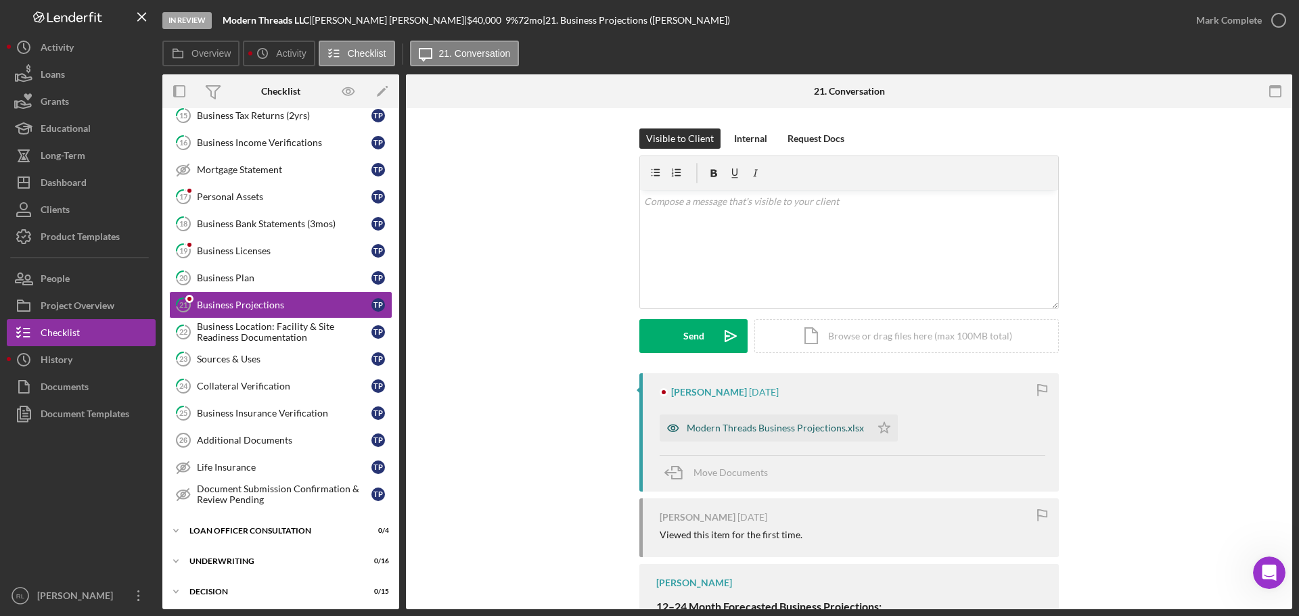
click at [765, 427] on div "Modern Threads Business Projections.xlsx" at bounding box center [775, 428] width 177 height 11
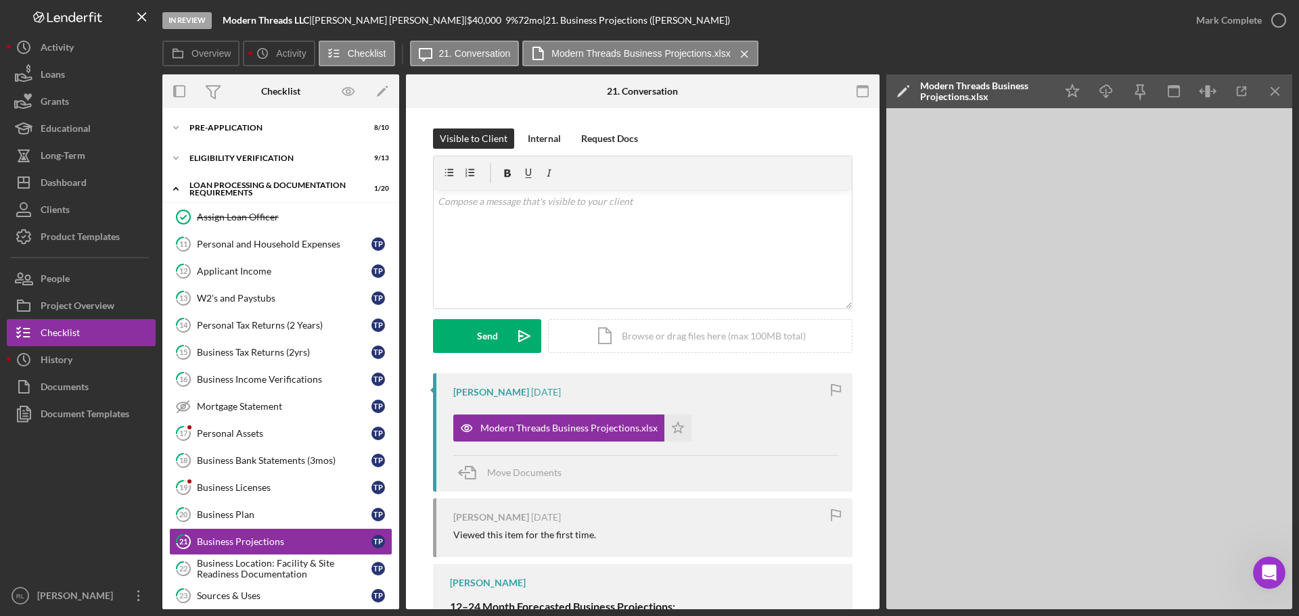
click at [95, 473] on div at bounding box center [81, 505] width 149 height 155
click at [273, 296] on div "W2's and Paystubs" at bounding box center [284, 298] width 175 height 11
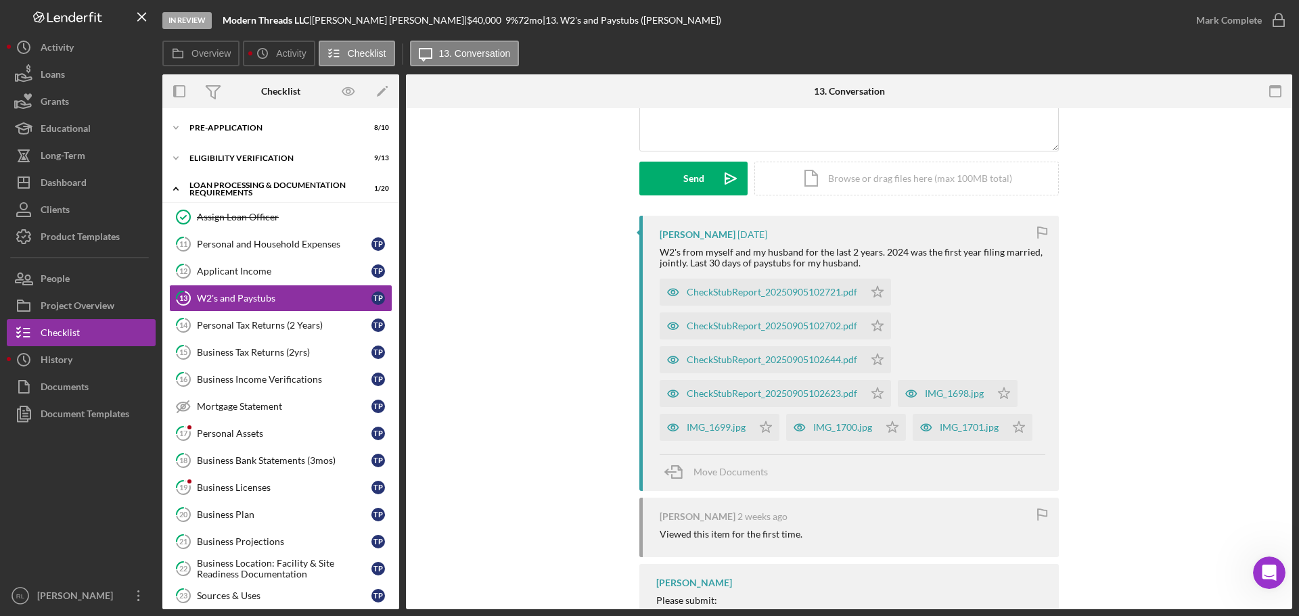
scroll to position [135, 0]
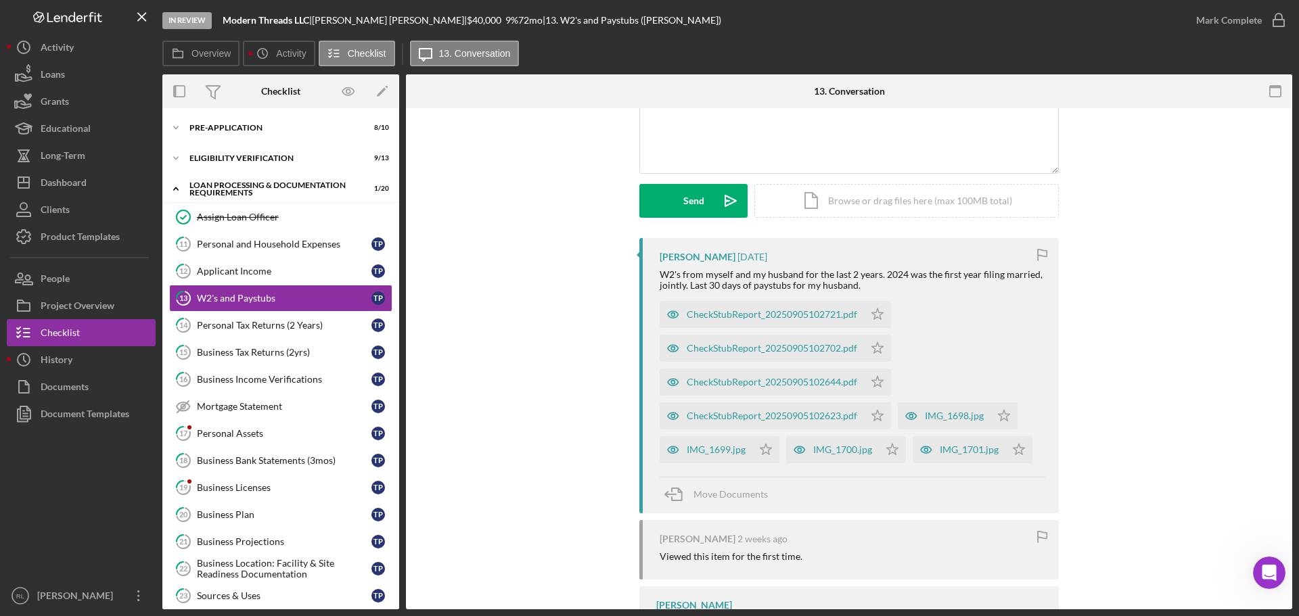
click at [854, 271] on div "W2's from myself and my husband for the last 2 years. 2024 was the first year f…" at bounding box center [853, 280] width 386 height 22
click at [879, 273] on div "W2's from myself and my husband for the last 2 years. 2024 was the first year f…" at bounding box center [853, 280] width 386 height 22
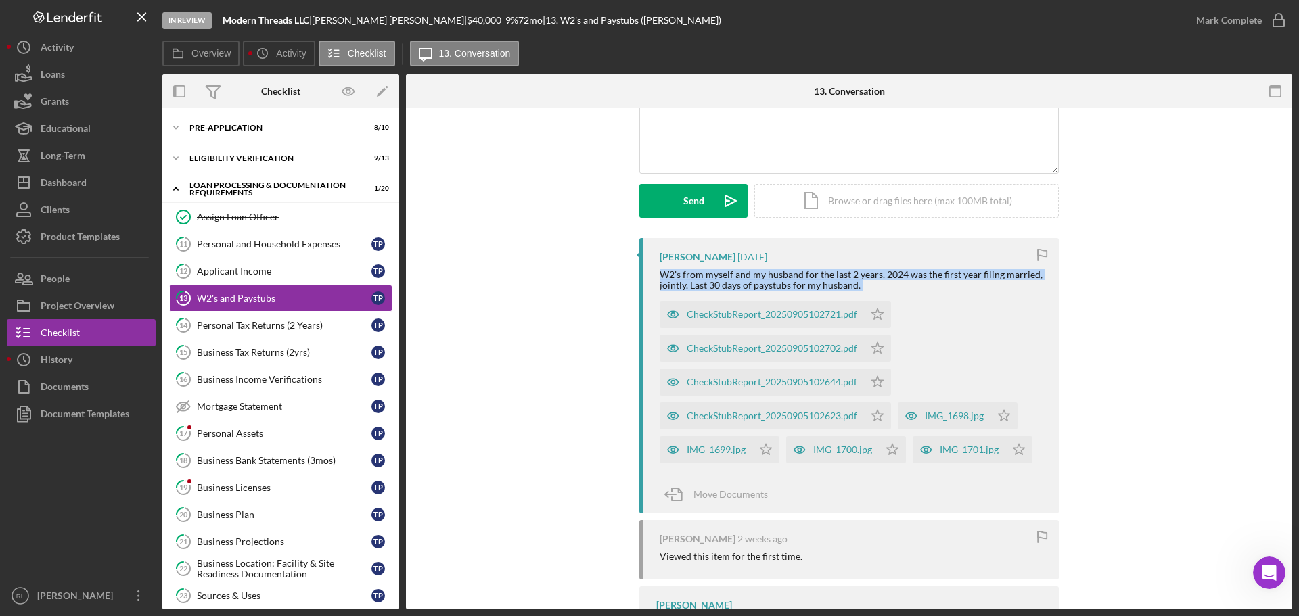
click at [879, 273] on div "W2's from myself and my husband for the last 2 years. 2024 was the first year f…" at bounding box center [853, 280] width 386 height 22
click at [846, 273] on div "W2's from myself and my husband for the last 2 years. 2024 was the first year f…" at bounding box center [853, 280] width 386 height 22
click at [821, 273] on div "W2's from myself and my husband for the last 2 years. 2024 was the first year f…" at bounding box center [853, 280] width 386 height 22
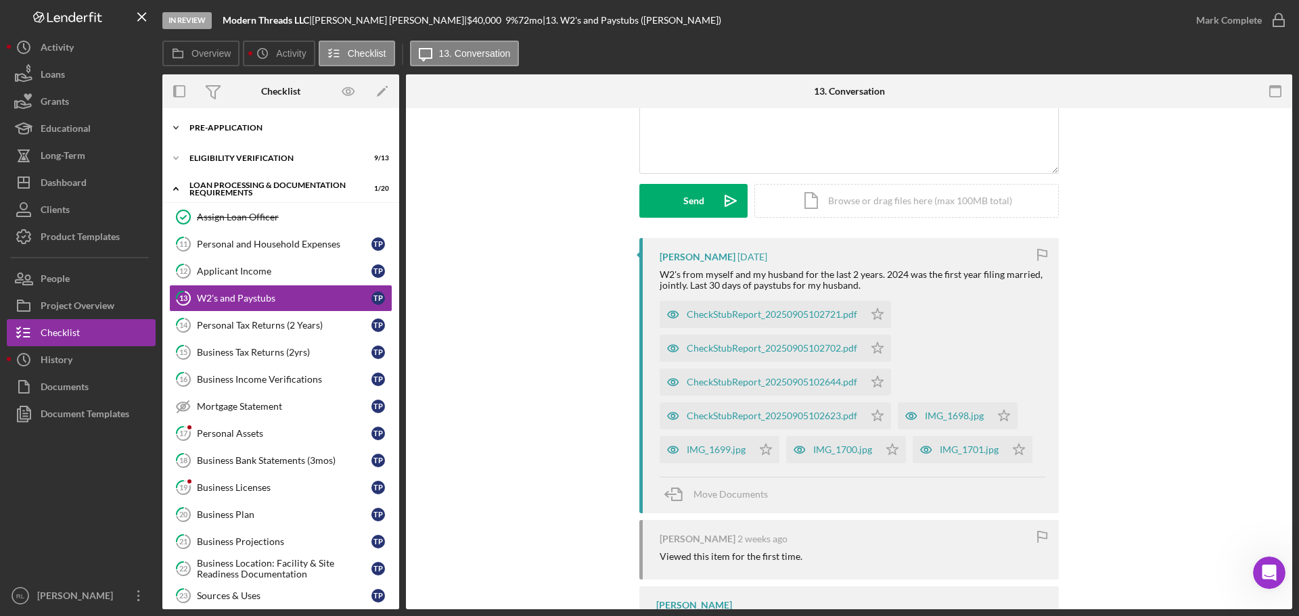
click at [237, 132] on div "Icon/Expander Pre-Application 8 / 10" at bounding box center [280, 127] width 237 height 27
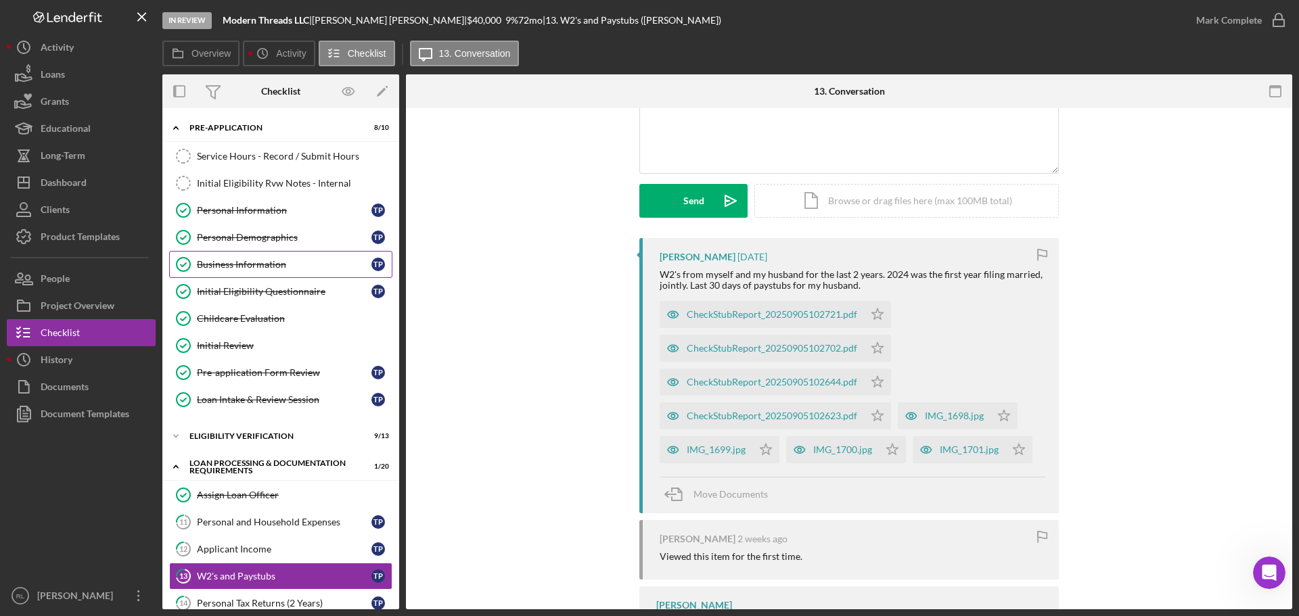
click at [271, 262] on div "Business Information" at bounding box center [284, 264] width 175 height 11
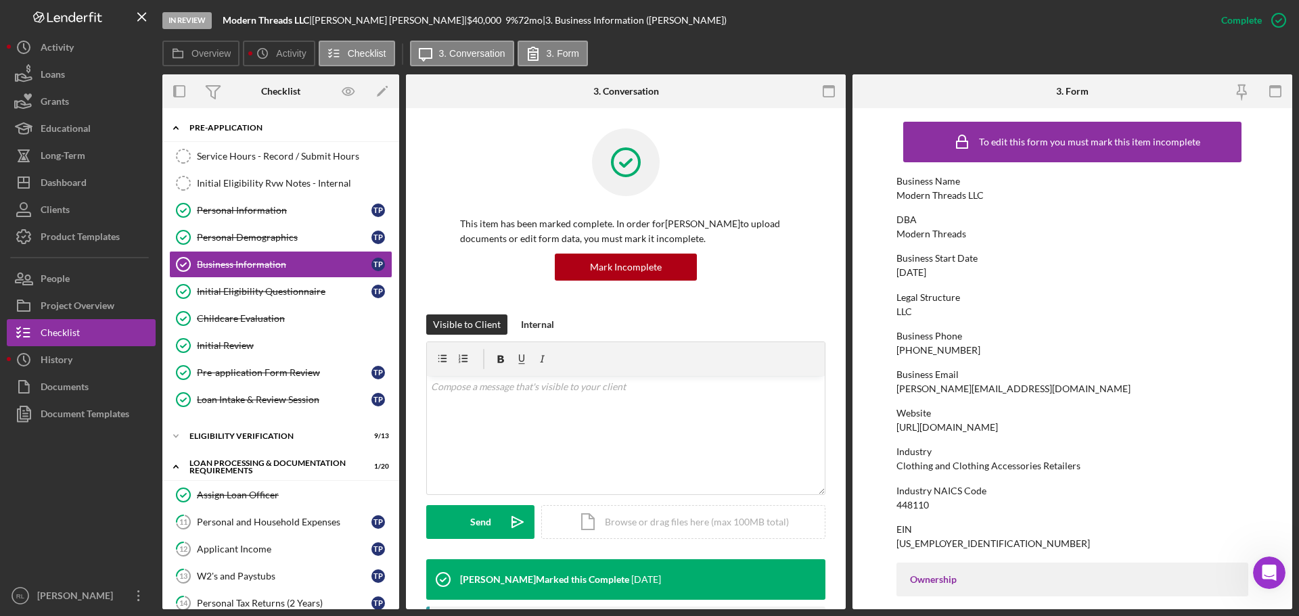
click at [212, 129] on div "Pre-Application" at bounding box center [285, 128] width 193 height 8
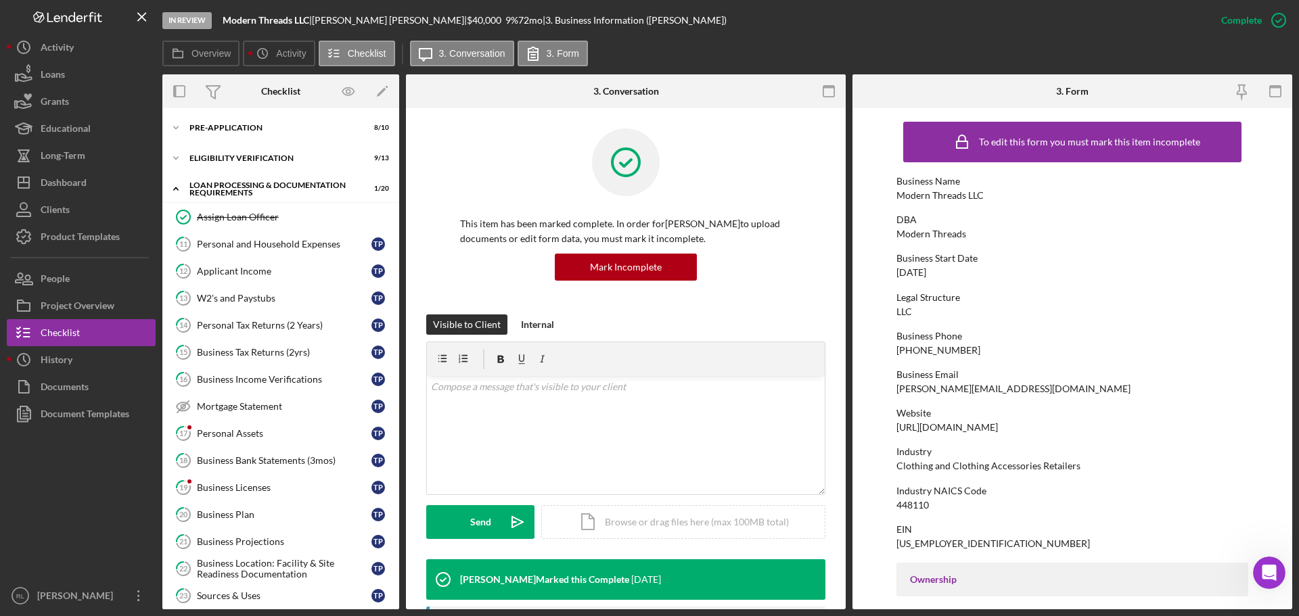
click at [1109, 339] on div "Business Phone" at bounding box center [1073, 336] width 352 height 11
click at [275, 249] on div "Personal and Household Expenses" at bounding box center [284, 244] width 175 height 11
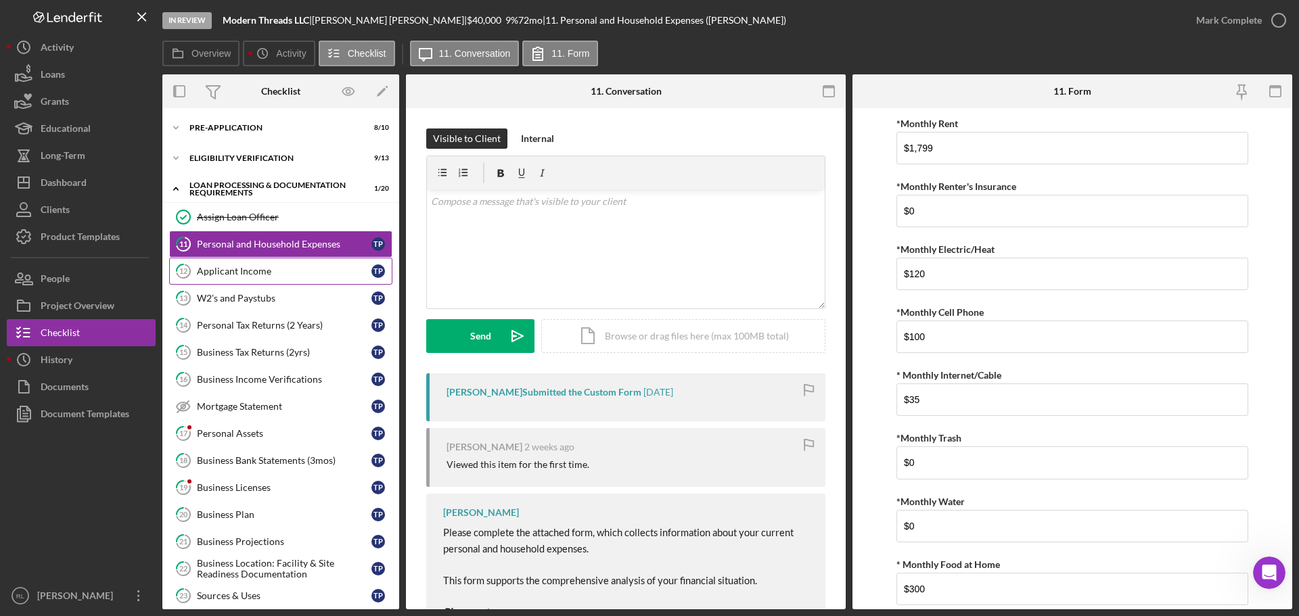
click at [269, 273] on div "Applicant Income" at bounding box center [284, 271] width 175 height 11
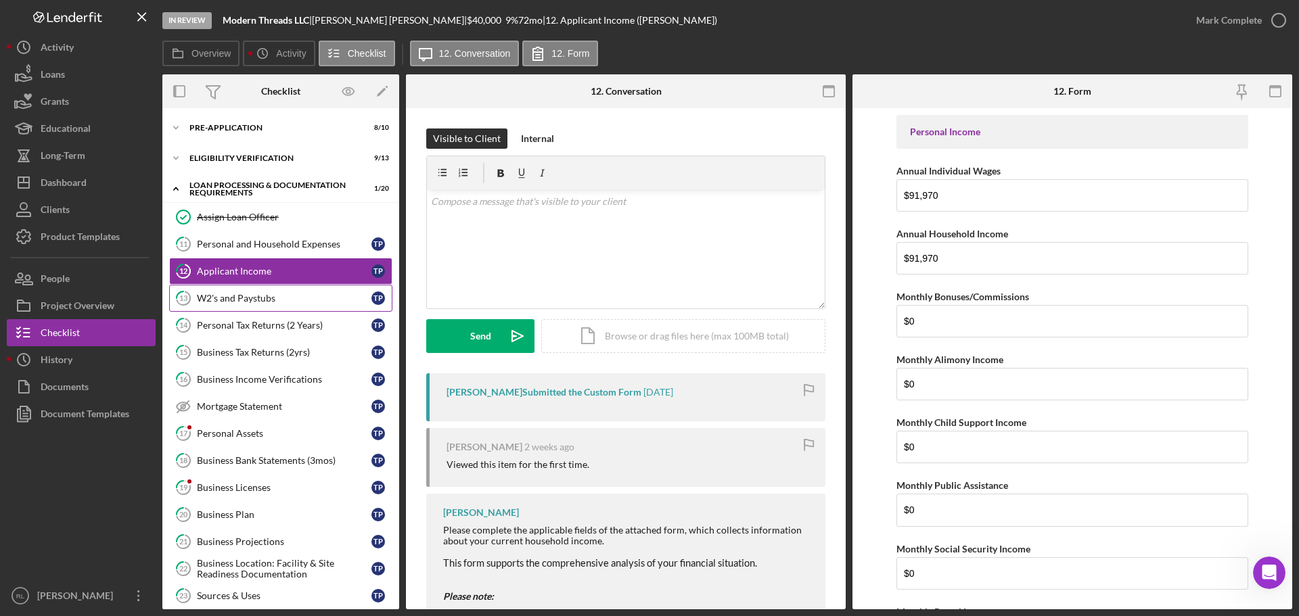
click at [258, 305] on link "13 W2's and Paystubs T P" at bounding box center [280, 298] width 223 height 27
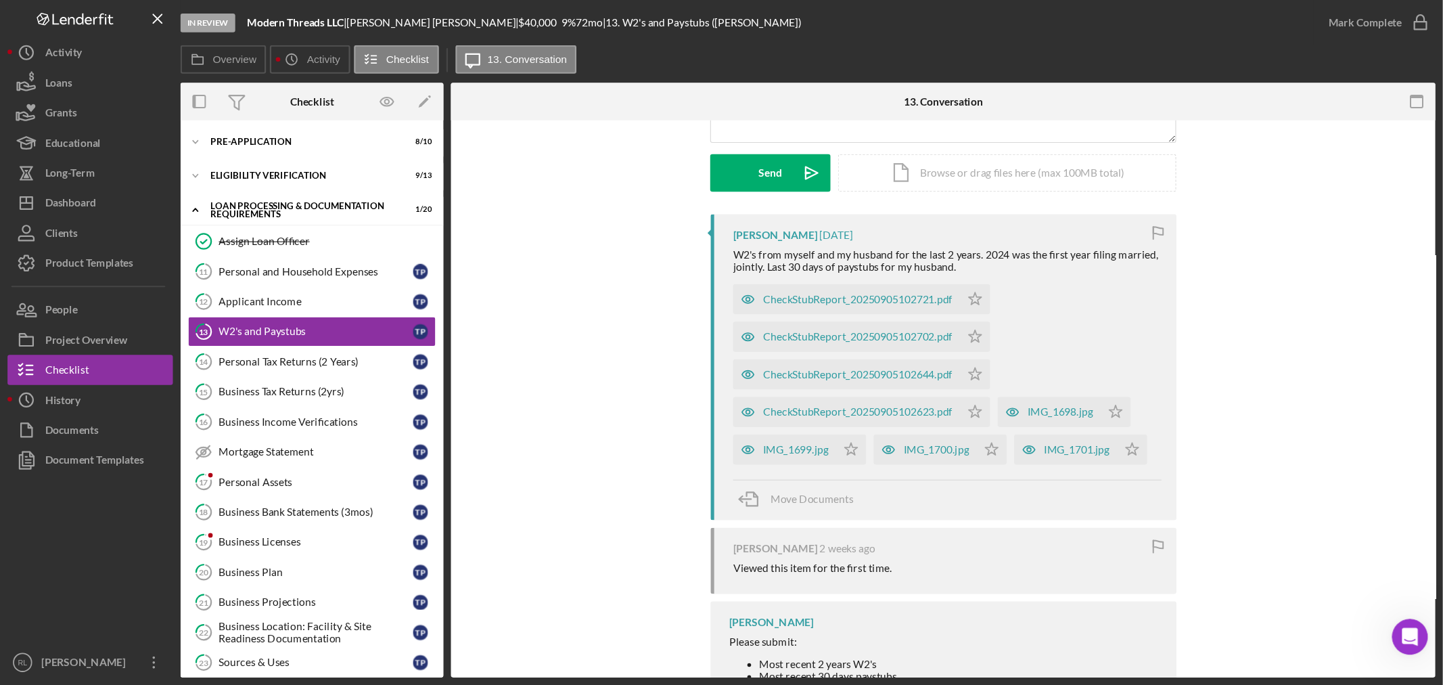
scroll to position [203, 0]
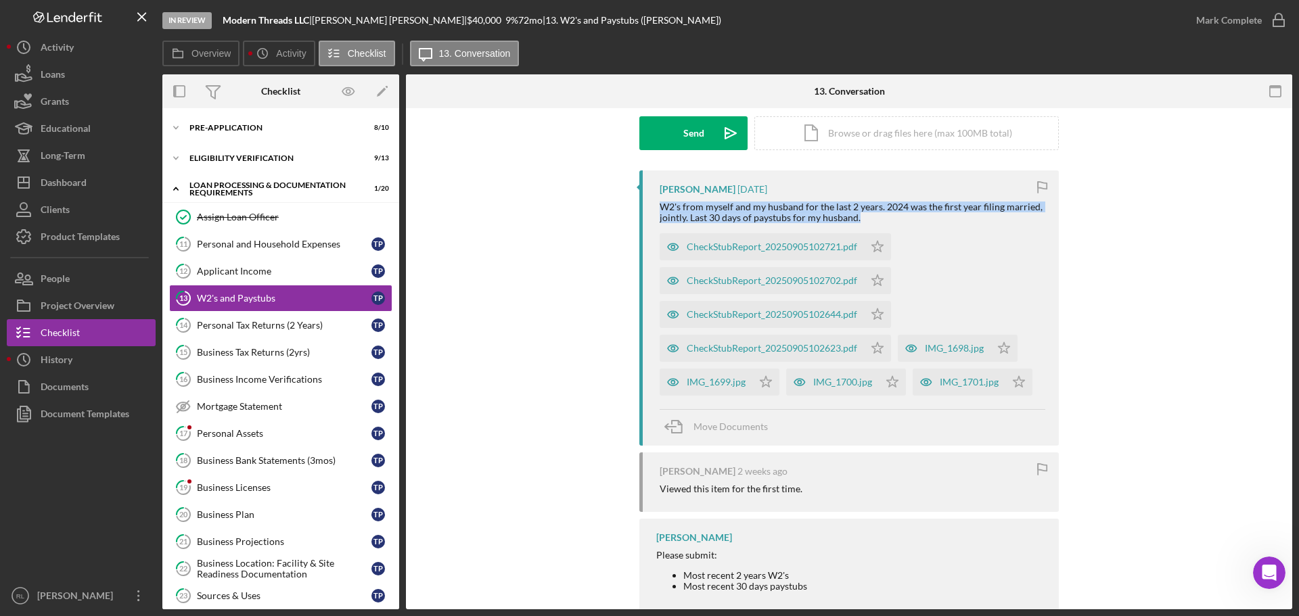
drag, startPoint x: 924, startPoint y: 217, endPoint x: 648, endPoint y: 207, distance: 276.9
click at [648, 207] on div "[PERSON_NAME] [DATE] W2's from myself and my husband for the last 2 years. 2024…" at bounding box center [849, 308] width 420 height 275
drag, startPoint x: 648, startPoint y: 207, endPoint x: 901, endPoint y: 217, distance: 253.3
click at [901, 217] on div "[PERSON_NAME] [DATE] W2's from myself and my husband for the last 2 years. 2024…" at bounding box center [849, 308] width 420 height 275
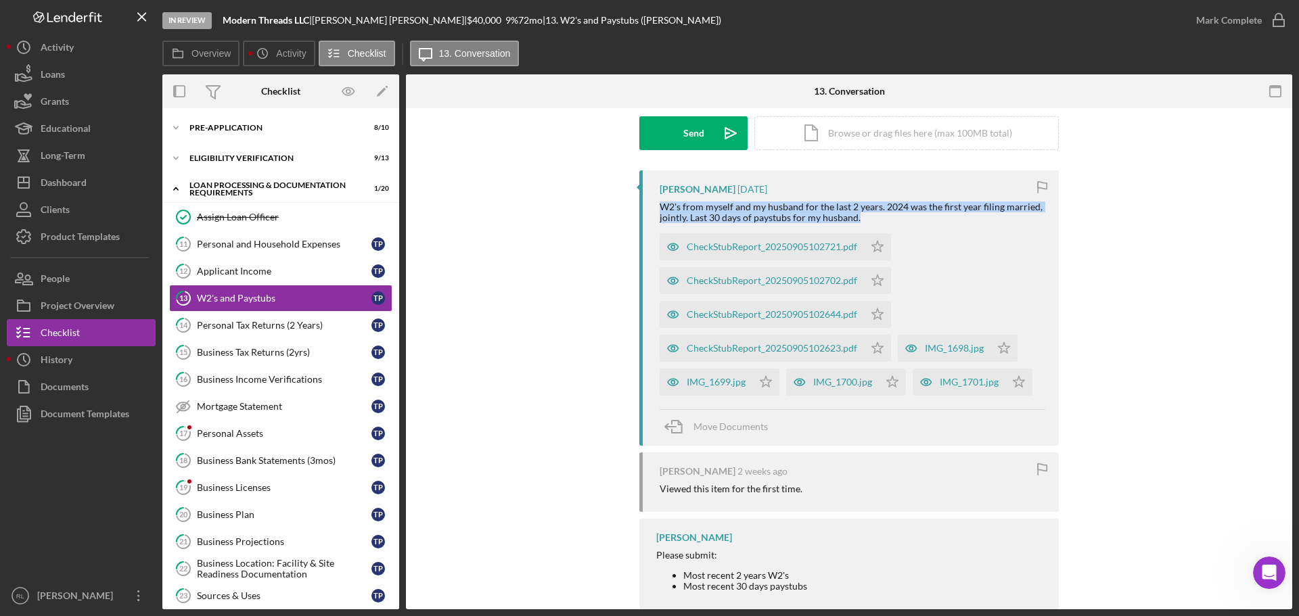
click at [901, 217] on div "W2's from myself and my husband for the last 2 years. 2024 was the first year f…" at bounding box center [853, 213] width 386 height 22
drag, startPoint x: 901, startPoint y: 217, endPoint x: 656, endPoint y: 209, distance: 244.4
click at [656, 209] on div "[PERSON_NAME] [DATE] W2's from myself and my husband for the last 2 years. 2024…" at bounding box center [849, 308] width 420 height 275
drag, startPoint x: 651, startPoint y: 208, endPoint x: 880, endPoint y: 217, distance: 228.9
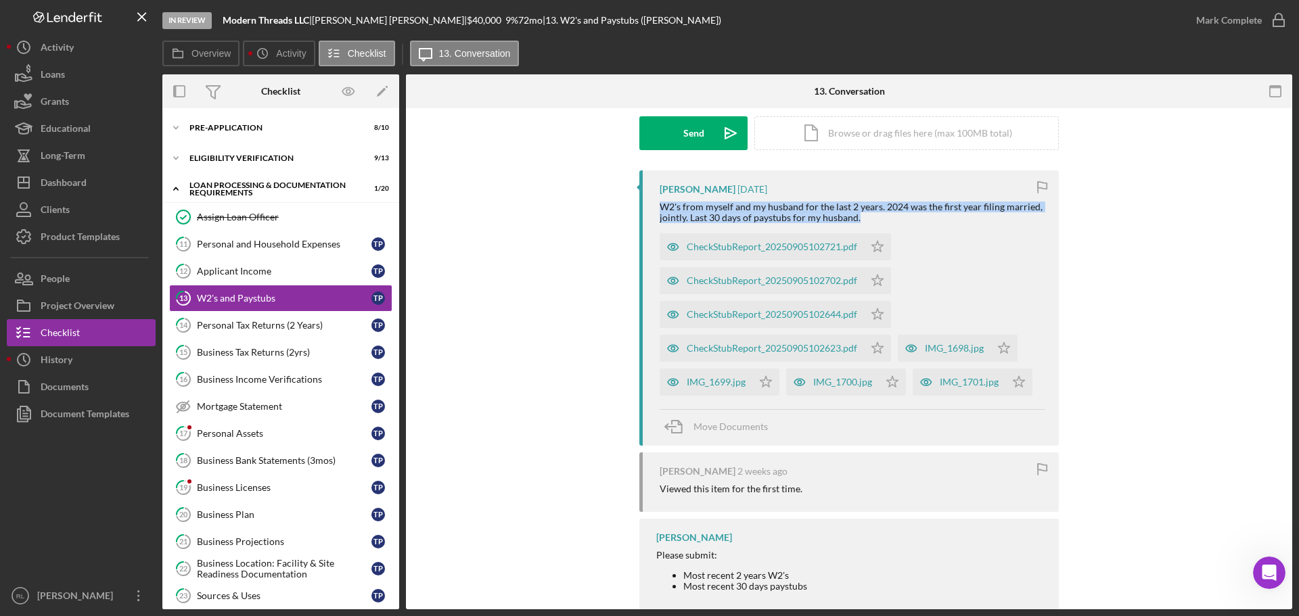
click at [880, 217] on div "[PERSON_NAME] [DATE] W2's from myself and my husband for the last 2 years. 2024…" at bounding box center [849, 308] width 420 height 275
click at [880, 217] on div "W2's from myself and my husband for the last 2 years. 2024 was the first year f…" at bounding box center [853, 213] width 386 height 22
click at [947, 349] on div "IMG_1698.jpg" at bounding box center [954, 348] width 59 height 11
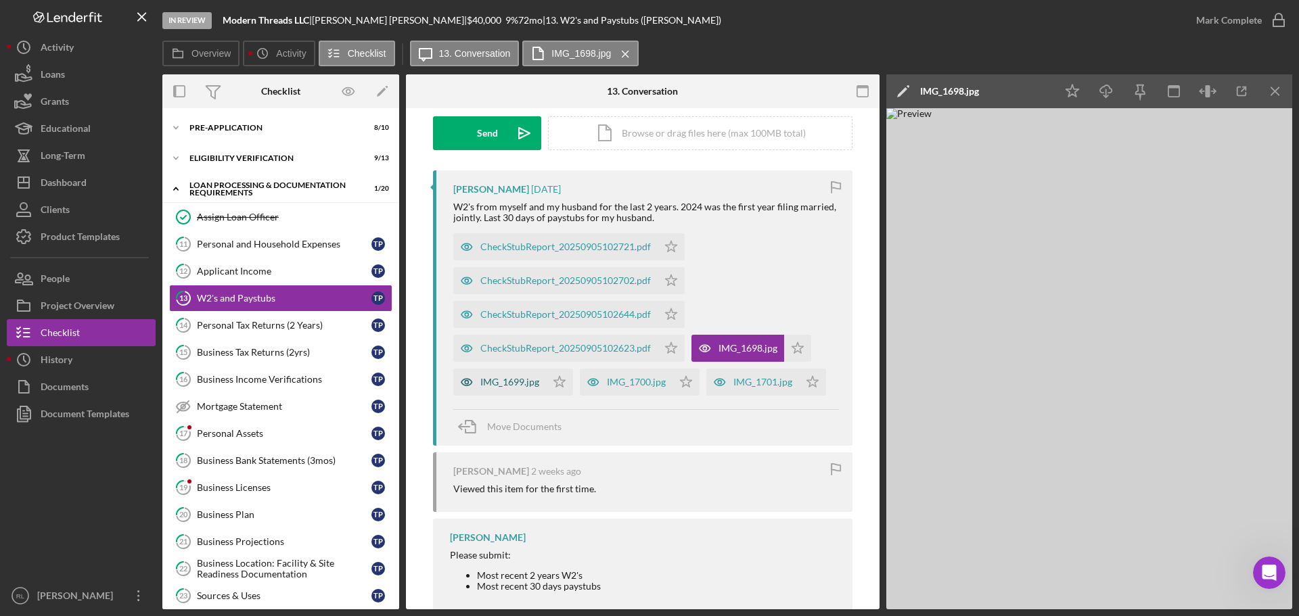
click at [499, 388] on div "IMG_1699.jpg" at bounding box center [509, 382] width 59 height 11
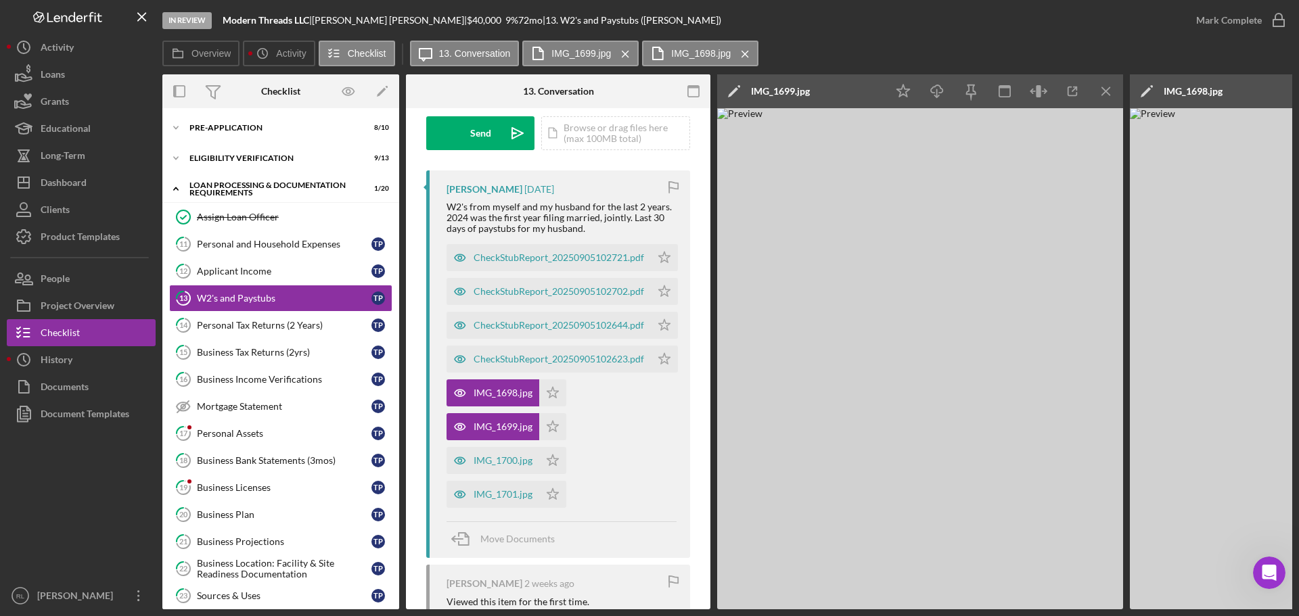
scroll to position [872, 0]
click at [1074, 93] on icon "button" at bounding box center [1073, 91] width 30 height 30
click at [489, 470] on div "IMG_1700.jpg" at bounding box center [493, 460] width 93 height 27
click at [493, 499] on div "IMG_1701.jpg" at bounding box center [503, 494] width 59 height 11
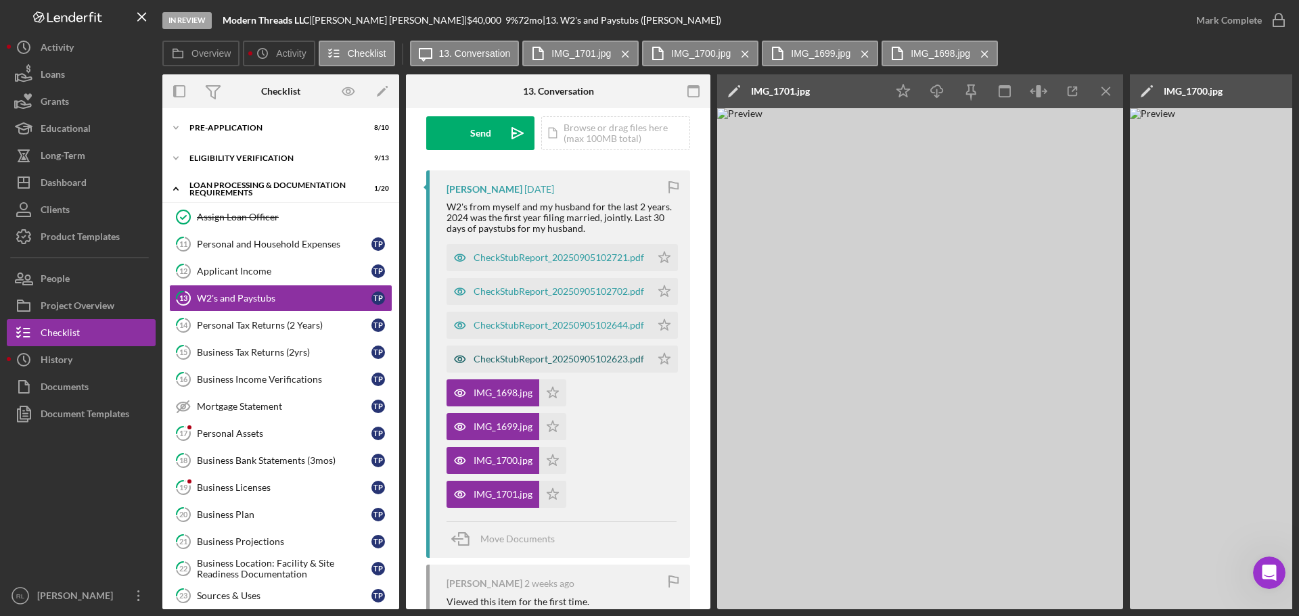
click at [591, 350] on div "CheckStubReport_20250905102623.pdf" at bounding box center [549, 359] width 204 height 27
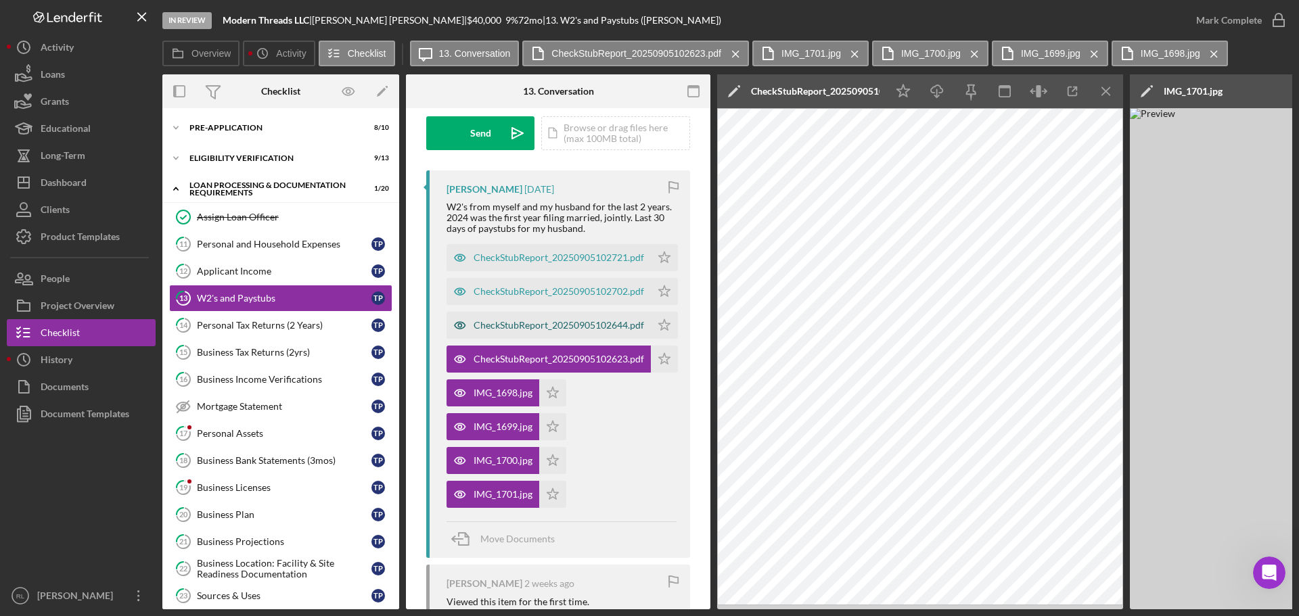
click at [518, 329] on div "CheckStubReport_20250905102644.pdf" at bounding box center [559, 325] width 171 height 11
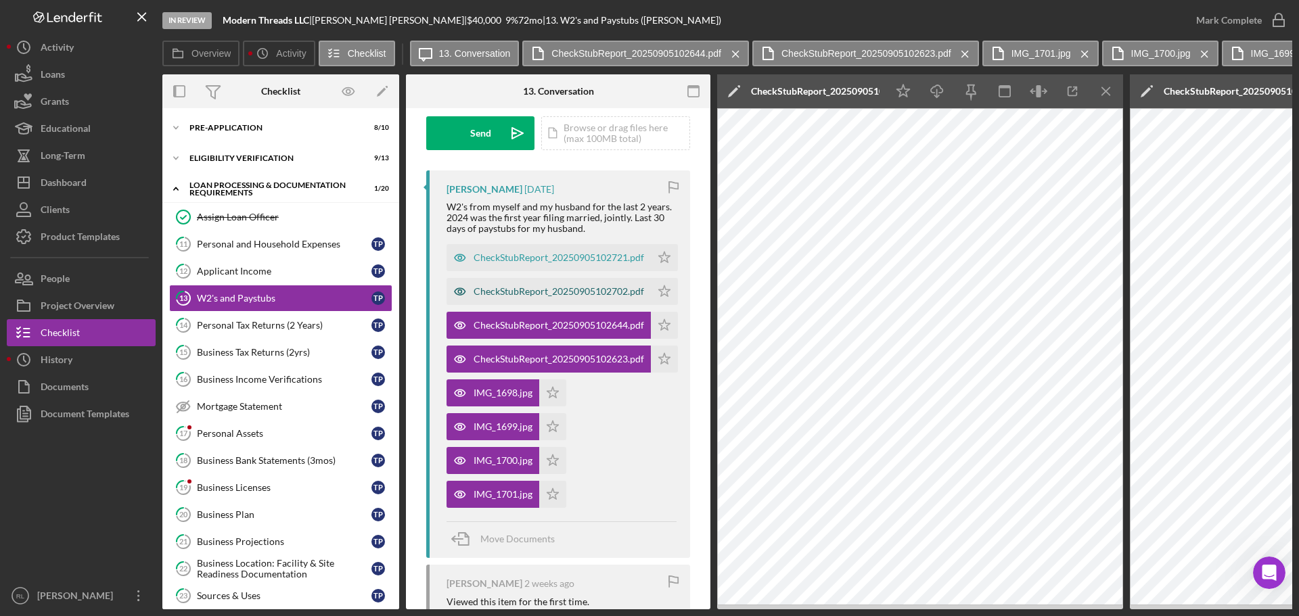
click at [534, 300] on div "CheckStubReport_20250905102702.pdf" at bounding box center [549, 291] width 204 height 27
click at [545, 261] on div "CheckStubReport_20250905102721.pdf" at bounding box center [559, 257] width 171 height 11
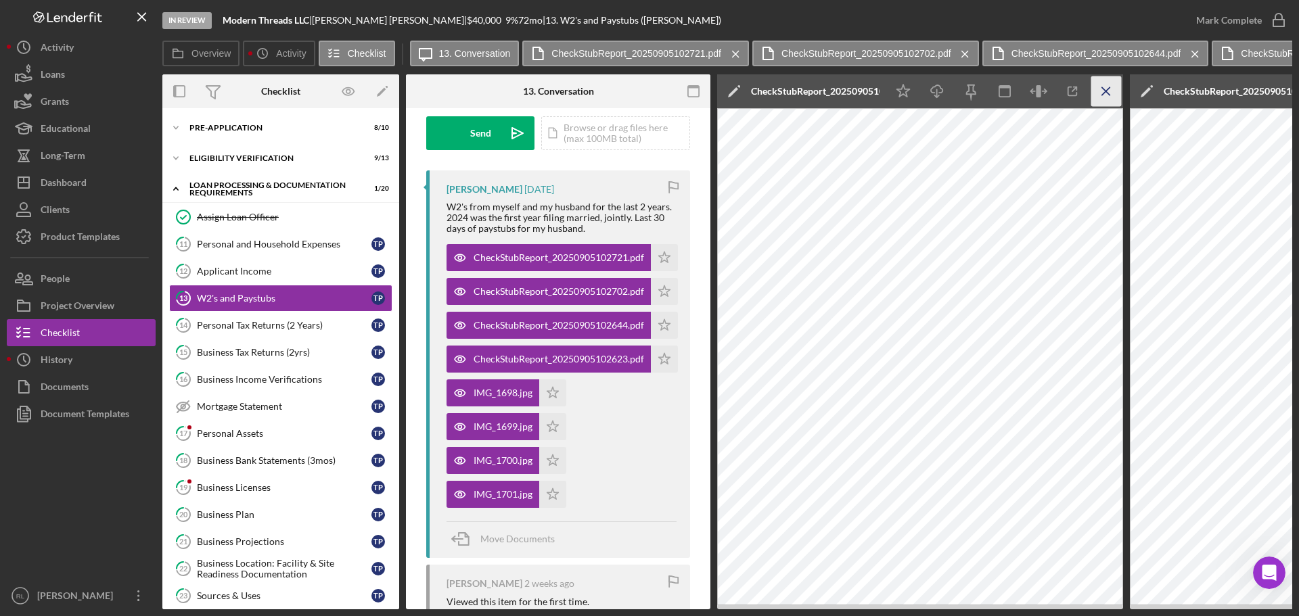
click at [1095, 95] on icon "Icon/Menu Close" at bounding box center [1106, 91] width 30 height 30
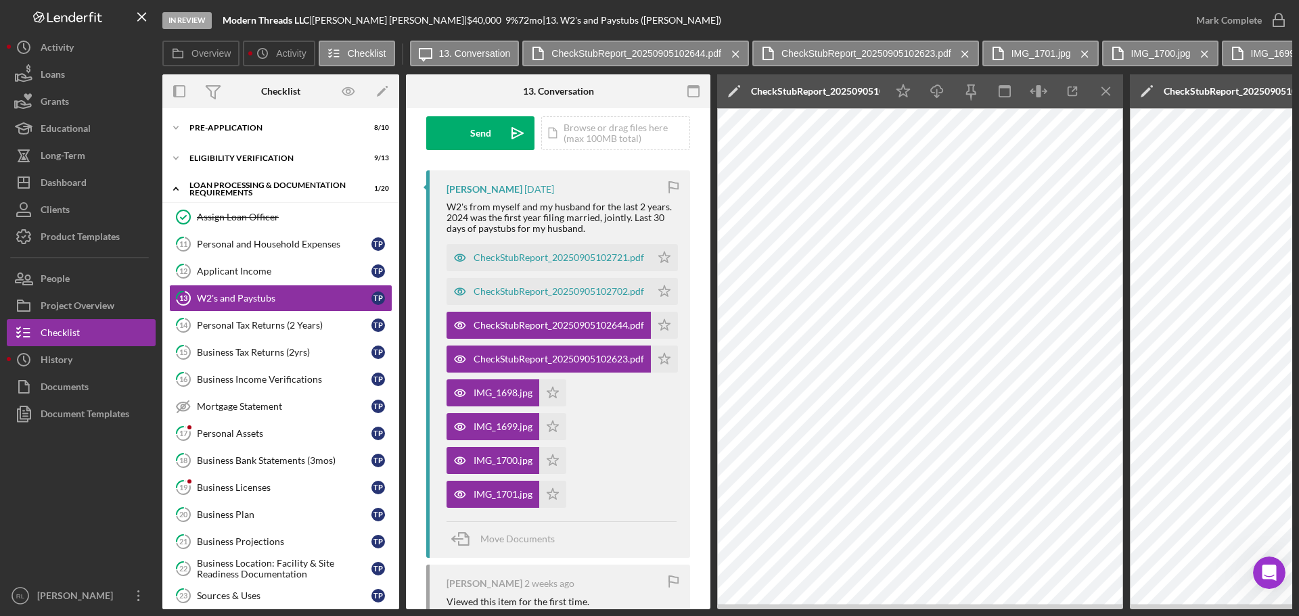
click at [1095, 95] on icon "Icon/Menu Close" at bounding box center [1106, 91] width 30 height 30
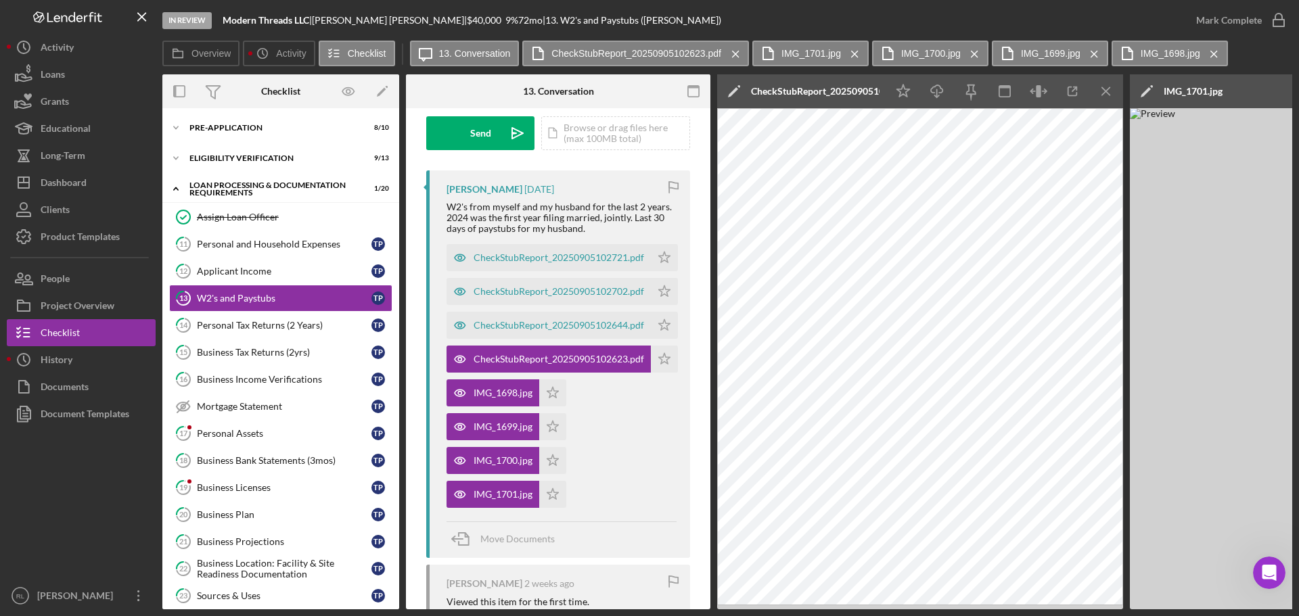
click at [1095, 95] on icon "Icon/Menu Close" at bounding box center [1106, 91] width 30 height 30
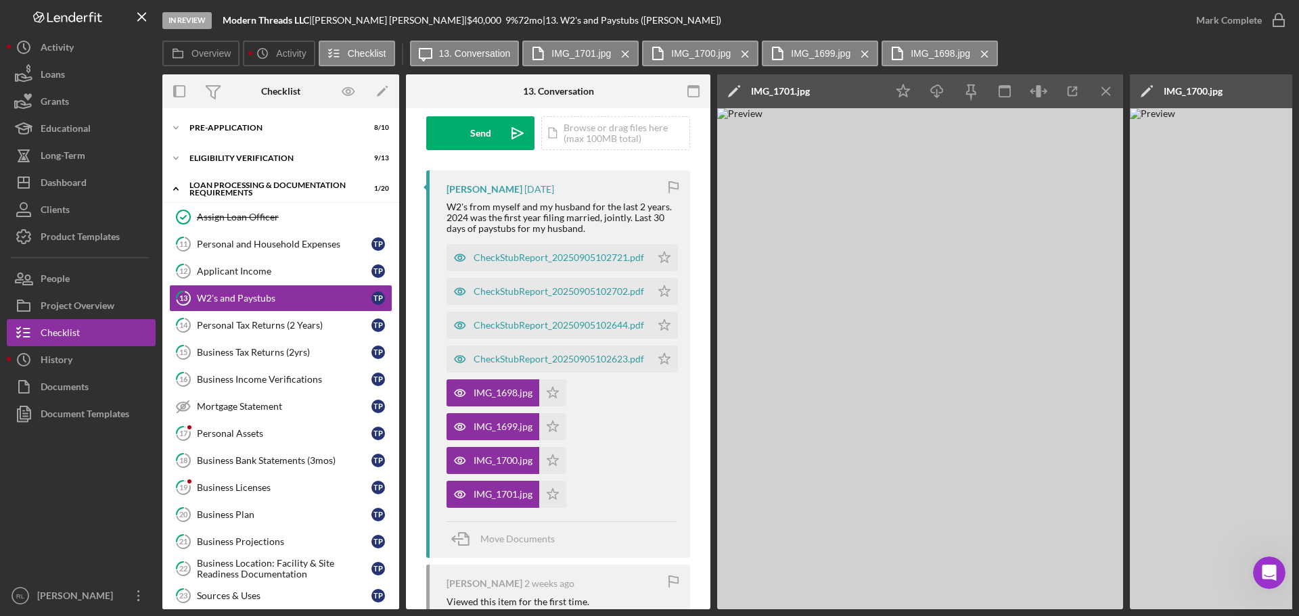
click at [114, 526] on div at bounding box center [81, 505] width 149 height 155
click at [93, 532] on div at bounding box center [81, 505] width 149 height 155
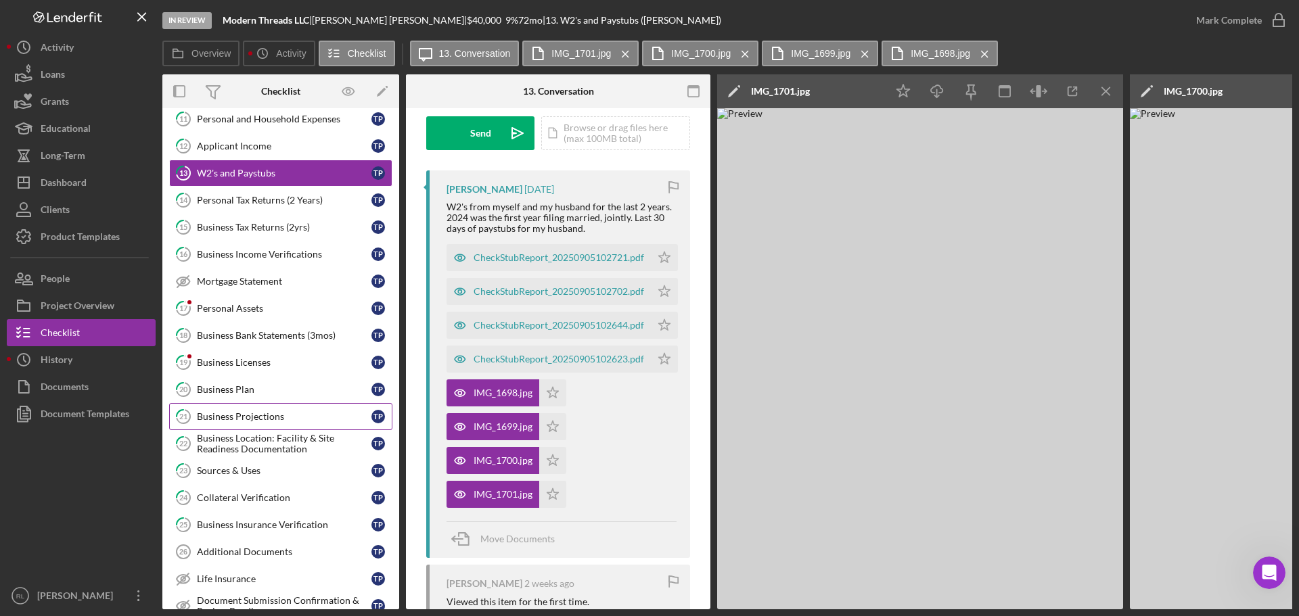
scroll to position [135, 0]
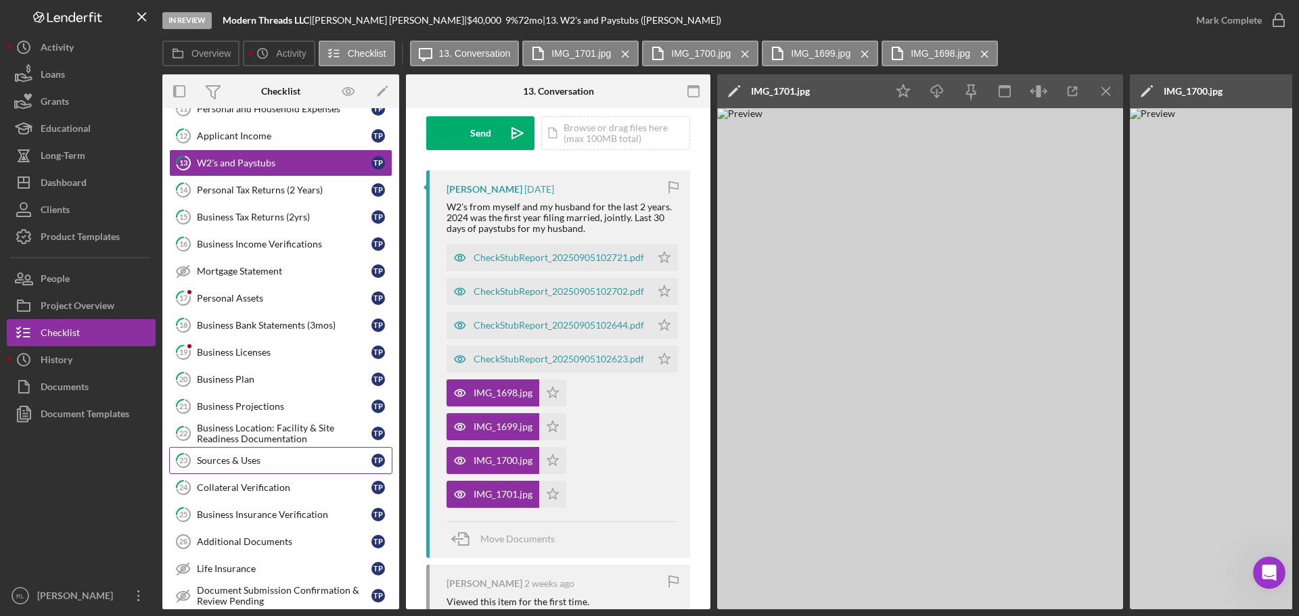
click at [252, 463] on div "Sources & Uses" at bounding box center [284, 460] width 175 height 11
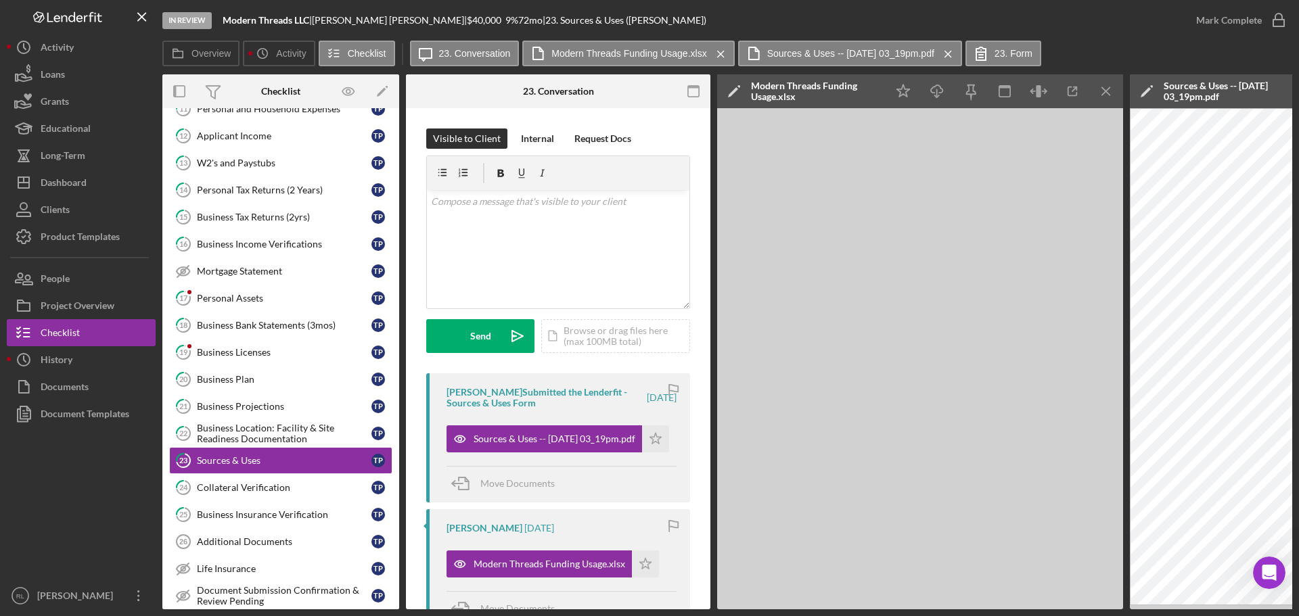
click at [1112, 89] on icon "Icon/Menu Close" at bounding box center [1106, 91] width 30 height 30
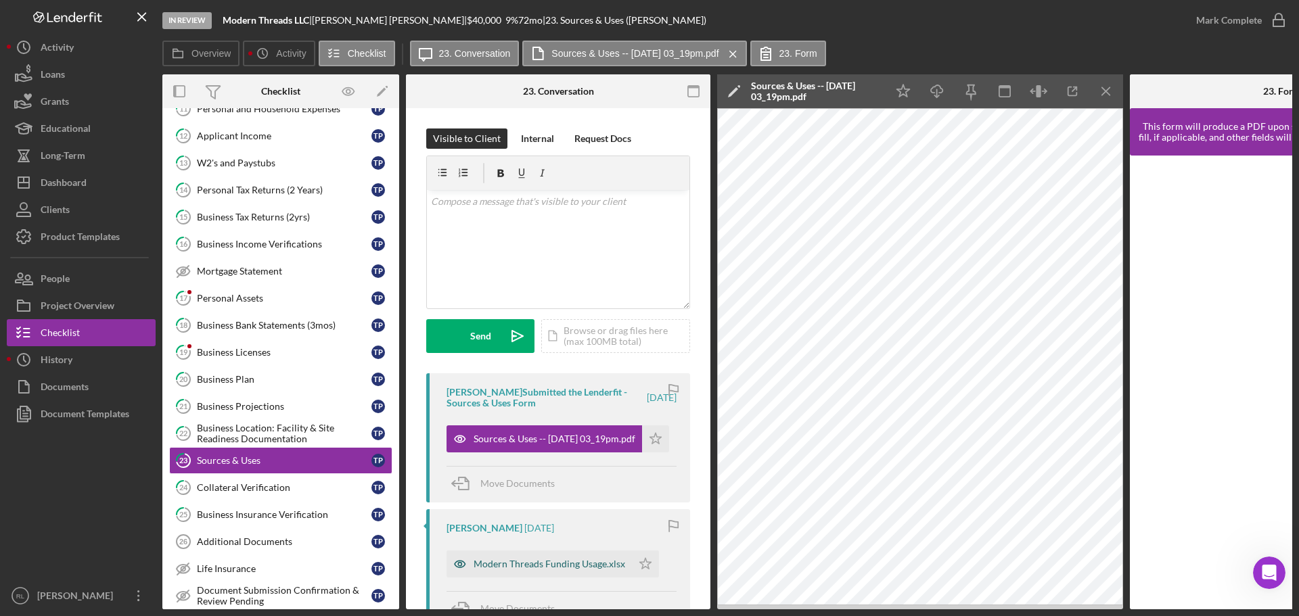
click at [570, 566] on div "Modern Threads Funding Usage.xlsx" at bounding box center [550, 564] width 152 height 11
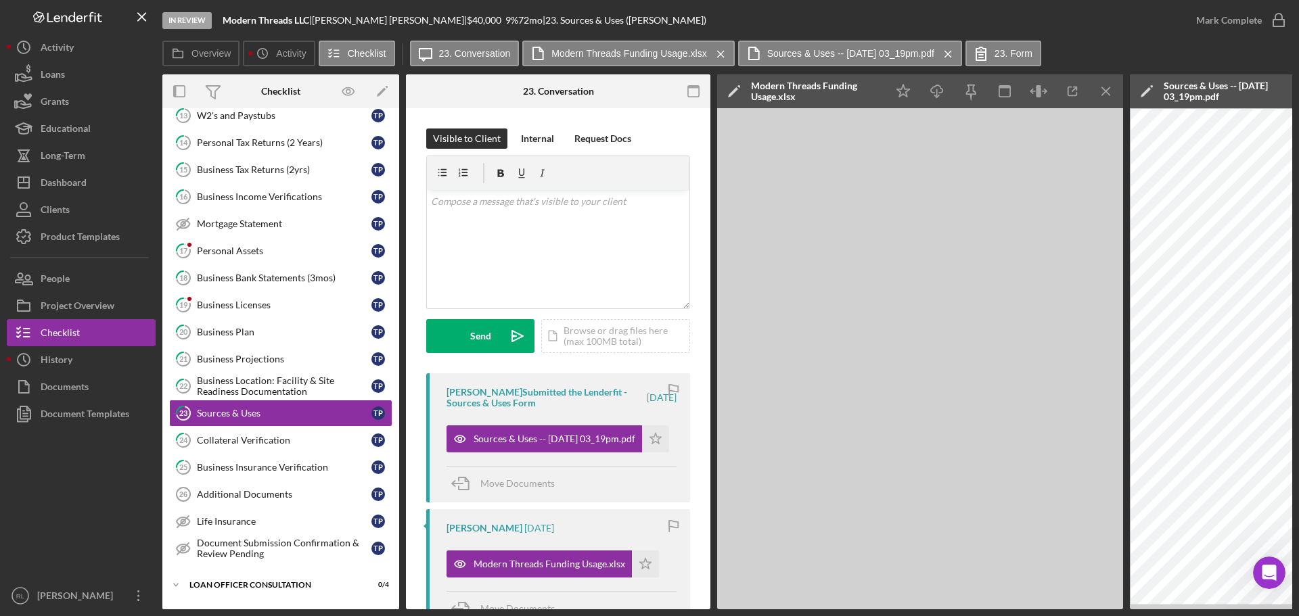
scroll to position [203, 0]
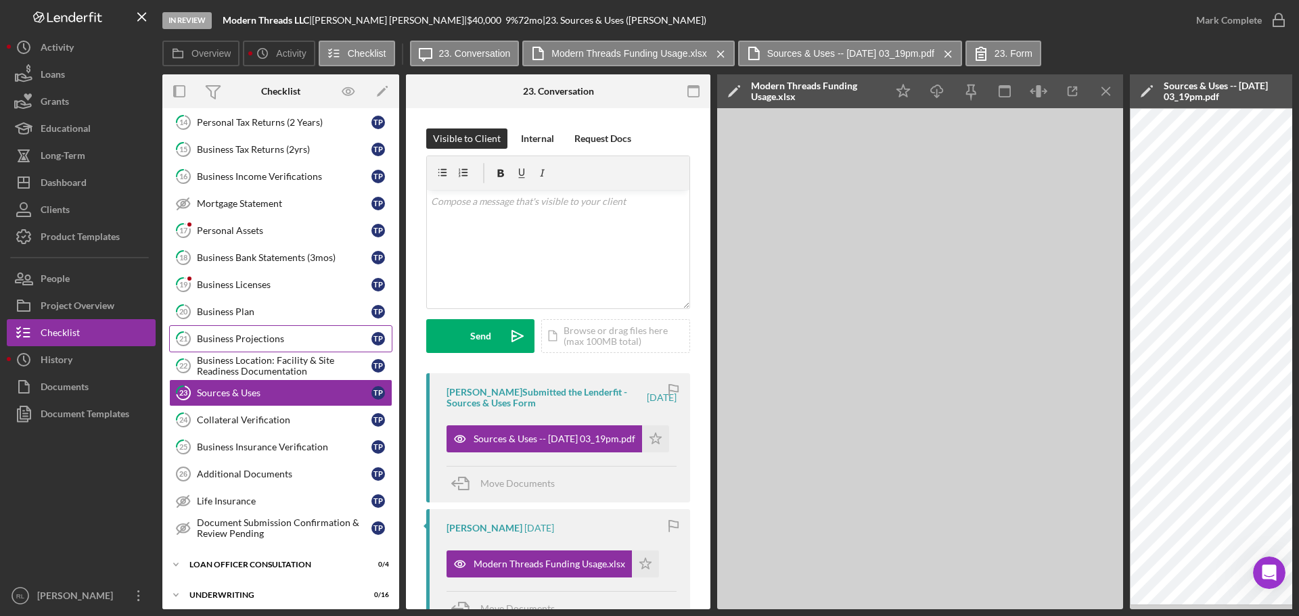
click at [227, 334] on div "Business Projections" at bounding box center [284, 339] width 175 height 11
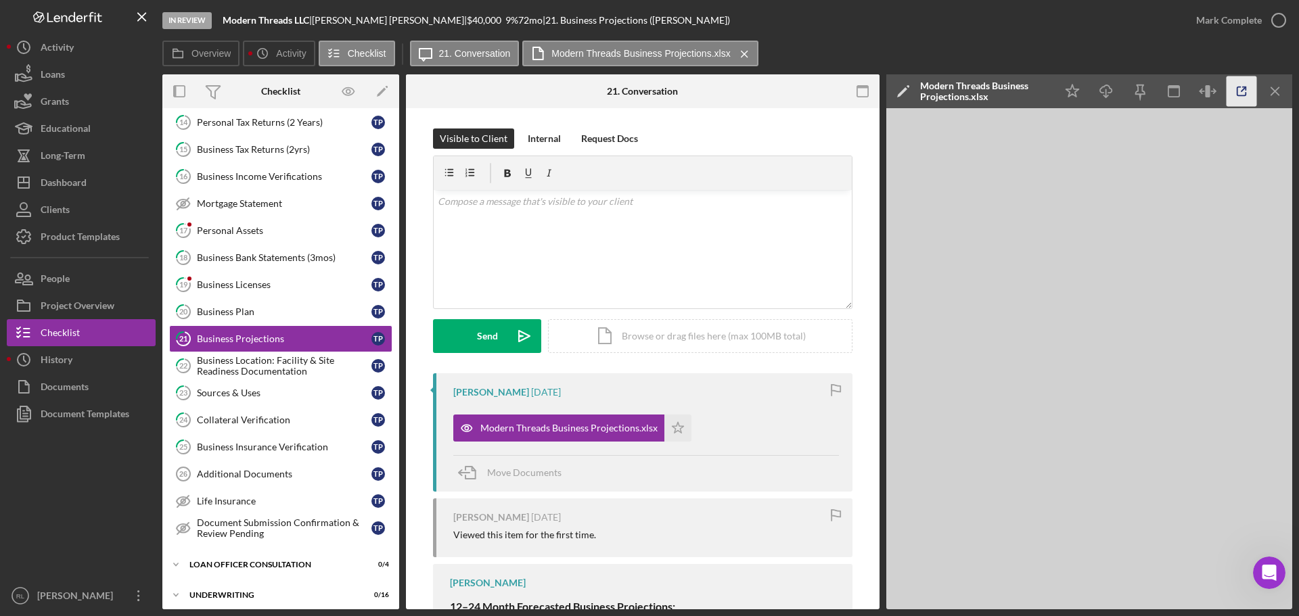
click at [1238, 93] on icon "button" at bounding box center [1242, 91] width 9 height 9
click at [288, 314] on div "Business Plan" at bounding box center [284, 312] width 175 height 11
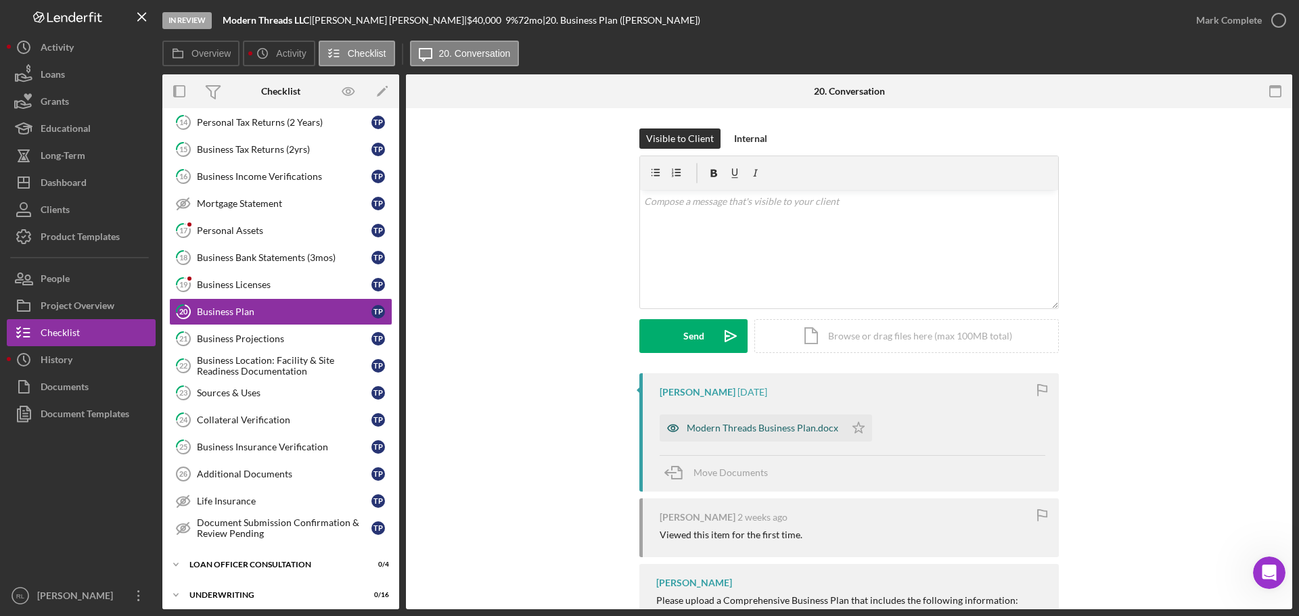
click at [729, 433] on div "Modern Threads Business Plan.docx" at bounding box center [763, 428] width 152 height 11
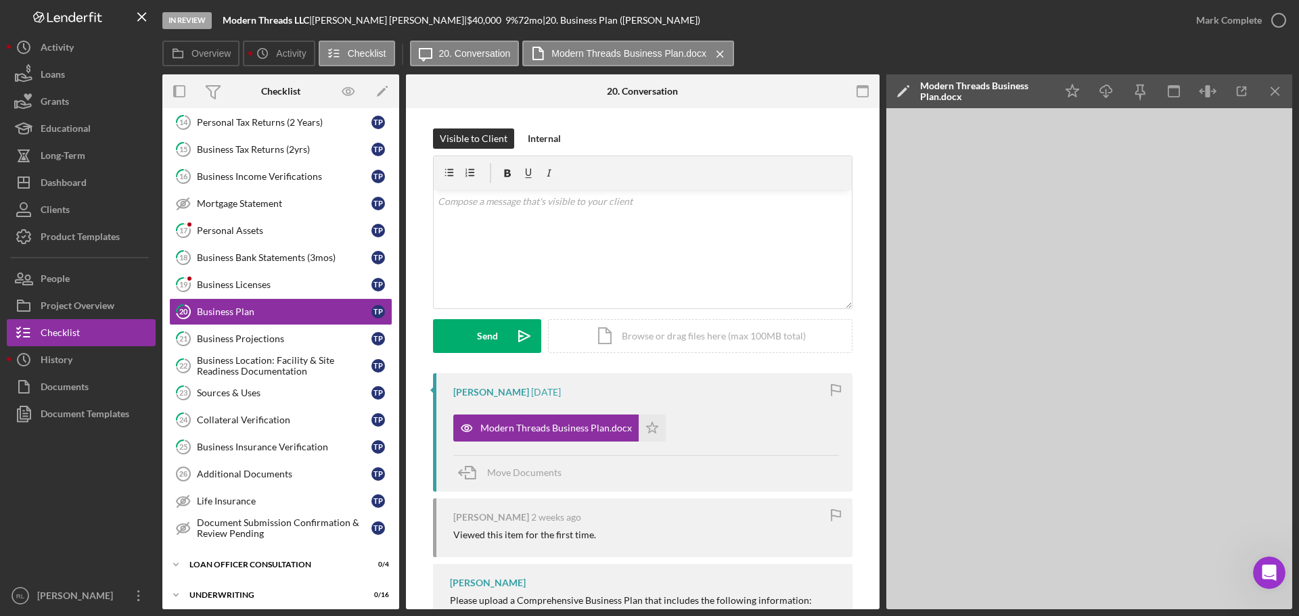
click at [808, 49] on div "Overview Icon/History Activity Checklist Icon/Message 20. Conversation Modern T…" at bounding box center [727, 54] width 1130 height 27
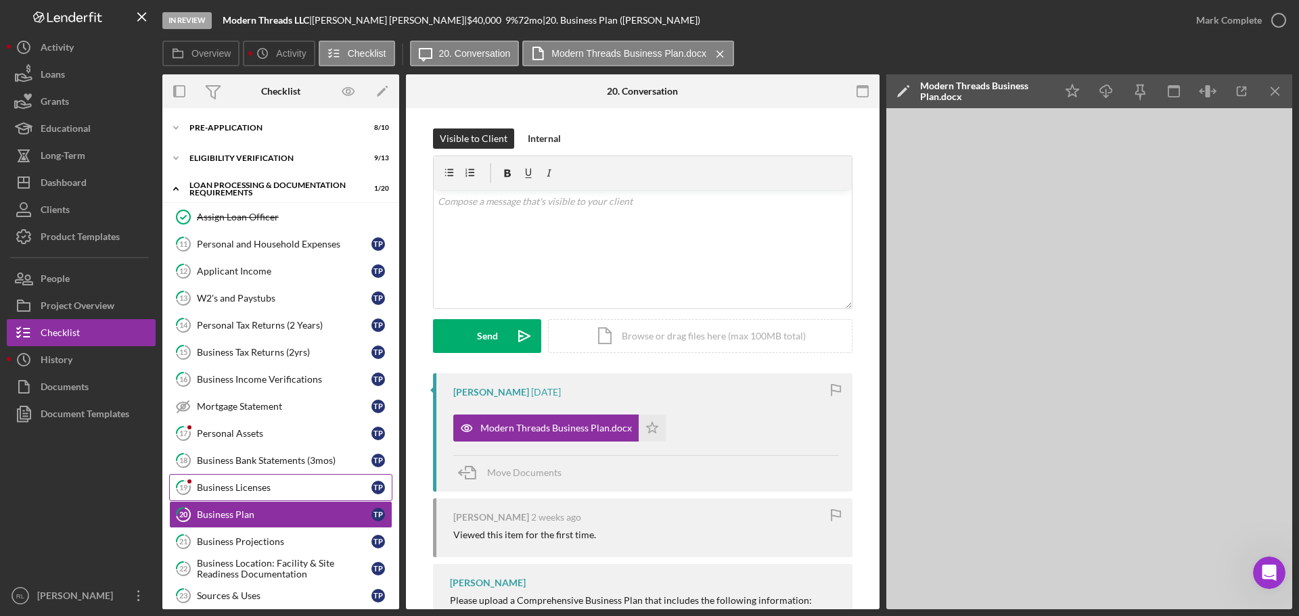
click at [238, 480] on link "19 Business Licenses T P" at bounding box center [280, 487] width 223 height 27
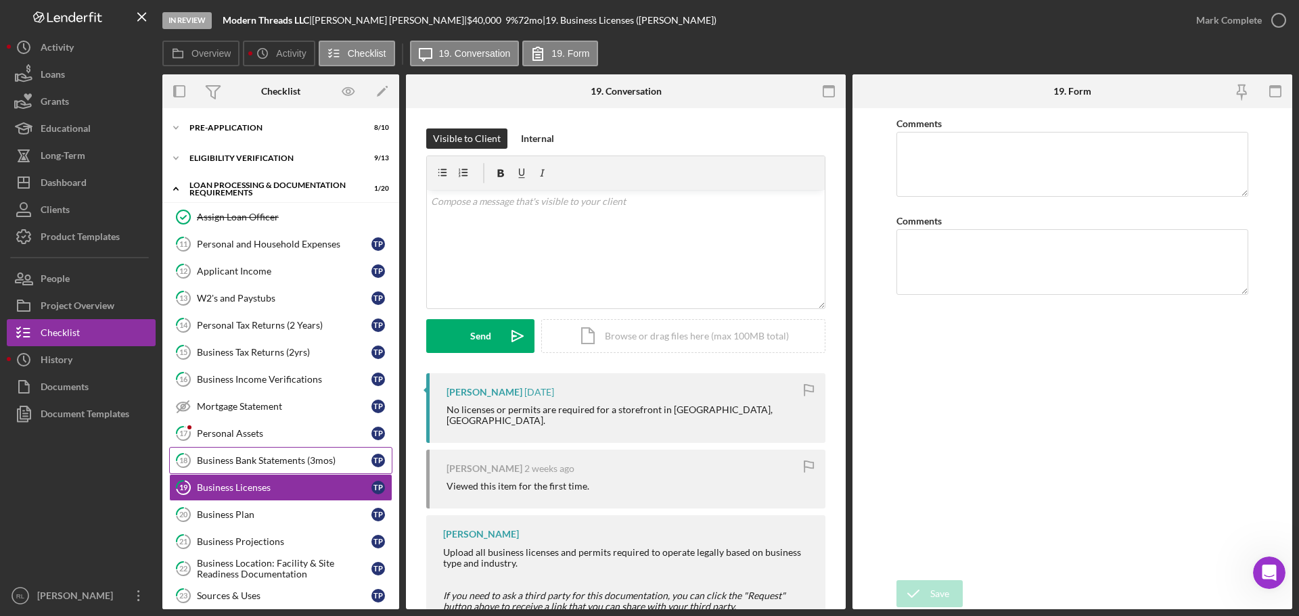
click at [268, 458] on div "Business Bank Statements (3mos)" at bounding box center [284, 460] width 175 height 11
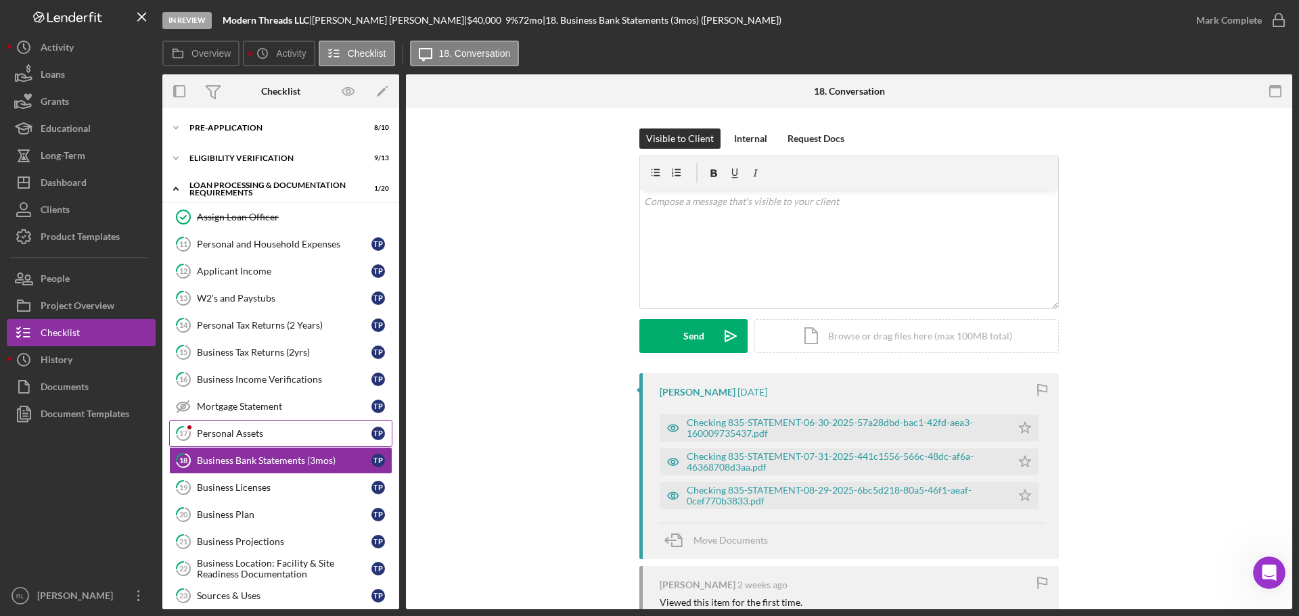
click at [227, 432] on div "Personal Assets" at bounding box center [284, 433] width 175 height 11
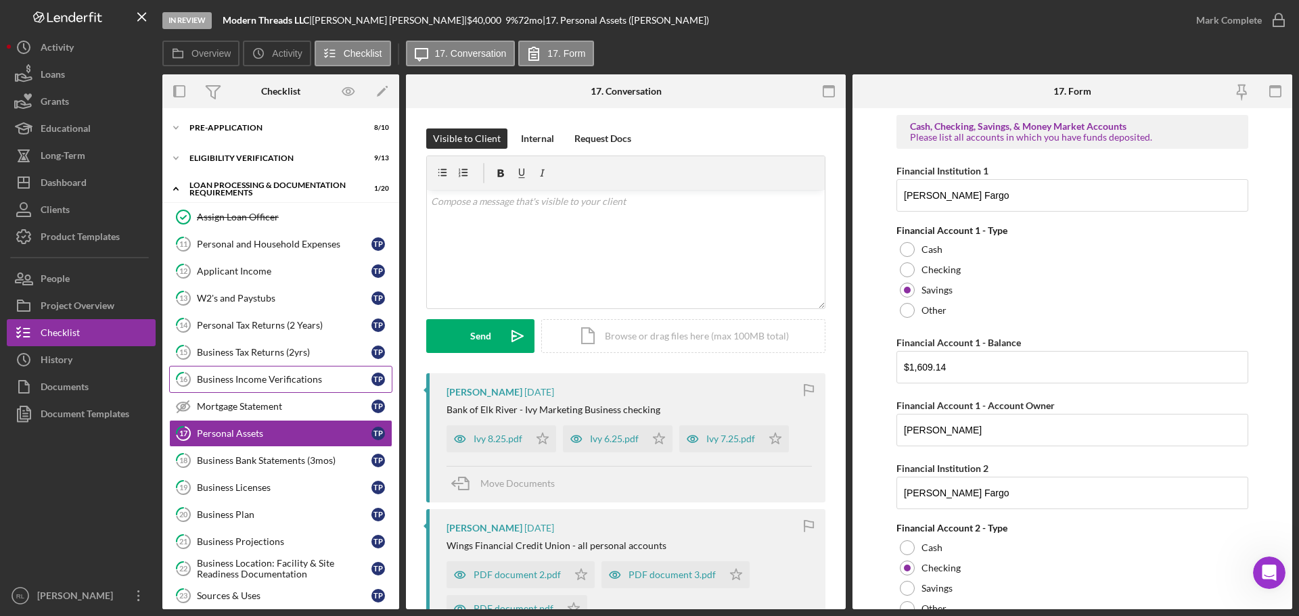
click at [259, 378] on div "Business Income Verifications" at bounding box center [284, 379] width 175 height 11
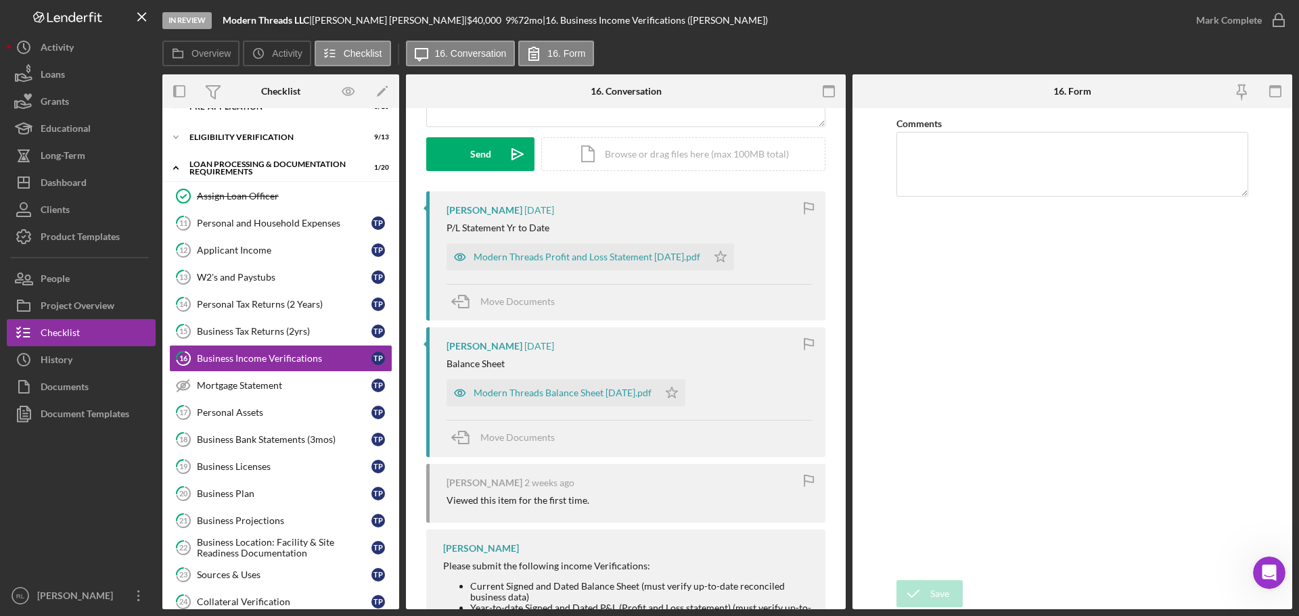
scroll to position [203, 0]
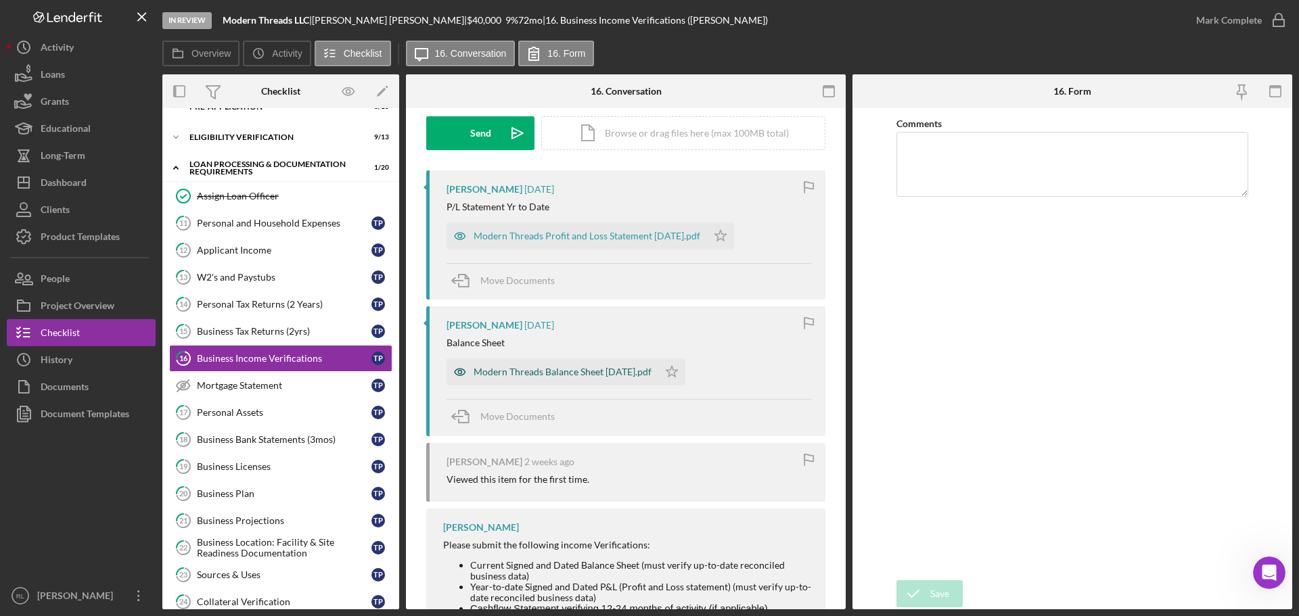
click at [570, 384] on div "Modern Threads Balance Sheet [DATE].pdf" at bounding box center [553, 372] width 212 height 27
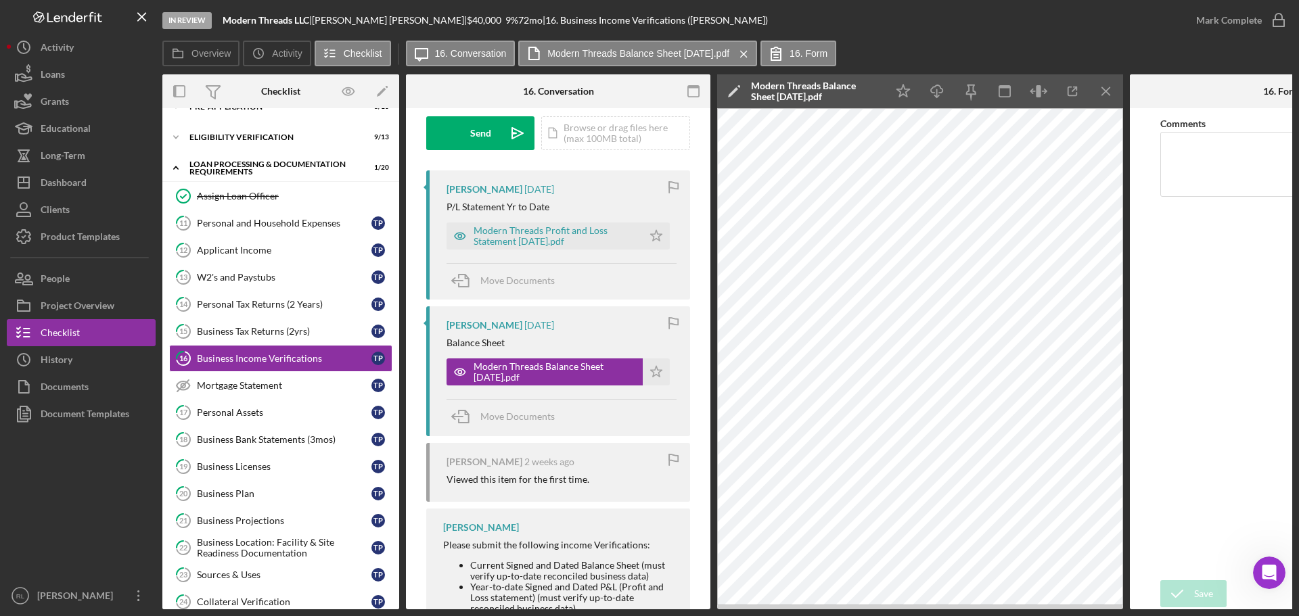
click at [1153, 280] on form "Comments Save Save" at bounding box center [1282, 358] width 304 height 501
click at [541, 250] on div "[PERSON_NAME] [DATE] P/L Statement Yr to Date Modern Threads Profit and Loss St…" at bounding box center [558, 235] width 264 height 129
click at [535, 238] on div "Modern Threads Profit and Loss Statement [DATE].pdf" at bounding box center [555, 236] width 162 height 22
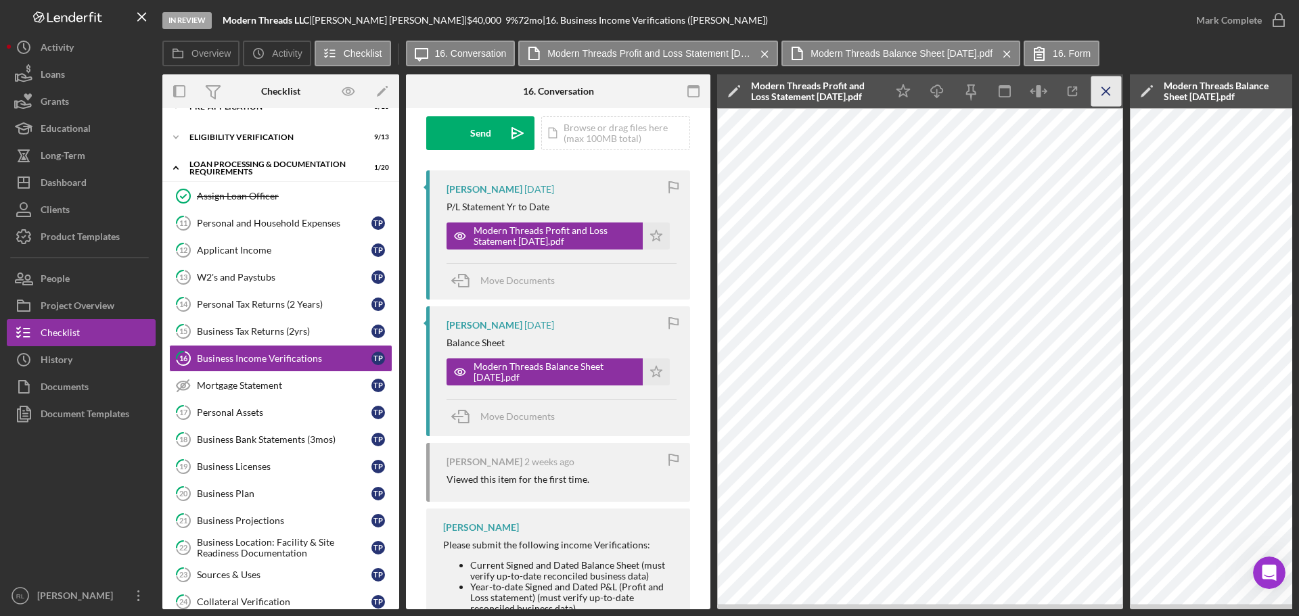
click at [1110, 87] on icon "Icon/Menu Close" at bounding box center [1106, 91] width 30 height 30
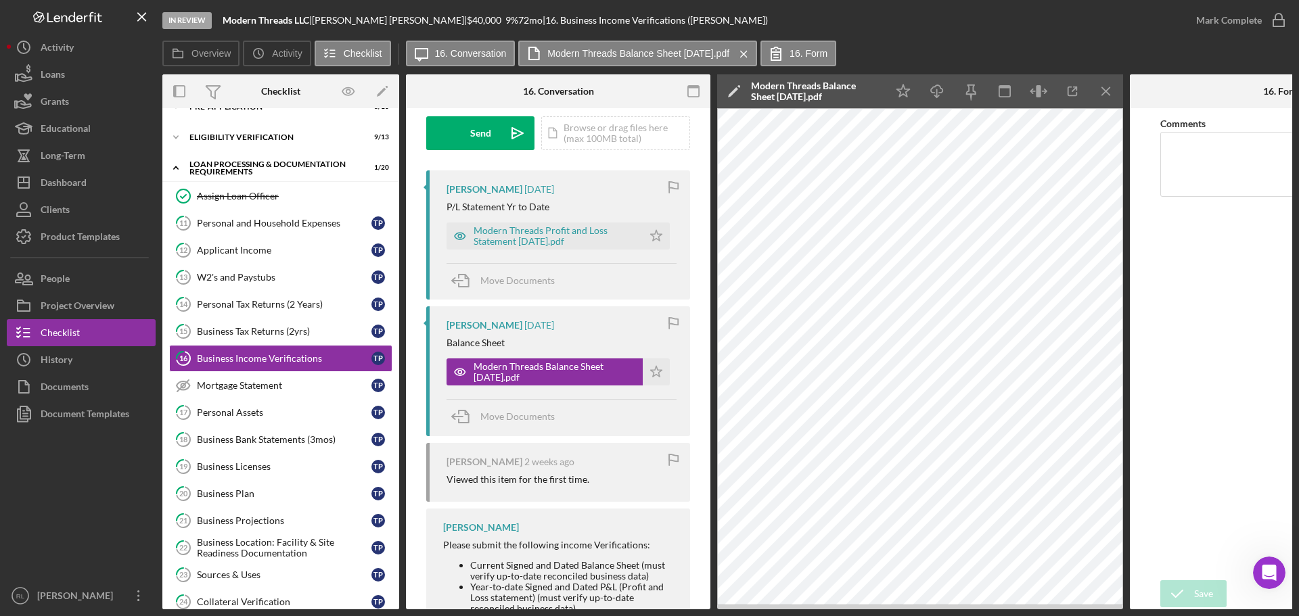
click at [1103, 89] on icon "Icon/Menu Close" at bounding box center [1106, 91] width 30 height 30
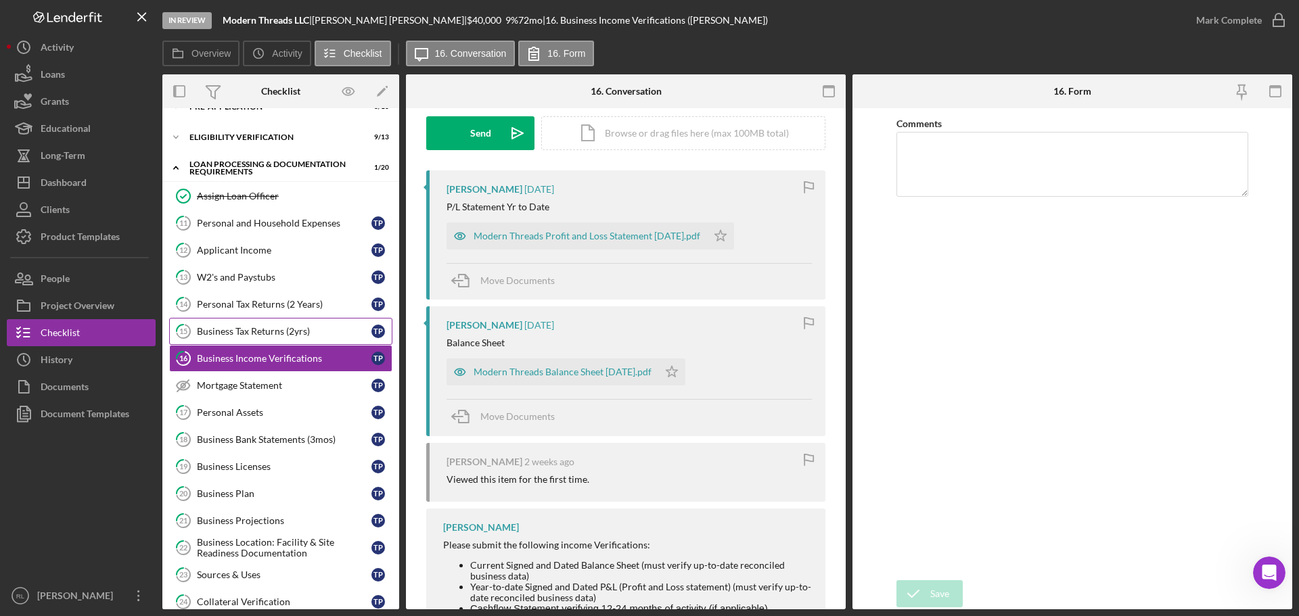
click at [257, 330] on div "Business Tax Returns (2yrs)" at bounding box center [284, 331] width 175 height 11
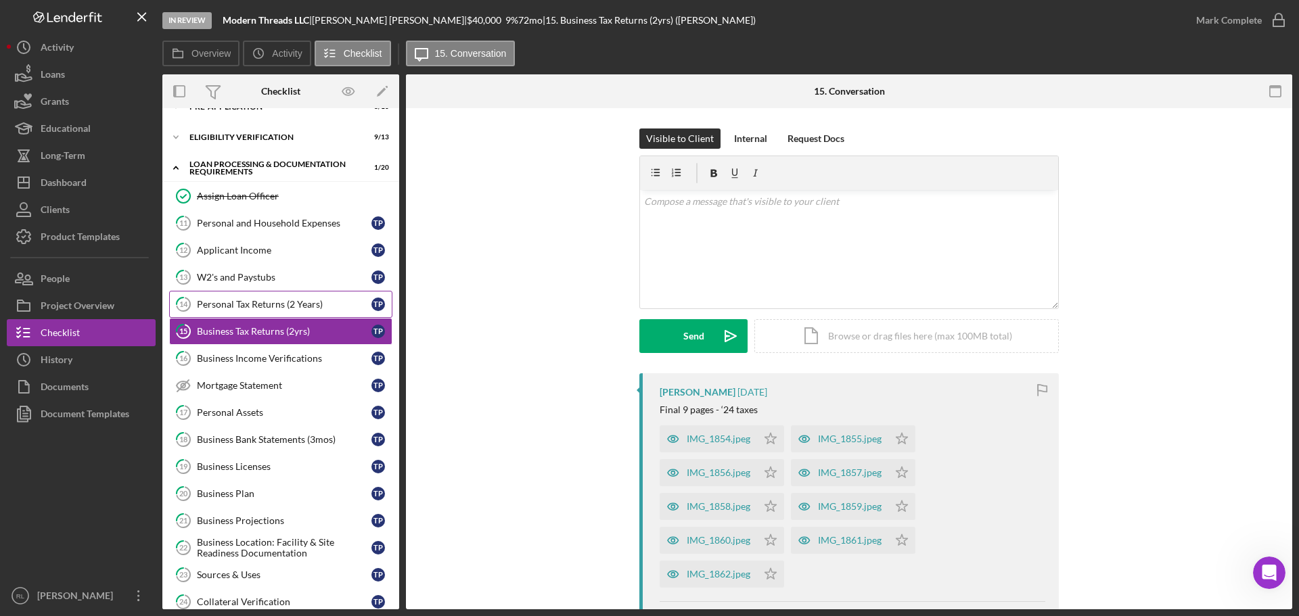
click at [306, 316] on link "14 Personal Tax Returns (2 Years) T P" at bounding box center [280, 304] width 223 height 27
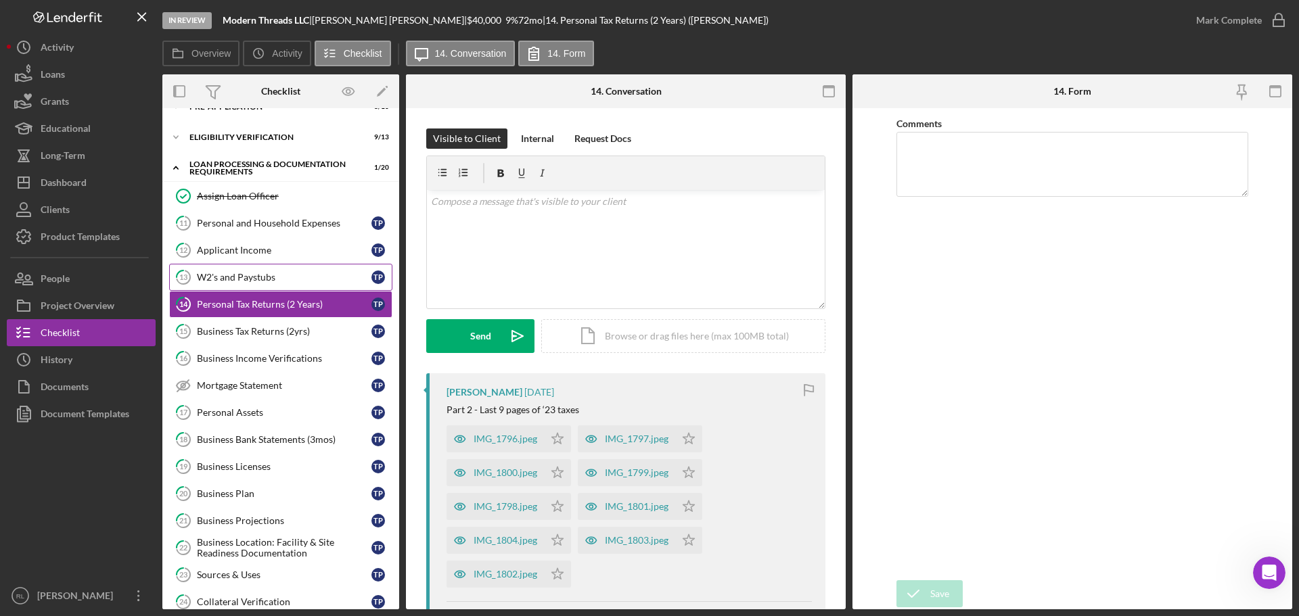
click at [268, 275] on div "W2's and Paystubs" at bounding box center [284, 277] width 175 height 11
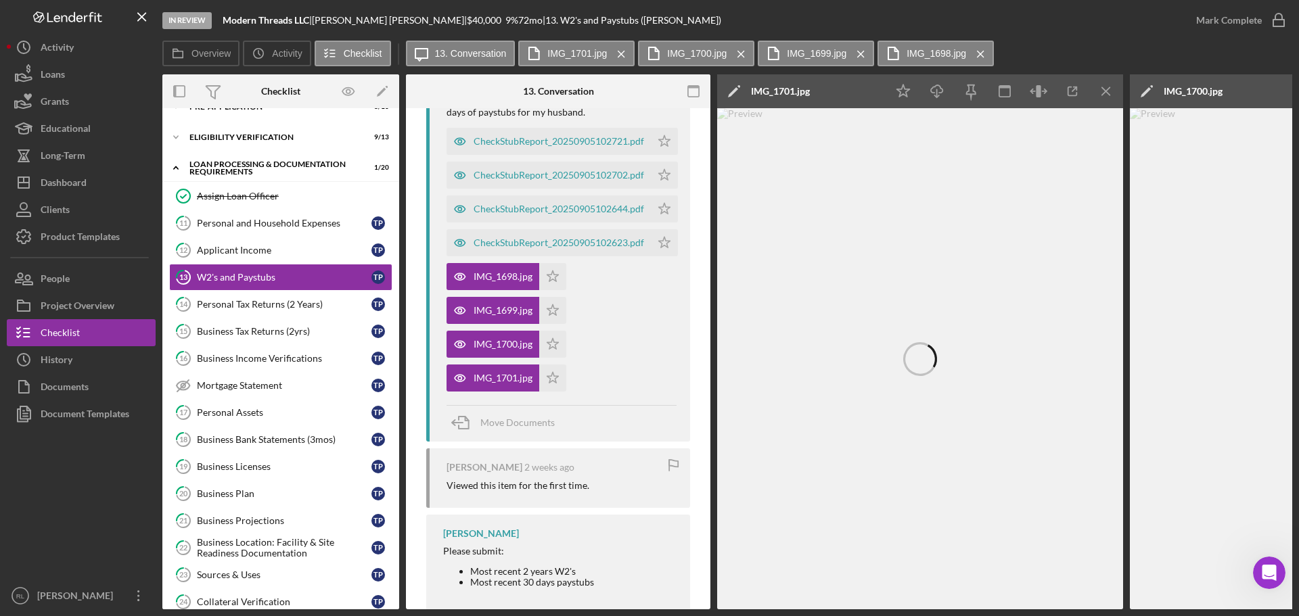
scroll to position [338, 0]
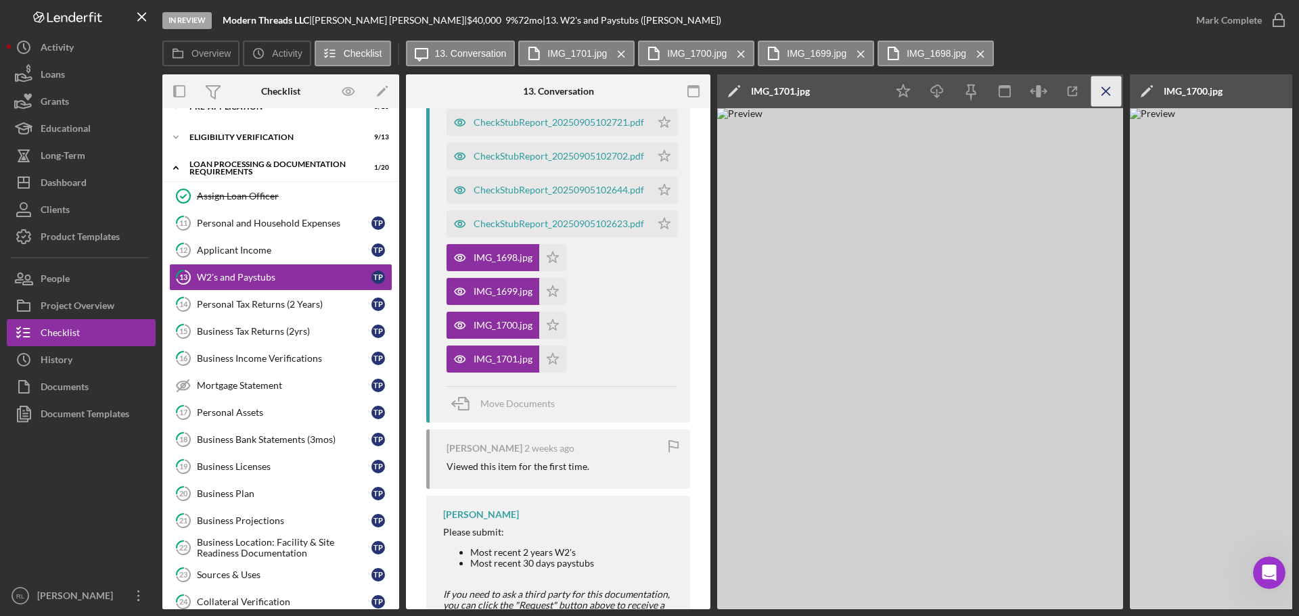
click at [1104, 94] on icon "Icon/Menu Close" at bounding box center [1106, 91] width 30 height 30
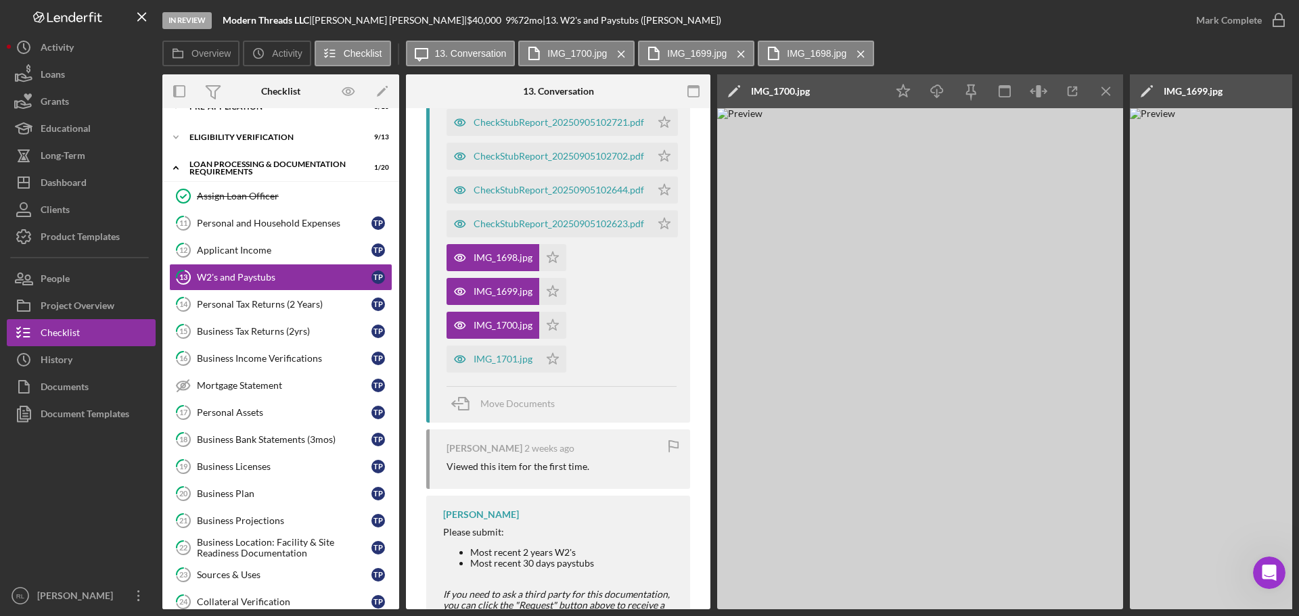
click at [1104, 94] on icon "Icon/Menu Close" at bounding box center [1106, 91] width 30 height 30
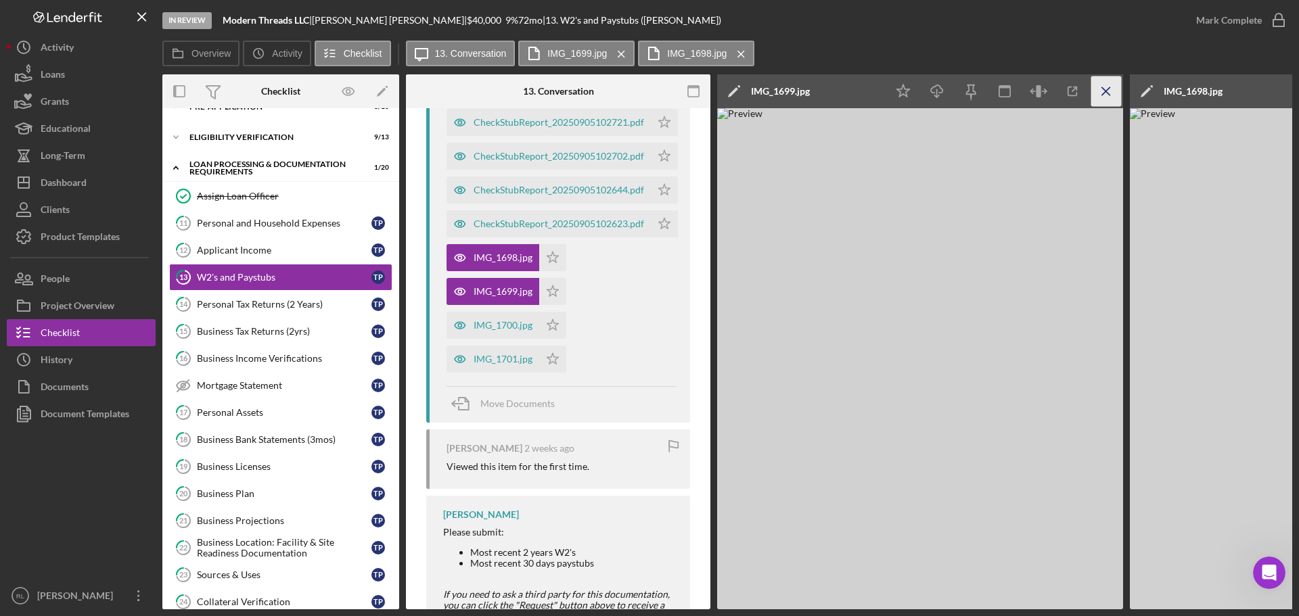
click at [1108, 94] on icon "Icon/Menu Close" at bounding box center [1106, 91] width 30 height 30
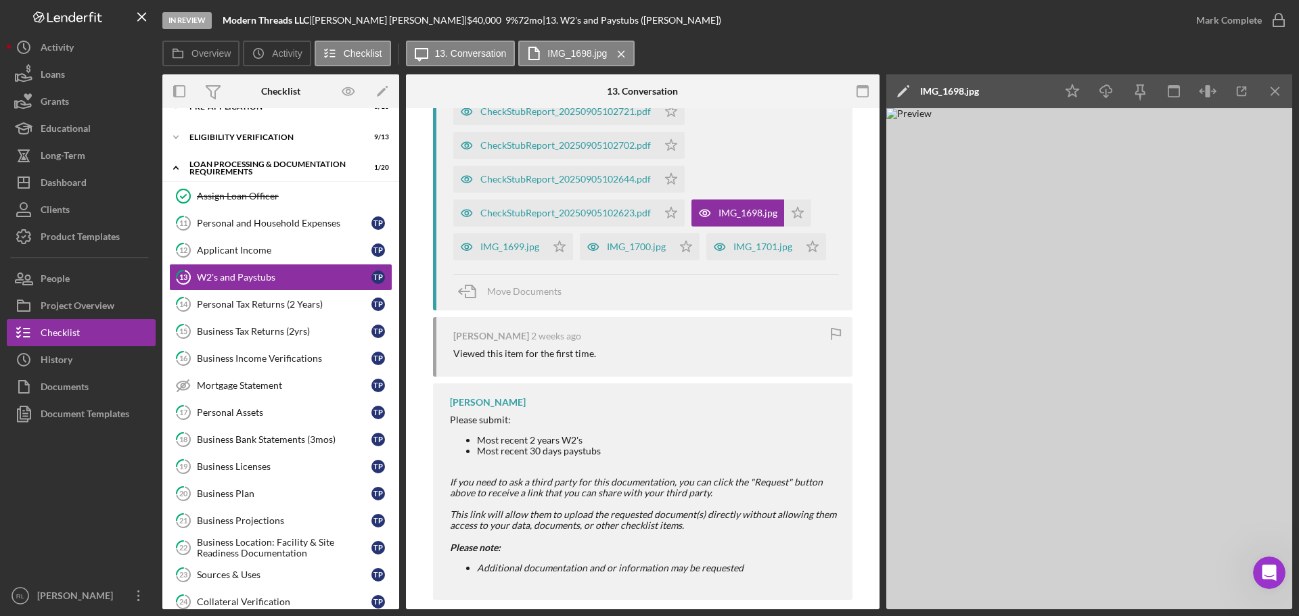
scroll to position [327, 0]
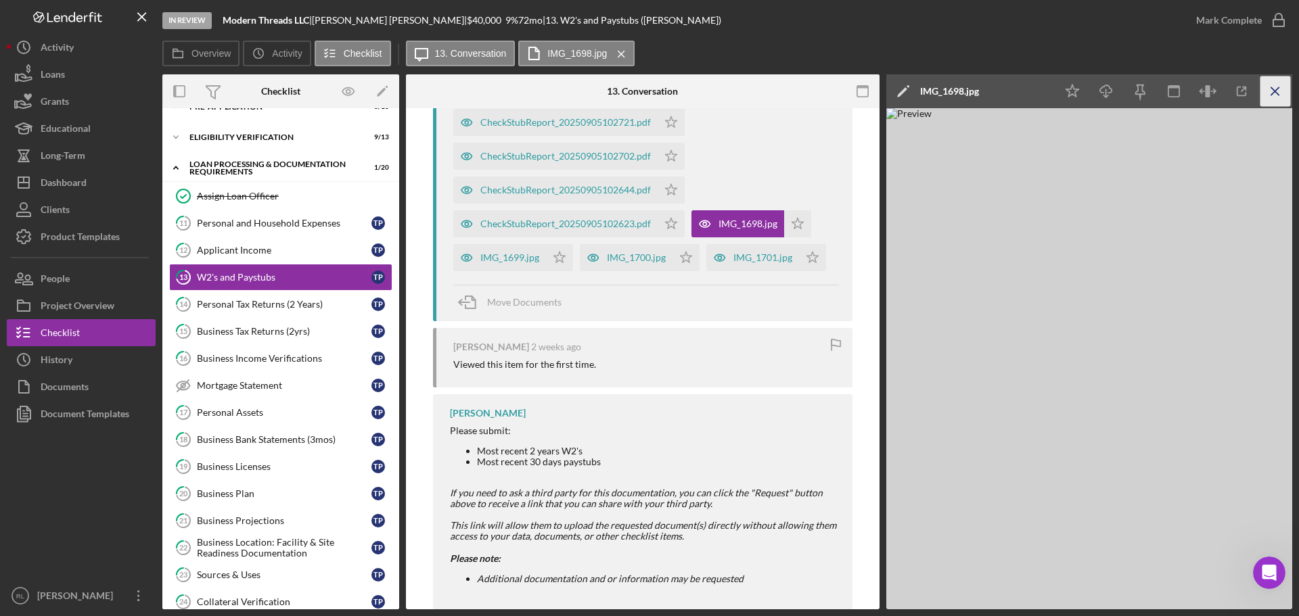
click at [1278, 94] on line "button" at bounding box center [1274, 90] width 7 height 7
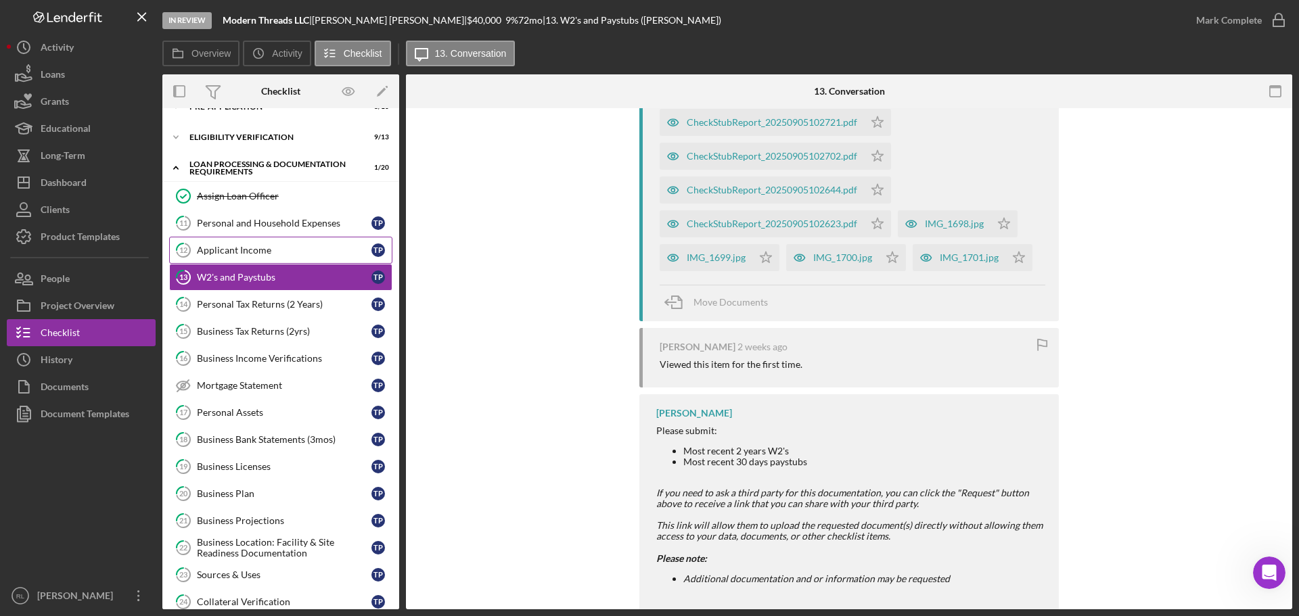
click at [254, 255] on div "Applicant Income" at bounding box center [284, 250] width 175 height 11
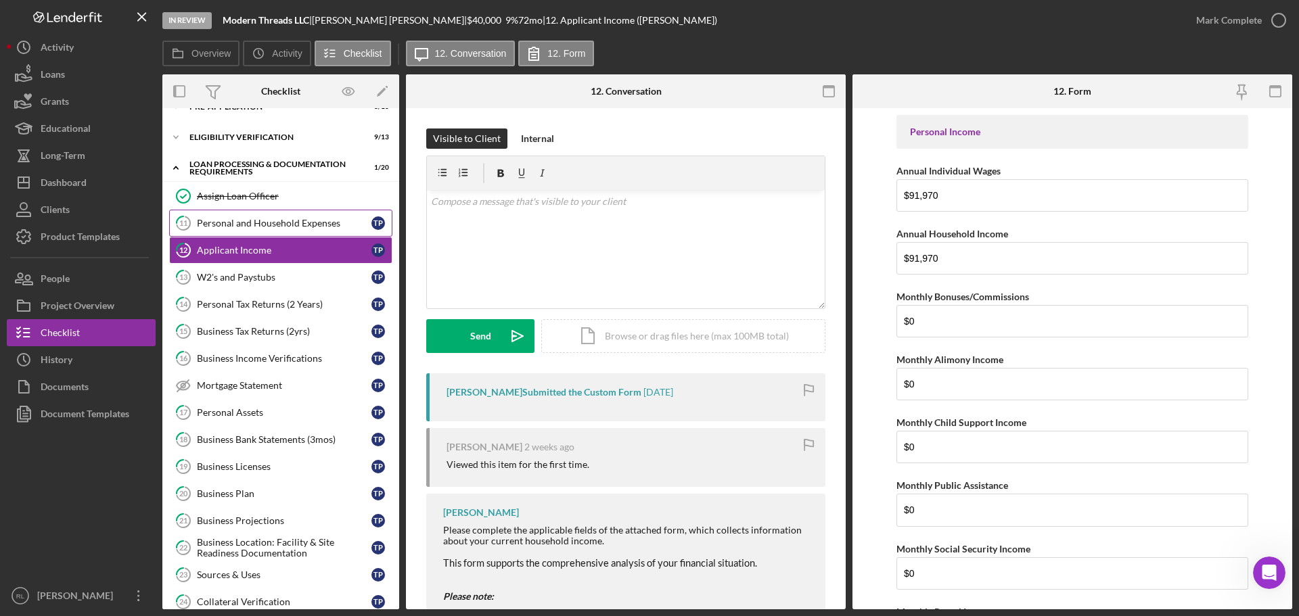
click at [280, 225] on div "Personal and Household Expenses" at bounding box center [284, 223] width 175 height 11
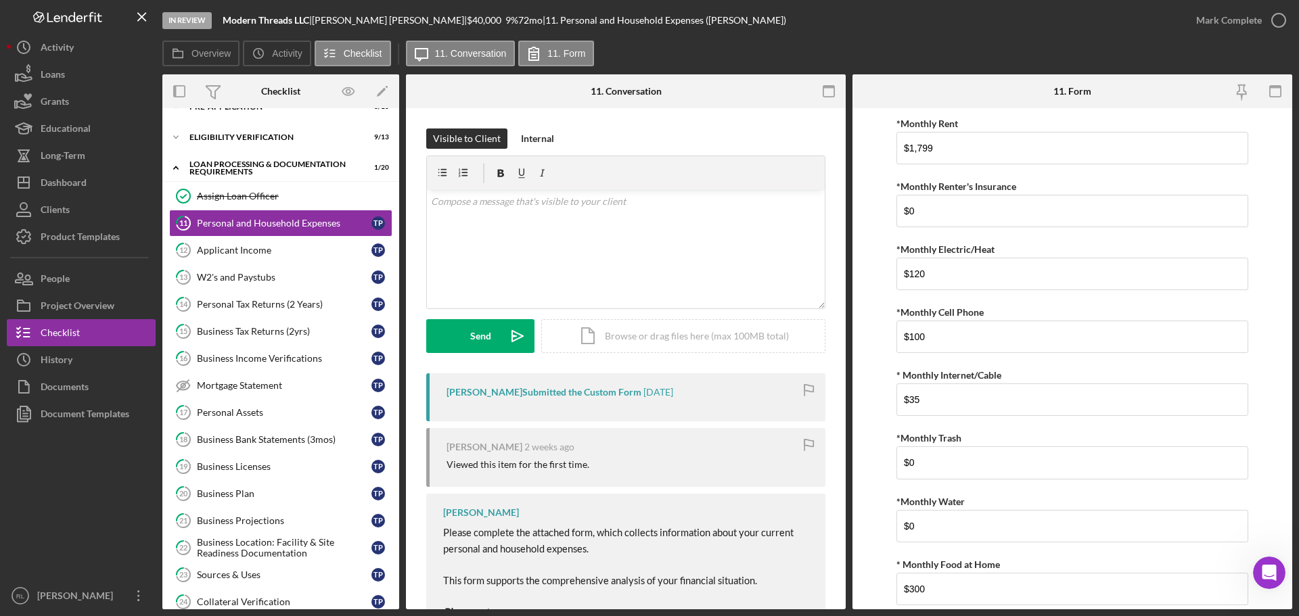
click at [672, 589] on p "This form supports the comprehensive analysis of your financial situation." at bounding box center [627, 581] width 369 height 16
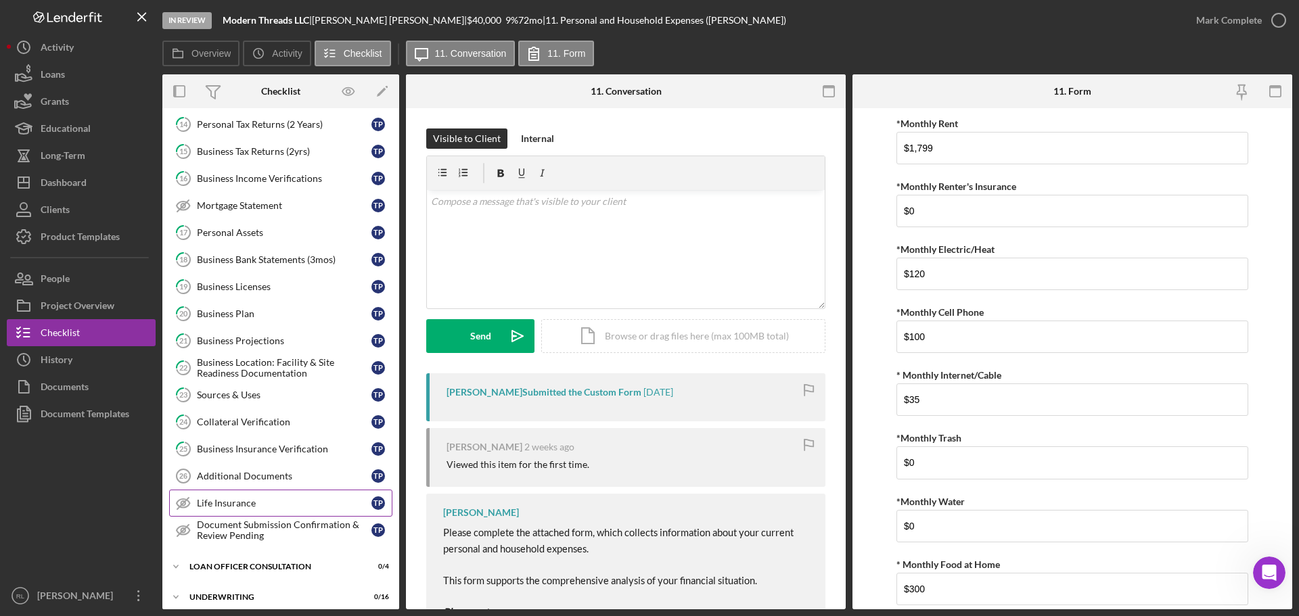
scroll to position [224, 0]
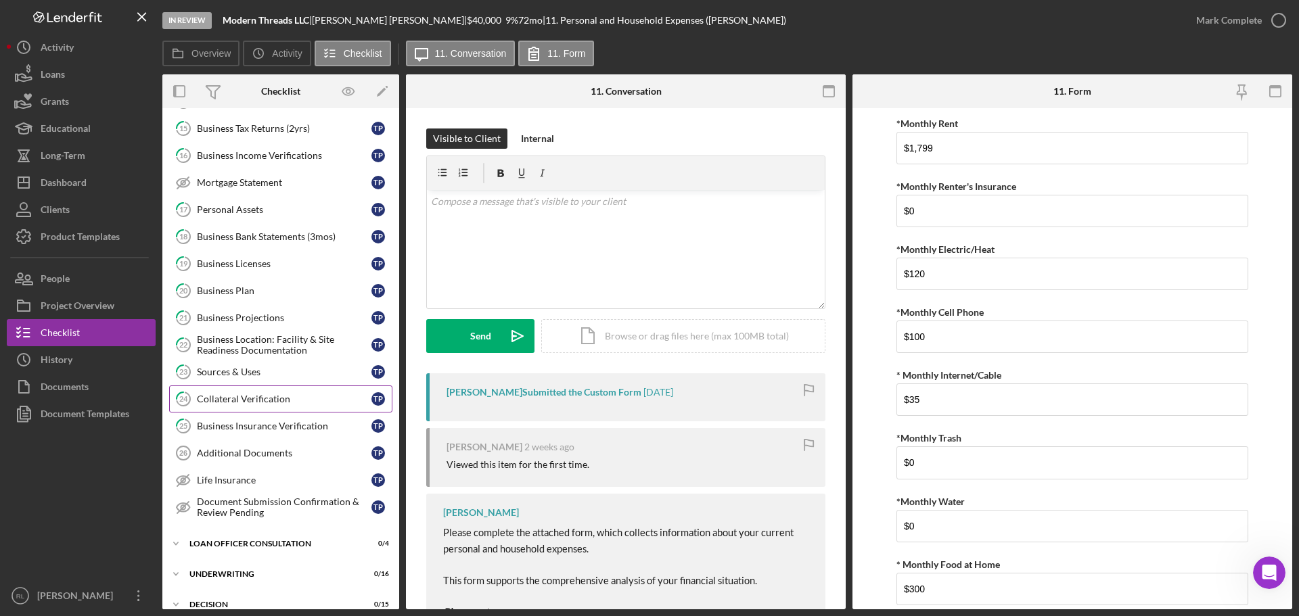
click at [271, 403] on div "Collateral Verification" at bounding box center [284, 399] width 175 height 11
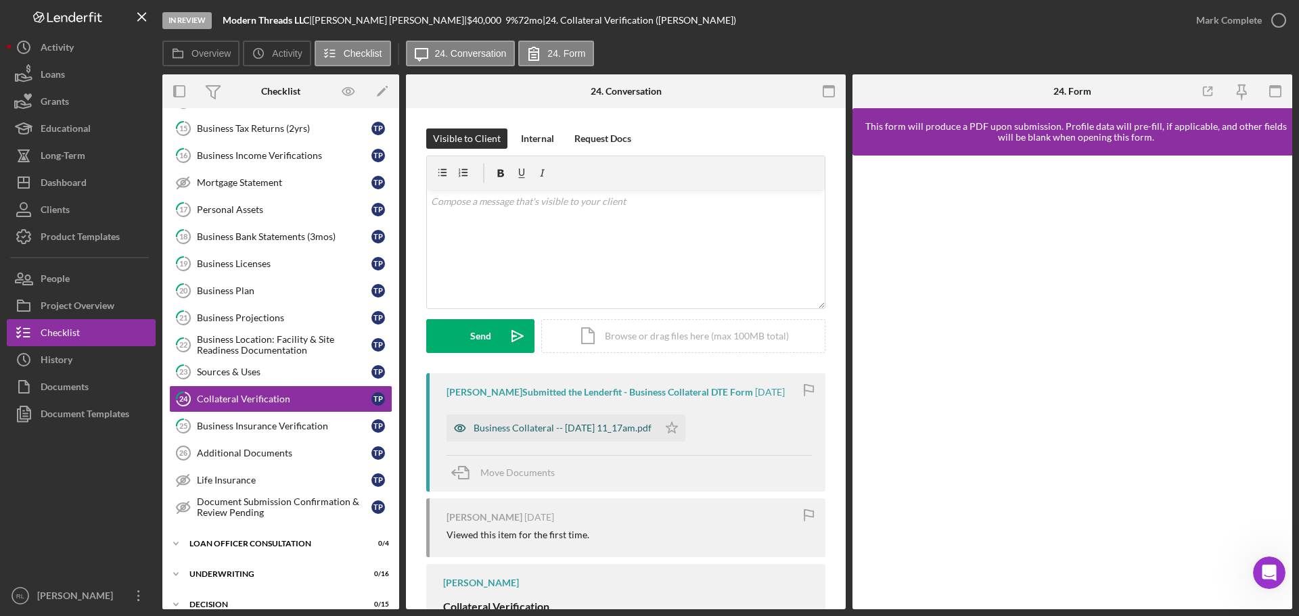
click at [559, 420] on div "Business Collateral -- [DATE] 11_17am.pdf" at bounding box center [553, 428] width 212 height 27
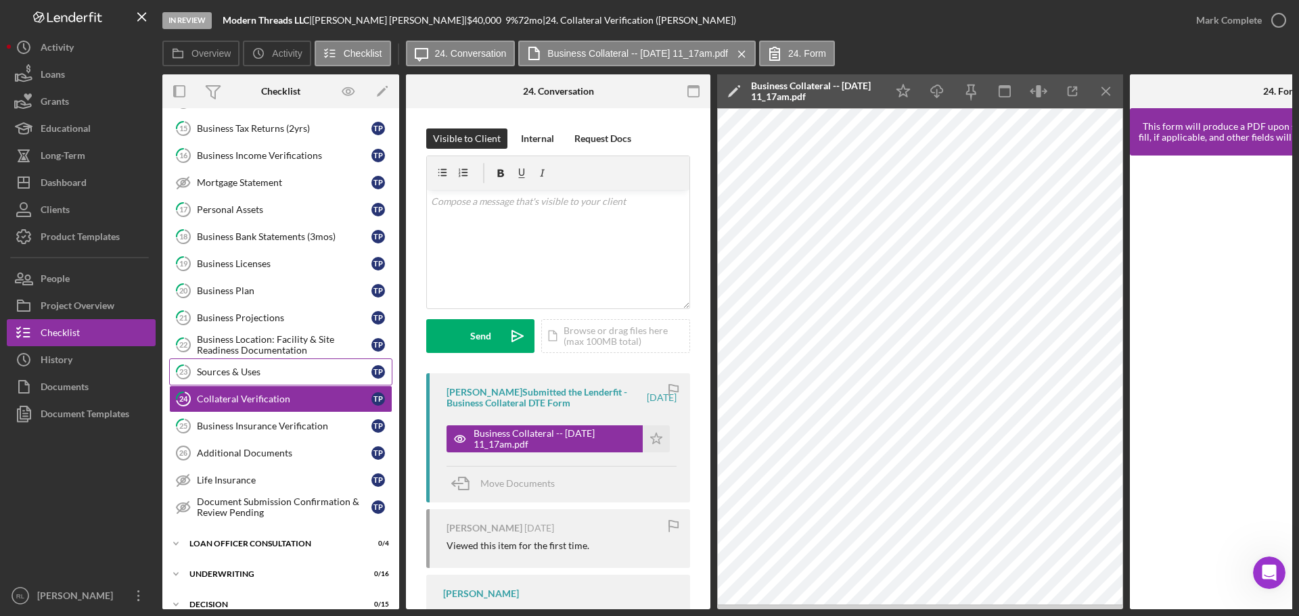
click at [204, 367] on div "Sources & Uses" at bounding box center [284, 372] width 175 height 11
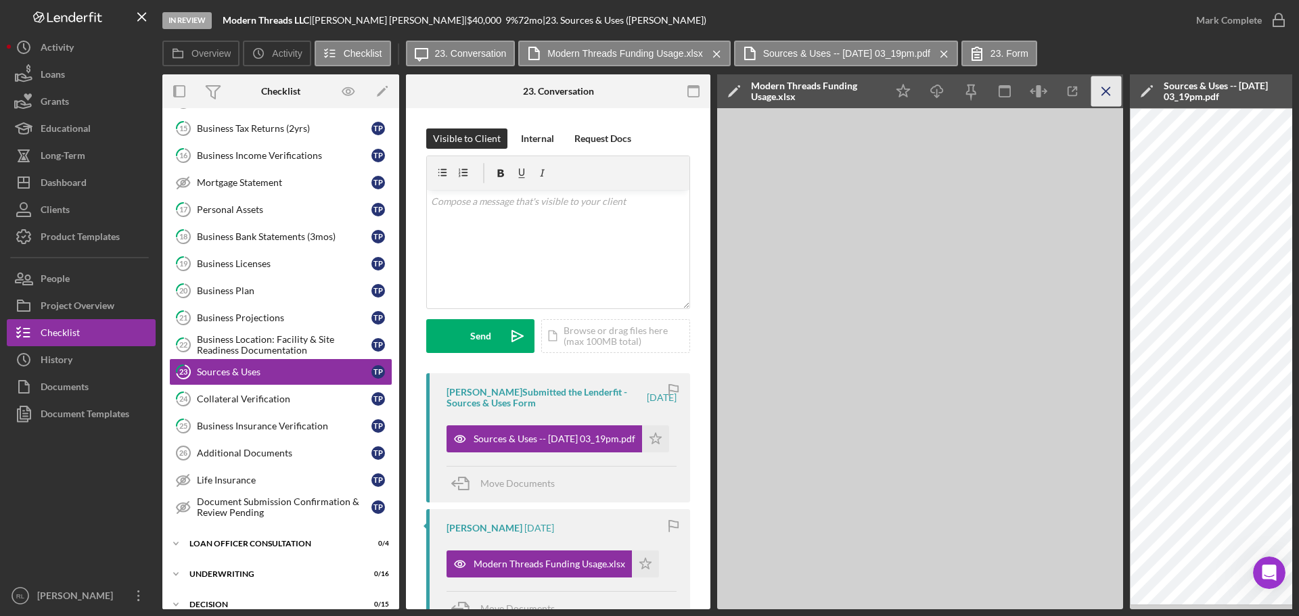
click at [1104, 95] on icon "Icon/Menu Close" at bounding box center [1106, 91] width 30 height 30
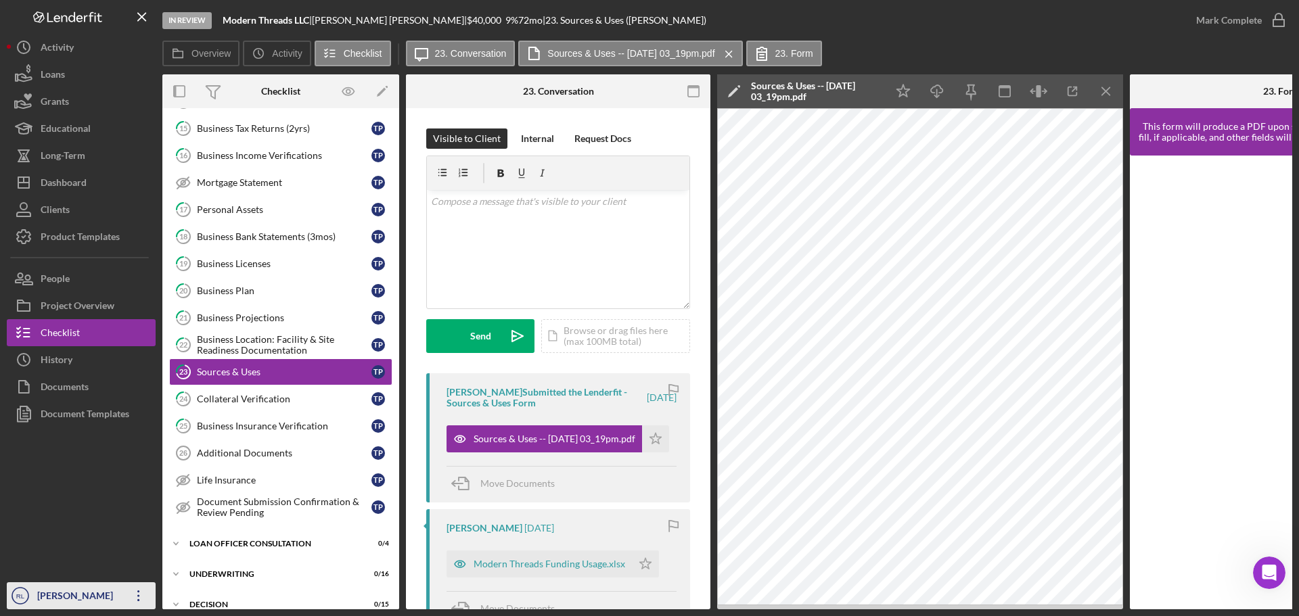
click at [45, 591] on div "[PERSON_NAME]" at bounding box center [78, 598] width 88 height 30
click at [95, 495] on div at bounding box center [81, 505] width 149 height 155
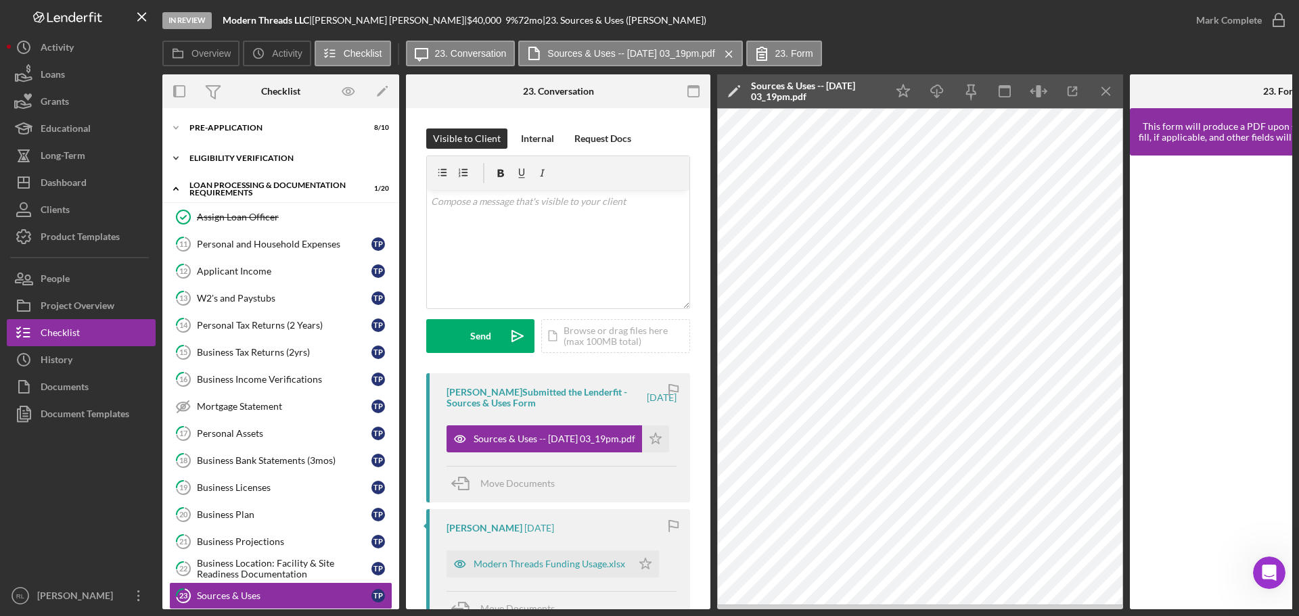
click at [244, 154] on div "Icon/Expander Eligibility Verification 9 / 13" at bounding box center [280, 158] width 237 height 27
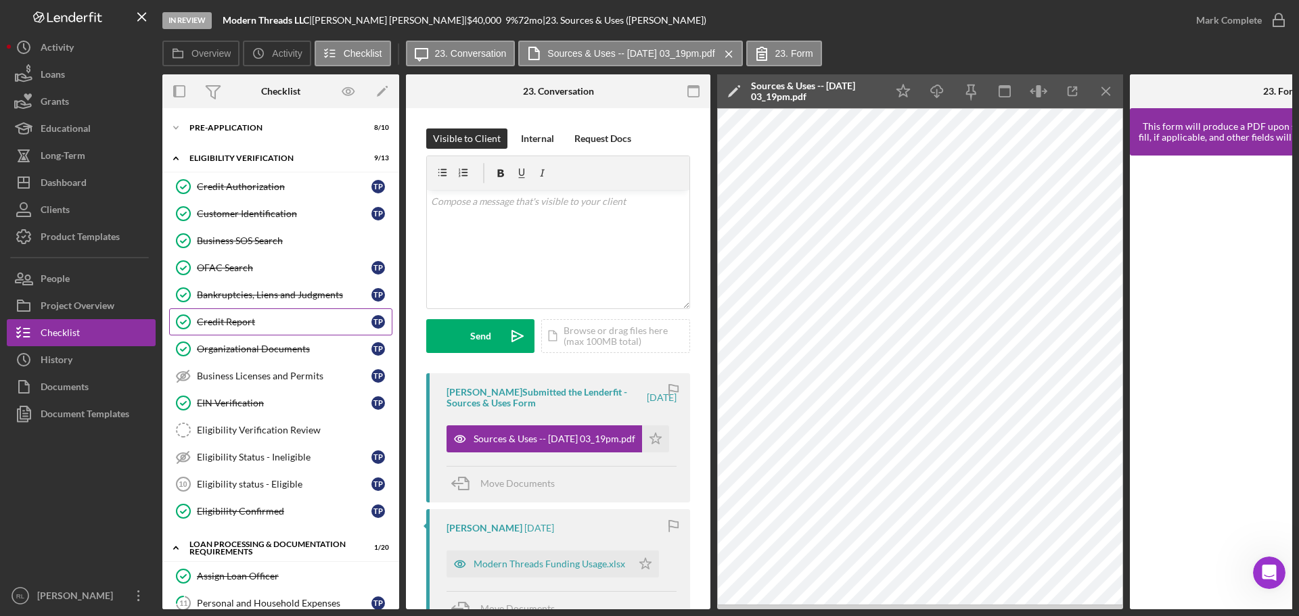
click at [275, 327] on div "Credit Report" at bounding box center [284, 322] width 175 height 11
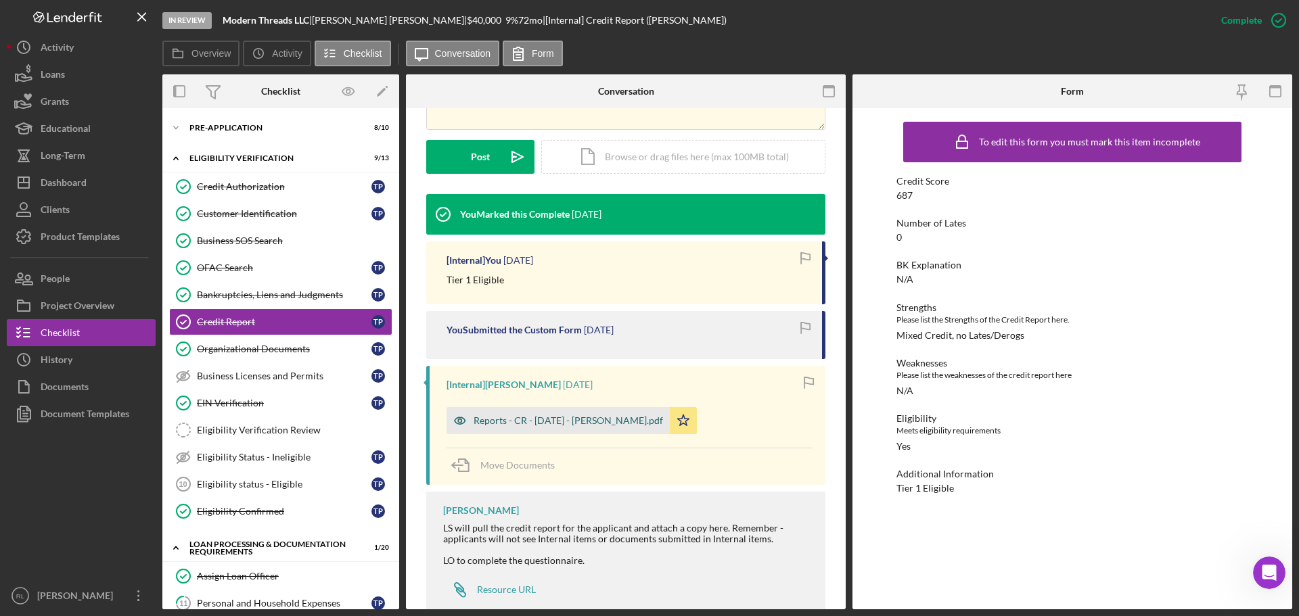
click at [519, 426] on div "Reports - CR - [DATE] - [PERSON_NAME].pdf" at bounding box center [568, 420] width 189 height 11
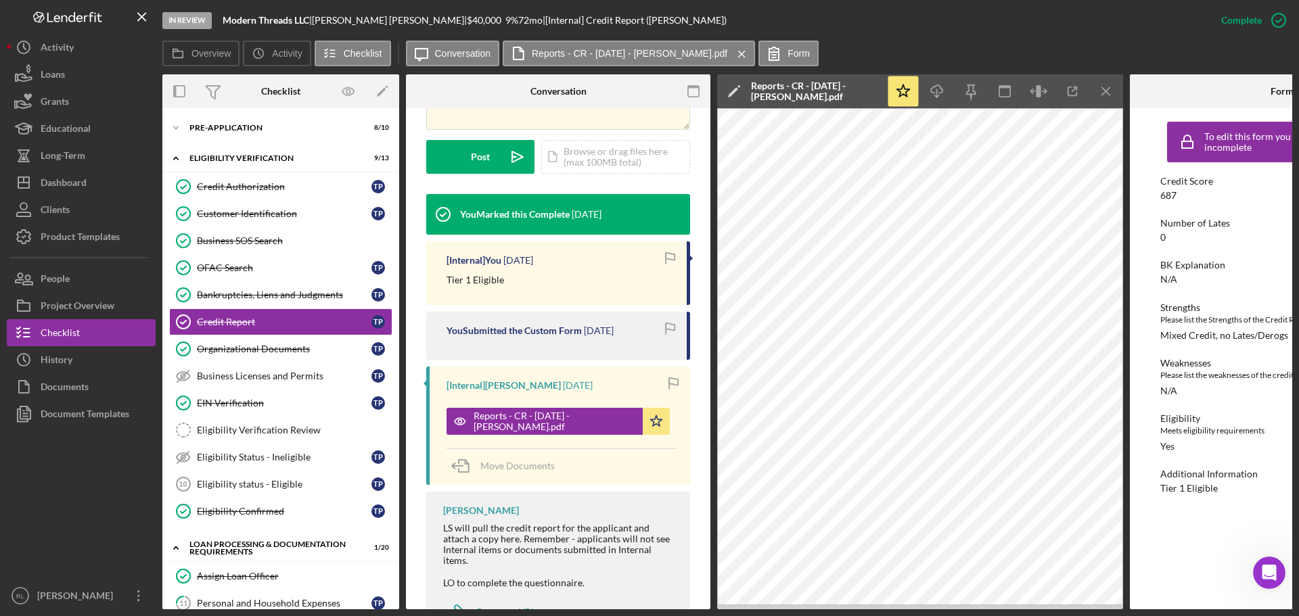
click at [610, 566] on div at bounding box center [559, 571] width 233 height 11
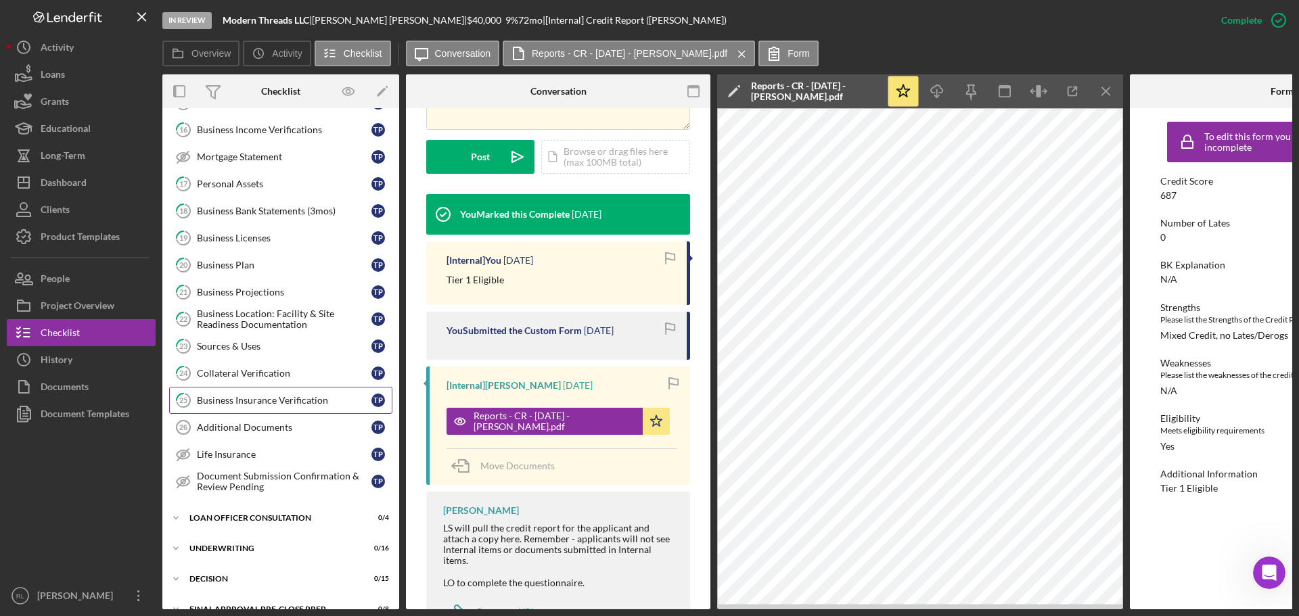
scroll to position [677, 0]
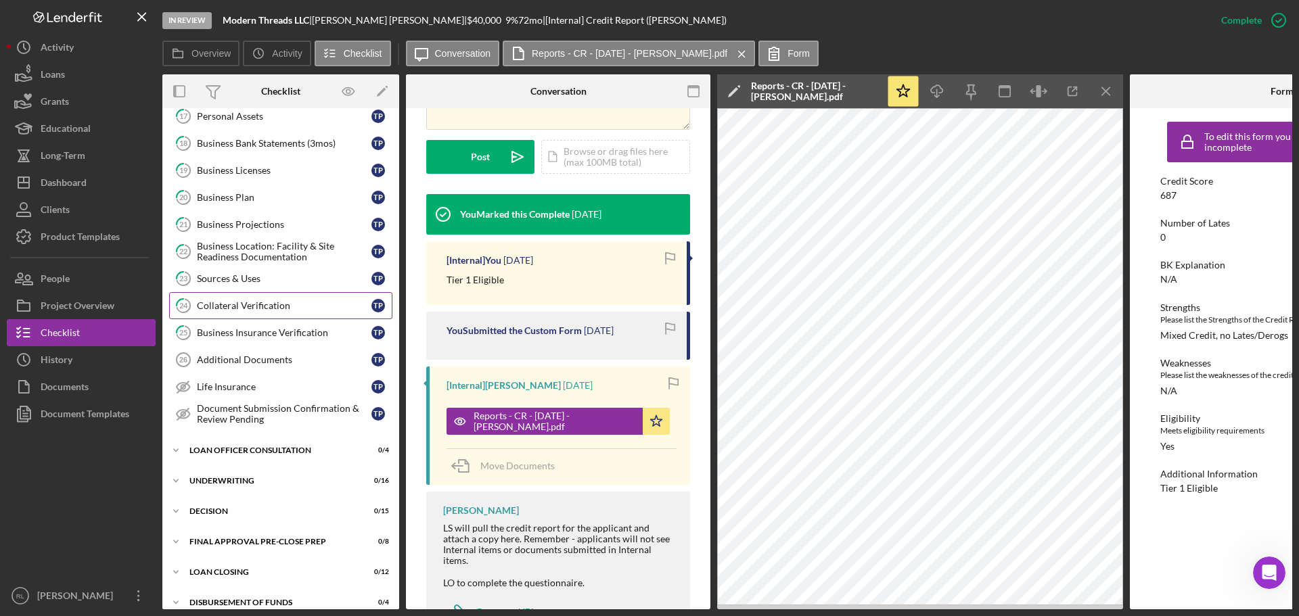
click at [266, 303] on div "Collateral Verification" at bounding box center [284, 305] width 175 height 11
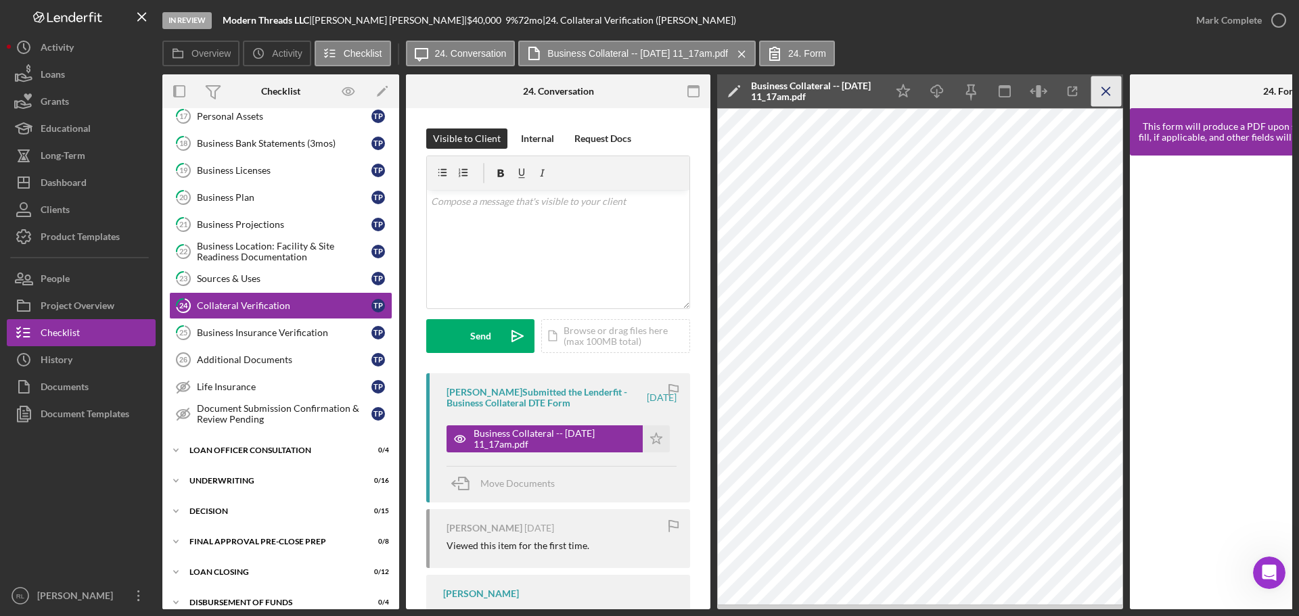
click at [1110, 92] on icon "Icon/Menu Close" at bounding box center [1106, 91] width 30 height 30
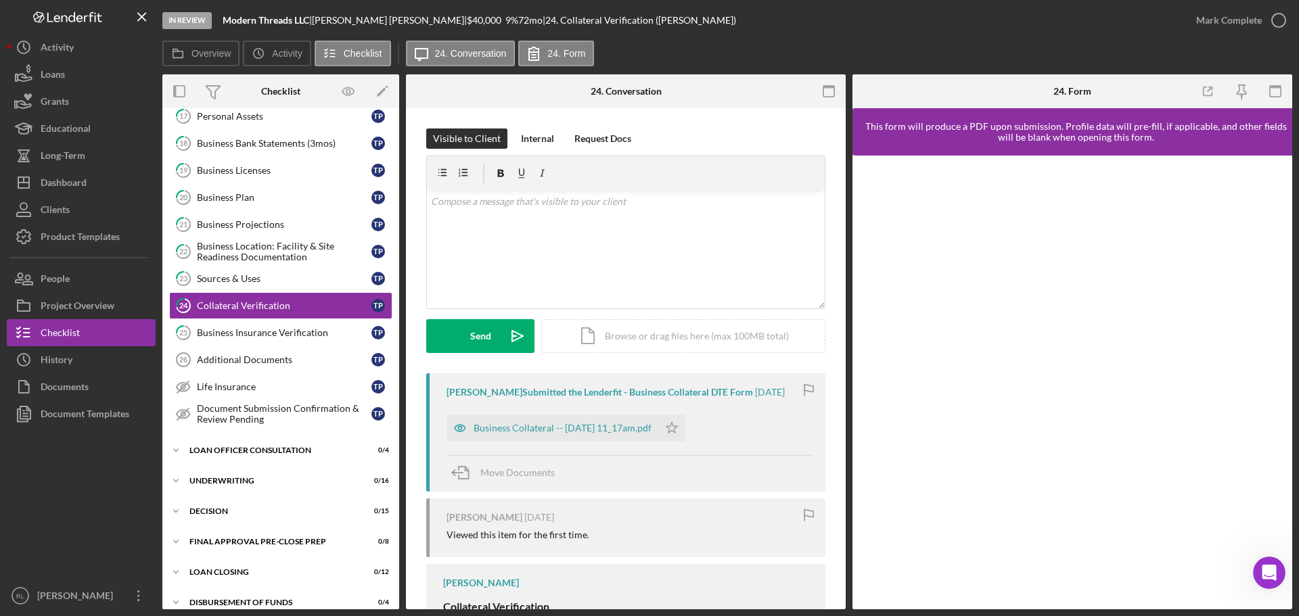
drag, startPoint x: 417, startPoint y: 579, endPoint x: 405, endPoint y: 570, distance: 15.0
click at [417, 579] on div "Visible to Client Internal Request Docs v Color teal Color pink Remove color Ad…" at bounding box center [626, 583] width 440 height 950
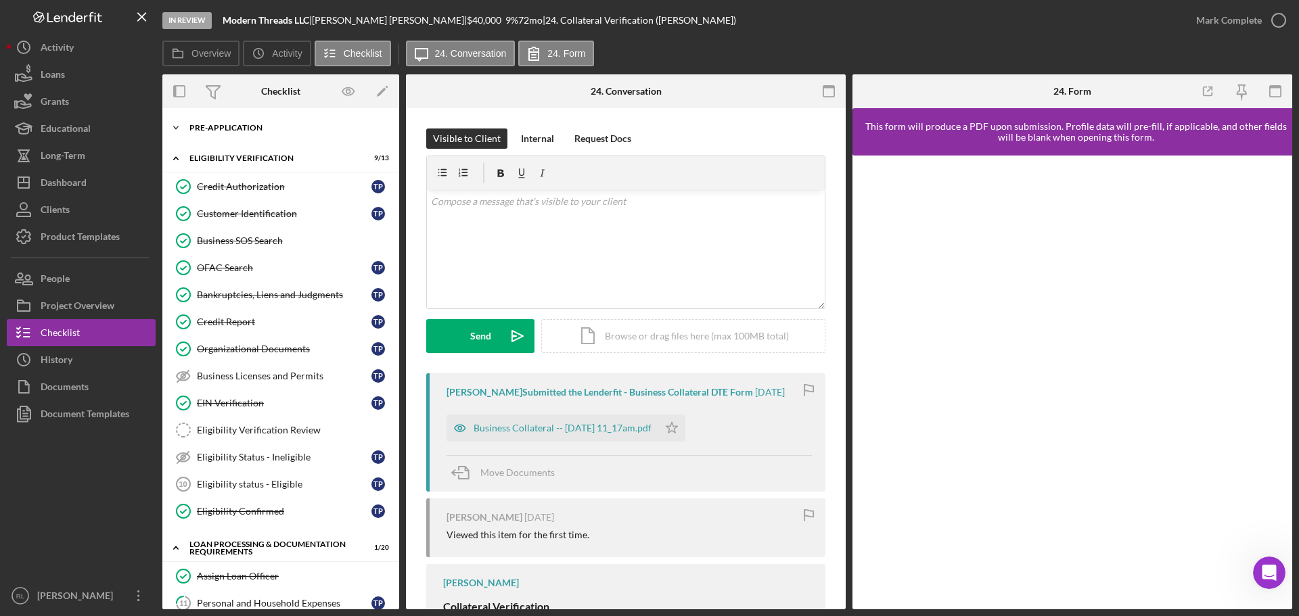
click at [219, 128] on div "Pre-Application" at bounding box center [285, 128] width 193 height 8
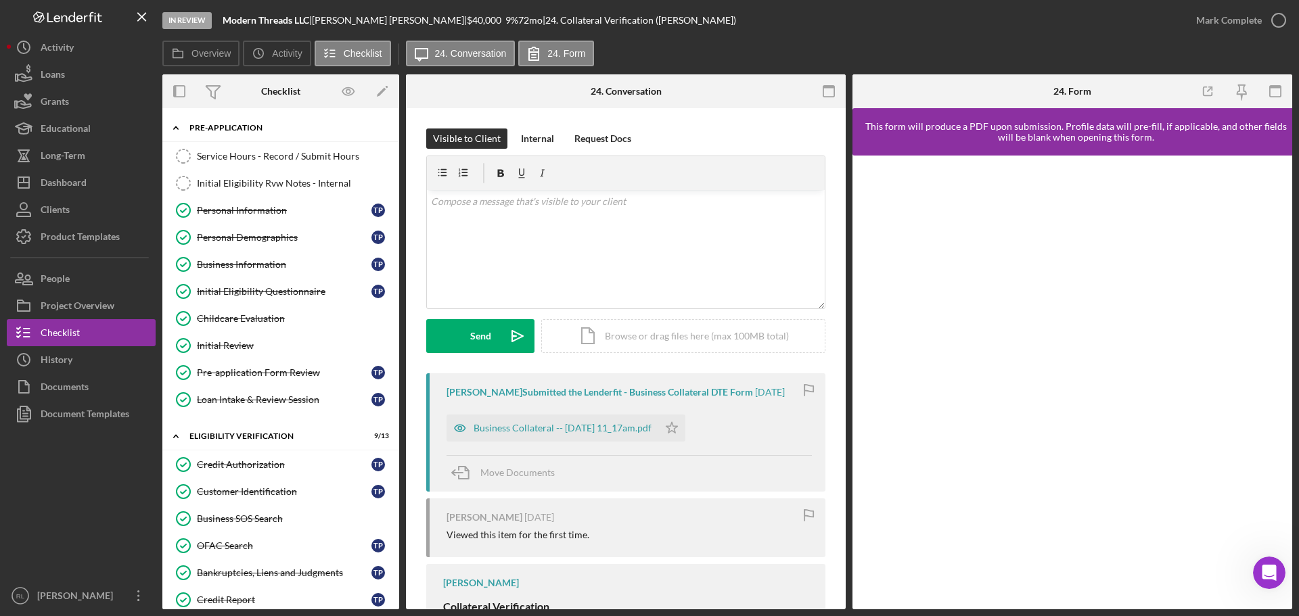
click at [225, 129] on div "Pre-Application" at bounding box center [285, 128] width 193 height 8
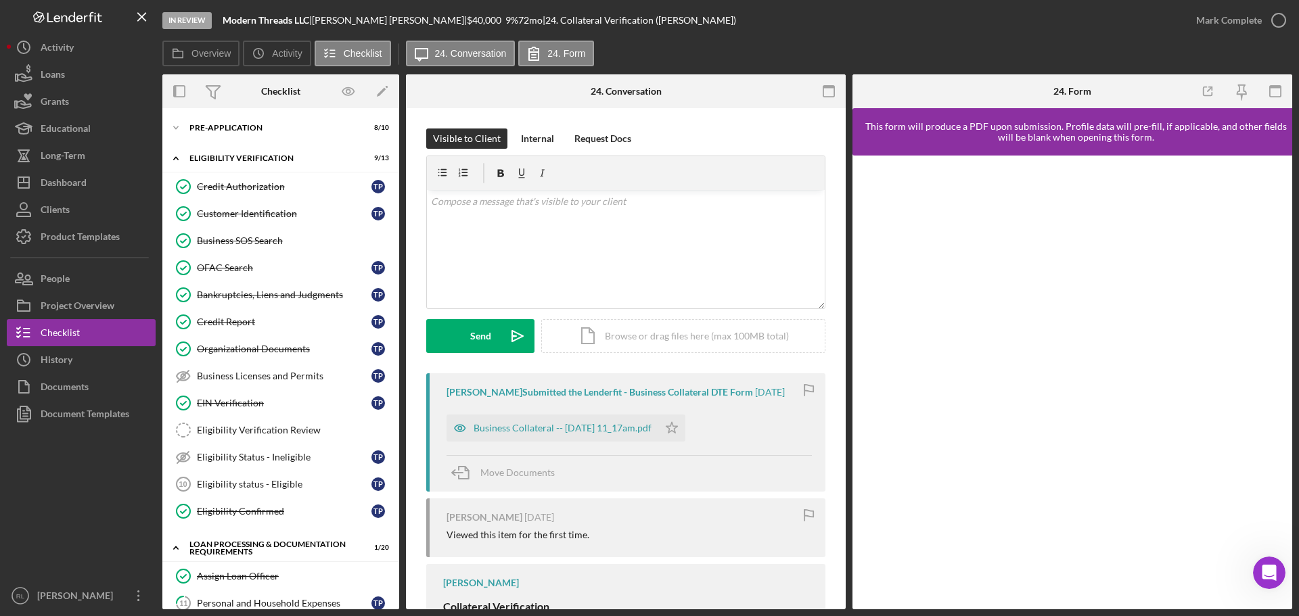
click at [418, 501] on div "Visible to Client Internal Request Docs v Color teal Color pink Remove color Ad…" at bounding box center [626, 583] width 440 height 950
click at [237, 121] on div "Icon/Expander Pre-Application 8 / 10" at bounding box center [280, 127] width 237 height 27
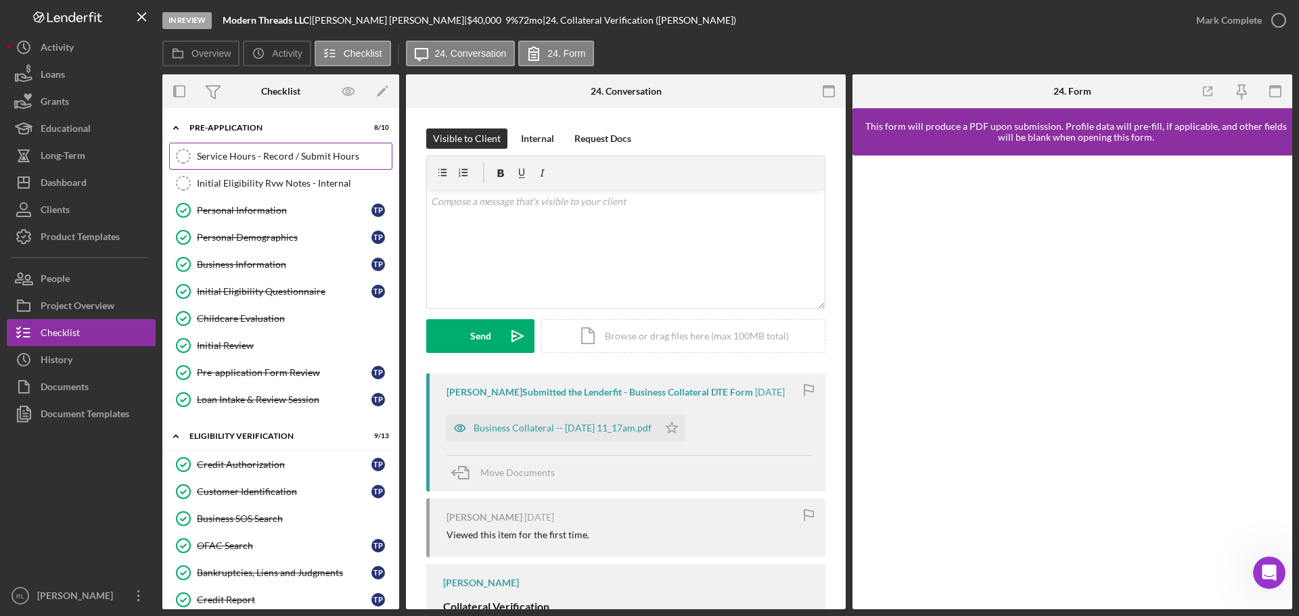
click at [227, 154] on div "Service Hours - Record / Submit Hours" at bounding box center [294, 156] width 195 height 11
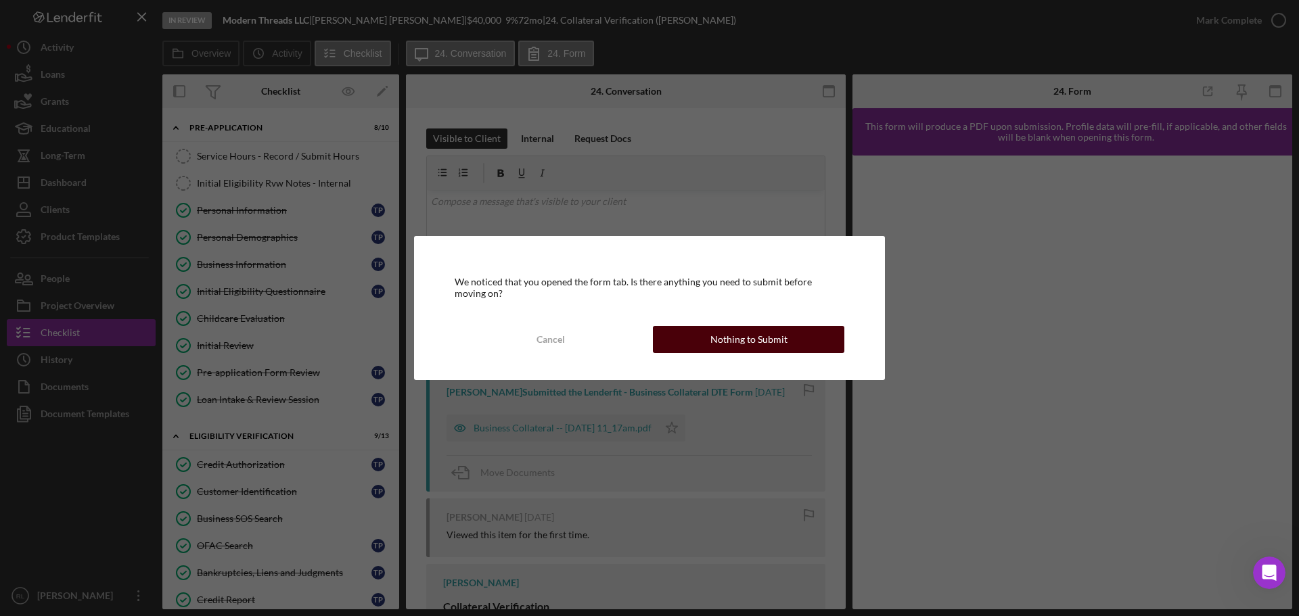
click at [716, 350] on div "Nothing to Submit" at bounding box center [748, 339] width 77 height 27
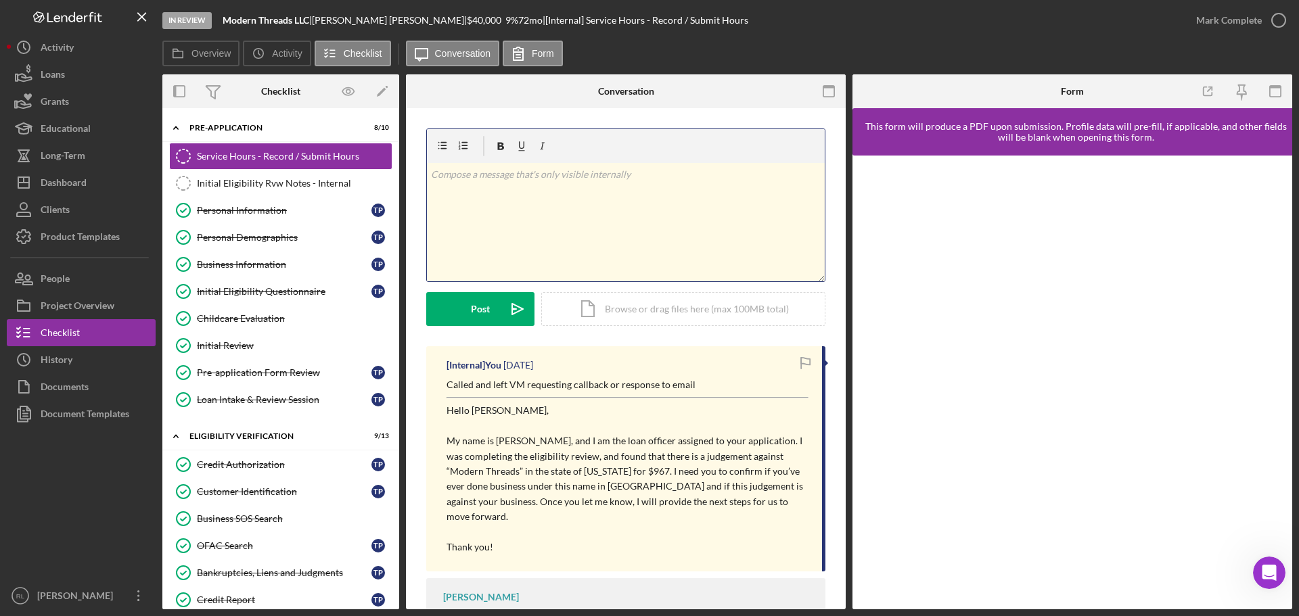
click at [553, 237] on div "v Color teal Color pink Remove color Add row above Add row below Add column bef…" at bounding box center [626, 222] width 398 height 118
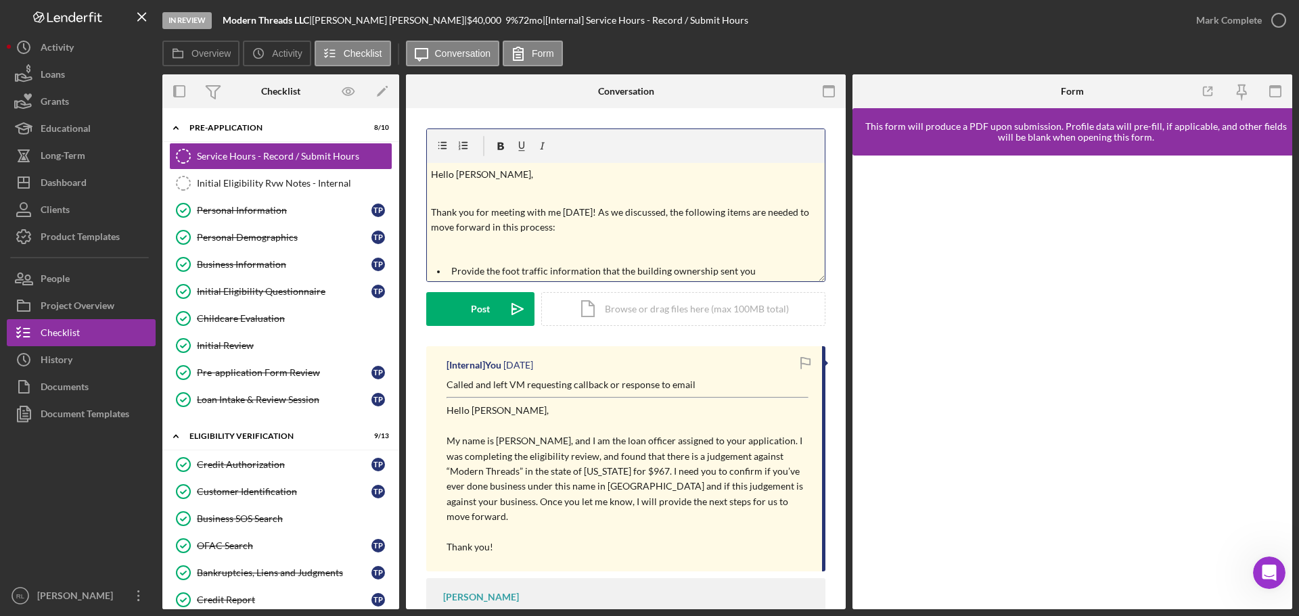
scroll to position [271, 0]
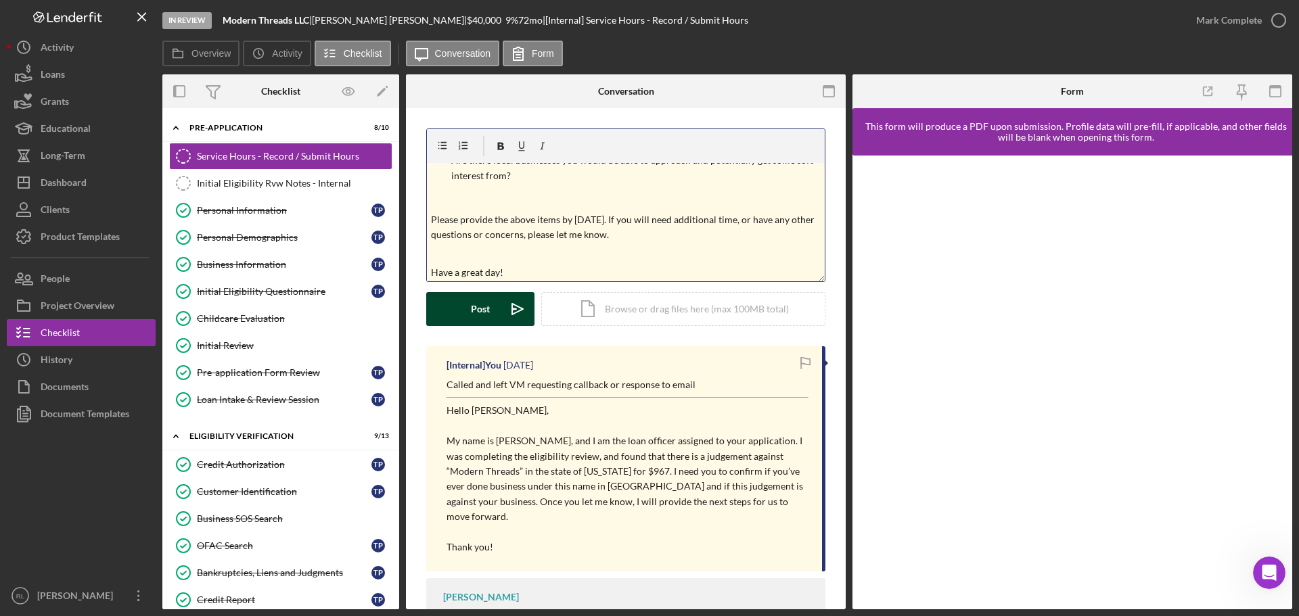
click at [487, 315] on div "Post" at bounding box center [480, 309] width 19 height 34
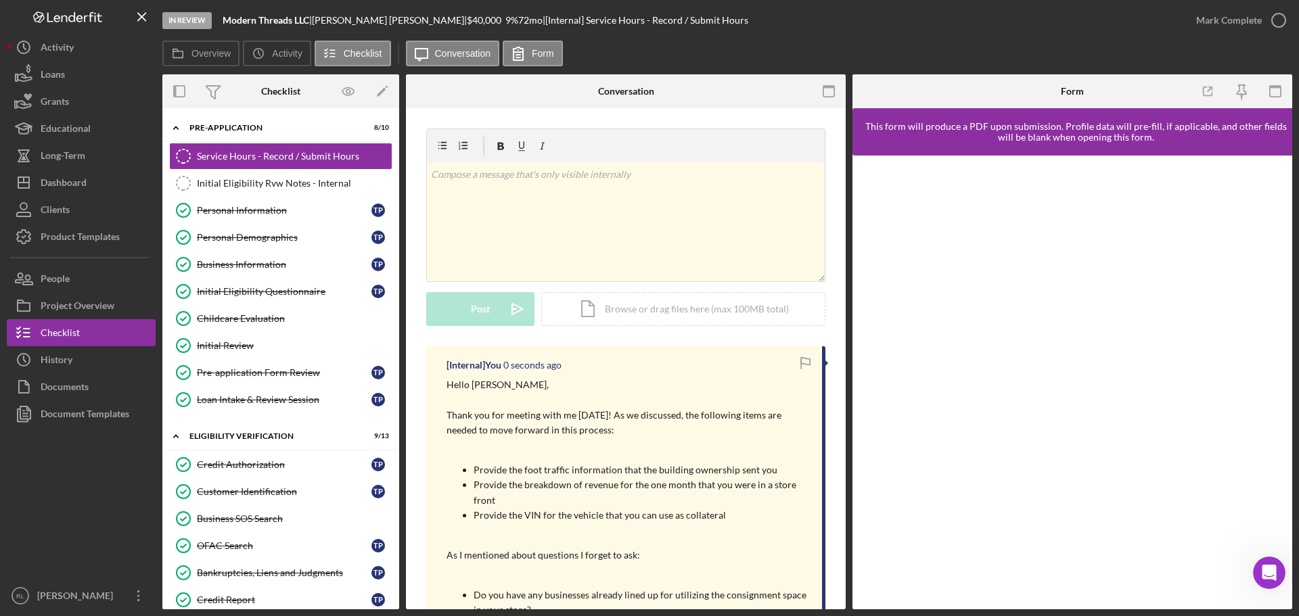
scroll to position [0, 0]
click at [174, 429] on icon "Icon/Expander" at bounding box center [175, 436] width 27 height 27
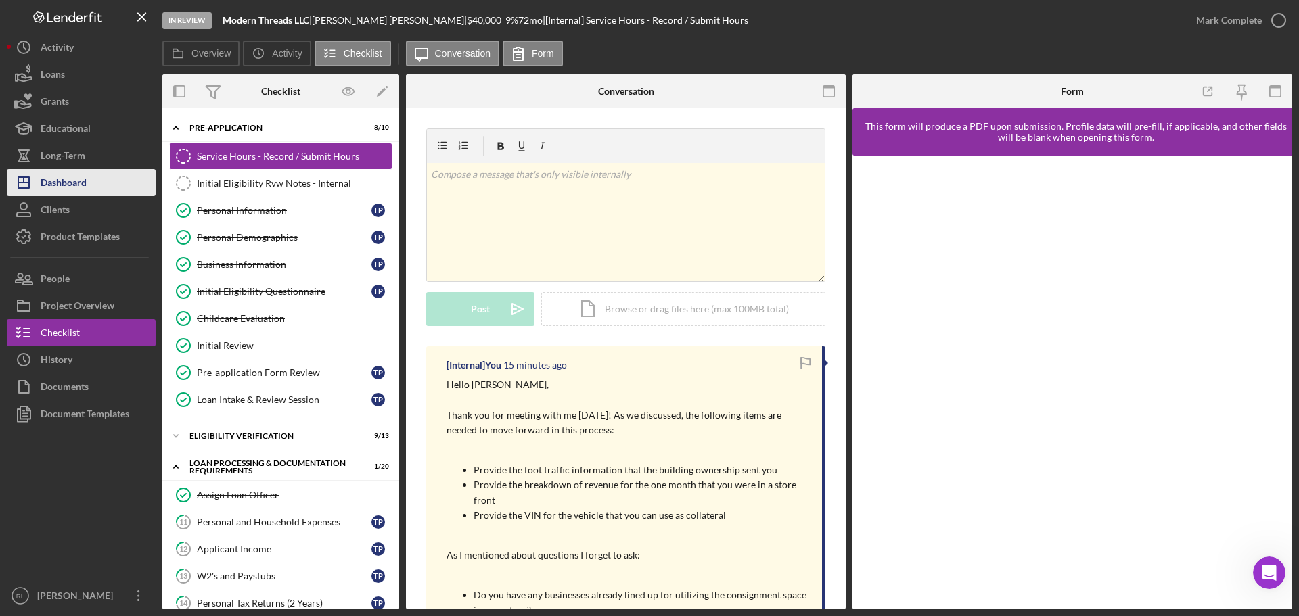
click at [72, 183] on div "Dashboard" at bounding box center [64, 184] width 46 height 30
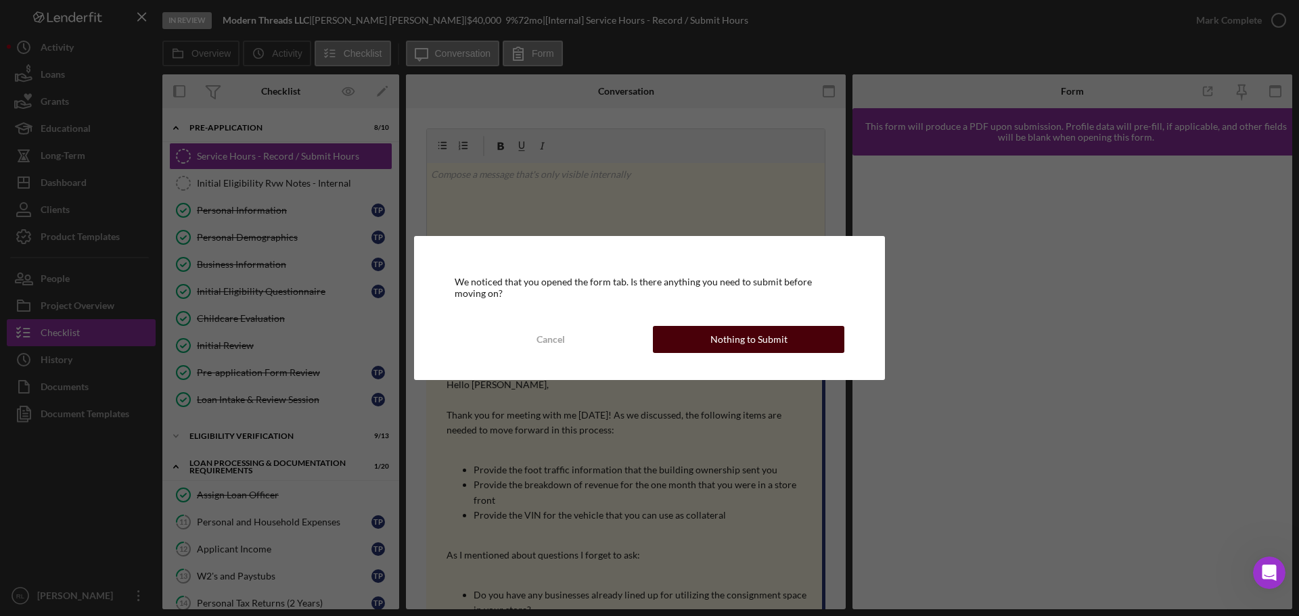
click at [692, 337] on button "Nothing to Submit" at bounding box center [748, 339] width 191 height 27
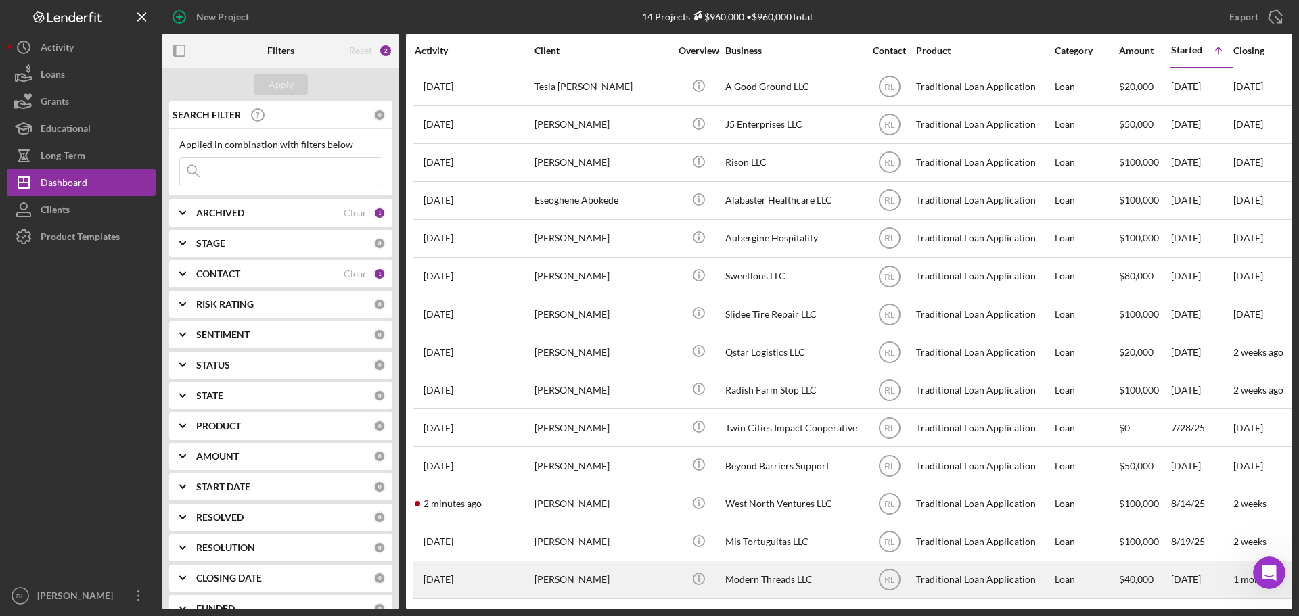
click at [628, 581] on div "[PERSON_NAME]" at bounding box center [602, 580] width 135 height 36
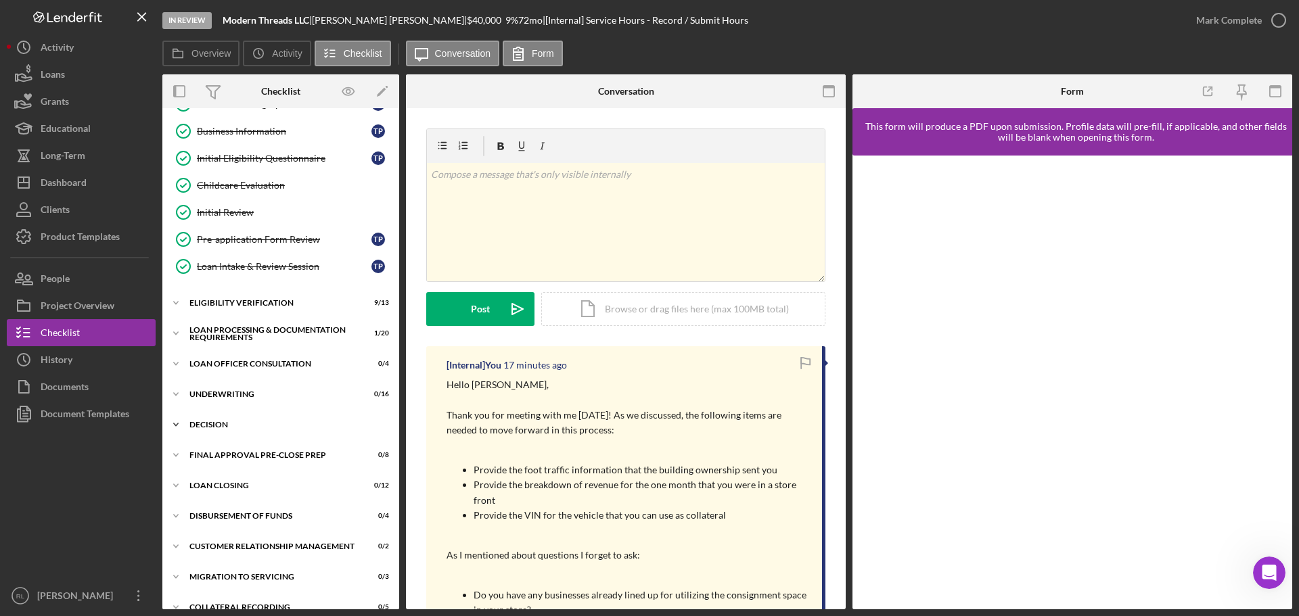
scroll to position [152, 0]
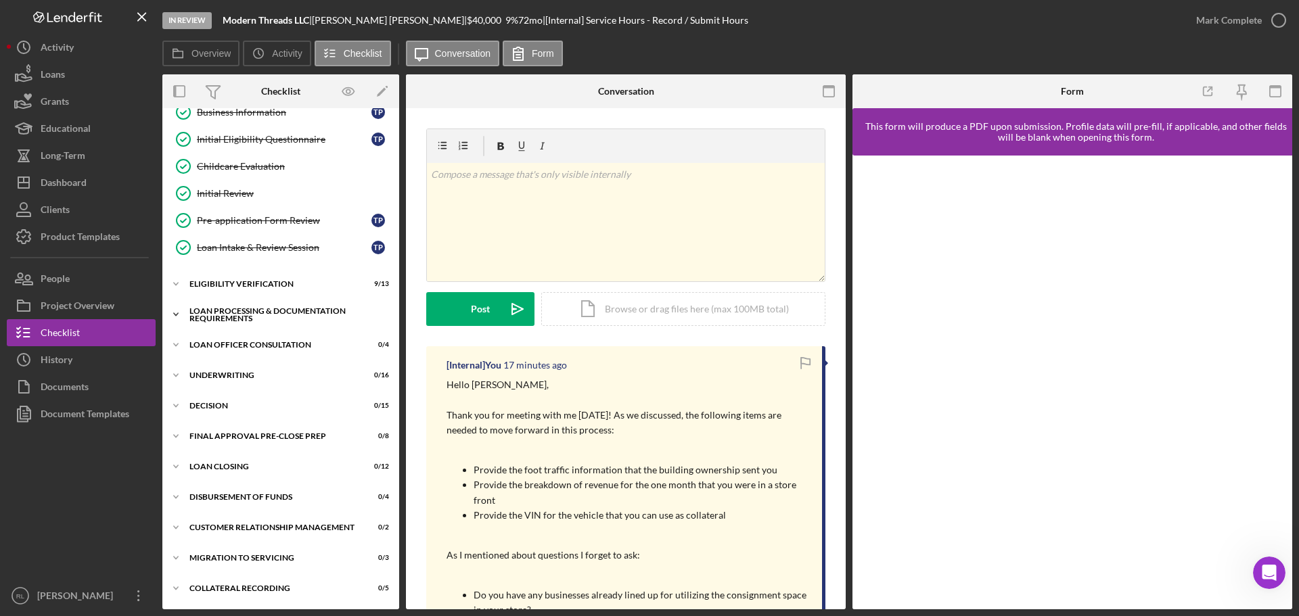
click at [261, 315] on div "Loan Processing & Documentation Requirements" at bounding box center [285, 315] width 193 height 16
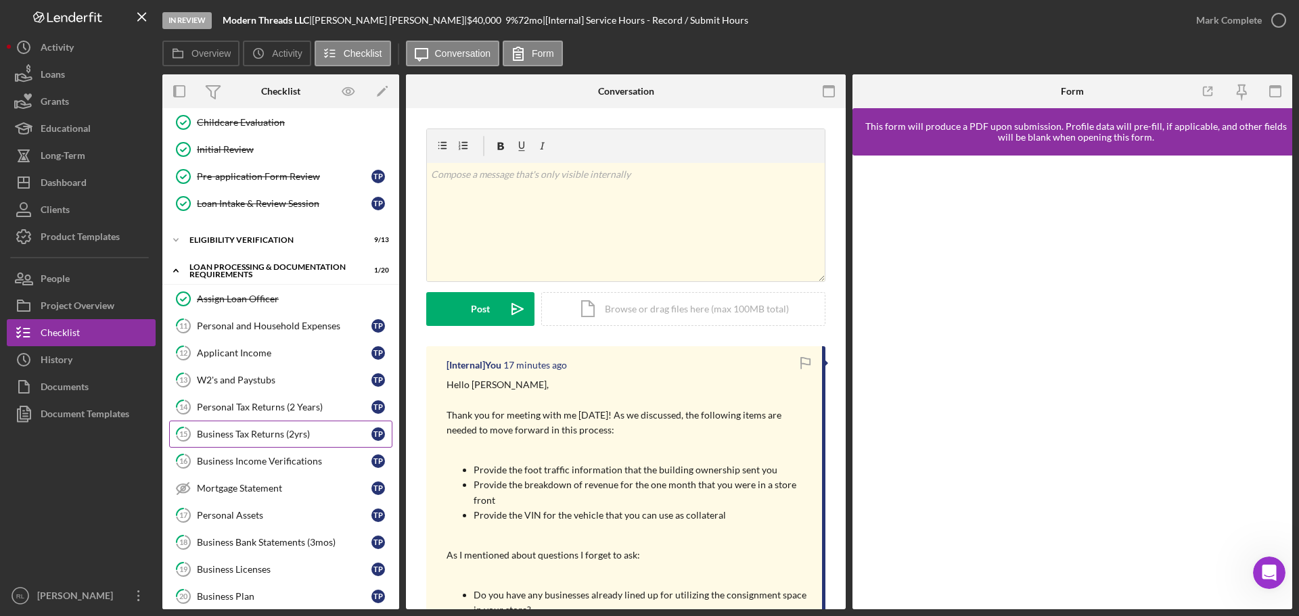
scroll to position [220, 0]
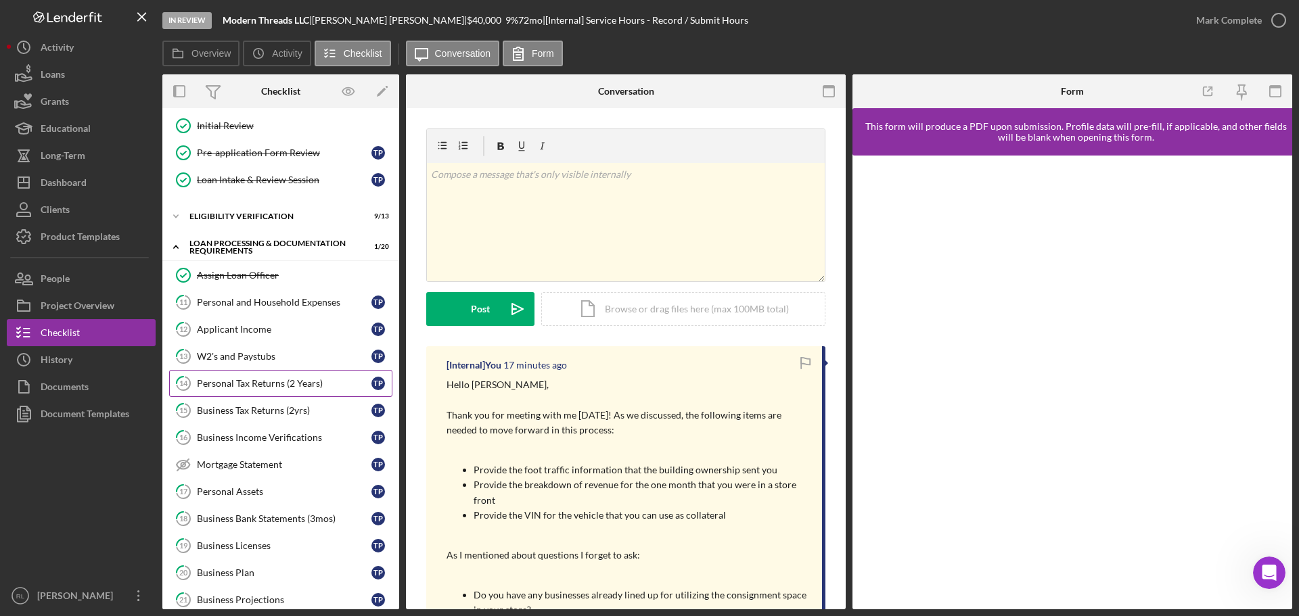
click at [296, 389] on div "Personal Tax Returns (2 Years)" at bounding box center [284, 383] width 175 height 11
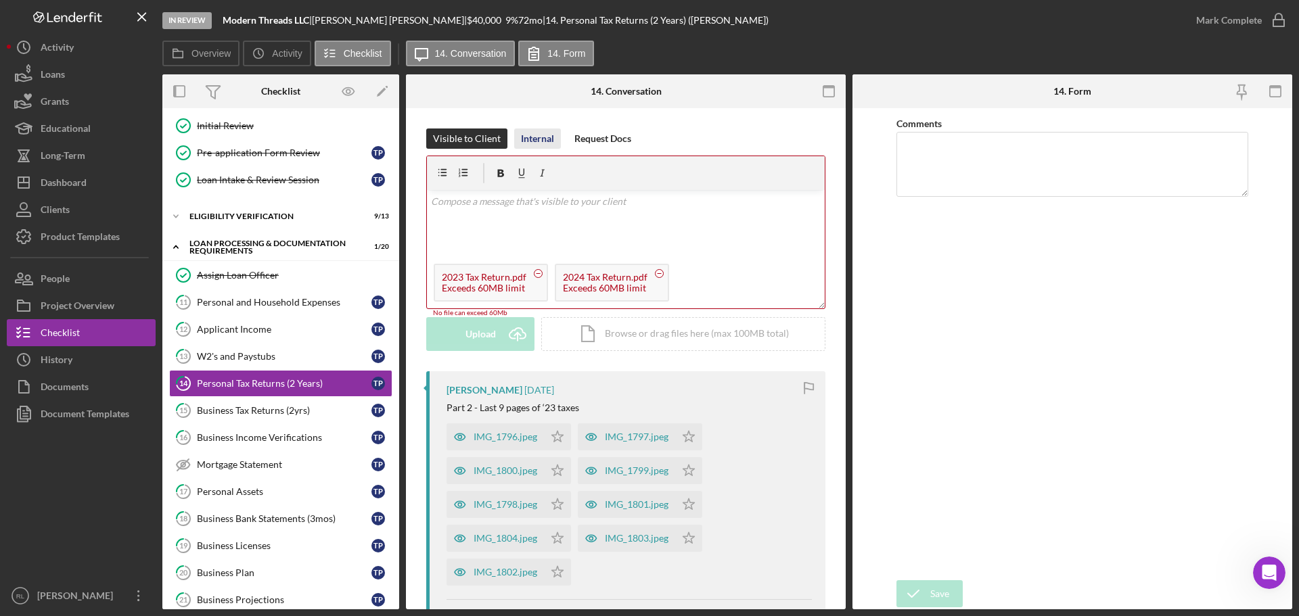
click at [539, 139] on div "Internal" at bounding box center [537, 139] width 33 height 20
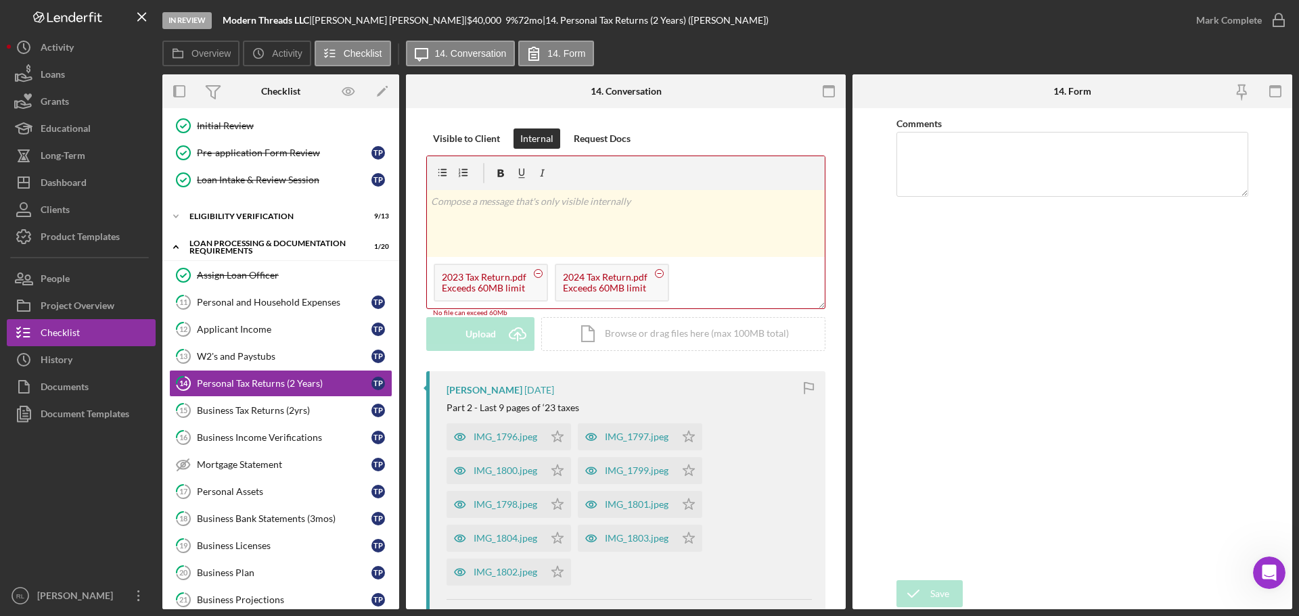
click at [537, 273] on circle at bounding box center [539, 273] width 8 height 8
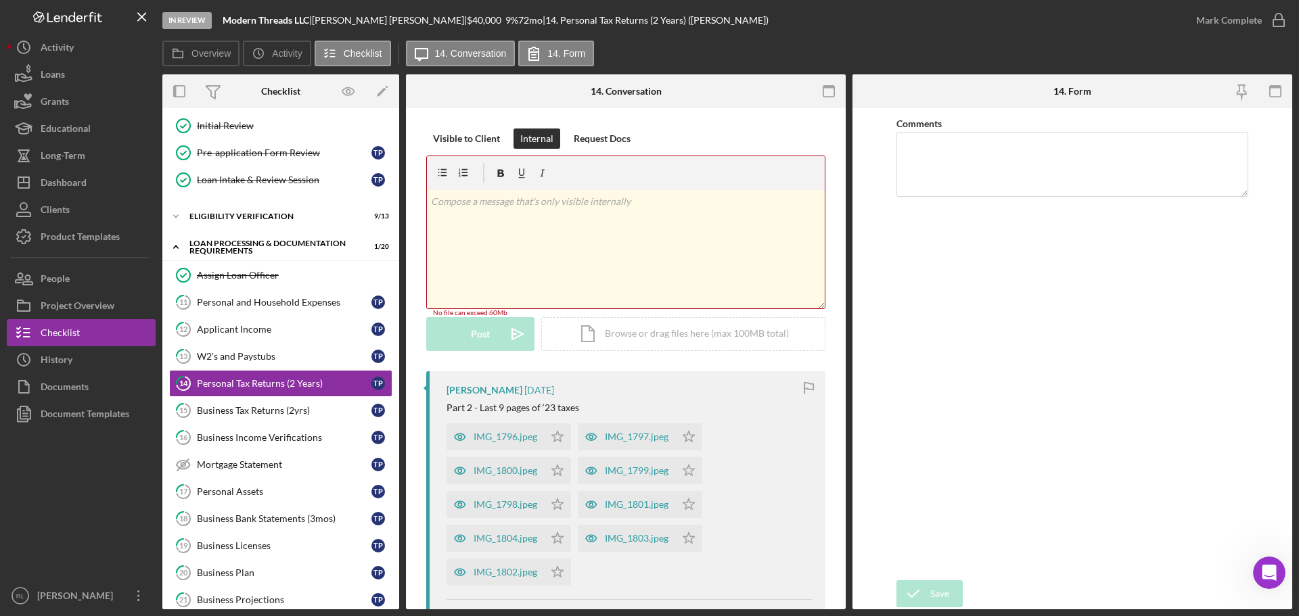
click at [556, 283] on div "v Color teal Color pink Remove color Add row above Add row below Add column bef…" at bounding box center [626, 249] width 398 height 118
click at [82, 186] on div "Dashboard" at bounding box center [64, 184] width 46 height 30
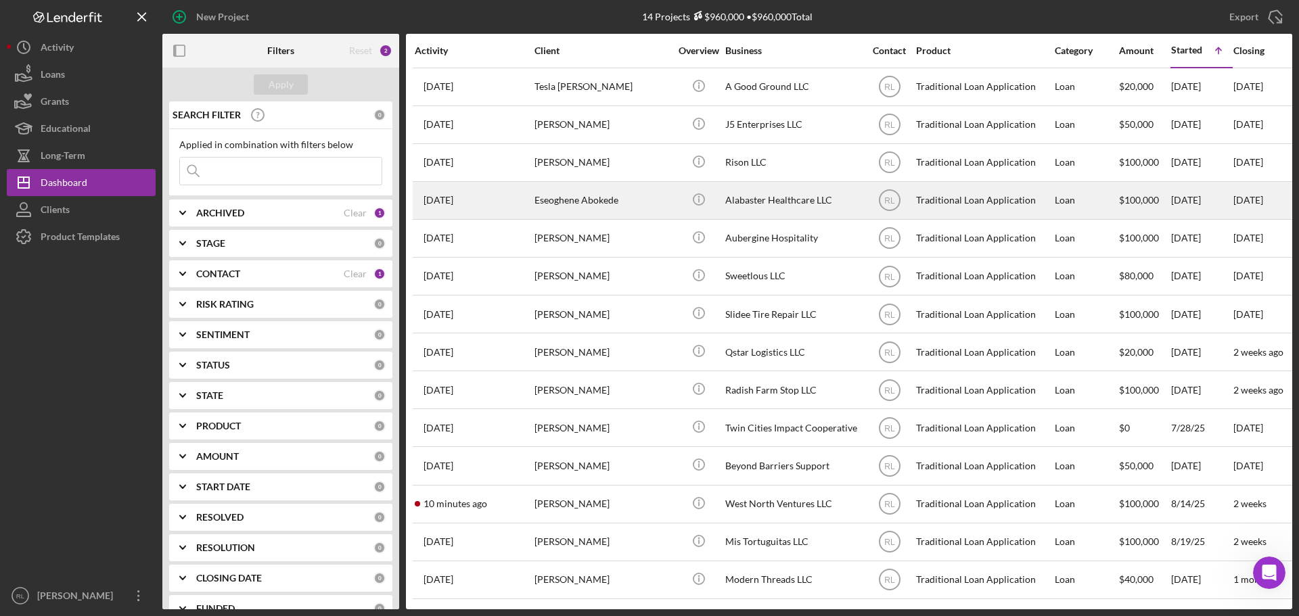
click at [644, 212] on div "Eseoghene Abokede" at bounding box center [602, 201] width 135 height 36
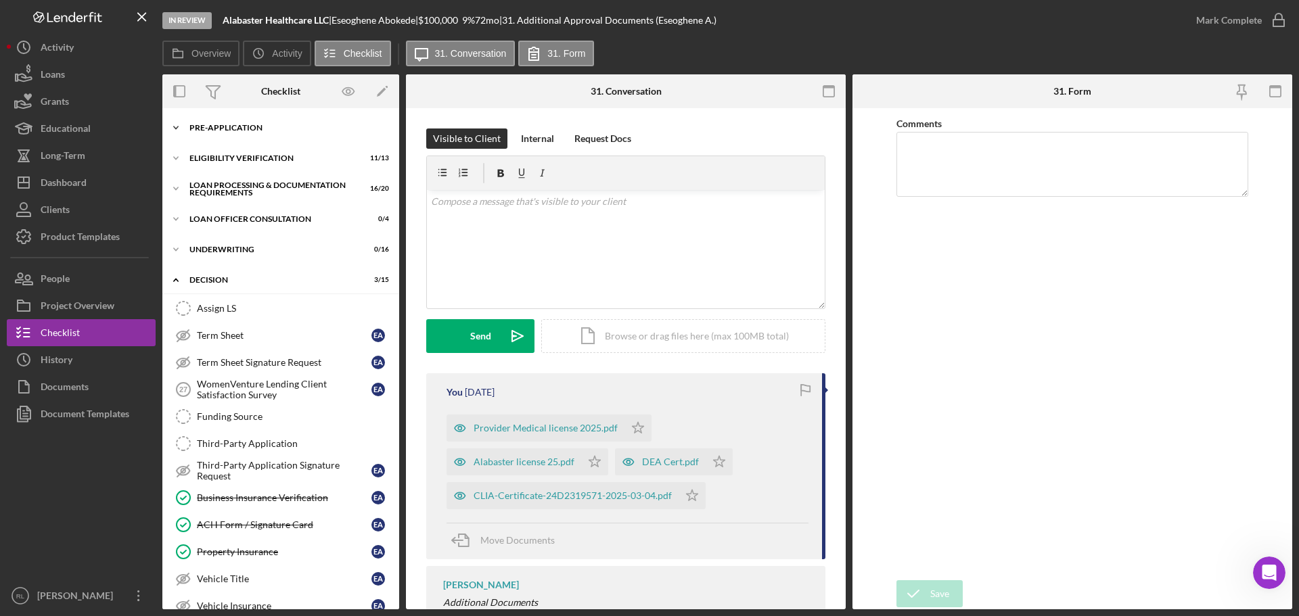
click at [253, 133] on div "Icon/Expander Pre-Application 8 / 10" at bounding box center [280, 127] width 237 height 27
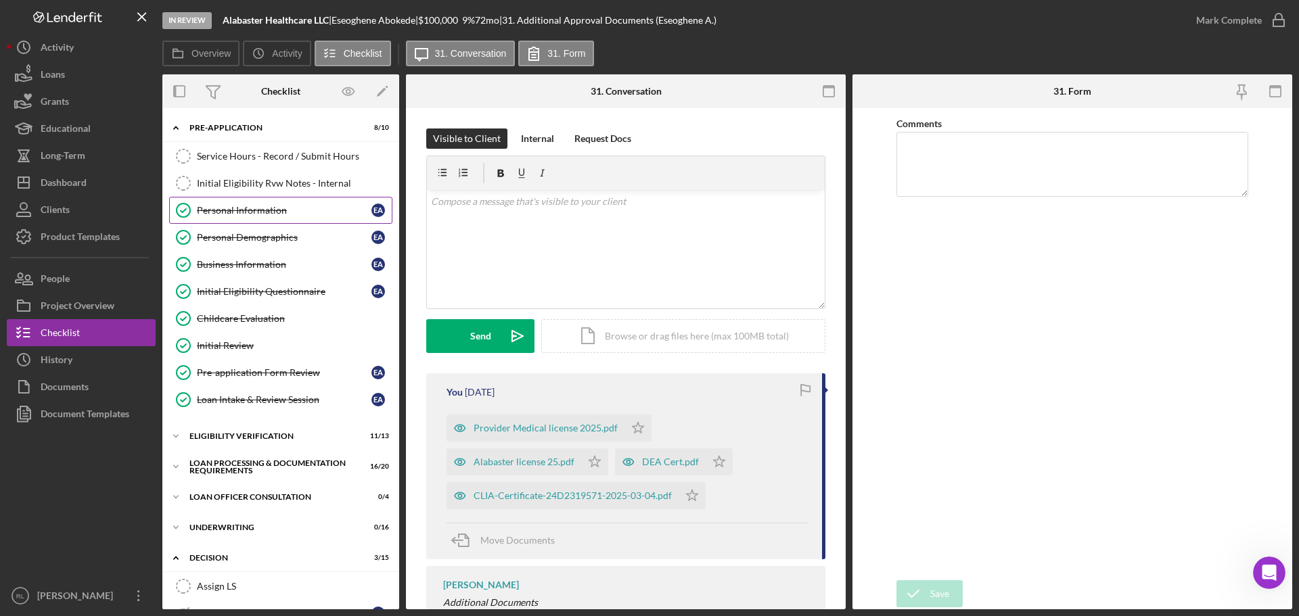
click at [279, 210] on div "Personal Information" at bounding box center [284, 210] width 175 height 11
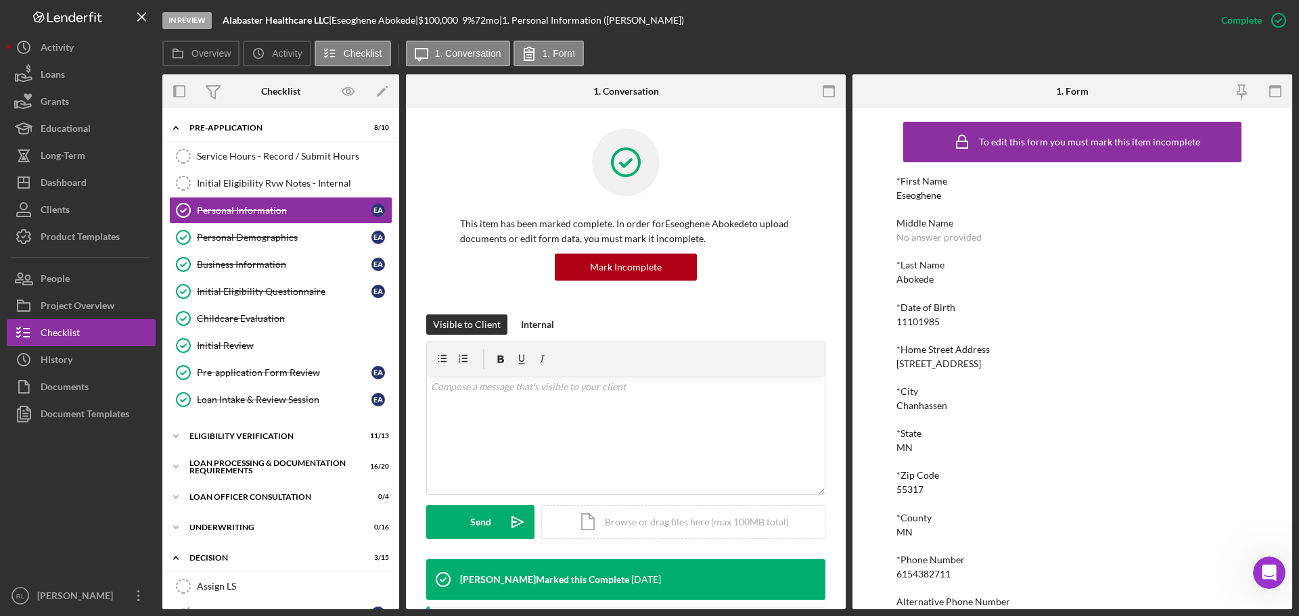
click at [926, 572] on div "6154382711" at bounding box center [924, 574] width 54 height 11
copy div "6154382711"
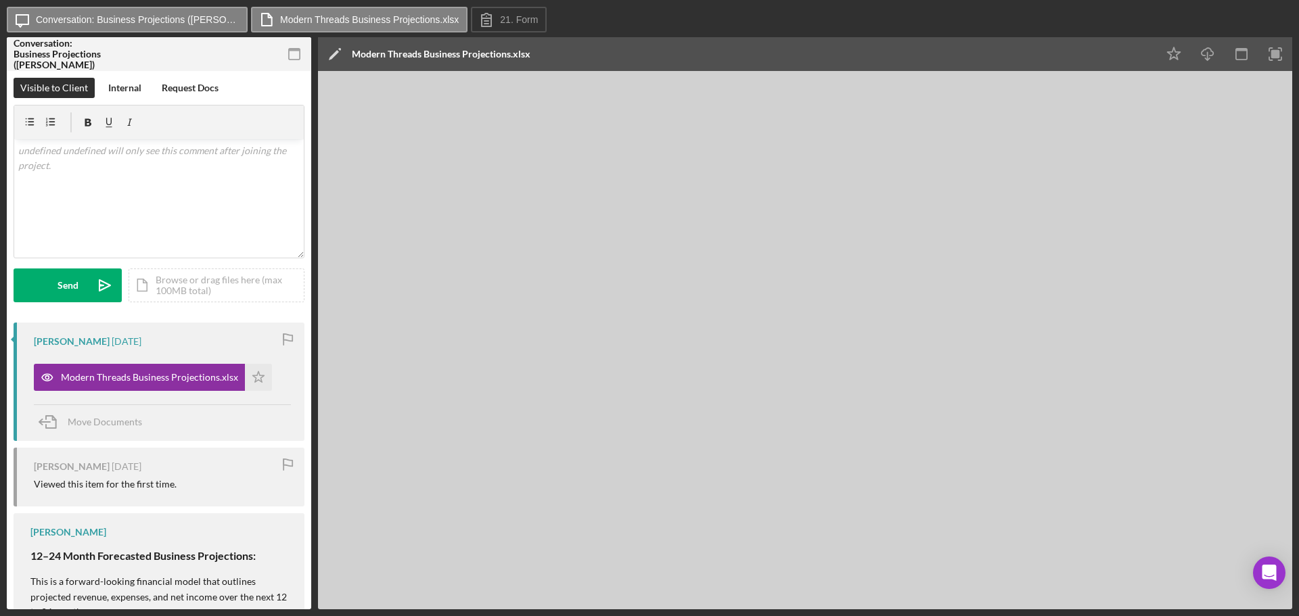
click at [196, 432] on div "Move Documents" at bounding box center [162, 423] width 257 height 37
click at [1210, 53] on icon "Icon/Download" at bounding box center [1208, 54] width 30 height 30
